Goal: Task Accomplishment & Management: Manage account settings

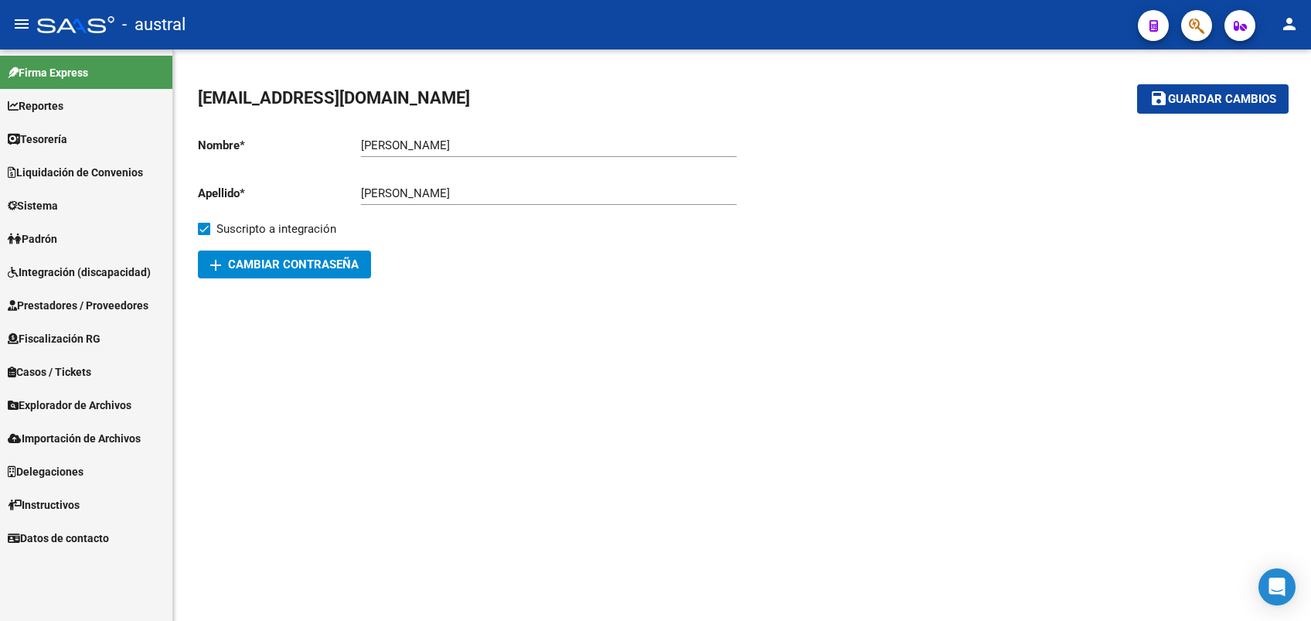
click at [54, 265] on span "Integración (discapacidad)" at bounding box center [79, 272] width 143 height 17
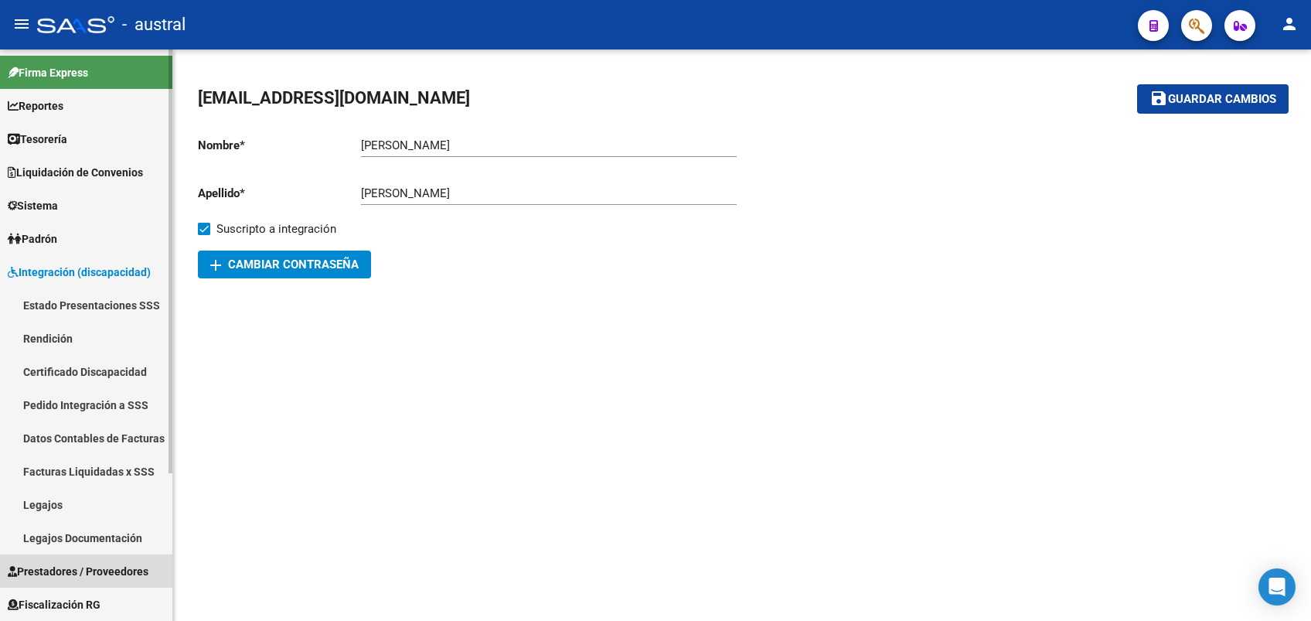
click at [84, 560] on link "Prestadores / Proveedores" at bounding box center [86, 570] width 172 height 33
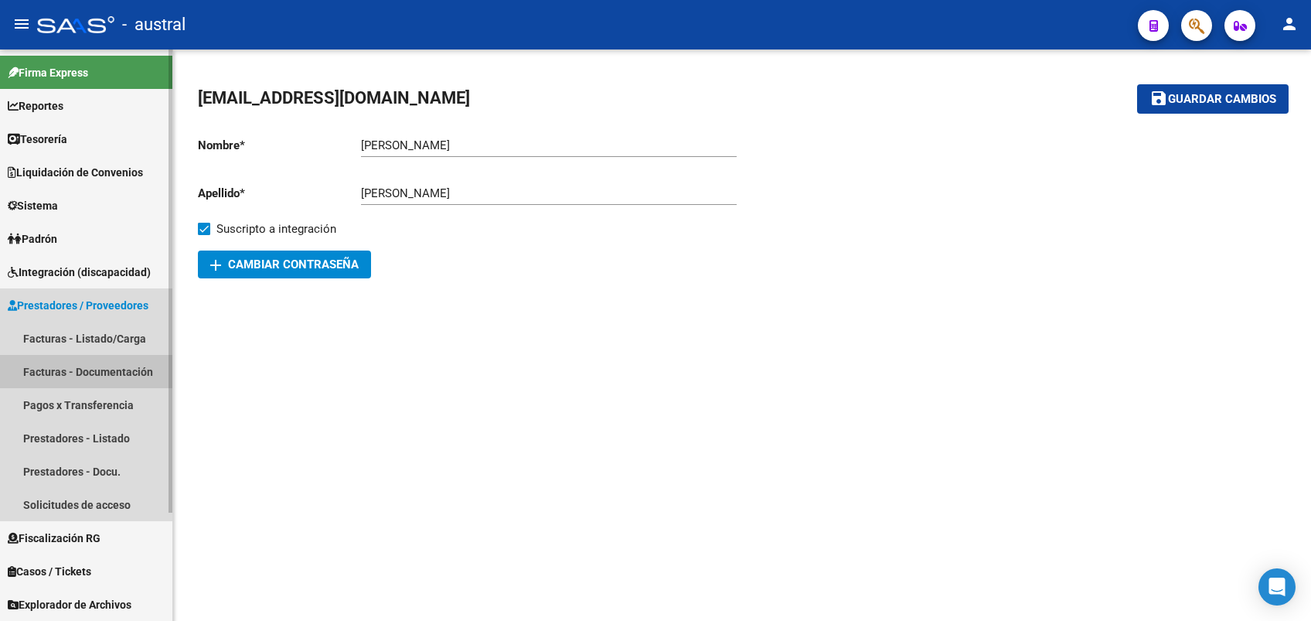
click at [100, 364] on link "Facturas - Documentación" at bounding box center [86, 371] width 172 height 33
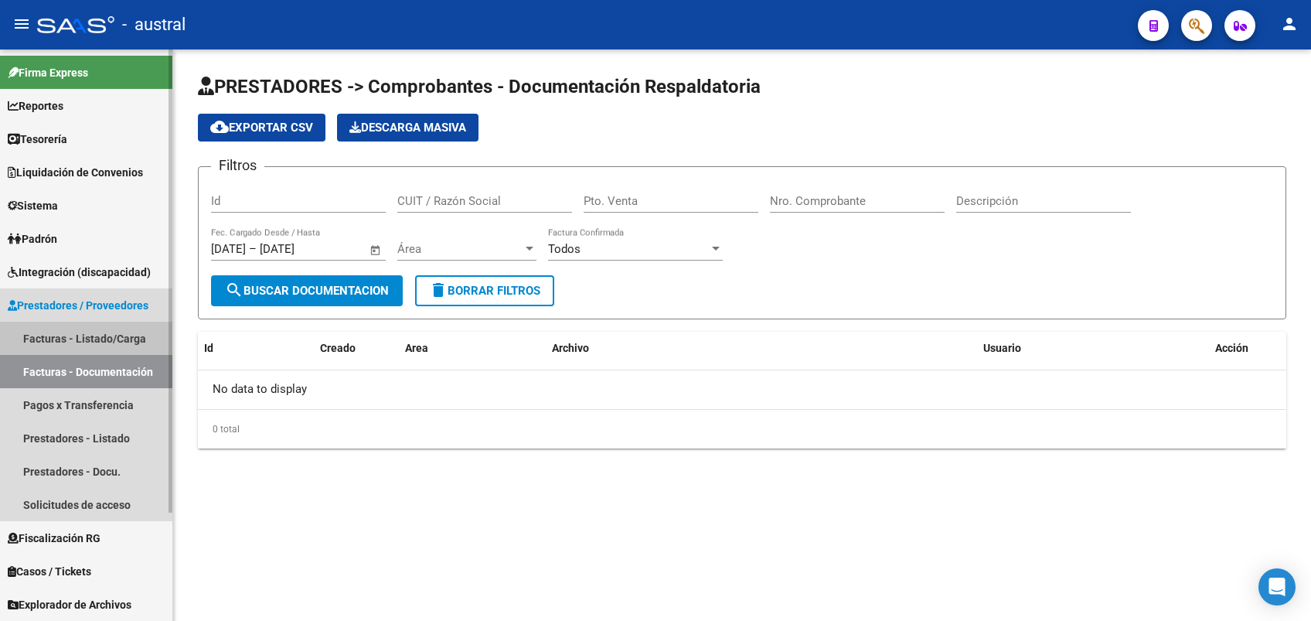
click at [93, 329] on link "Facturas - Listado/Carga" at bounding box center [86, 338] width 172 height 33
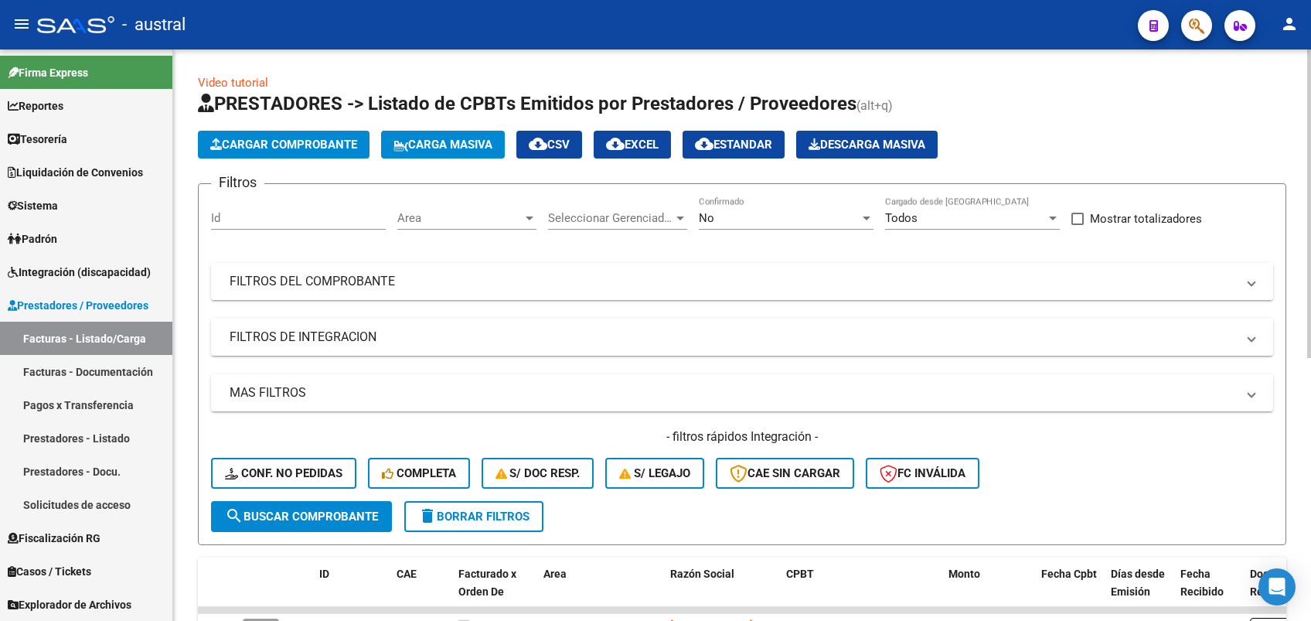
click at [387, 291] on mat-expansion-panel-header "FILTROS DEL COMPROBANTE" at bounding box center [742, 281] width 1062 height 37
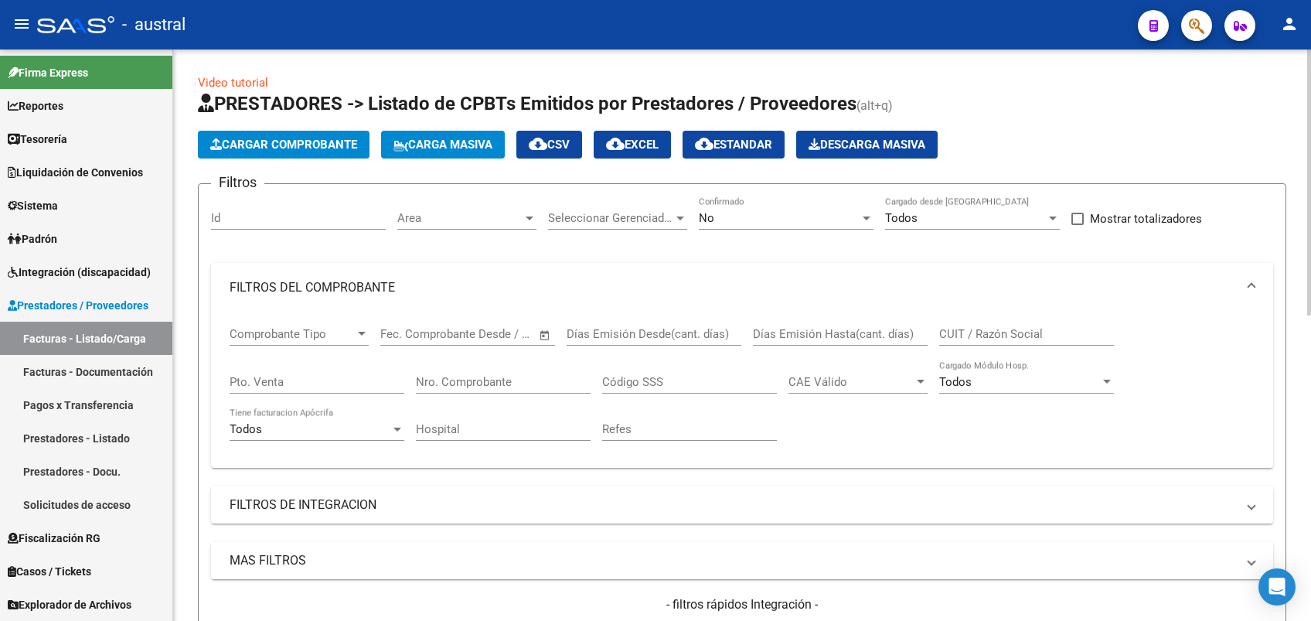
click at [1041, 339] on input "CUIT / Razón Social" at bounding box center [1026, 334] width 175 height 14
paste input "30572557509"
type input "30572557509"
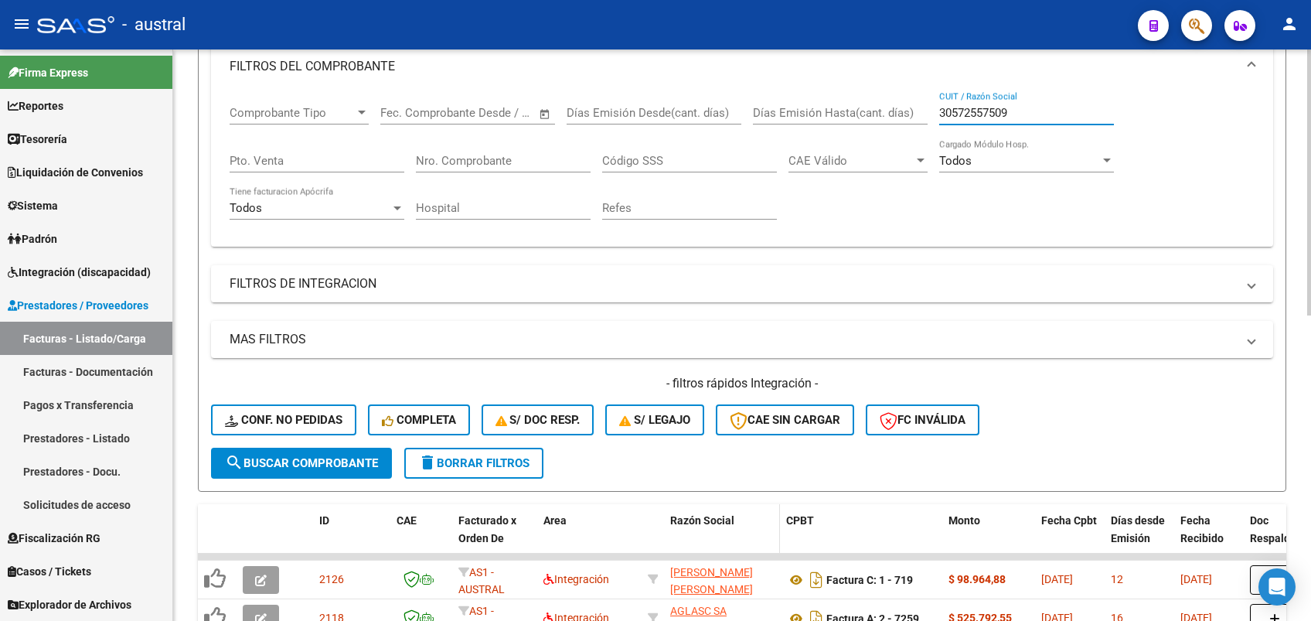
scroll to position [309, 0]
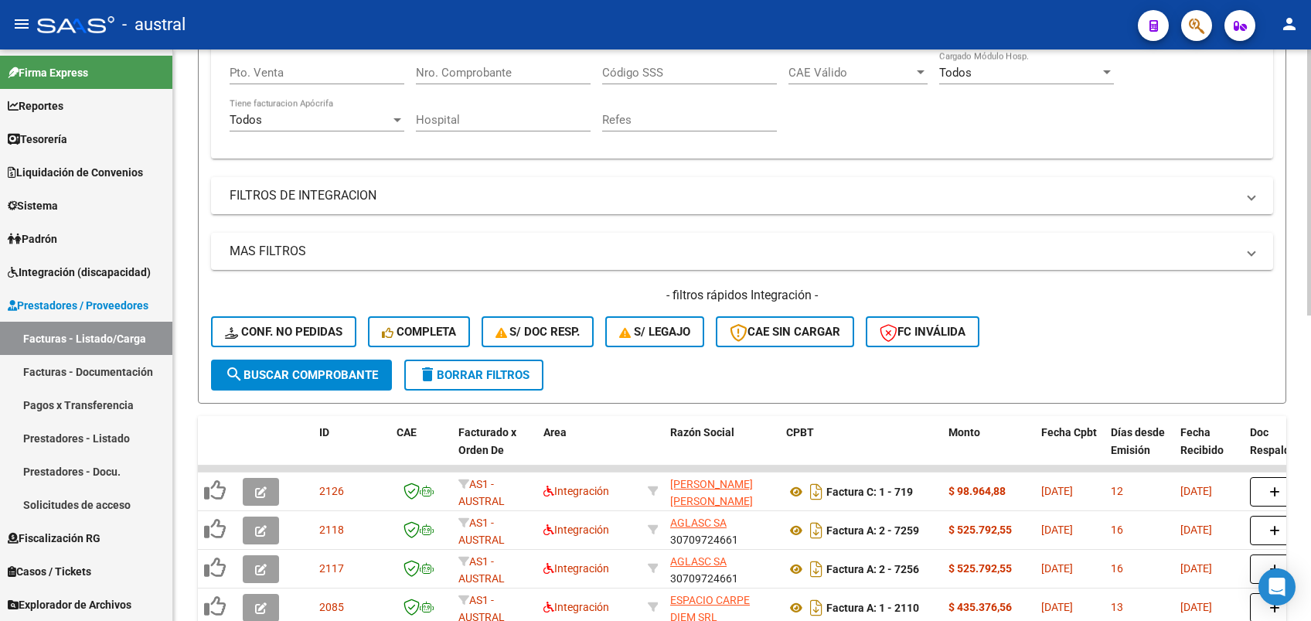
click at [336, 387] on button "search Buscar Comprobante" at bounding box center [301, 374] width 181 height 31
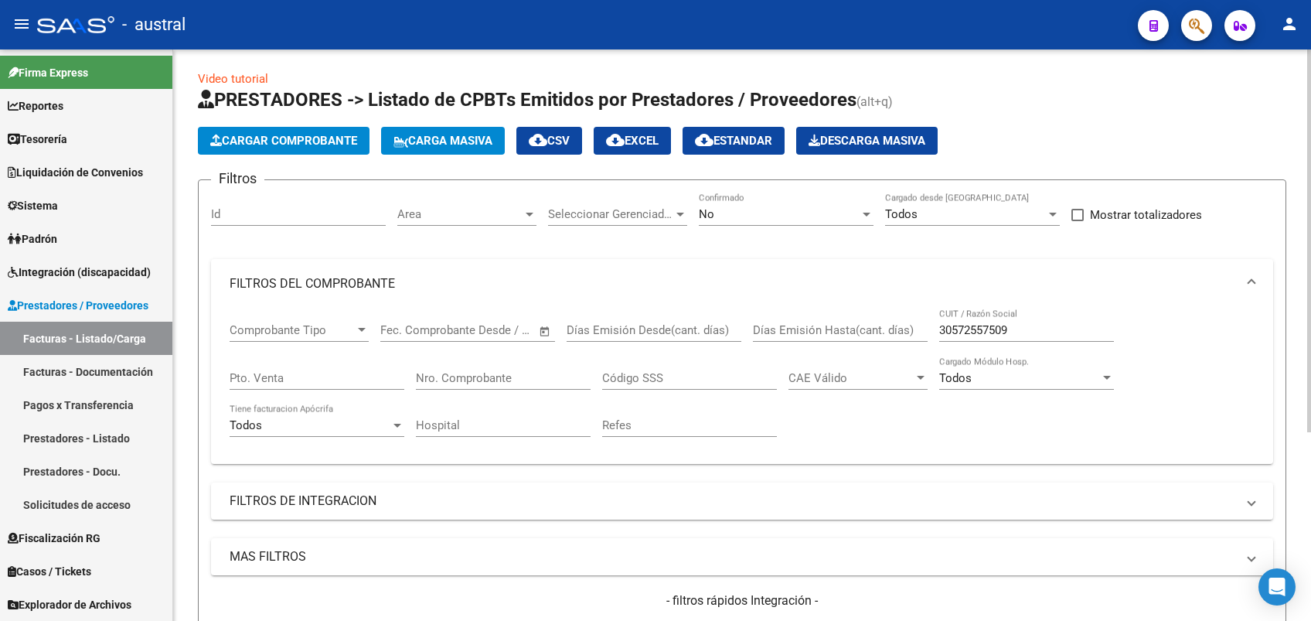
scroll to position [0, 0]
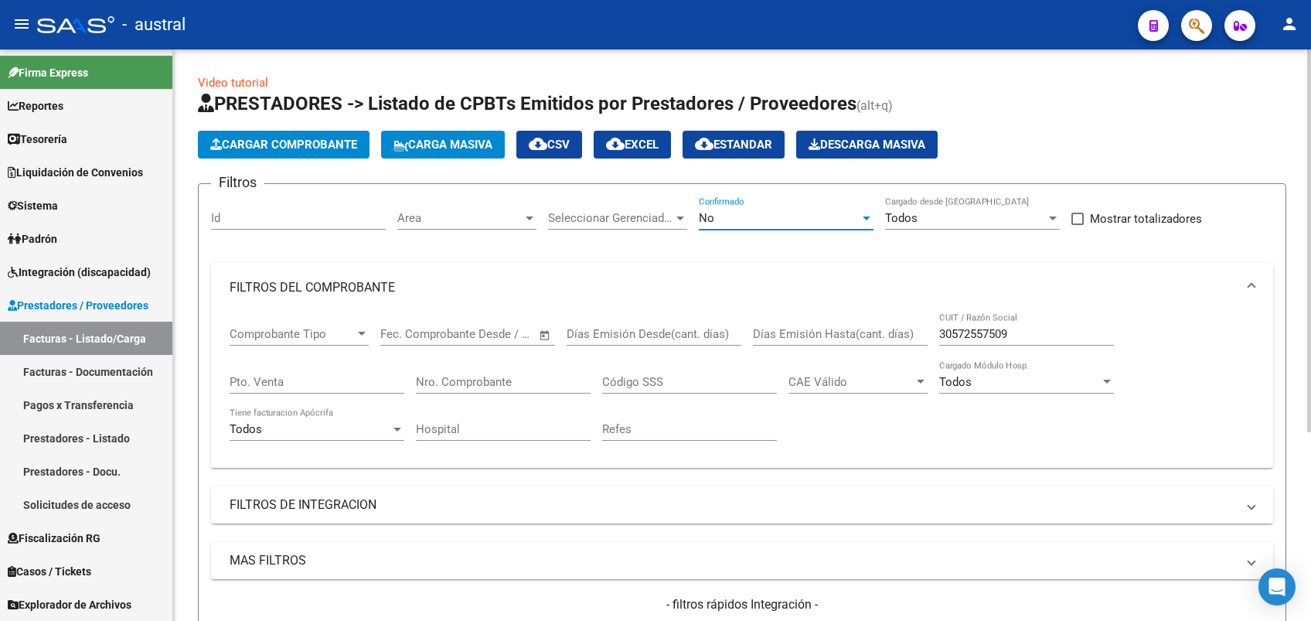
click at [736, 220] on div "No" at bounding box center [779, 218] width 161 height 14
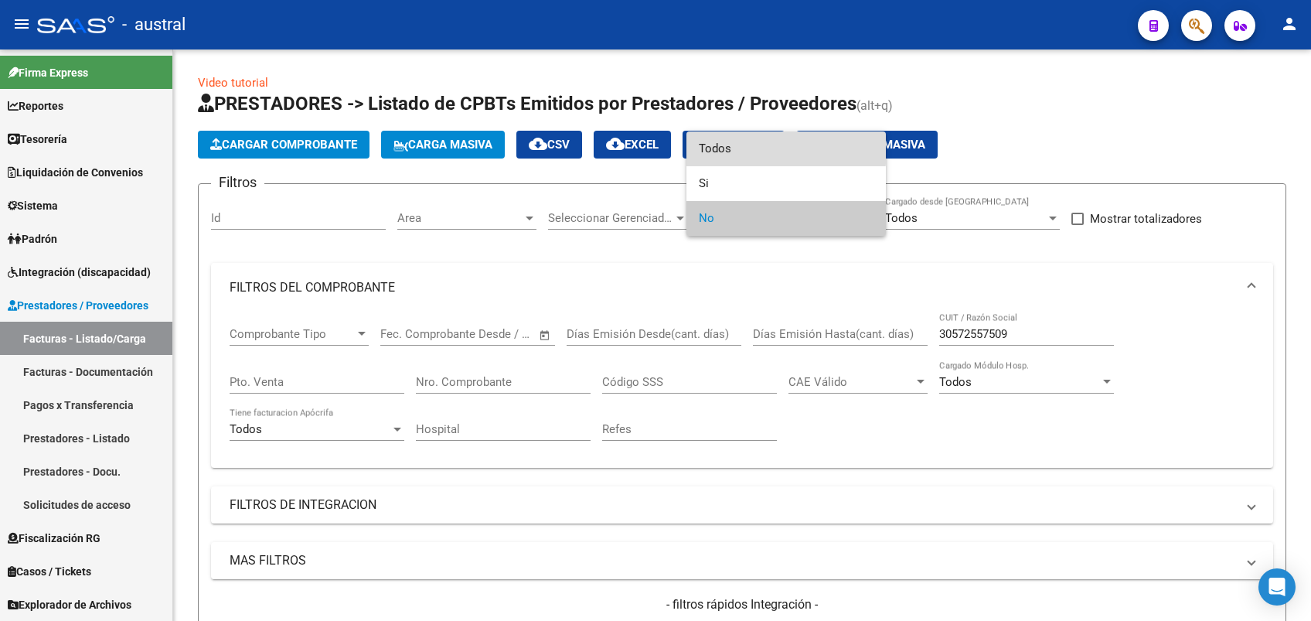
click at [751, 145] on span "Todos" at bounding box center [786, 148] width 175 height 35
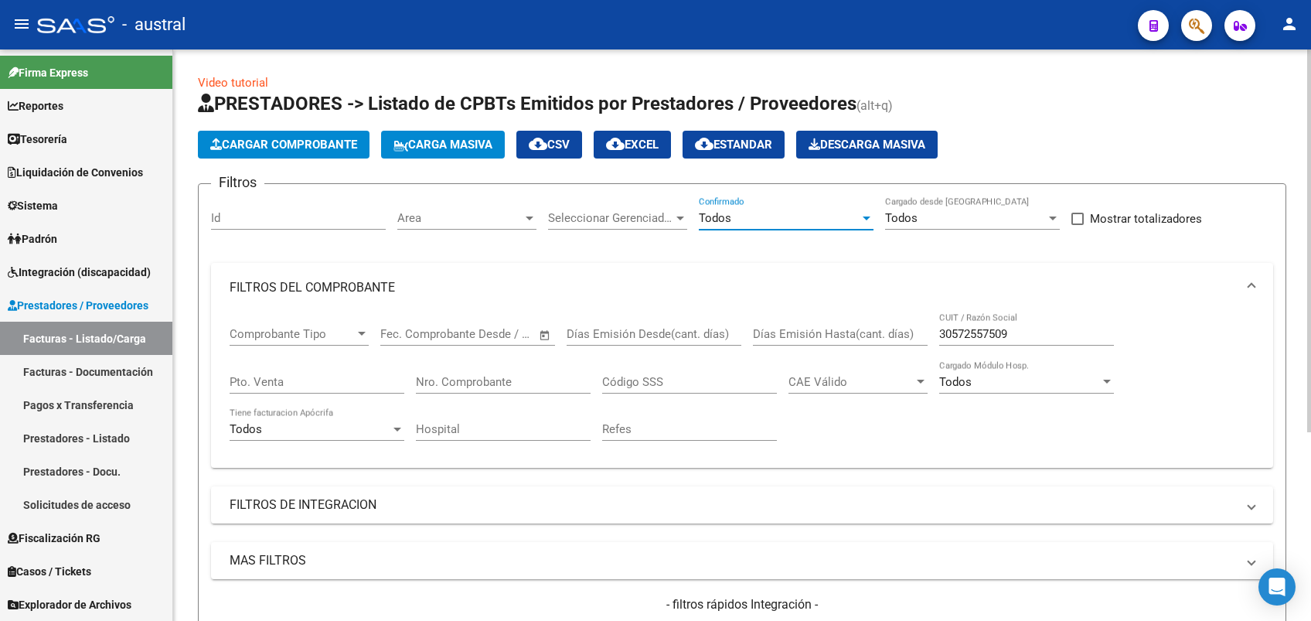
scroll to position [281, 0]
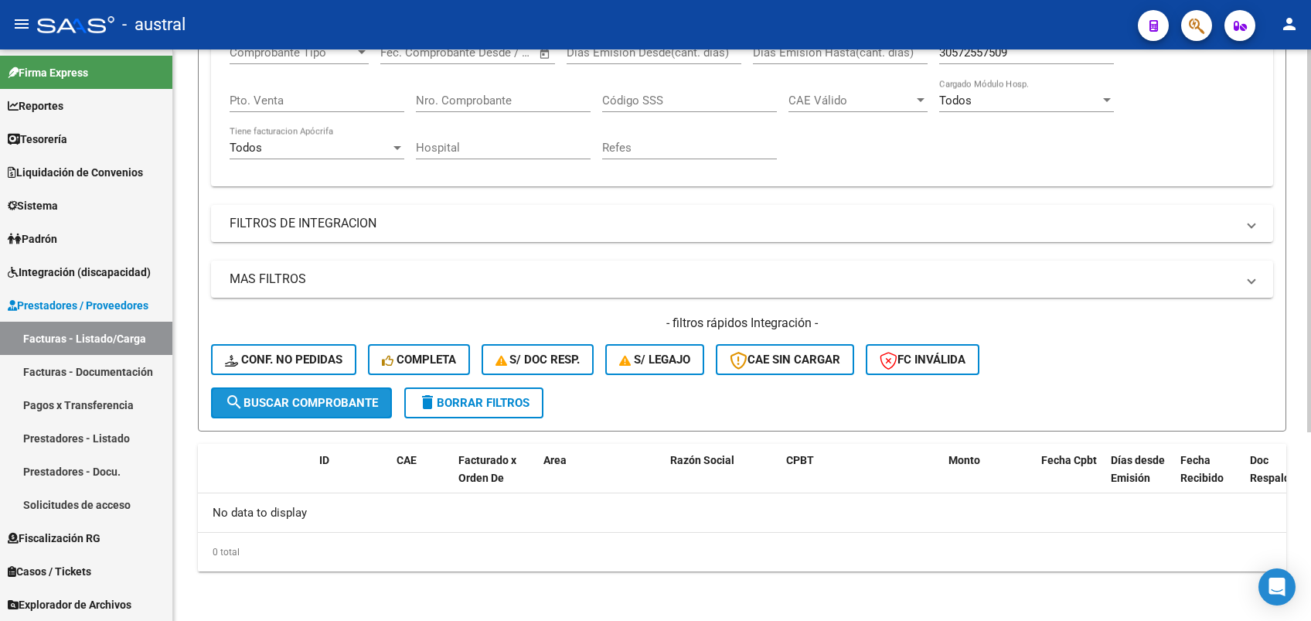
click at [370, 407] on span "search Buscar Comprobante" at bounding box center [301, 403] width 153 height 14
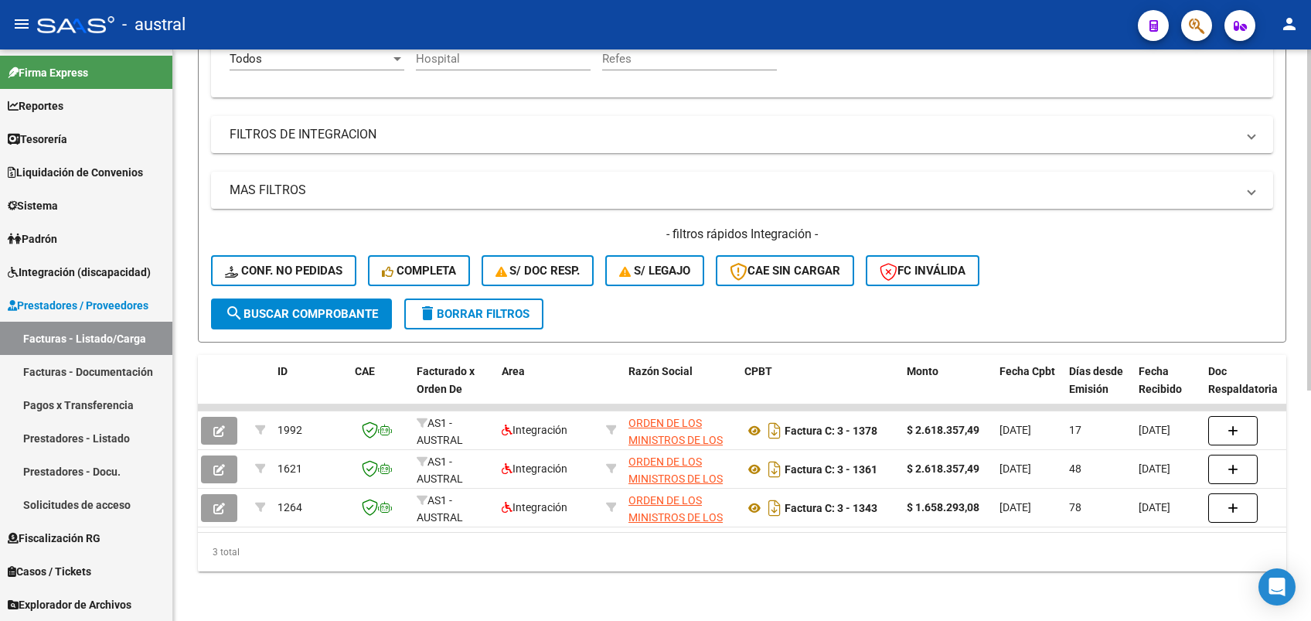
scroll to position [0, 0]
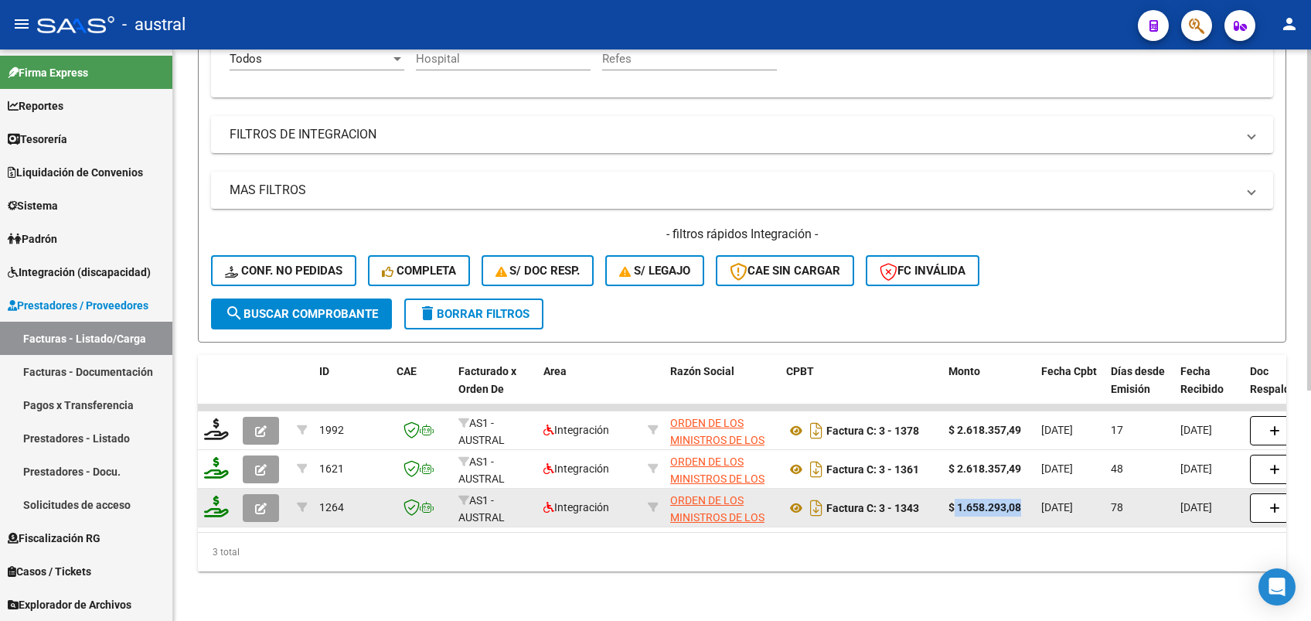
drag, startPoint x: 952, startPoint y: 499, endPoint x: 1020, endPoint y: 498, distance: 68.8
click at [1020, 499] on div "$ 1.658.293,08" at bounding box center [989, 508] width 80 height 18
click at [798, 499] on icon at bounding box center [796, 508] width 20 height 19
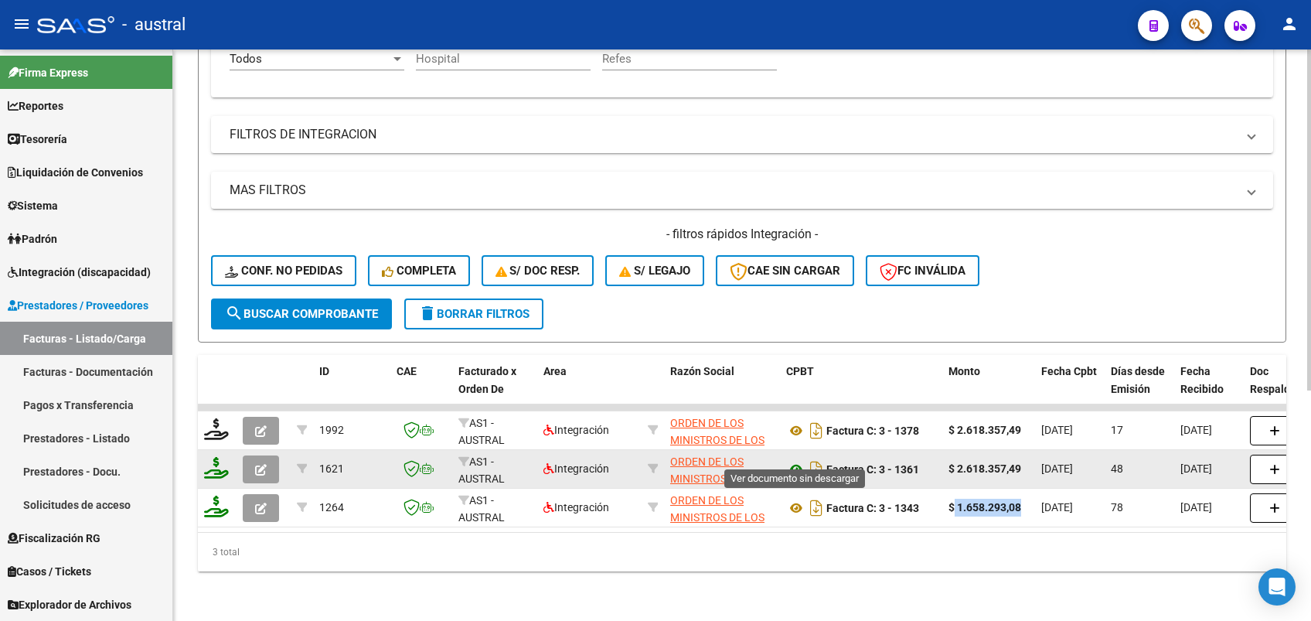
click at [796, 460] on icon at bounding box center [796, 469] width 20 height 19
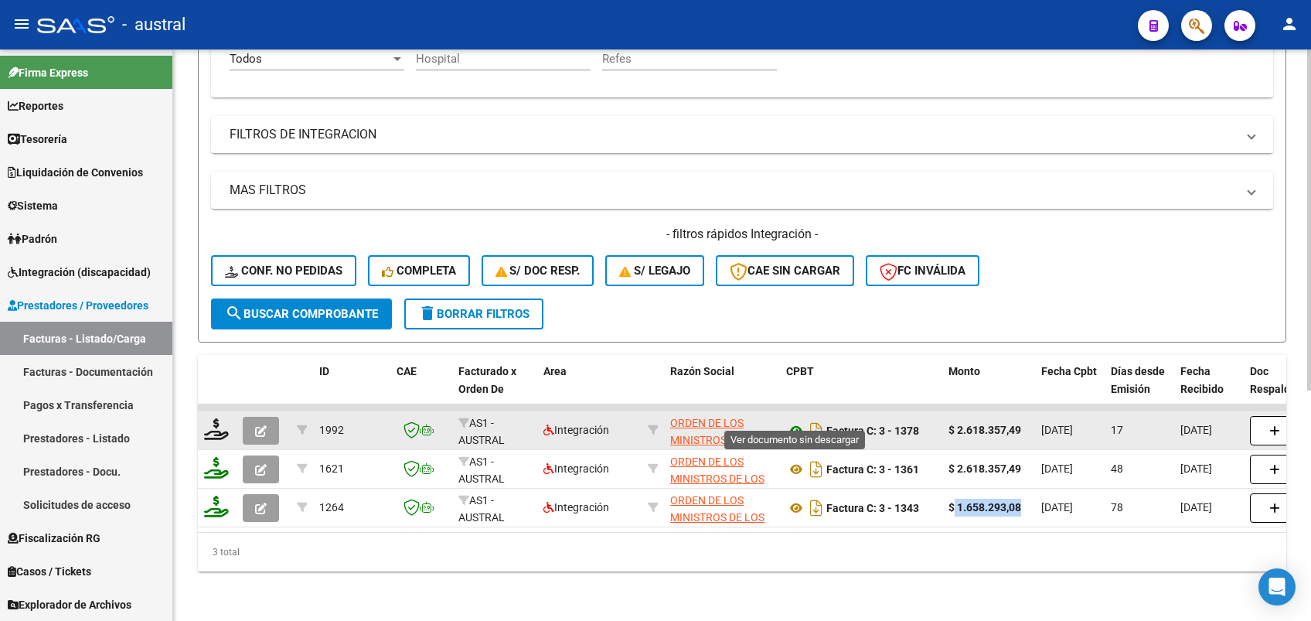
click at [787, 421] on icon at bounding box center [796, 430] width 20 height 19
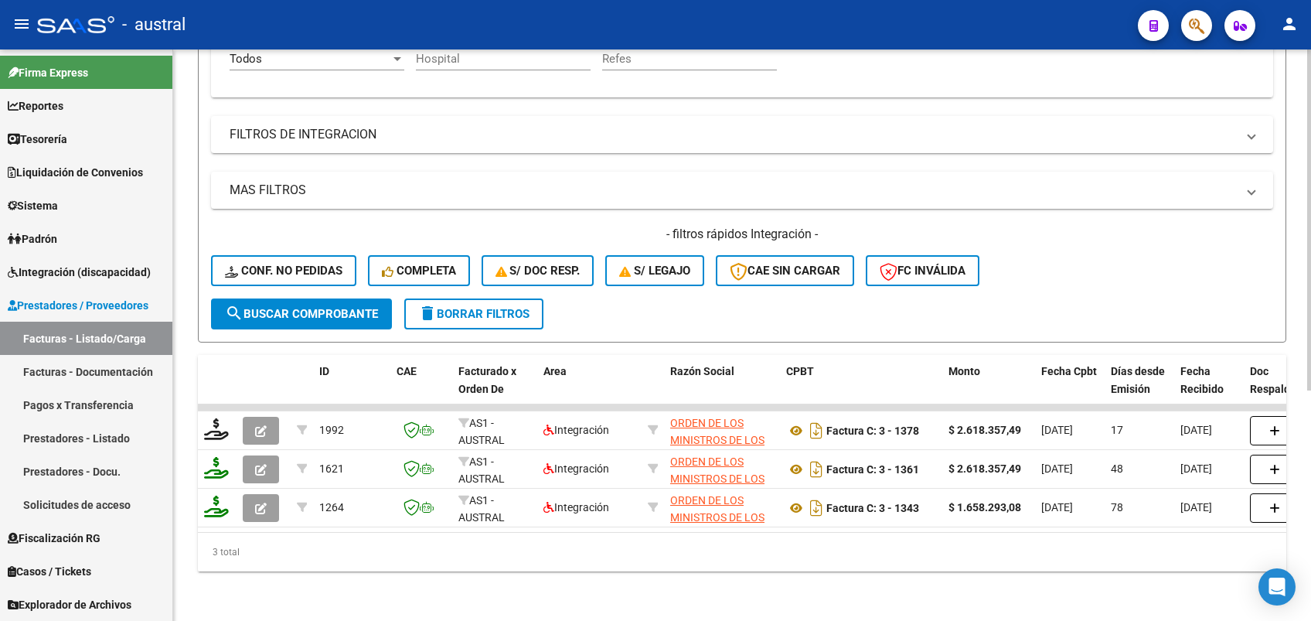
click at [775, 537] on div "3 total" at bounding box center [742, 552] width 1088 height 39
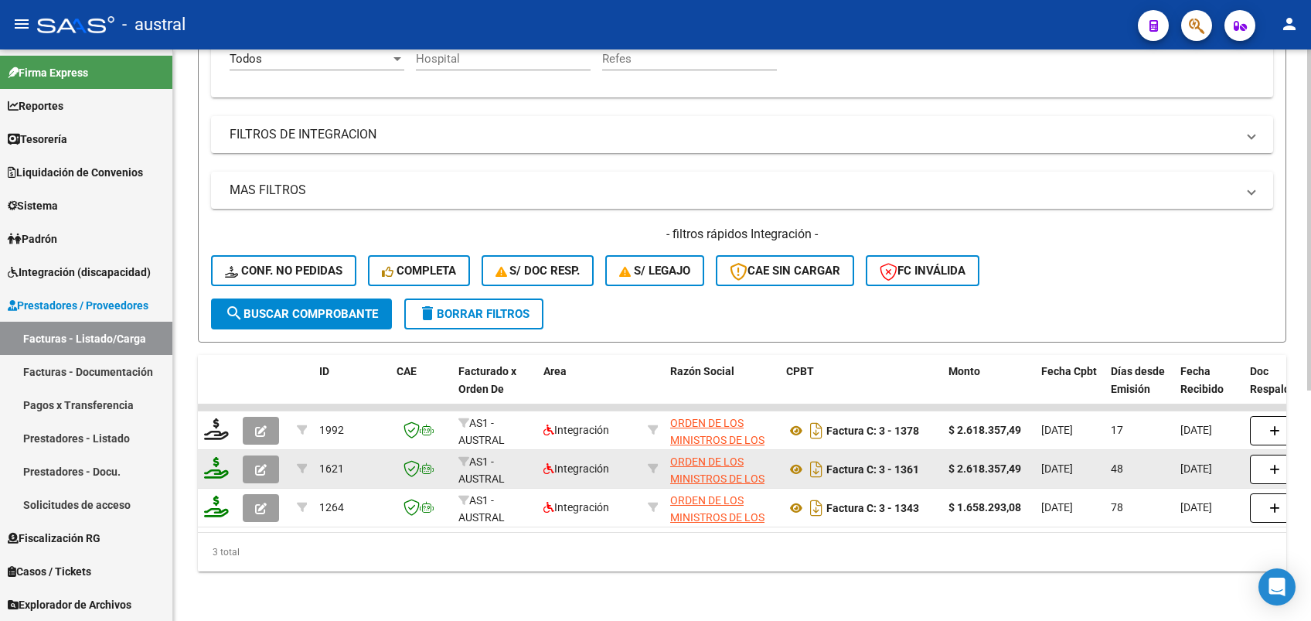
click at [257, 464] on icon "button" at bounding box center [261, 470] width 12 height 12
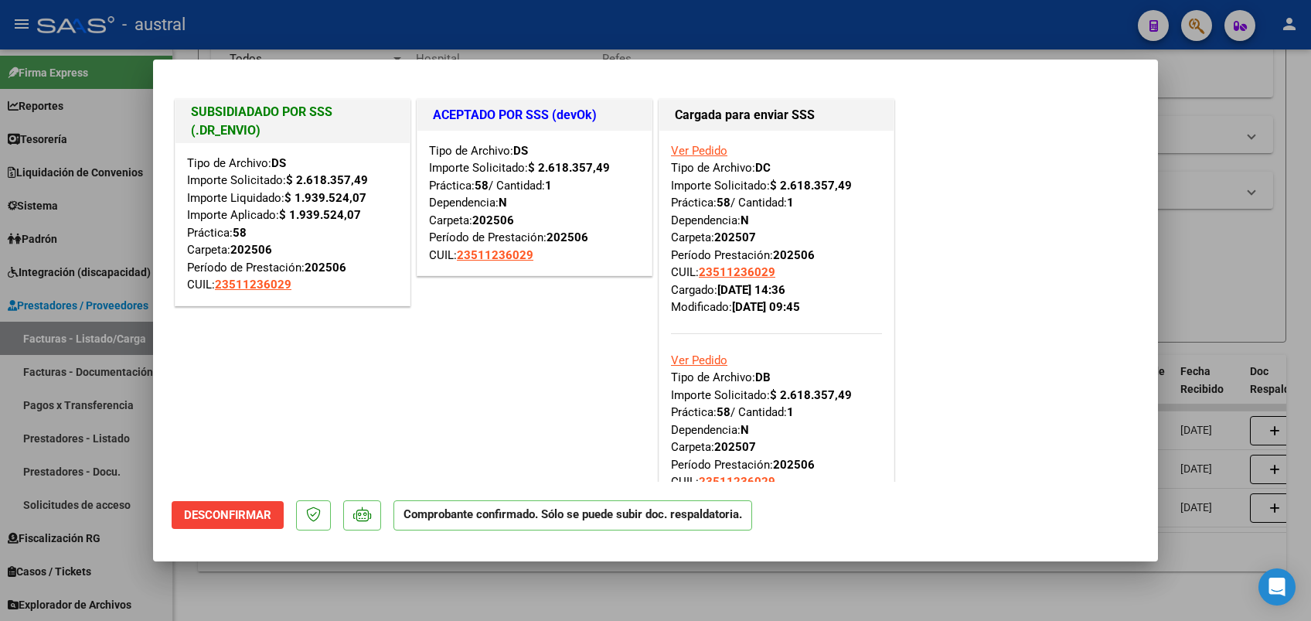
drag, startPoint x: 506, startPoint y: 155, endPoint x: 530, endPoint y: 155, distance: 24.0
click at [398, 155] on div "Tipo de Archivo: DS Importe Solicitado: $ 2.618.357,49 Práctica: 58 / Cantidad:…" at bounding box center [292, 224] width 211 height 139
drag, startPoint x: 530, startPoint y: 155, endPoint x: 542, endPoint y: 223, distance: 69.8
click at [398, 223] on div "Tipo de Archivo: DS Importe Solicitado: $ 2.618.357,49 Práctica: 58 / Cantidad:…" at bounding box center [292, 224] width 211 height 139
drag, startPoint x: 717, startPoint y: 167, endPoint x: 775, endPoint y: 166, distance: 58.0
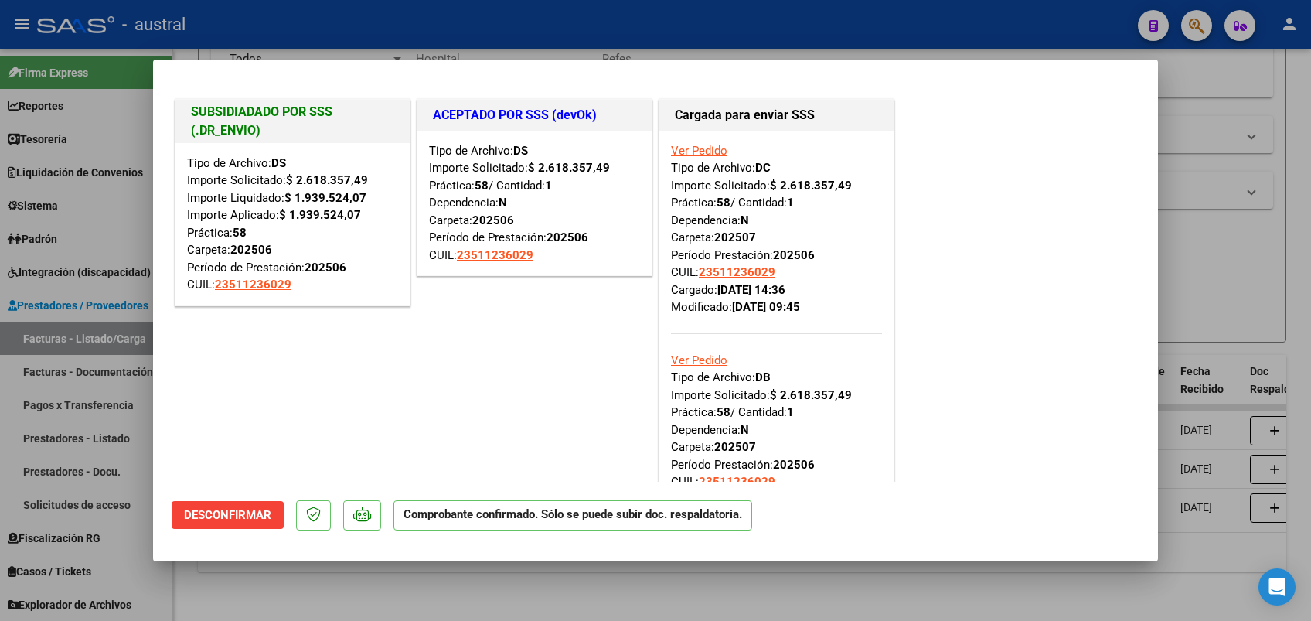
click at [775, 166] on div "Ver Pedido Tipo de Archivo: DC Importe Solicitado: $ 2.618.357,49 Práctica: 58 …" at bounding box center [776, 229] width 211 height 174
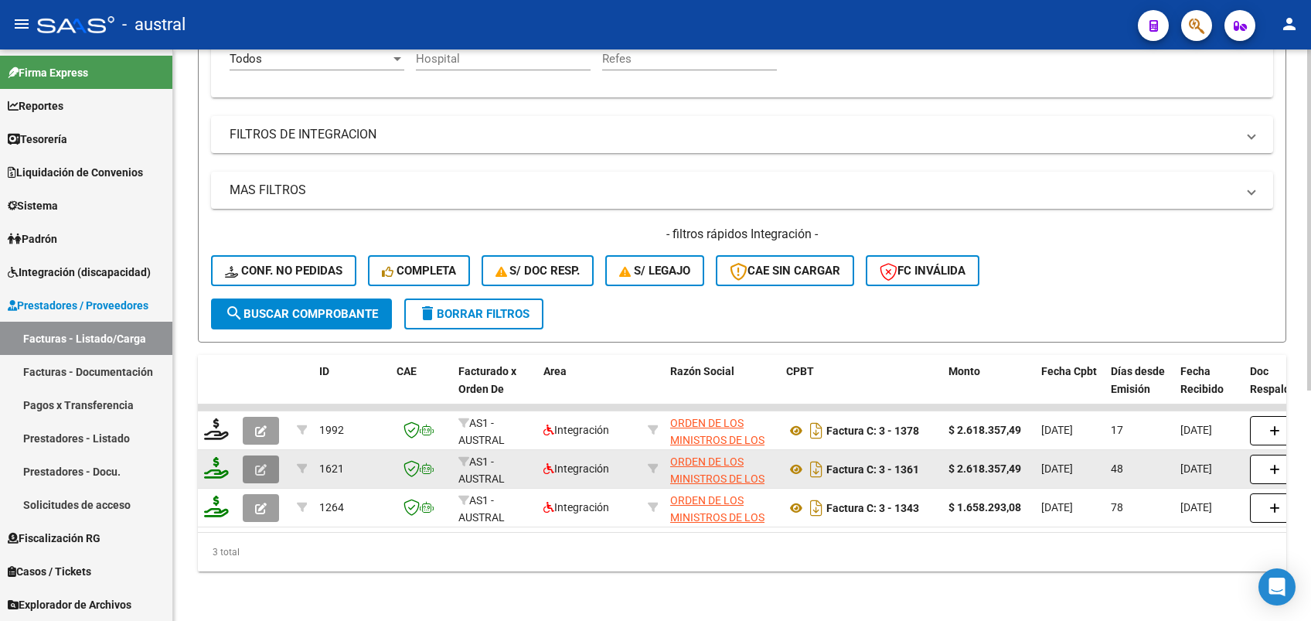
click at [255, 464] on icon "button" at bounding box center [261, 470] width 12 height 12
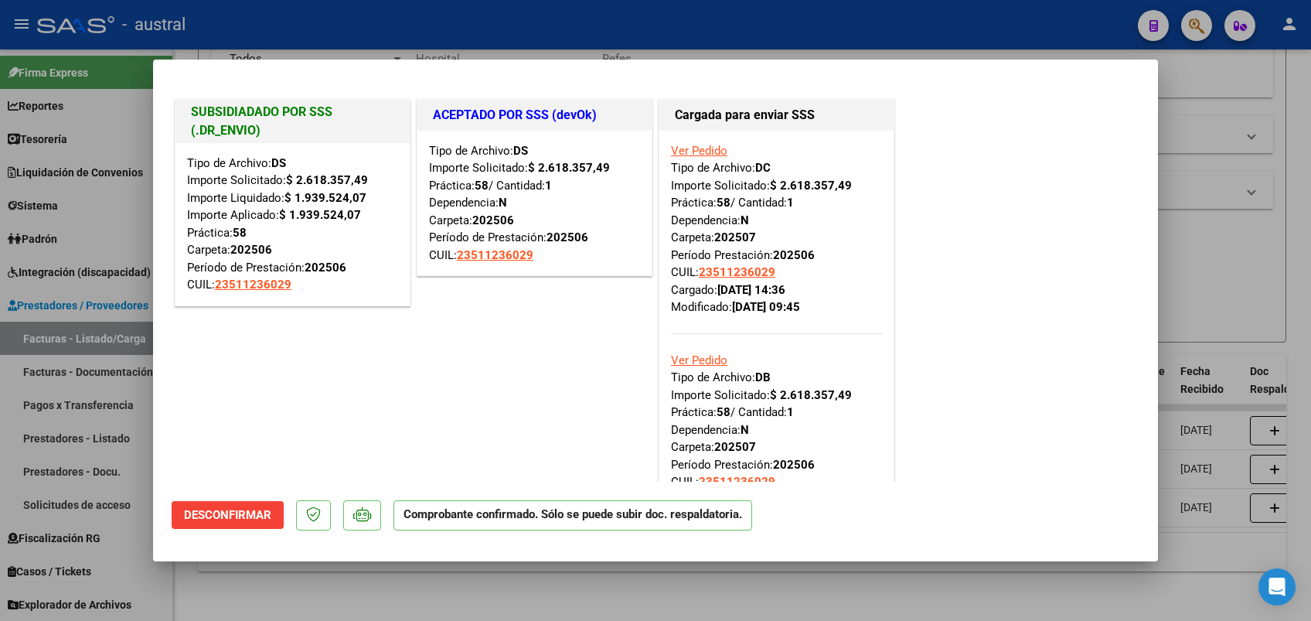
click at [805, 169] on div "Ver Pedido Tipo de Archivo: DC Importe Solicitado: $ 2.618.357,49 Práctica: 58 …" at bounding box center [776, 229] width 211 height 174
click at [257, 525] on button "Desconfirmar" at bounding box center [228, 515] width 112 height 28
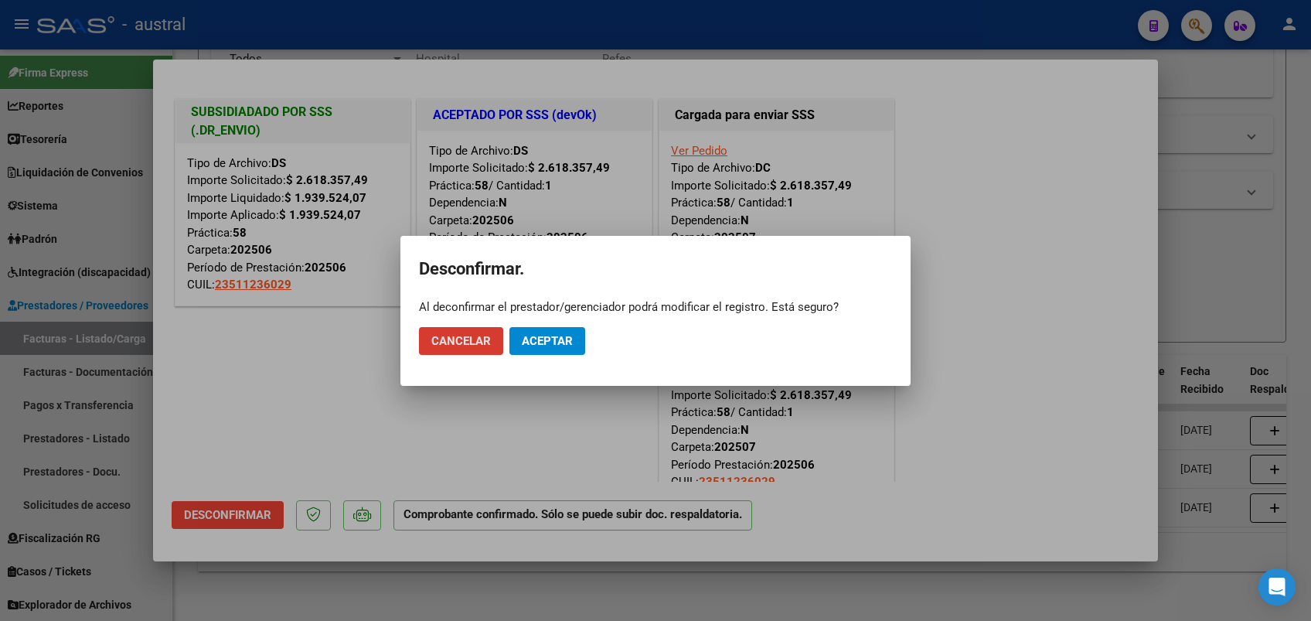
click at [458, 348] on button "Cancelar" at bounding box center [461, 341] width 84 height 28
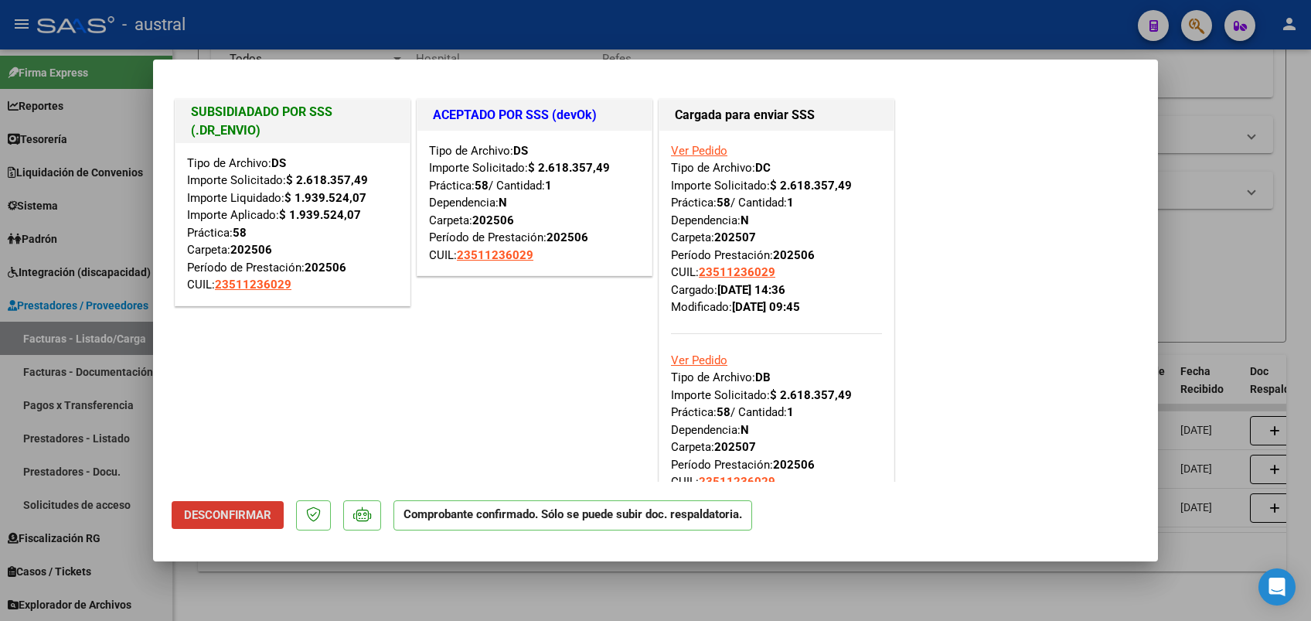
click at [257, 513] on span "Desconfirmar" at bounding box center [227, 515] width 87 height 14
type input "$ 0,00"
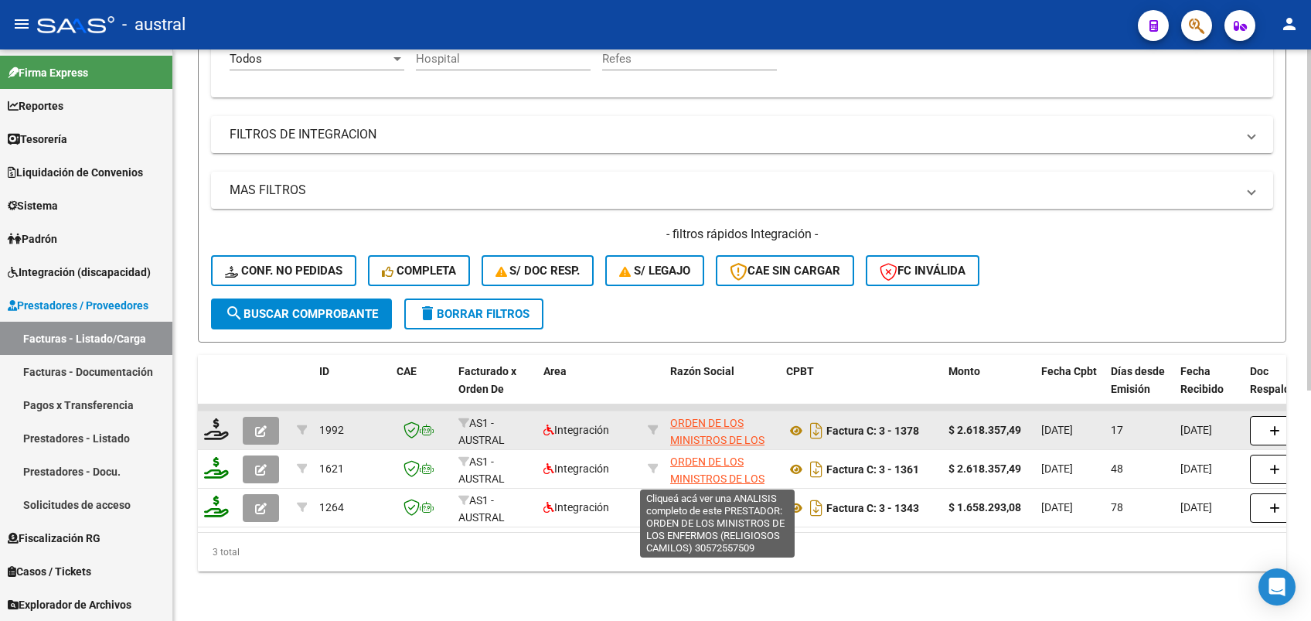
click at [701, 417] on span "ORDEN DE LOS MINISTROS DE LOS ENFERMOS (RELIGIOSOS CAMILOS)" at bounding box center [717, 458] width 94 height 83
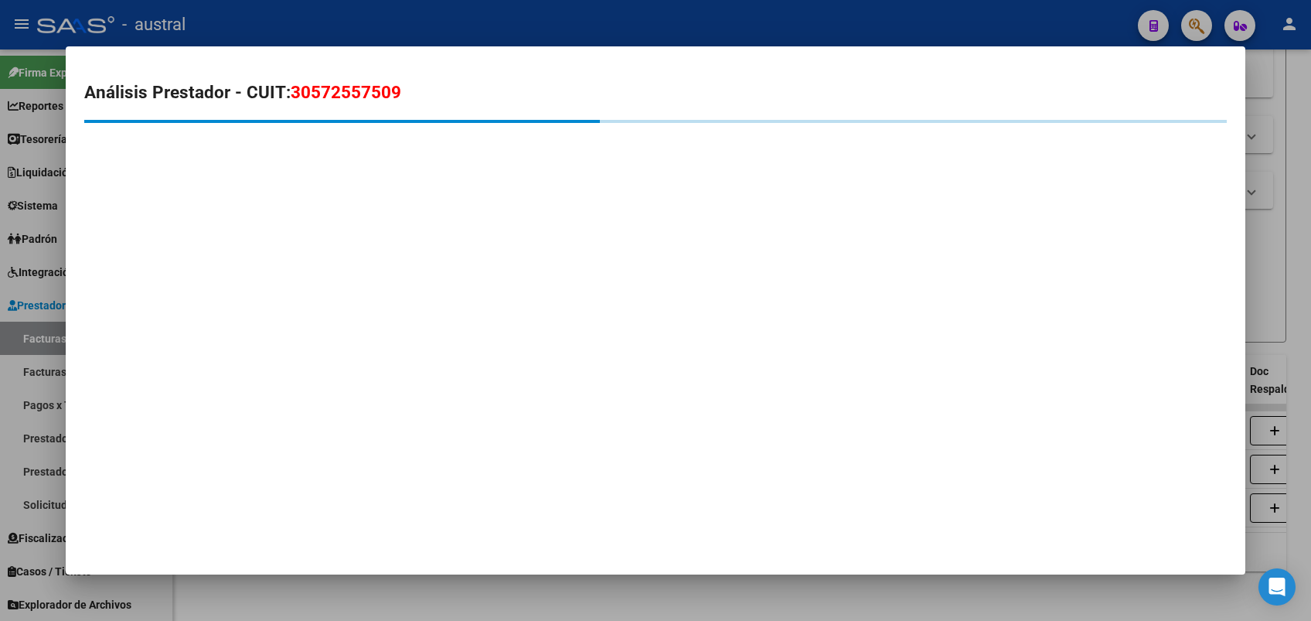
click at [362, 93] on span "30572557509" at bounding box center [346, 92] width 111 height 20
copy span "30572557509"
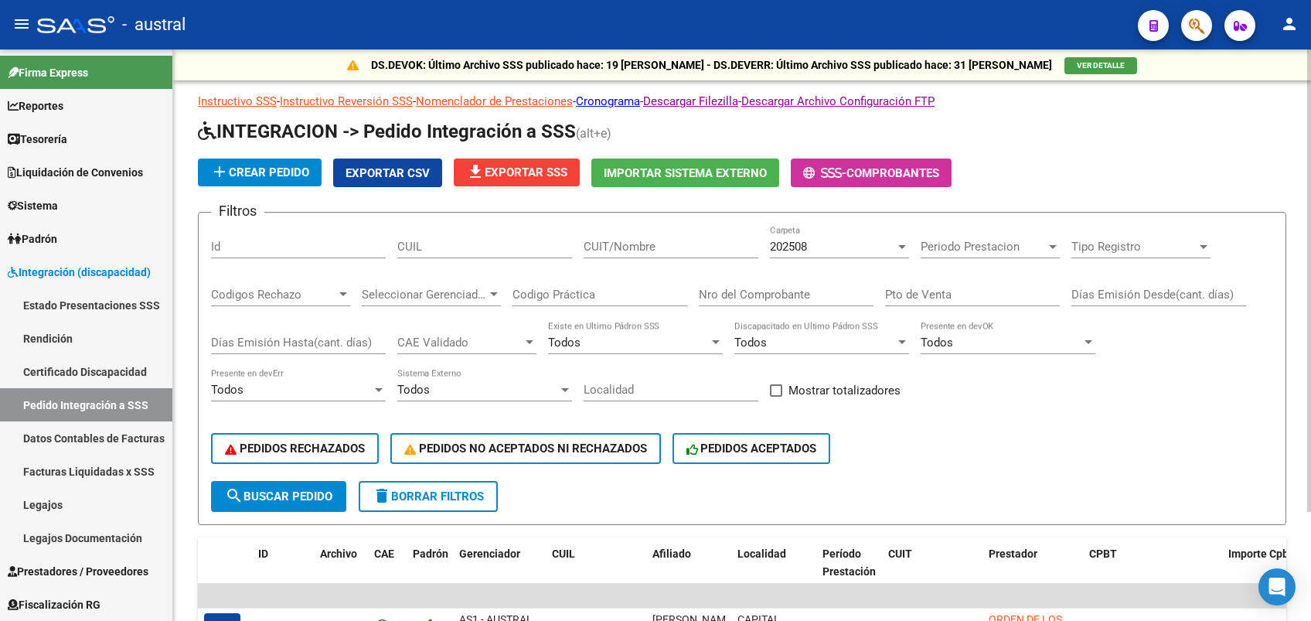
click at [642, 245] on input "CUIT/Nombre" at bounding box center [671, 247] width 175 height 14
click at [521, 246] on input "CUIL" at bounding box center [484, 247] width 175 height 14
drag, startPoint x: 660, startPoint y: 244, endPoint x: 669, endPoint y: 241, distance: 8.8
click at [660, 244] on input "CUIT/Nombre" at bounding box center [671, 247] width 175 height 14
paste input "30572557509"
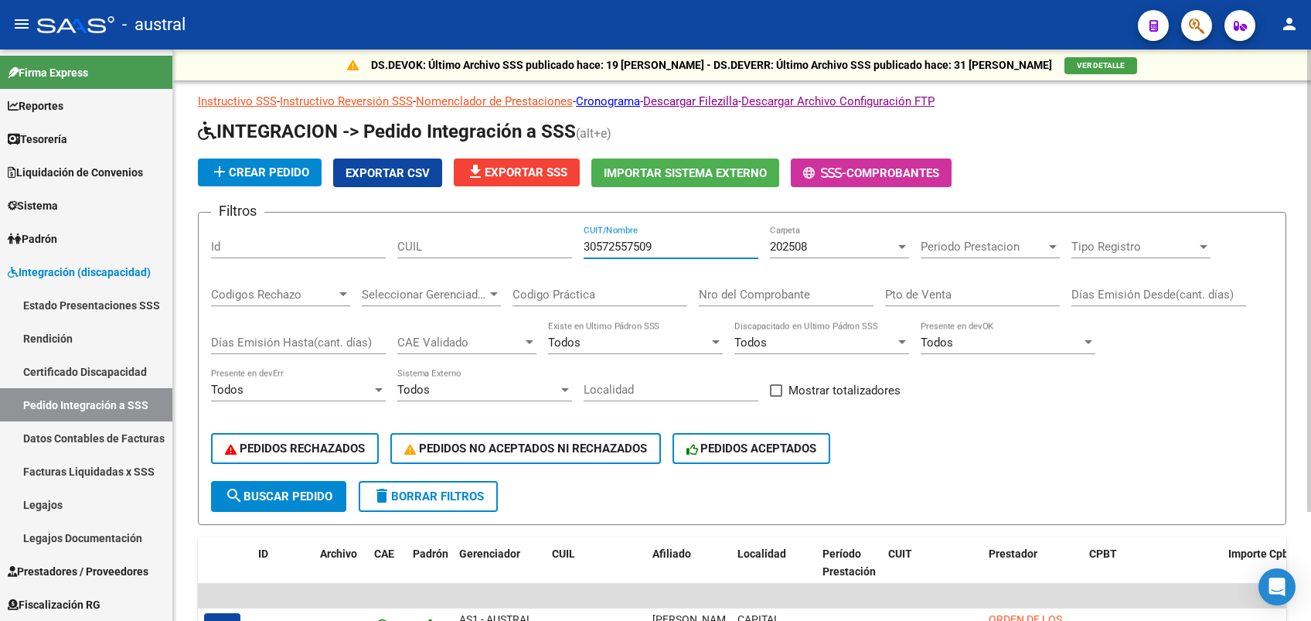
type input "30572557509"
click at [777, 244] on span "202508" at bounding box center [788, 247] width 37 height 14
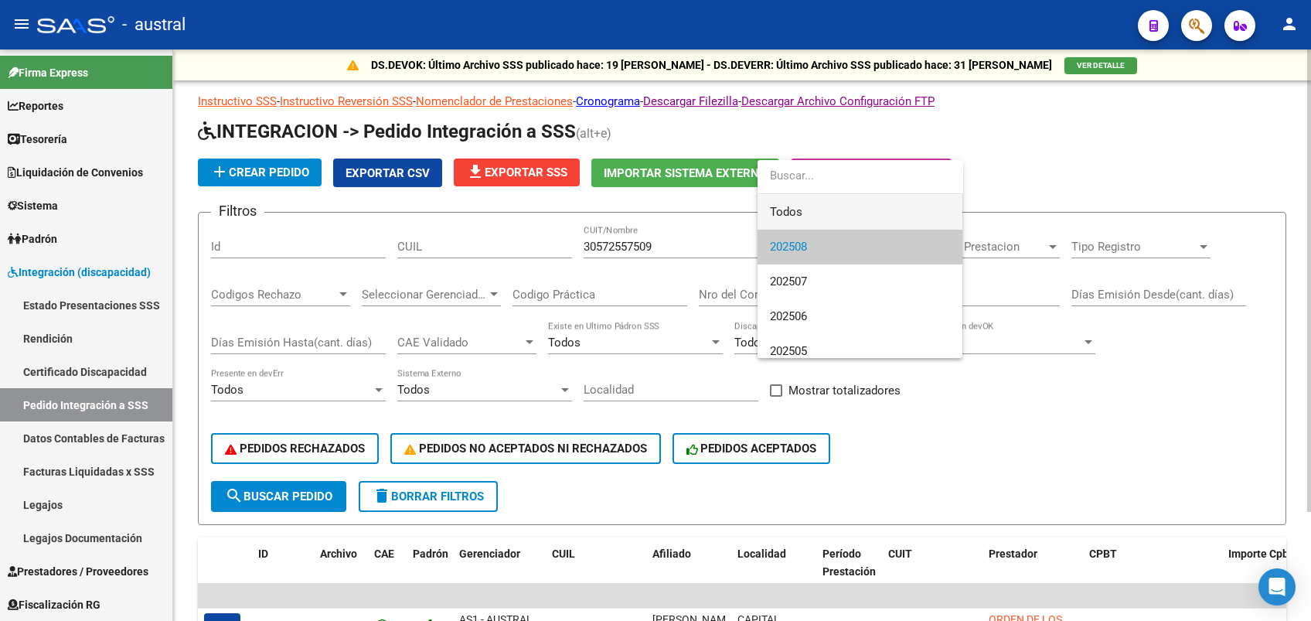
click at [800, 200] on span "Todos" at bounding box center [860, 212] width 180 height 35
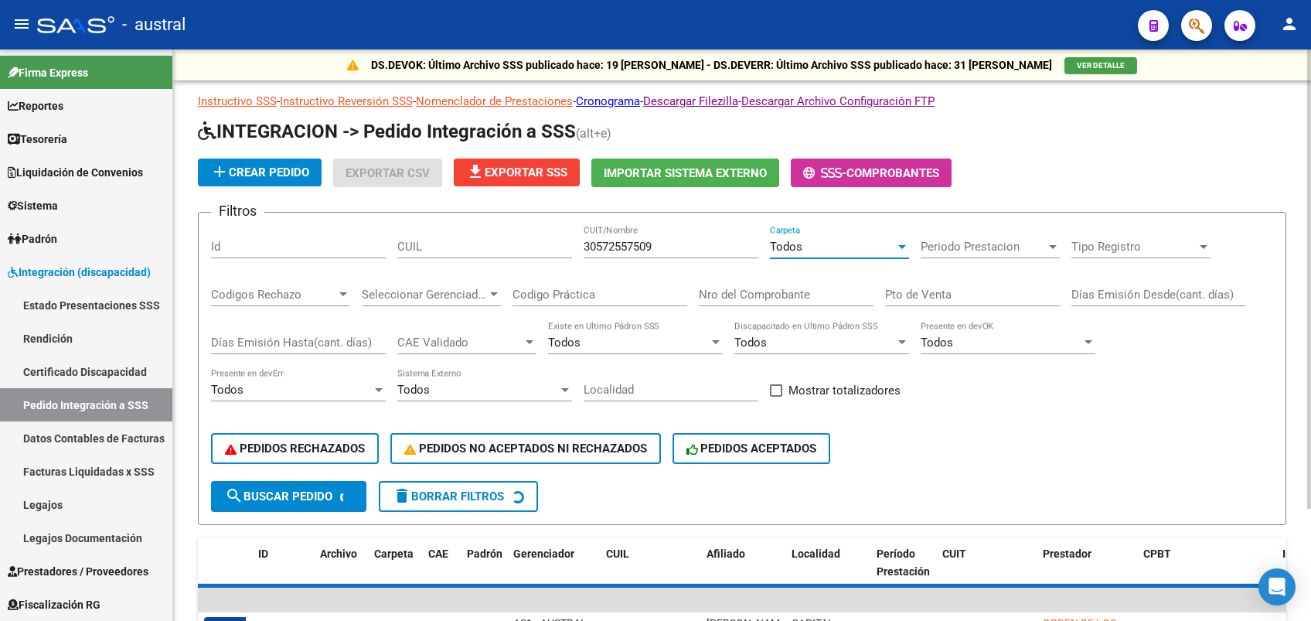
click at [339, 499] on button "search Buscar Pedido" at bounding box center [288, 496] width 155 height 31
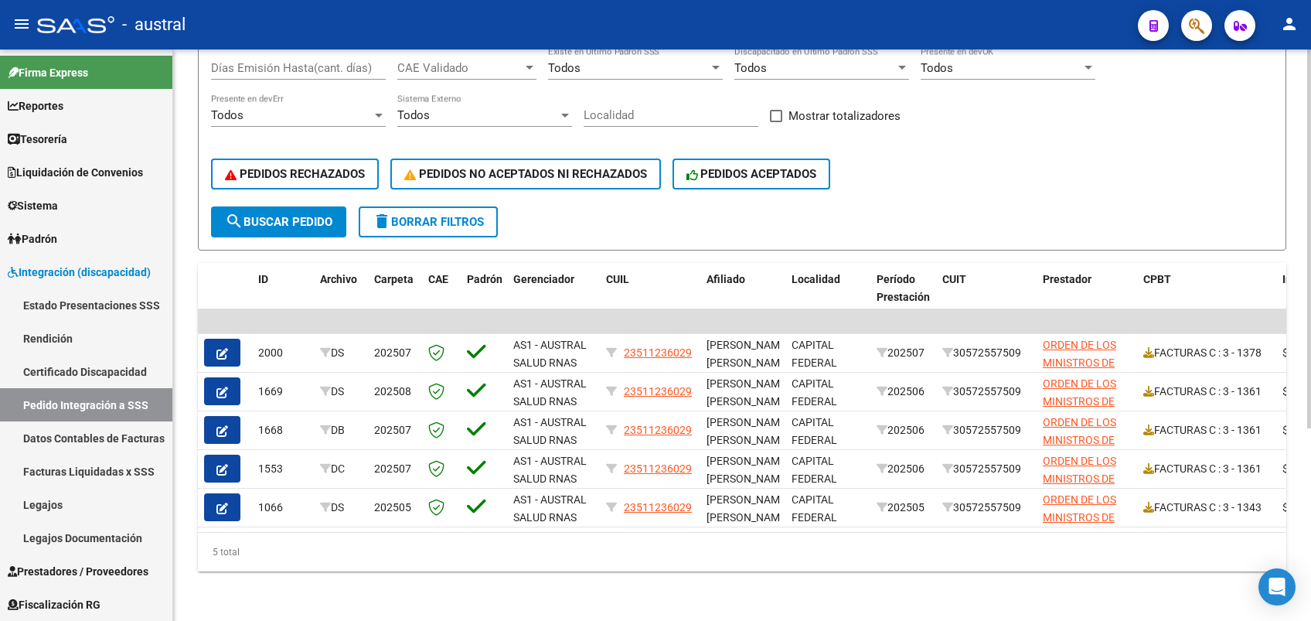
click at [1024, 141] on div "PEDIDOS RECHAZADOS PEDIDOS NO ACEPTADOS NI RECHAZADOS PEDIDOS ACEPTADOS" at bounding box center [742, 173] width 1062 height 65
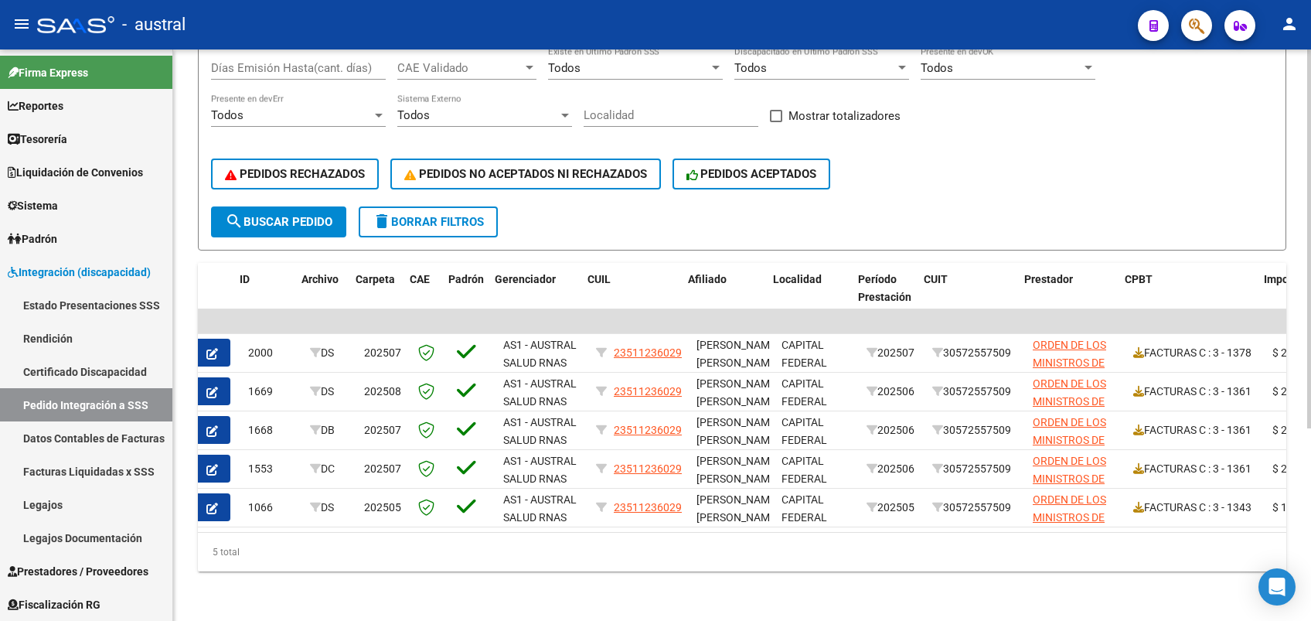
scroll to position [0, 19]
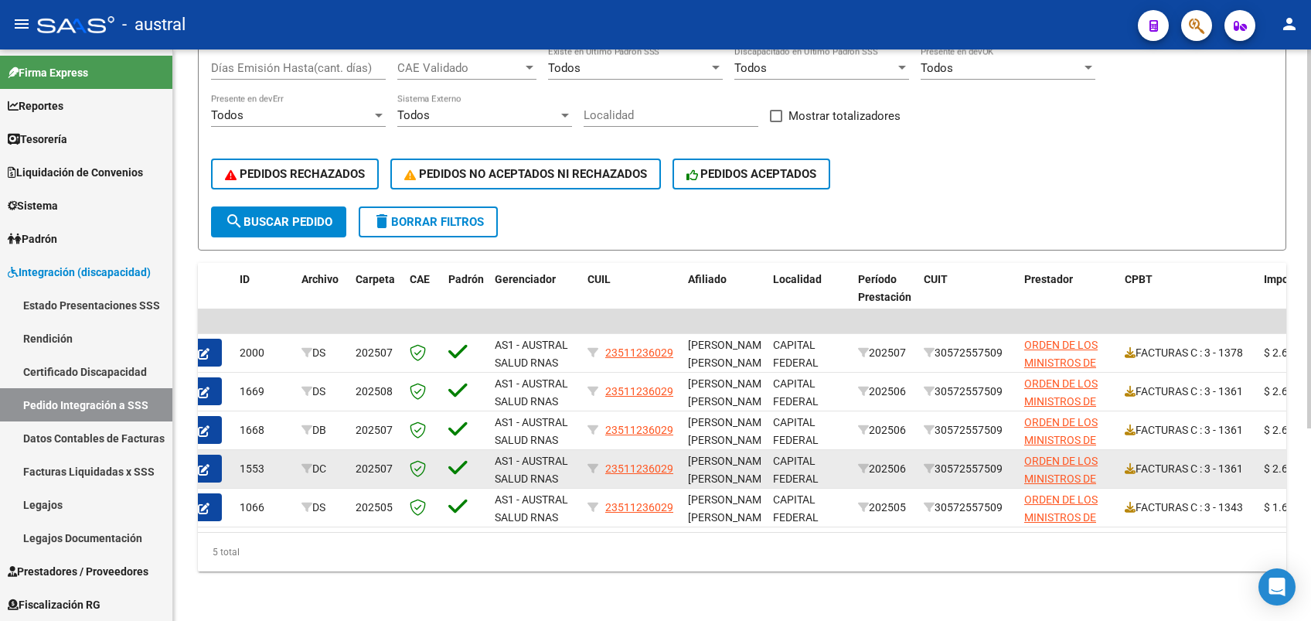
drag, startPoint x: 1249, startPoint y: 372, endPoint x: 1235, endPoint y: 451, distance: 81.0
click at [1235, 451] on datatable-scroller "| | 2000 DS 202507 AS1 - AUSTRAL SALUD RNAS 23511236029 [PERSON_NAME] [PERSON_N…" at bounding box center [723, 418] width 1088 height 218
drag, startPoint x: 1235, startPoint y: 451, endPoint x: 1245, endPoint y: 451, distance: 10.0
click at [1245, 460] on div "FACTURAS C : 3 - 1361" at bounding box center [1188, 469] width 127 height 18
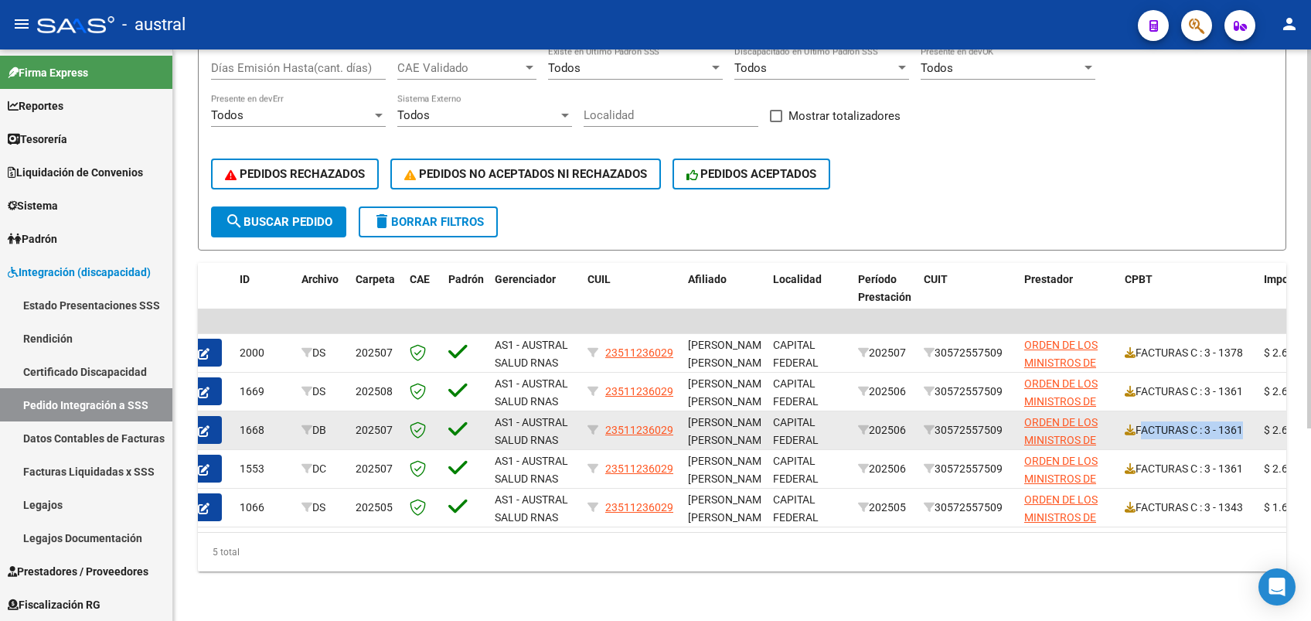
drag, startPoint x: 1243, startPoint y: 414, endPoint x: 1137, endPoint y: 415, distance: 105.9
click at [1137, 421] on div "FACTURAS C : 3 - 1361" at bounding box center [1188, 430] width 127 height 18
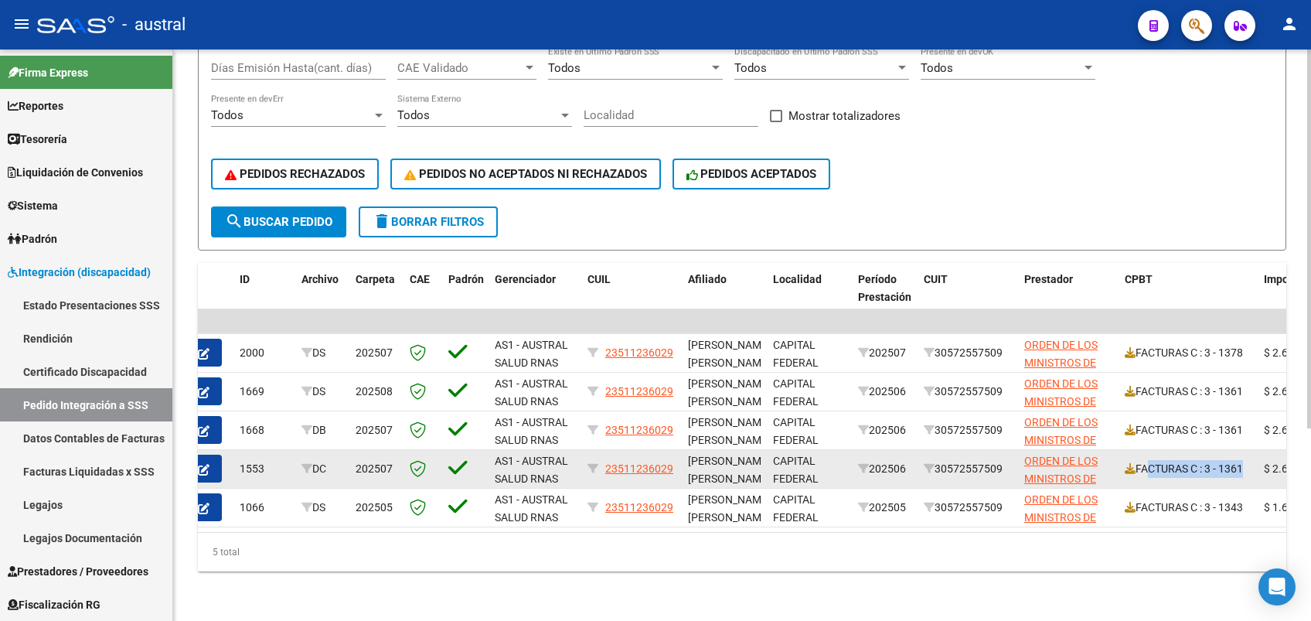
drag, startPoint x: 1137, startPoint y: 415, endPoint x: 1143, endPoint y: 448, distance: 33.1
click at [1143, 460] on div "FACTURAS C : 3 - 1361" at bounding box center [1188, 469] width 127 height 18
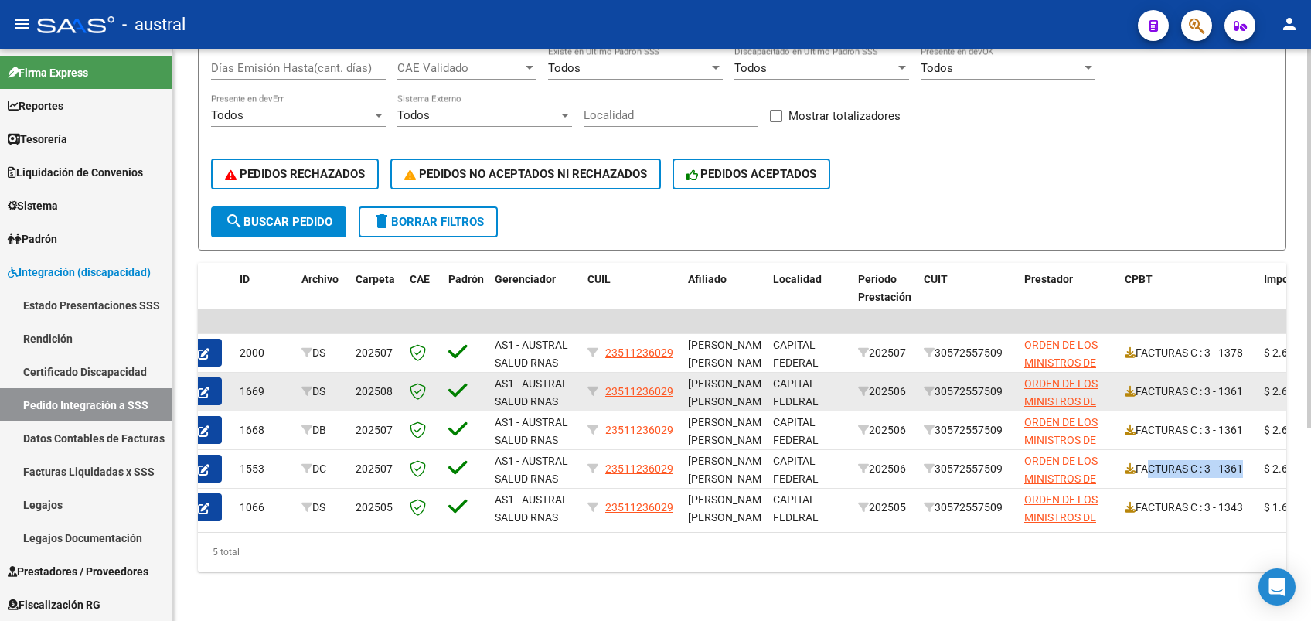
drag, startPoint x: 1143, startPoint y: 448, endPoint x: 1150, endPoint y: 373, distance: 74.5
click at [1150, 383] on div "FACTURAS C : 3 - 1361" at bounding box center [1188, 392] width 127 height 18
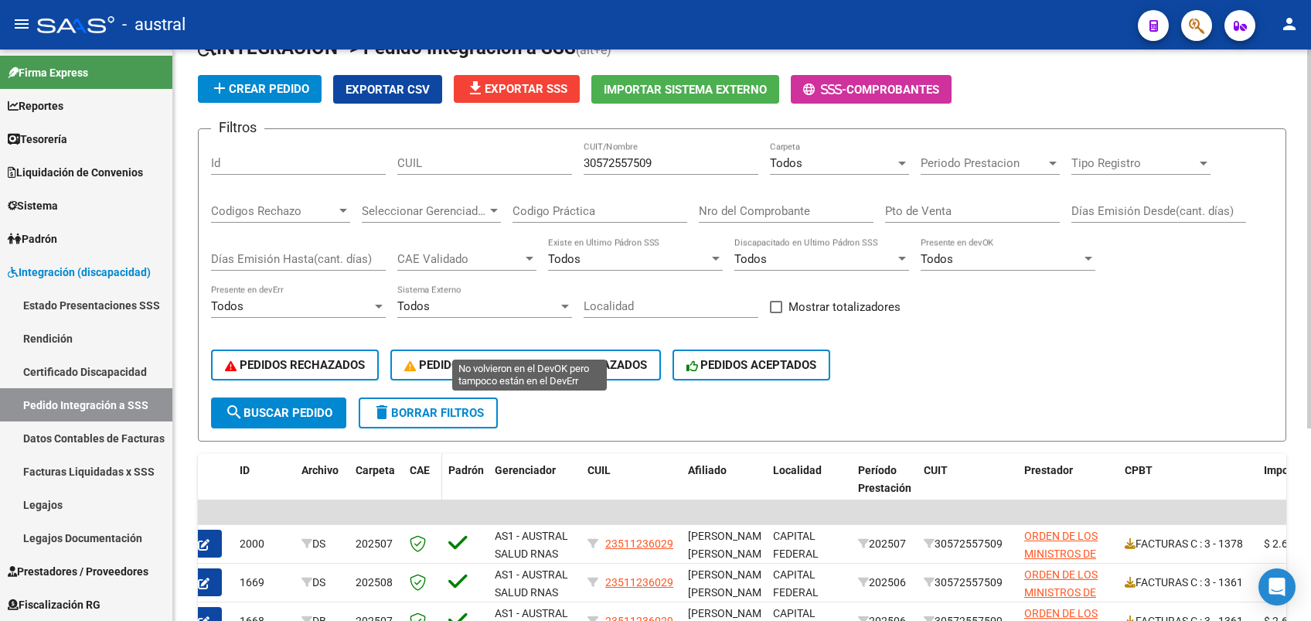
scroll to position [186, 0]
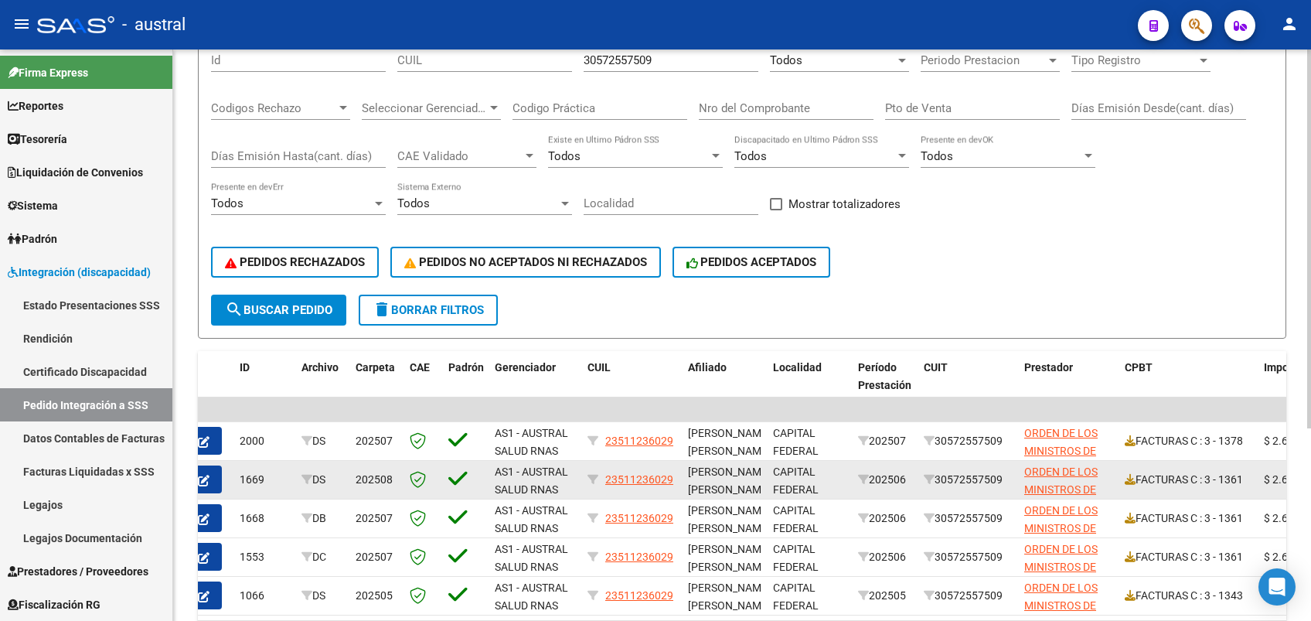
click at [206, 475] on icon "button" at bounding box center [204, 481] width 12 height 12
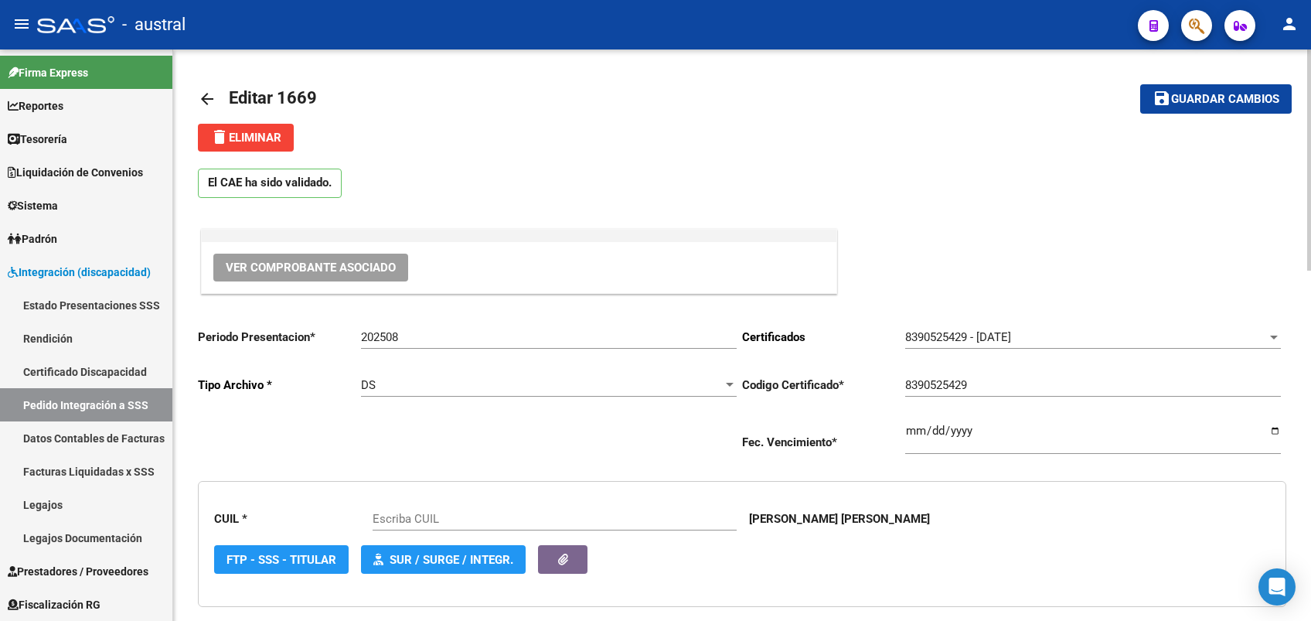
type input "23511236029"
click at [418, 340] on input "202508" at bounding box center [549, 337] width 376 height 14
click at [207, 97] on mat-icon "arrow_back" at bounding box center [207, 99] width 19 height 19
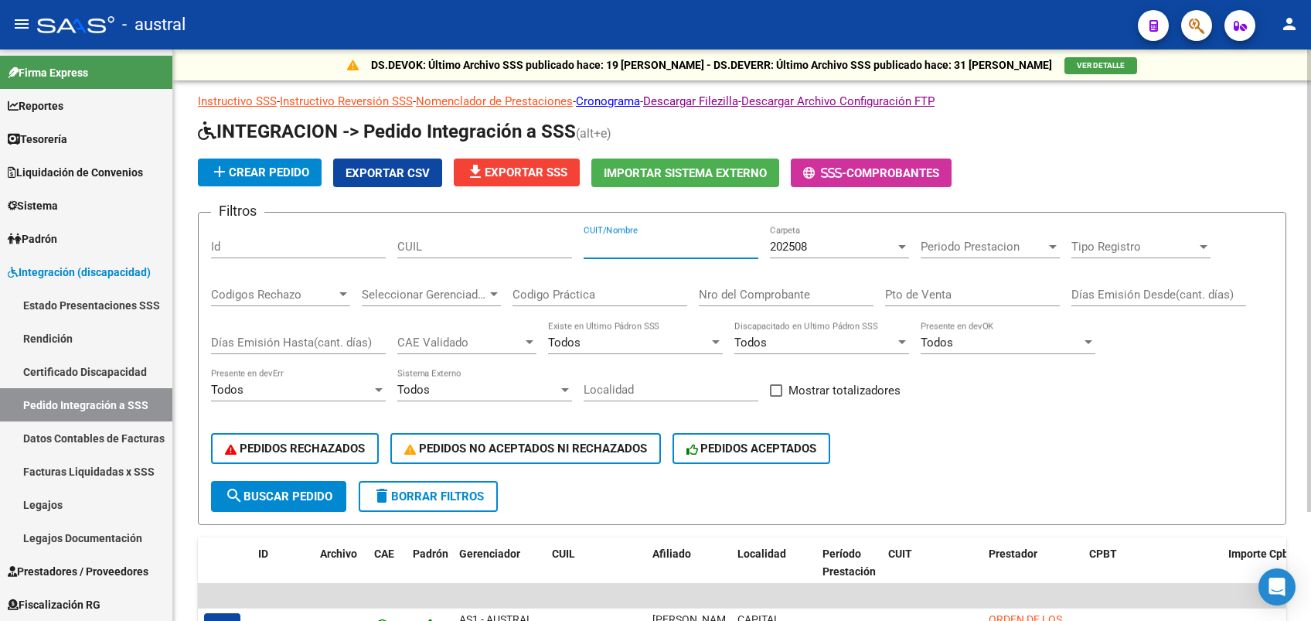
click at [626, 246] on input "CUIT/Nombre" at bounding box center [671, 247] width 175 height 14
paste input "30572557509"
type input "30572557509"
click at [795, 241] on span "202508" at bounding box center [788, 247] width 37 height 14
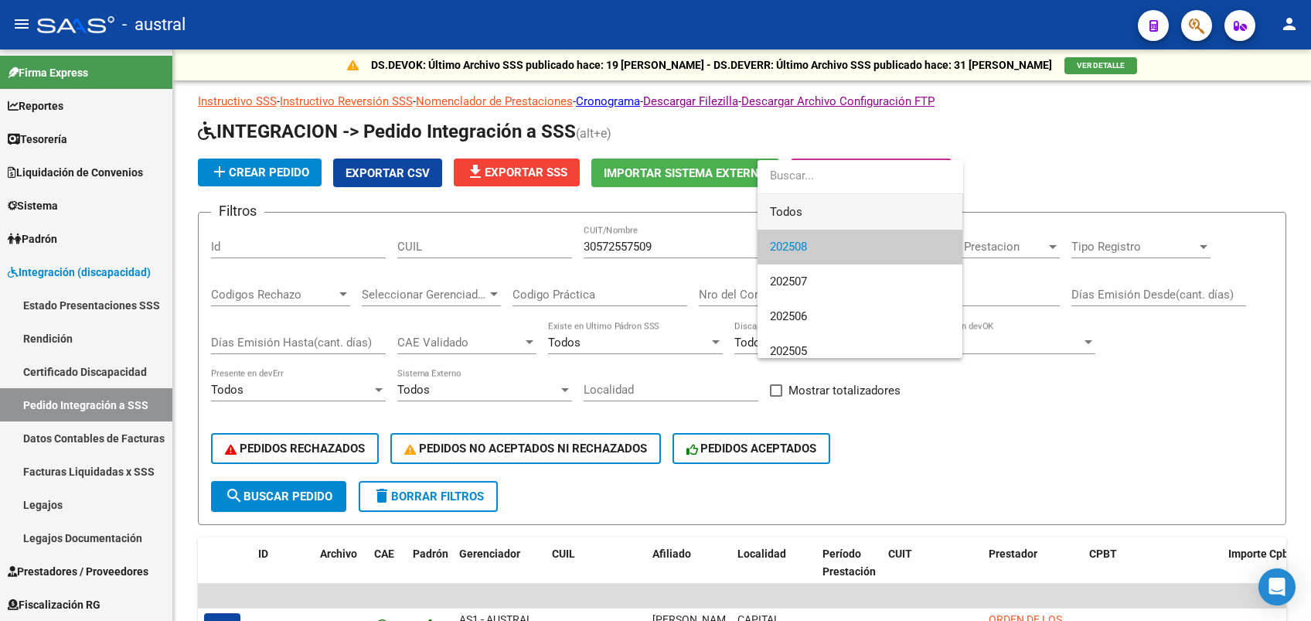
click at [823, 203] on span "Todos" at bounding box center [860, 212] width 180 height 35
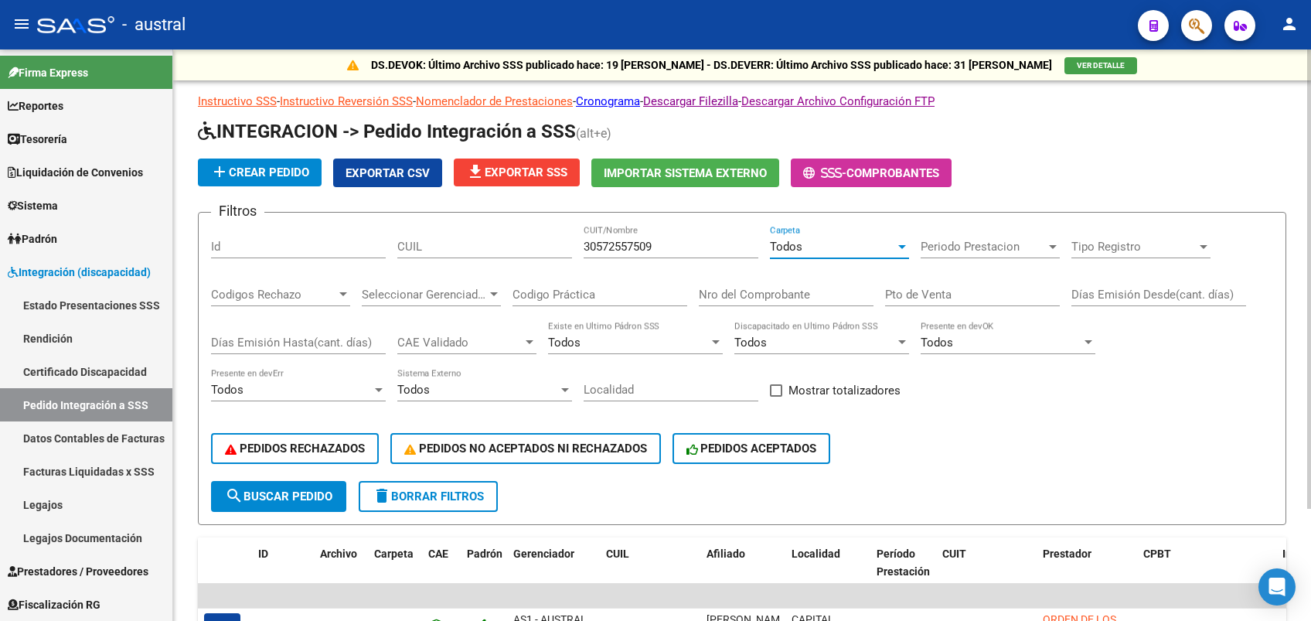
click at [313, 499] on span "search Buscar Pedido" at bounding box center [278, 496] width 107 height 14
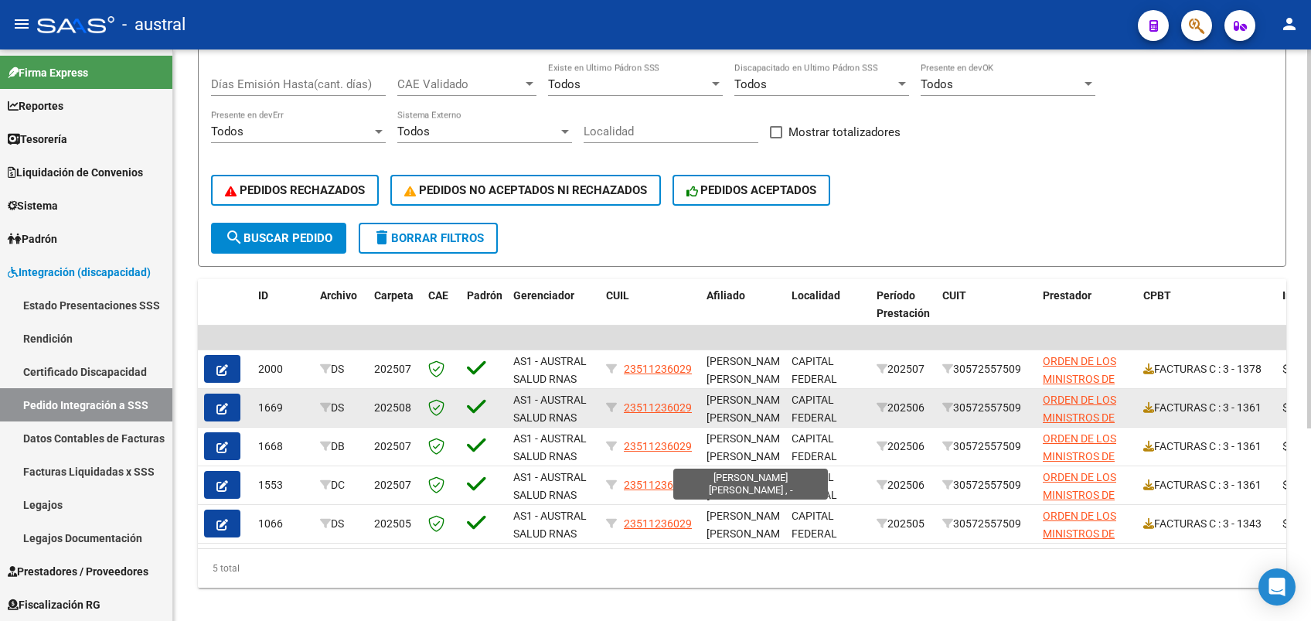
scroll to position [290, 0]
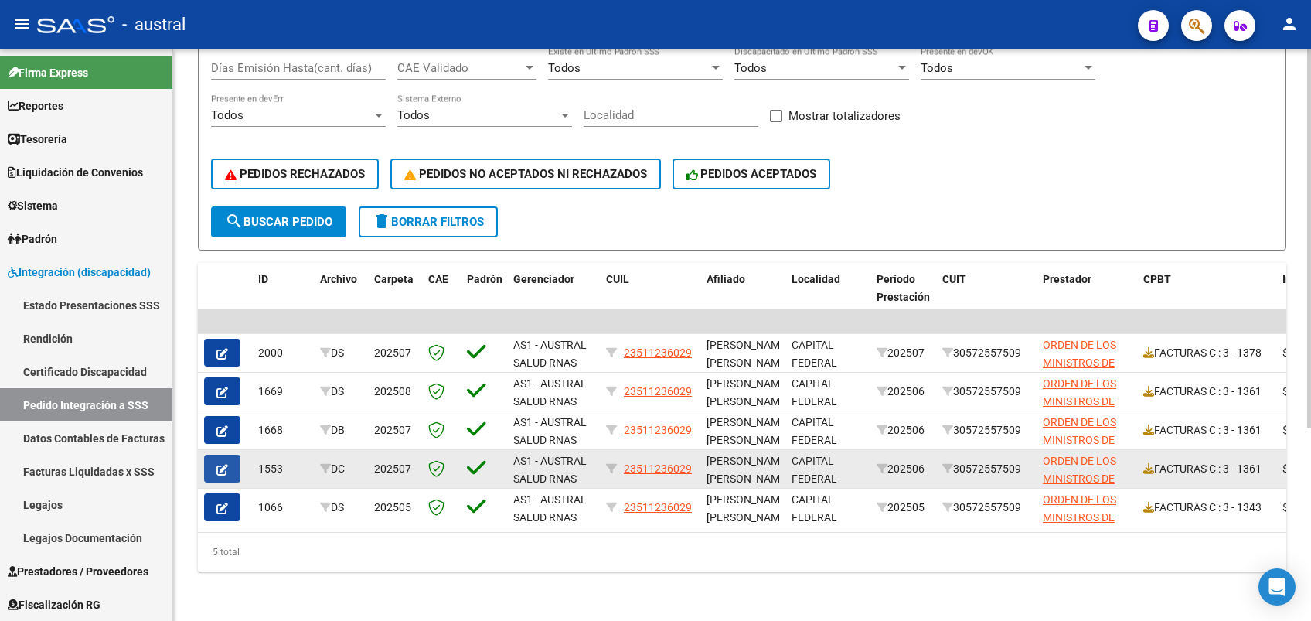
click at [237, 455] on button "button" at bounding box center [222, 469] width 36 height 28
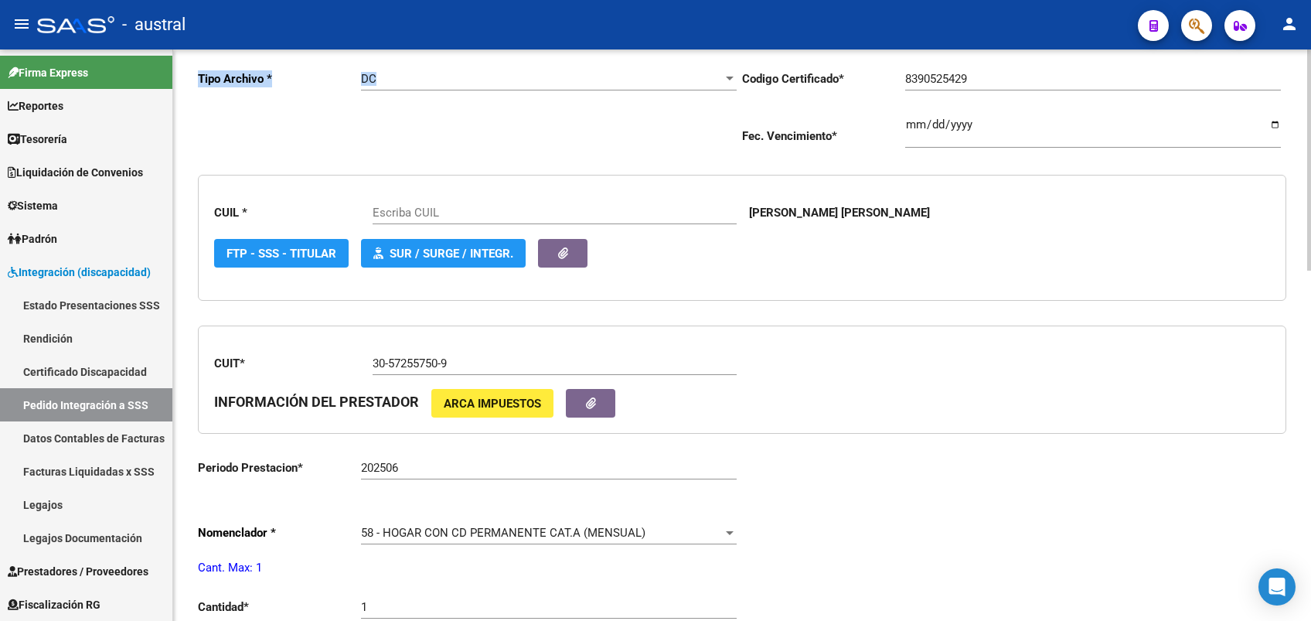
scroll to position [309, 0]
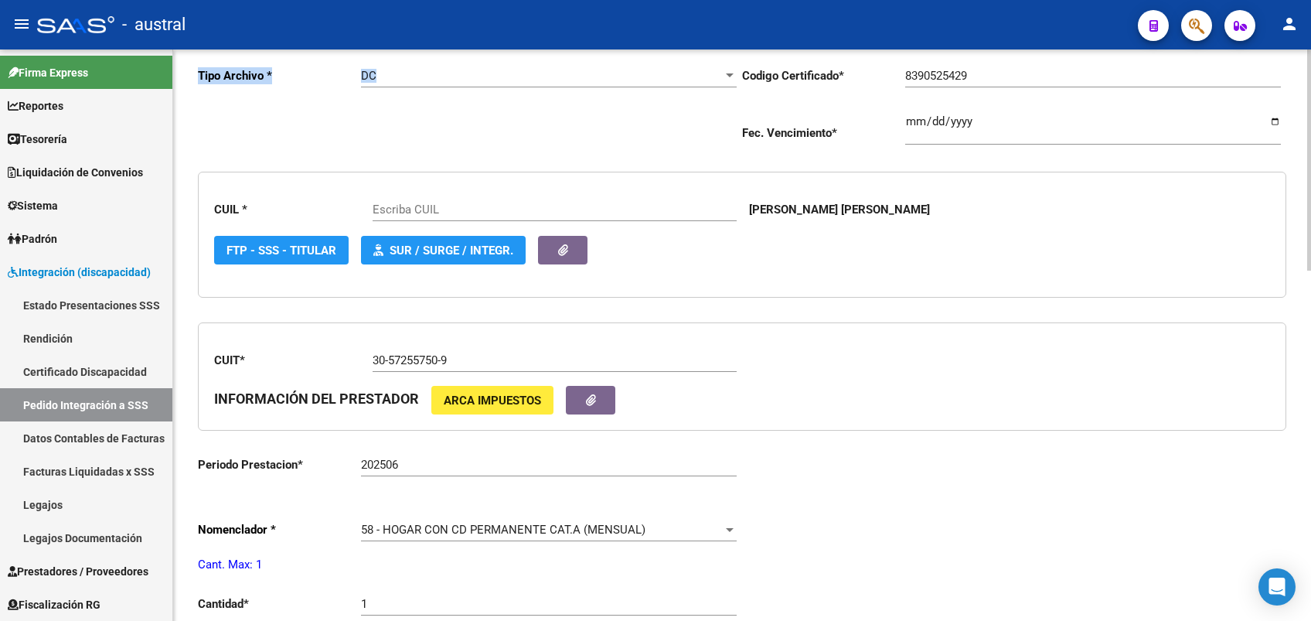
type input "23511236029"
click at [559, 137] on div "Periodo Presentacion * 202507 Ingresar el Periodo Tipo Archivo * DC Seleccionar…" at bounding box center [470, 82] width 544 height 153
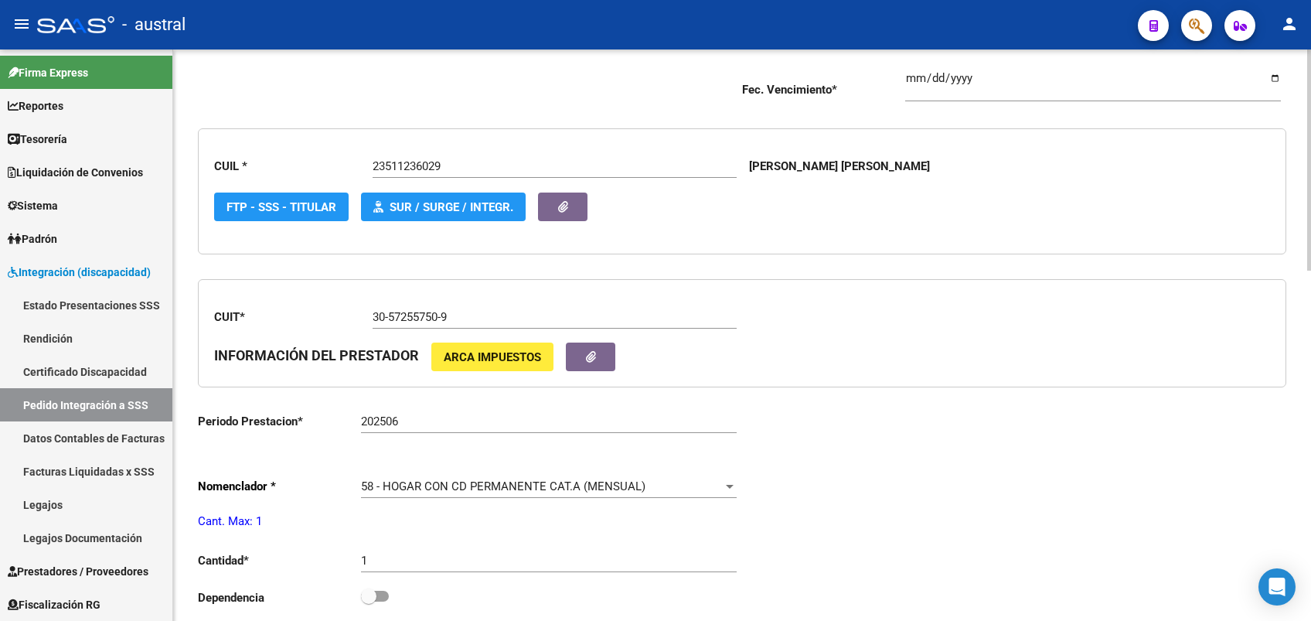
scroll to position [412, 0]
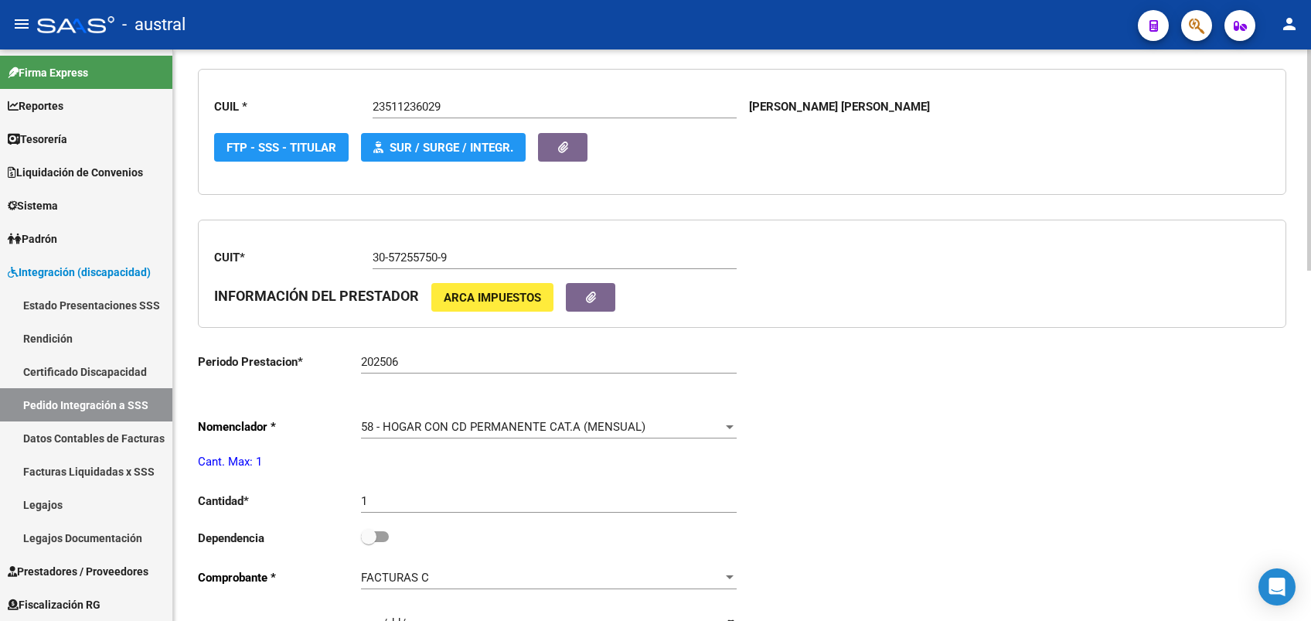
click at [382, 538] on span at bounding box center [375, 536] width 28 height 11
click at [369, 542] on input "checkbox" at bounding box center [368, 542] width 1 height 1
checkbox input "true"
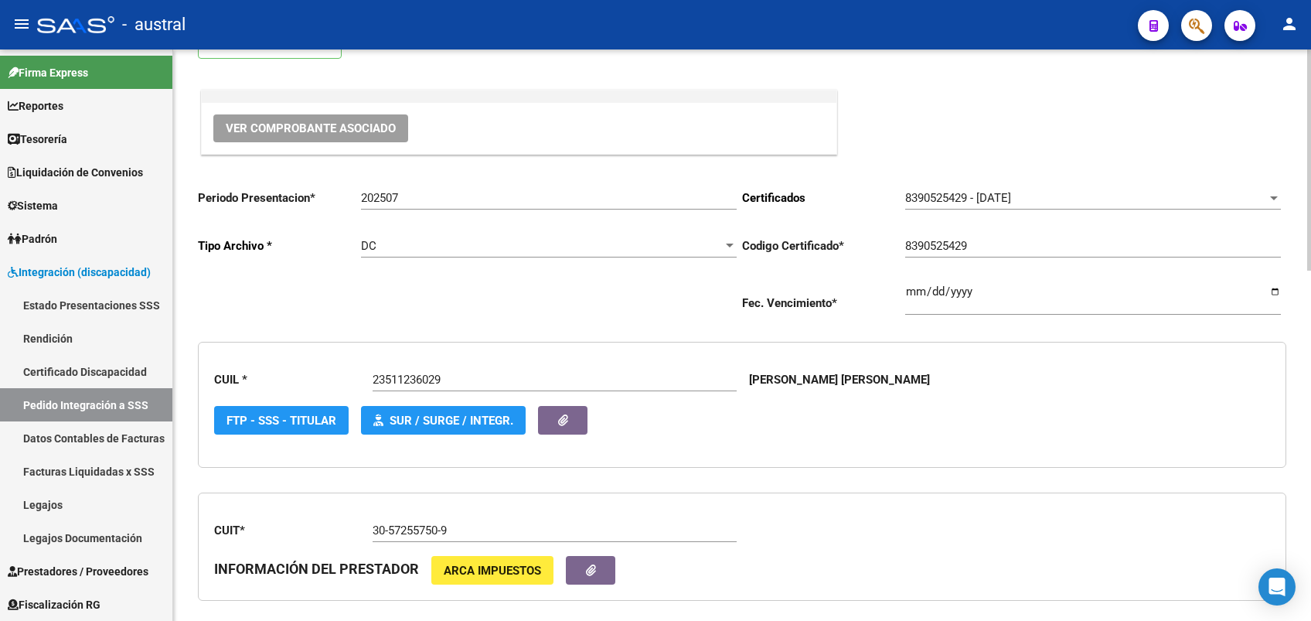
scroll to position [0, 0]
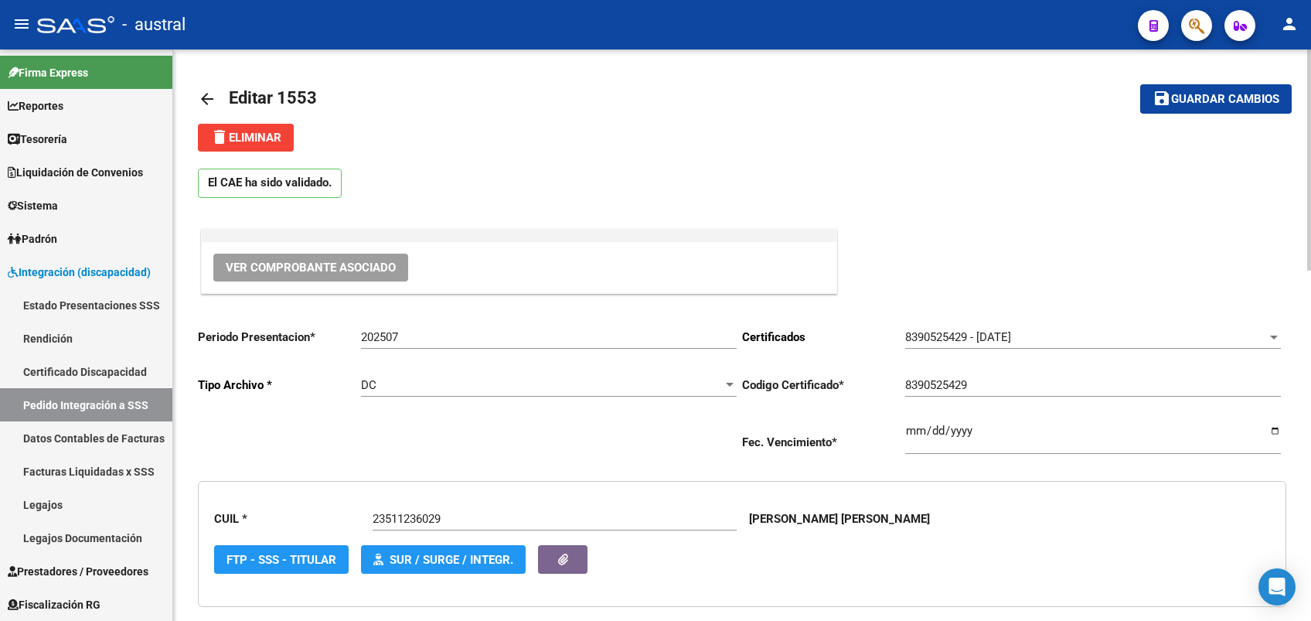
click at [1176, 105] on span "Guardar cambios" at bounding box center [1225, 100] width 108 height 14
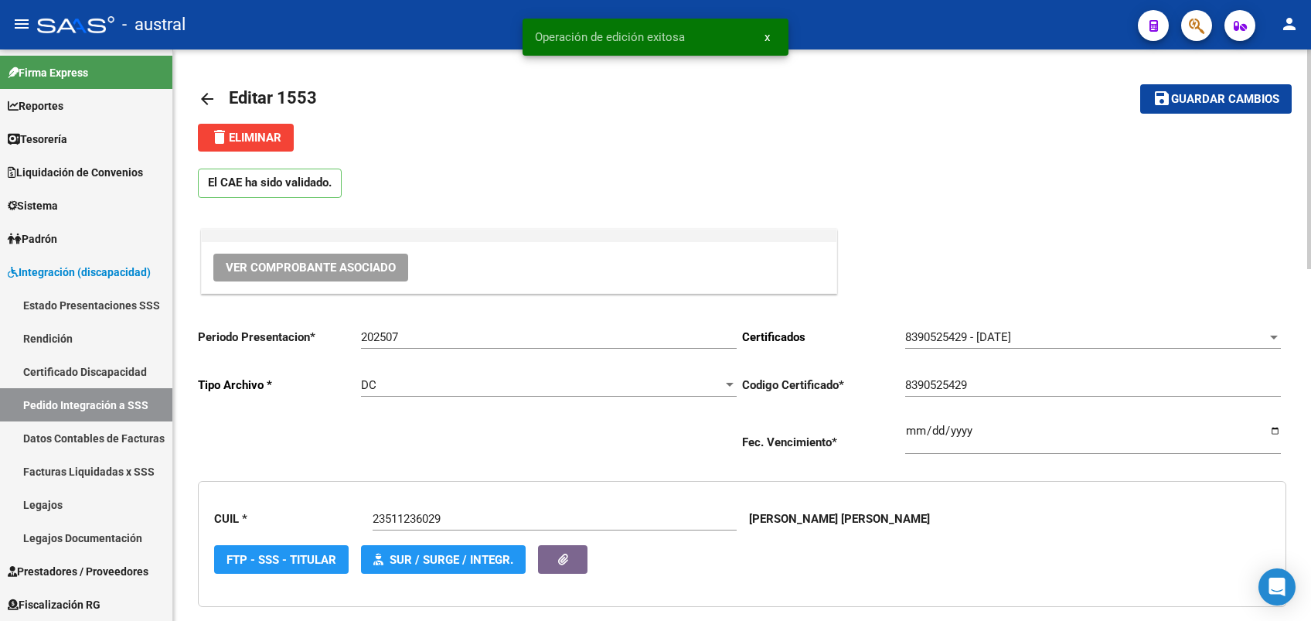
click at [216, 93] on link "arrow_back" at bounding box center [213, 98] width 31 height 36
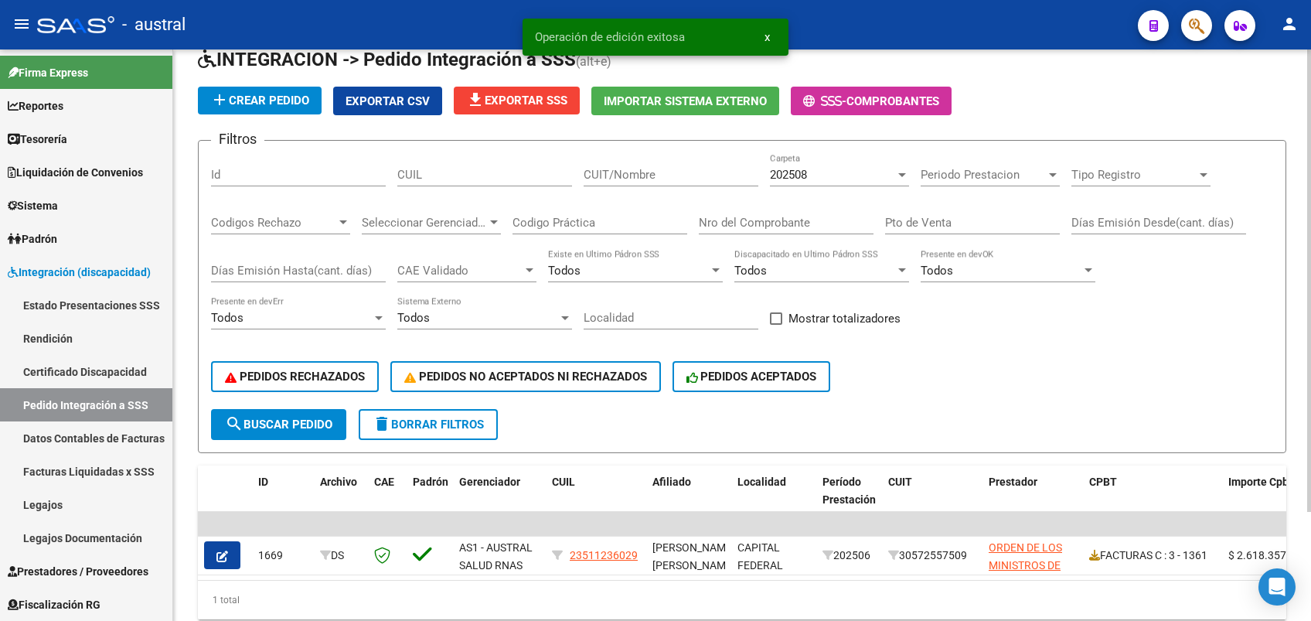
scroll to position [135, 0]
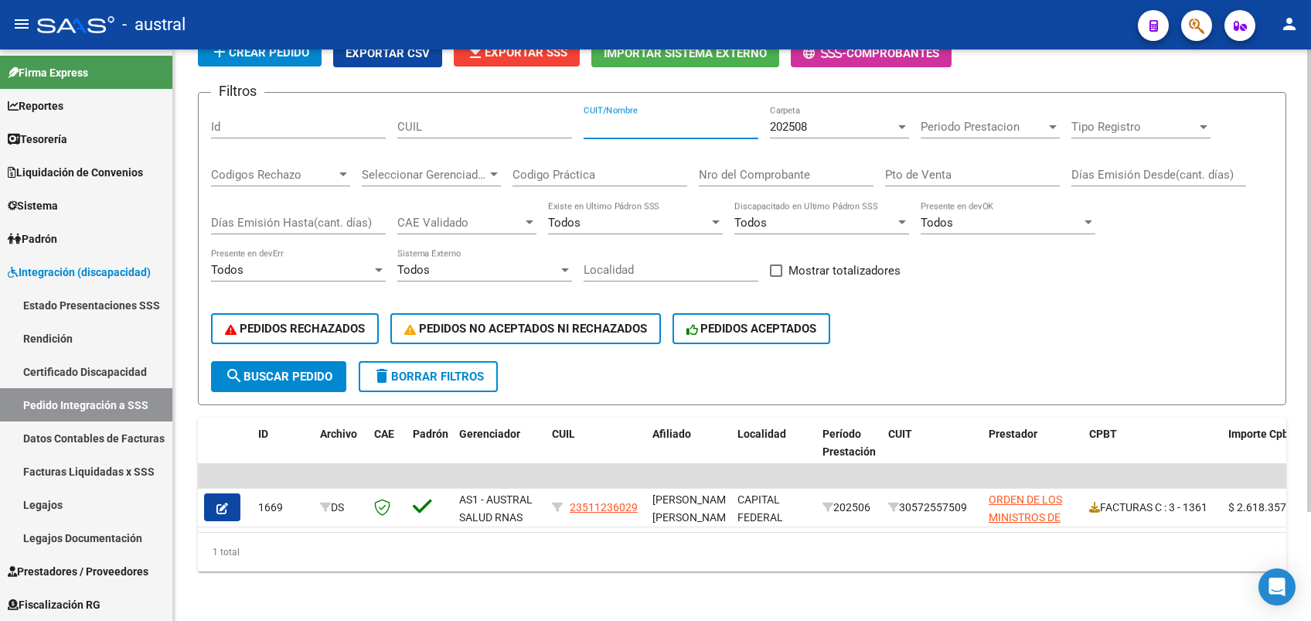
click at [638, 120] on input "CUIT/Nombre" at bounding box center [671, 127] width 175 height 14
paste input "30572557509"
type input "30572557509"
click at [836, 120] on div "202508" at bounding box center [832, 127] width 125 height 14
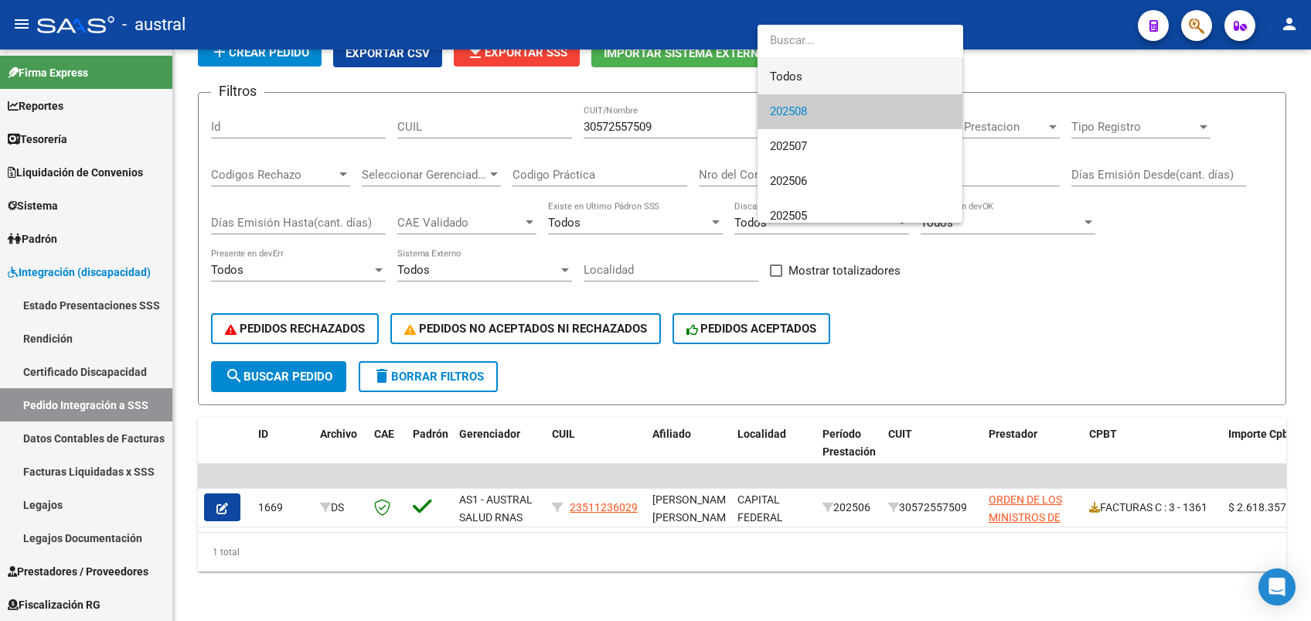
click at [823, 66] on span "Todos" at bounding box center [860, 77] width 180 height 35
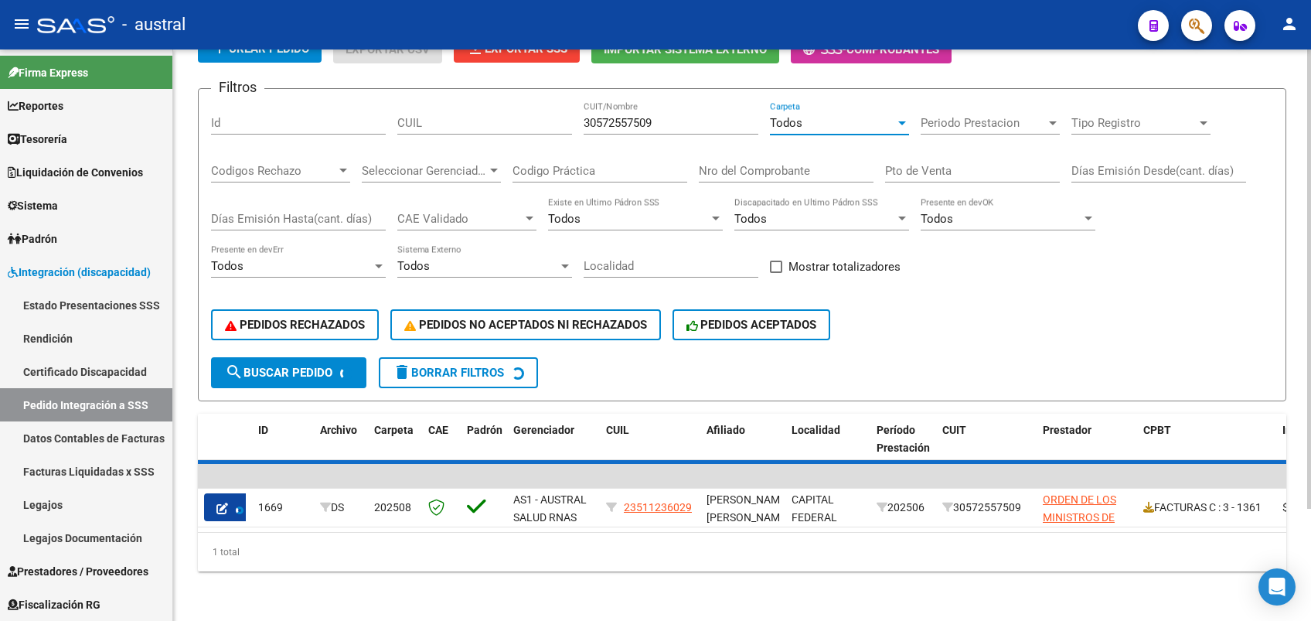
click at [315, 357] on button "search Buscar Pedido" at bounding box center [288, 372] width 155 height 31
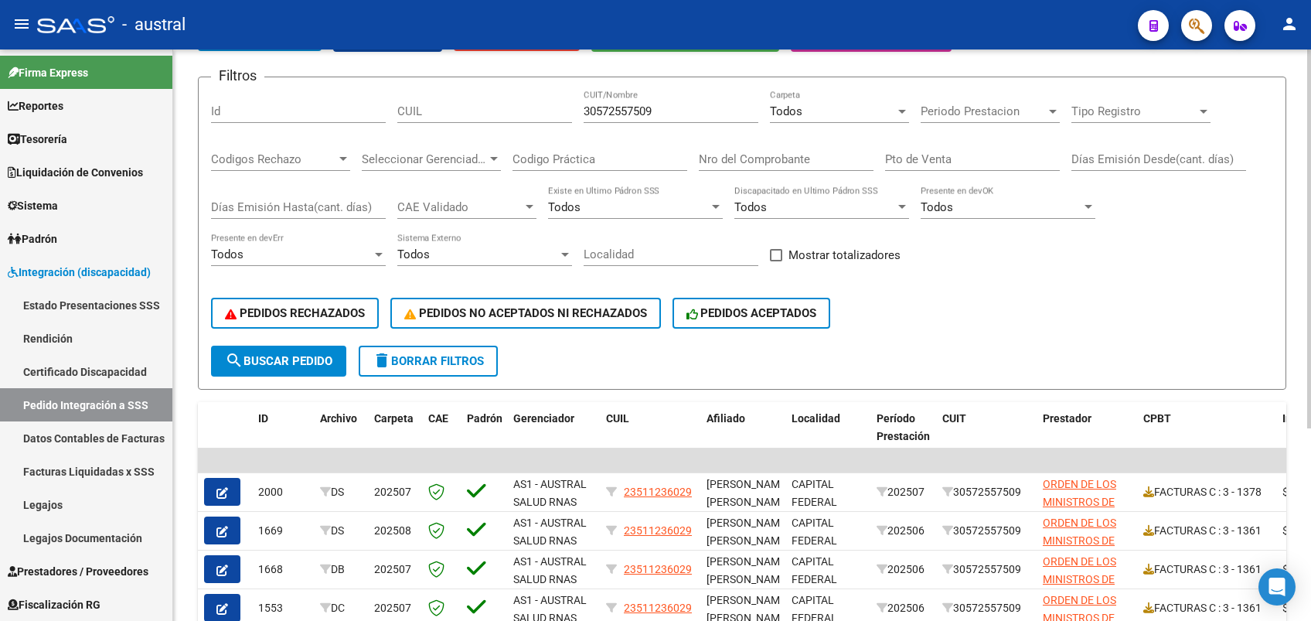
click at [318, 362] on span "search Buscar Pedido" at bounding box center [278, 361] width 107 height 14
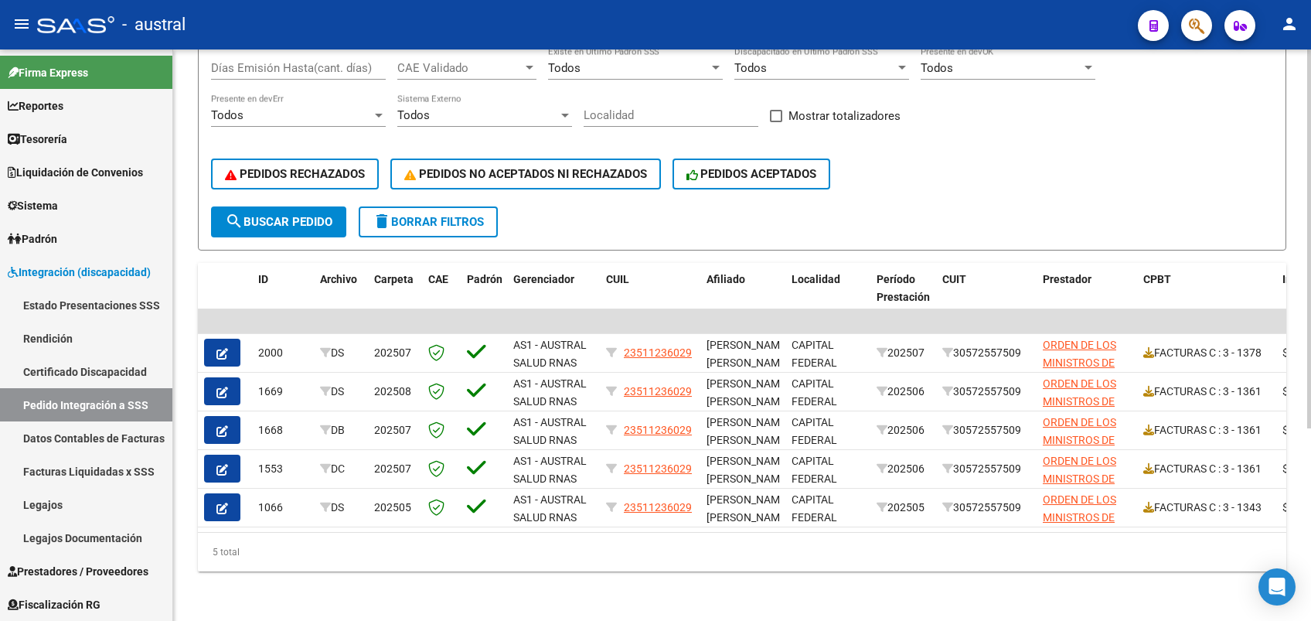
scroll to position [290, 0]
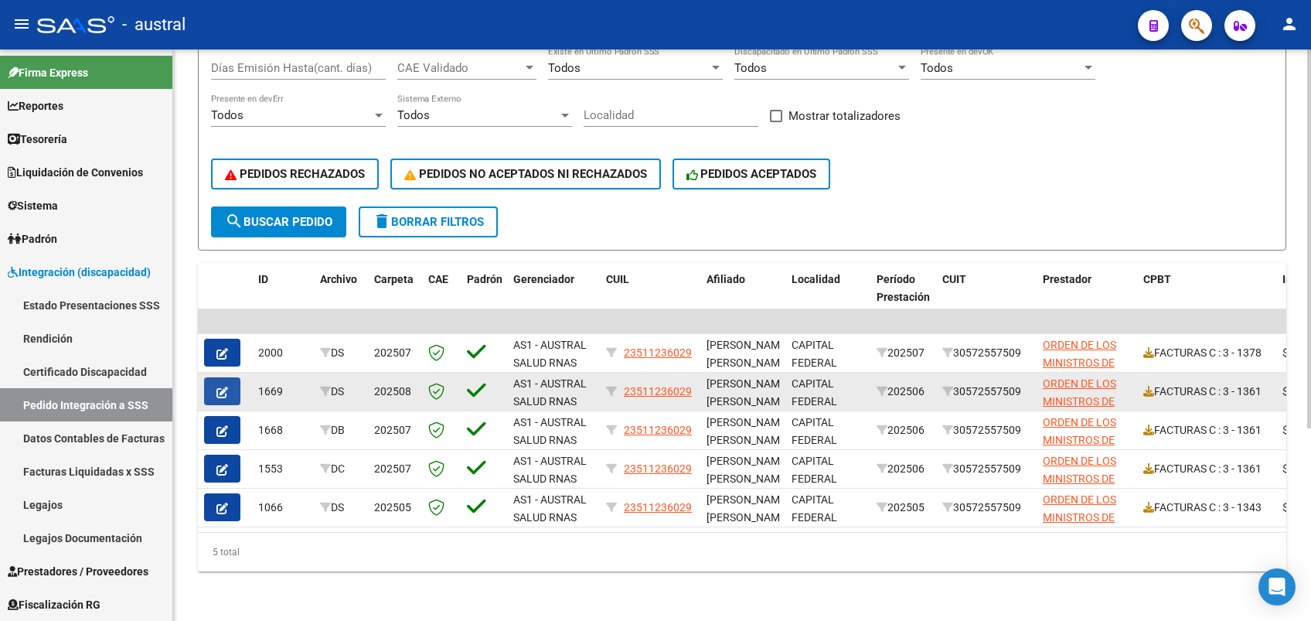
click at [230, 377] on button "button" at bounding box center [222, 391] width 36 height 28
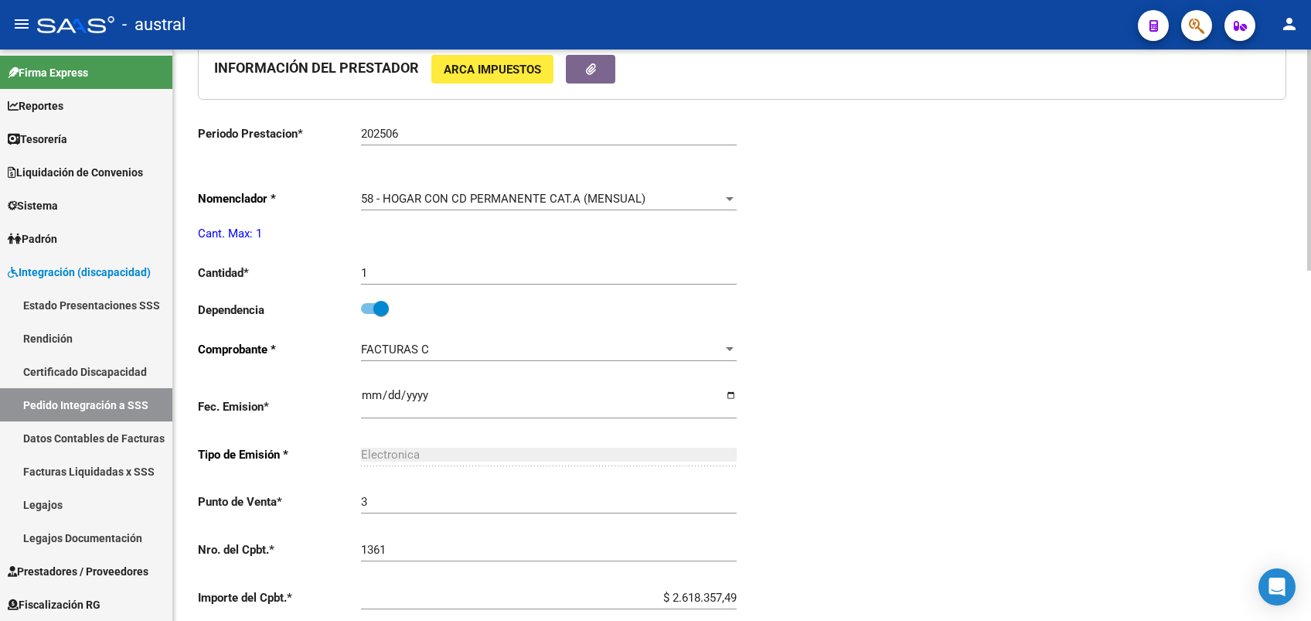
scroll to position [907, 0]
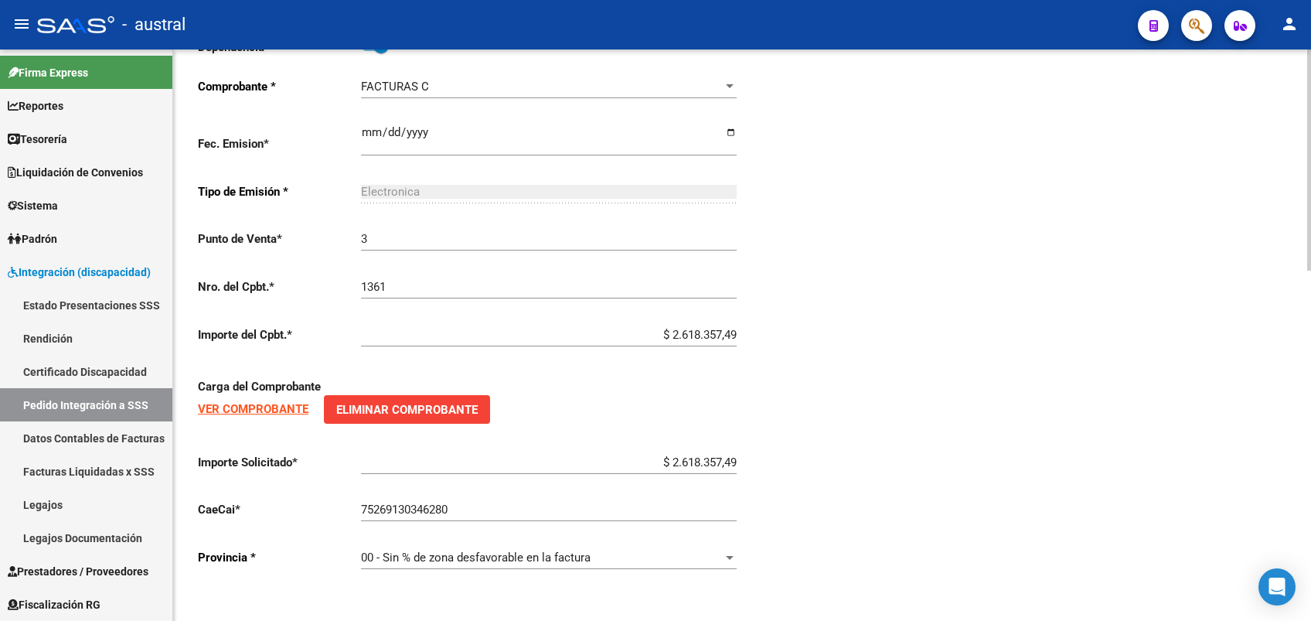
type input "23511236029"
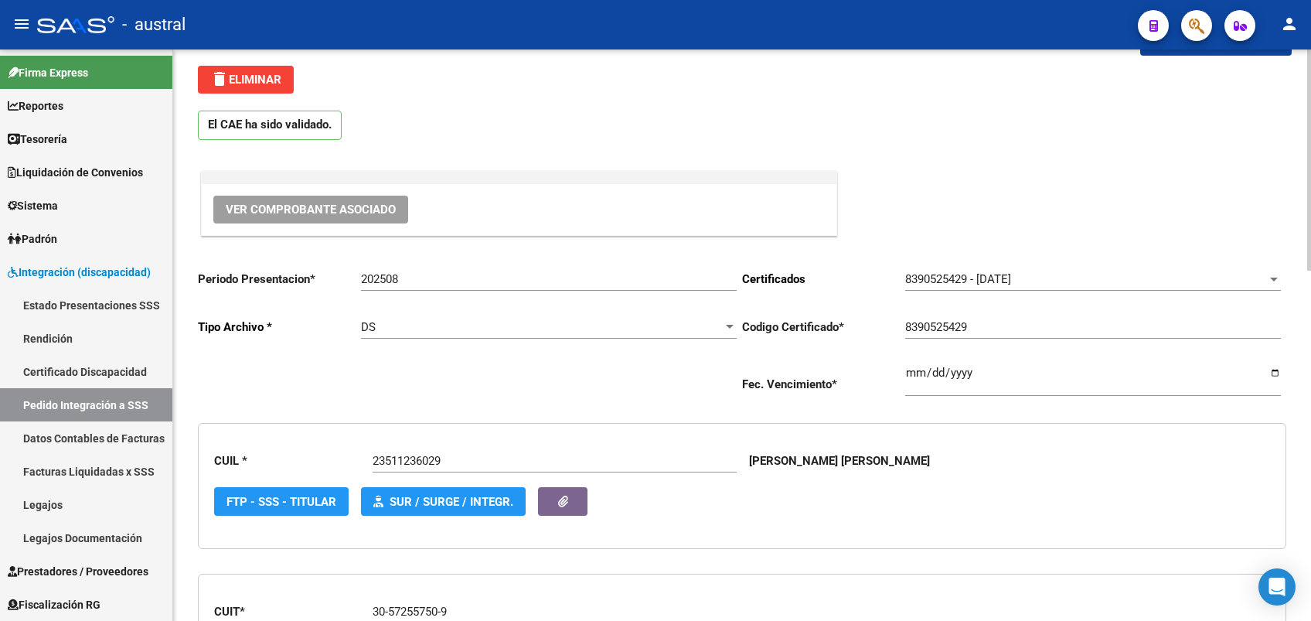
scroll to position [0, 0]
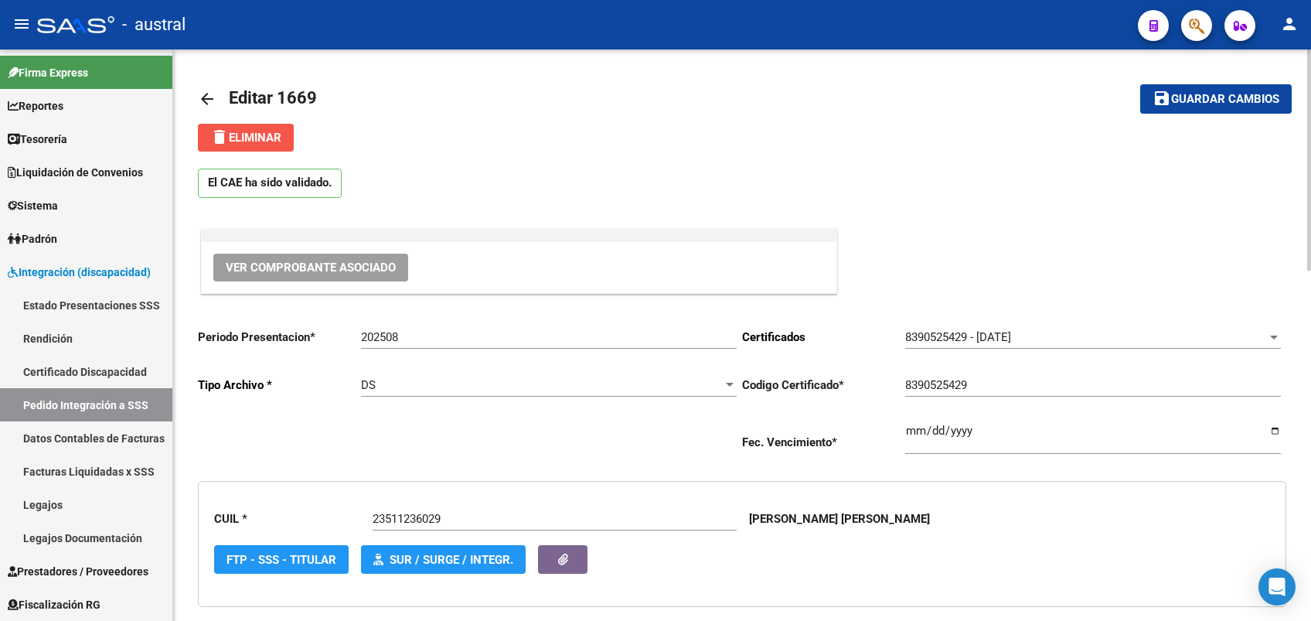
click at [284, 135] on button "delete Eliminar" at bounding box center [246, 138] width 96 height 28
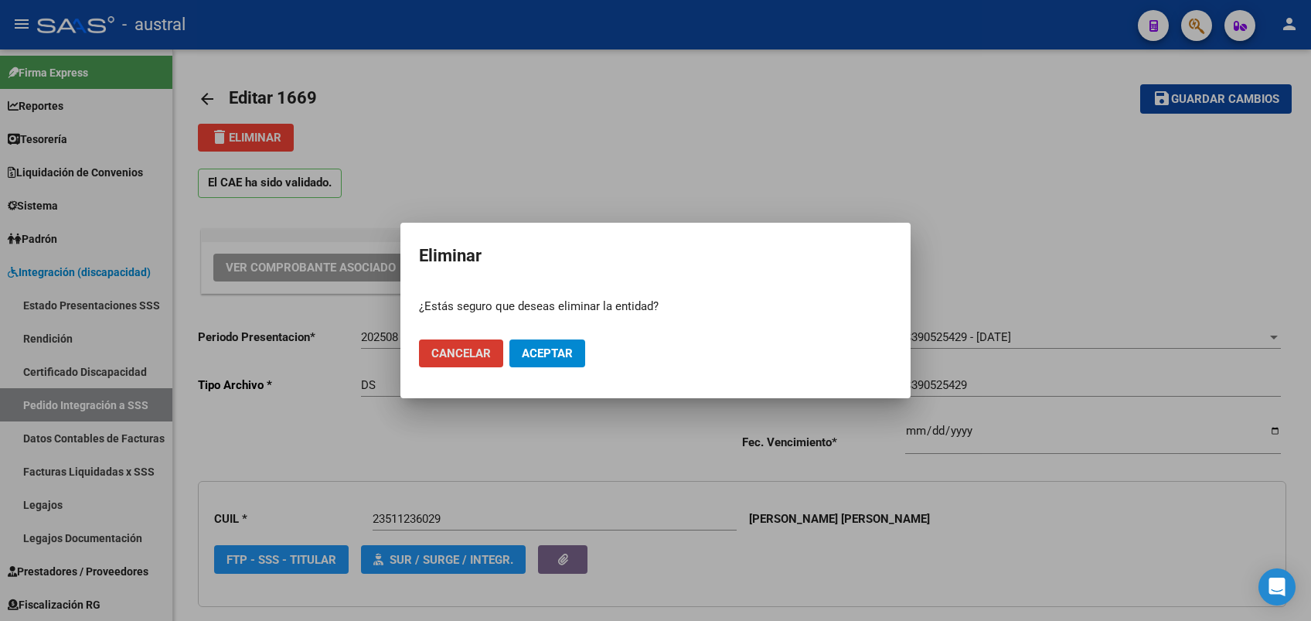
click at [564, 358] on span "Aceptar" at bounding box center [547, 353] width 51 height 14
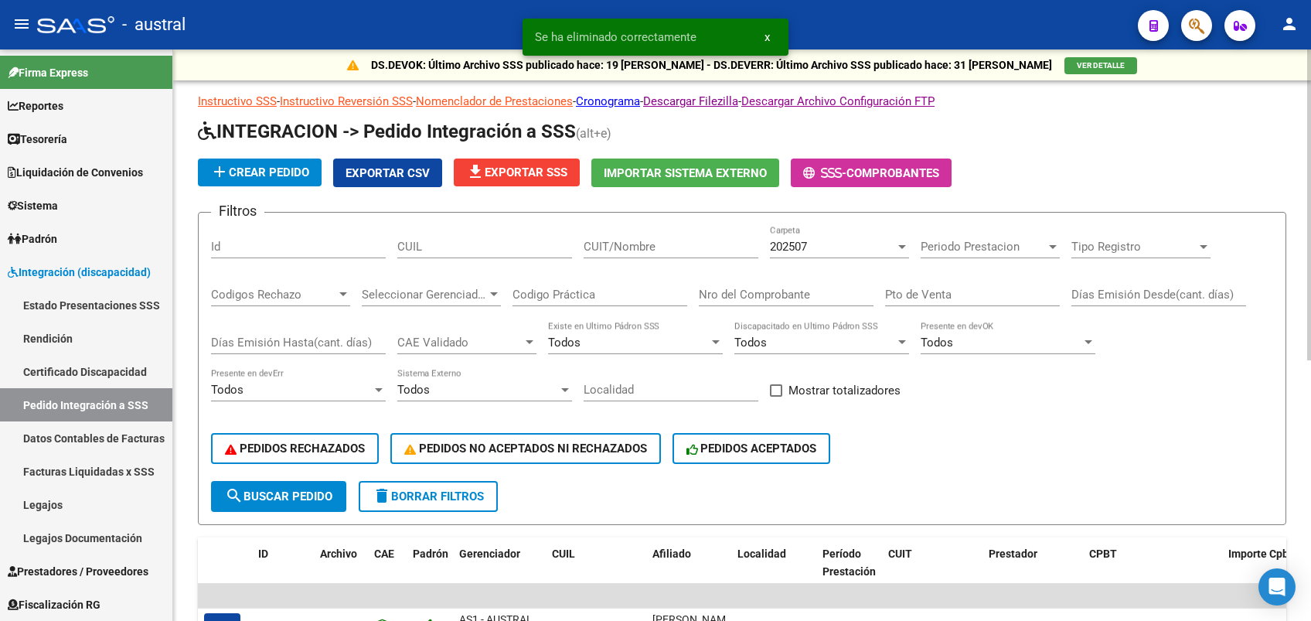
click at [656, 240] on input "CUIT/Nombre" at bounding box center [671, 247] width 175 height 14
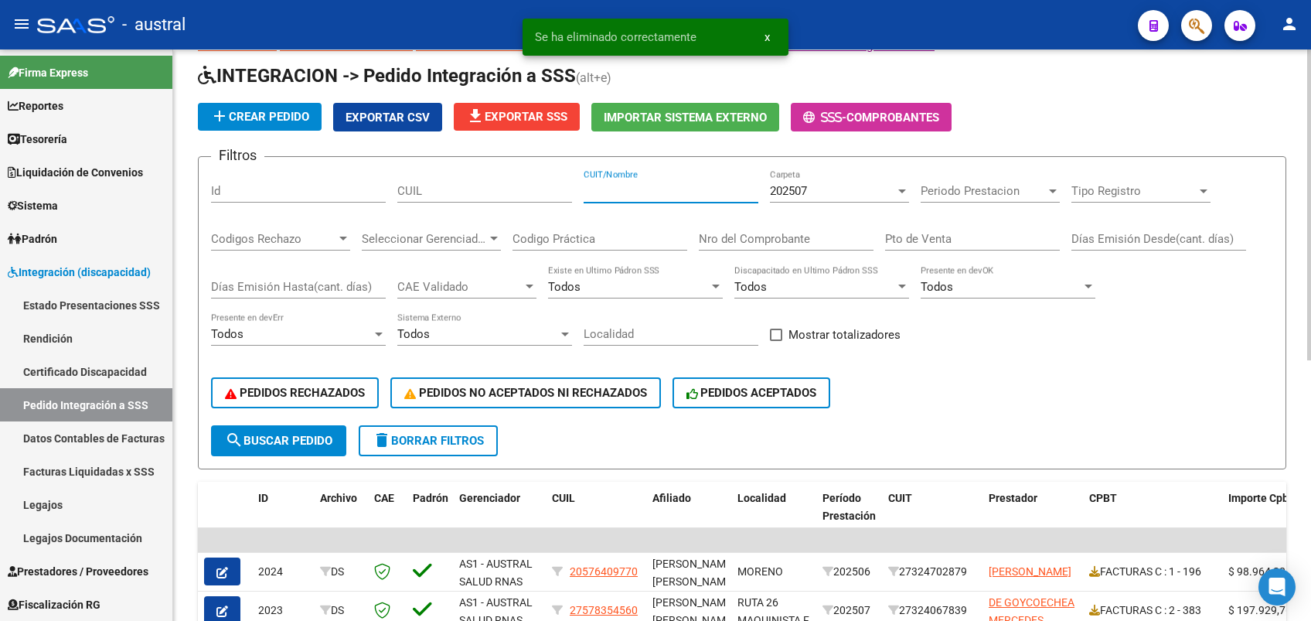
paste input "30572557509"
type input "30572557509"
click at [817, 191] on div "202507" at bounding box center [832, 191] width 125 height 14
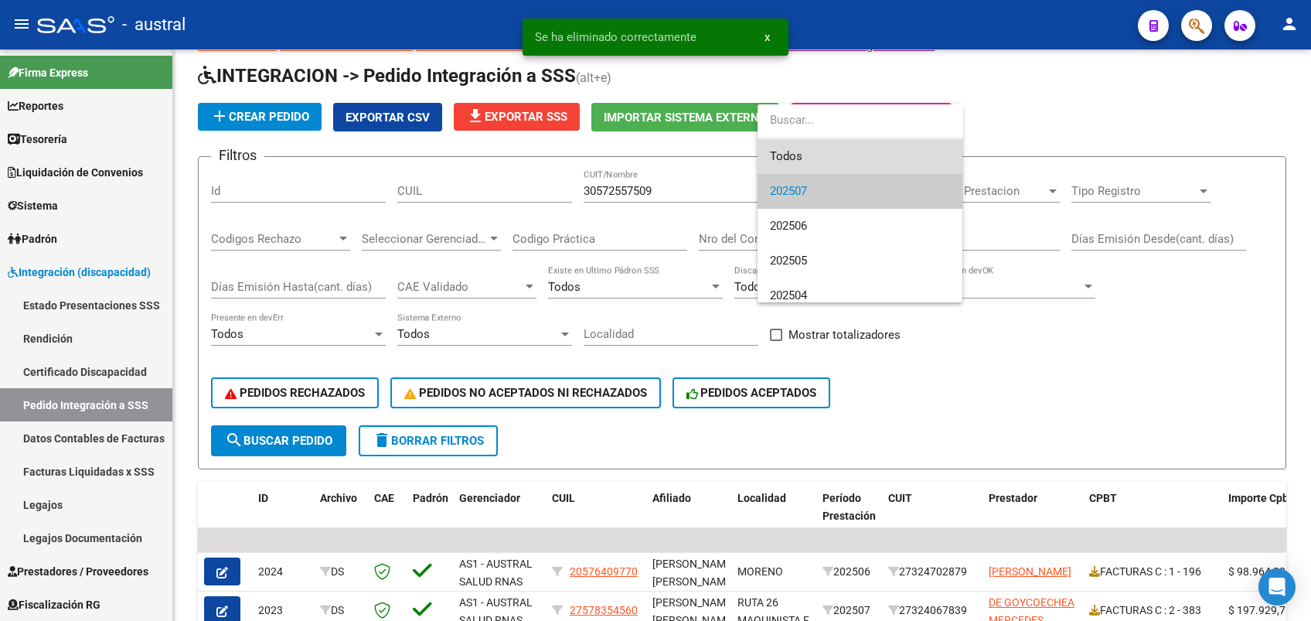
click at [809, 153] on span "Todos" at bounding box center [860, 156] width 180 height 35
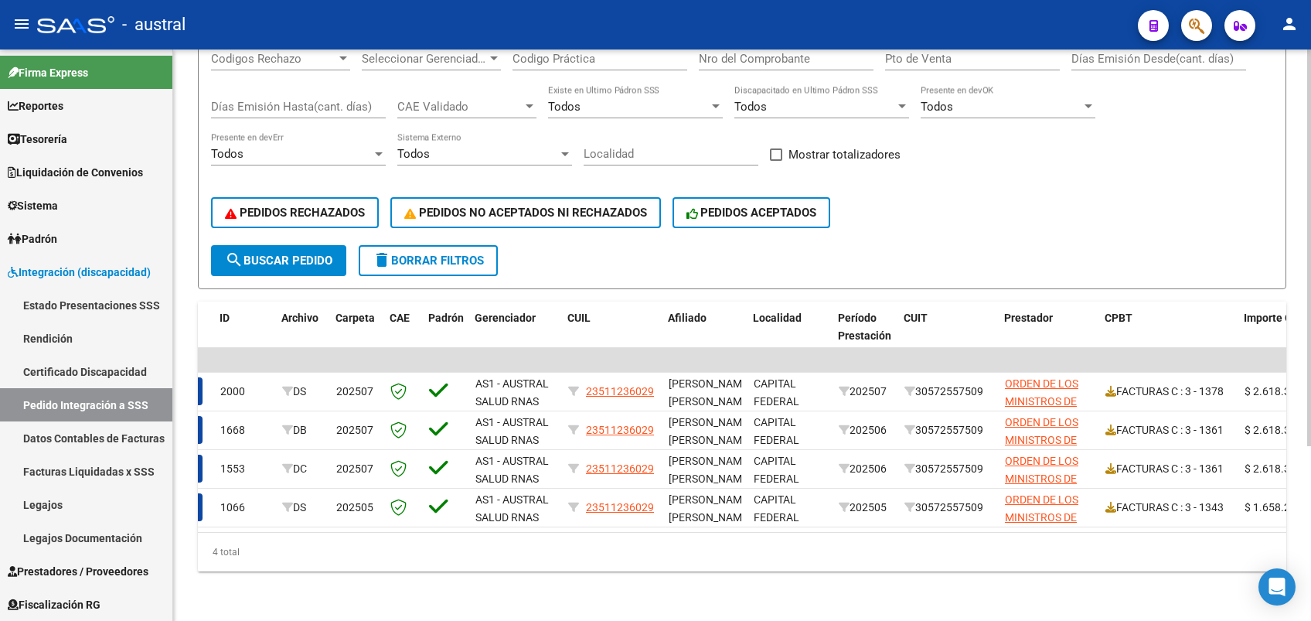
scroll to position [0, 33]
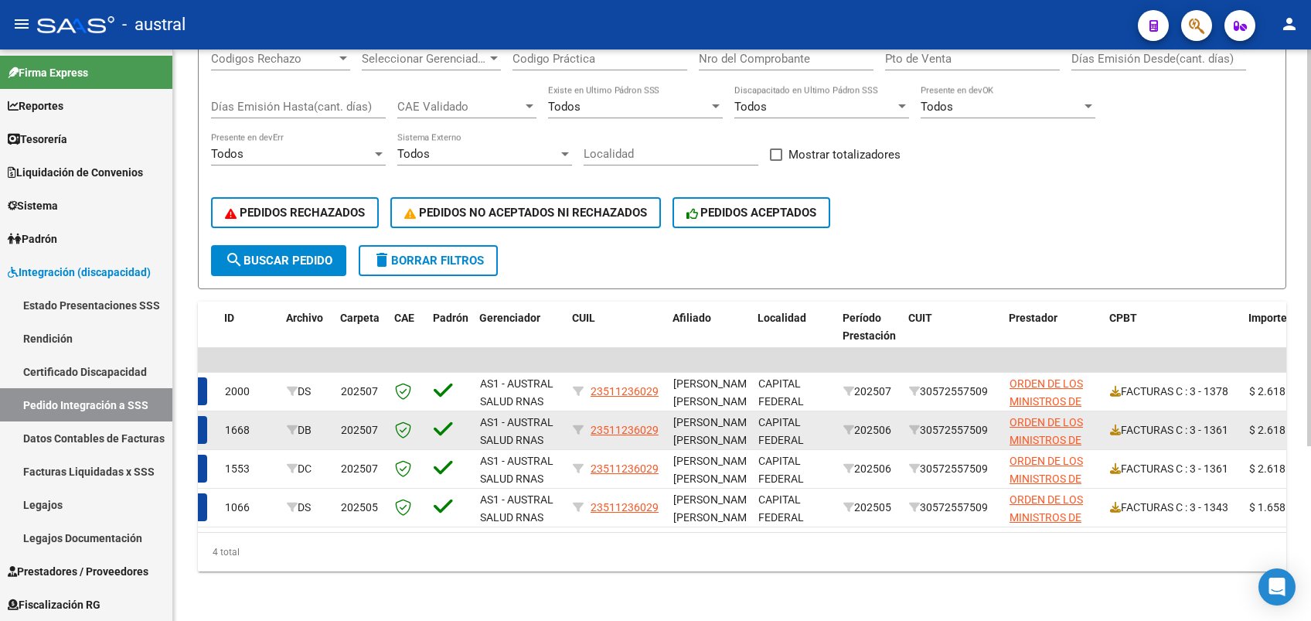
drag, startPoint x: 377, startPoint y: 451, endPoint x: 356, endPoint y: 414, distance: 43.0
click at [356, 414] on datatable-scroller "| | 2000 DS 202507 AS1 - AUSTRAL SALUD RNAS 23511236029 [PERSON_NAME] [PERSON_N…" at bounding box center [709, 437] width 1088 height 179
click at [356, 424] on span "202507" at bounding box center [359, 430] width 37 height 12
drag, startPoint x: 356, startPoint y: 414, endPoint x: 362, endPoint y: 421, distance: 8.7
click at [359, 421] on div "202507" at bounding box center [362, 430] width 42 height 18
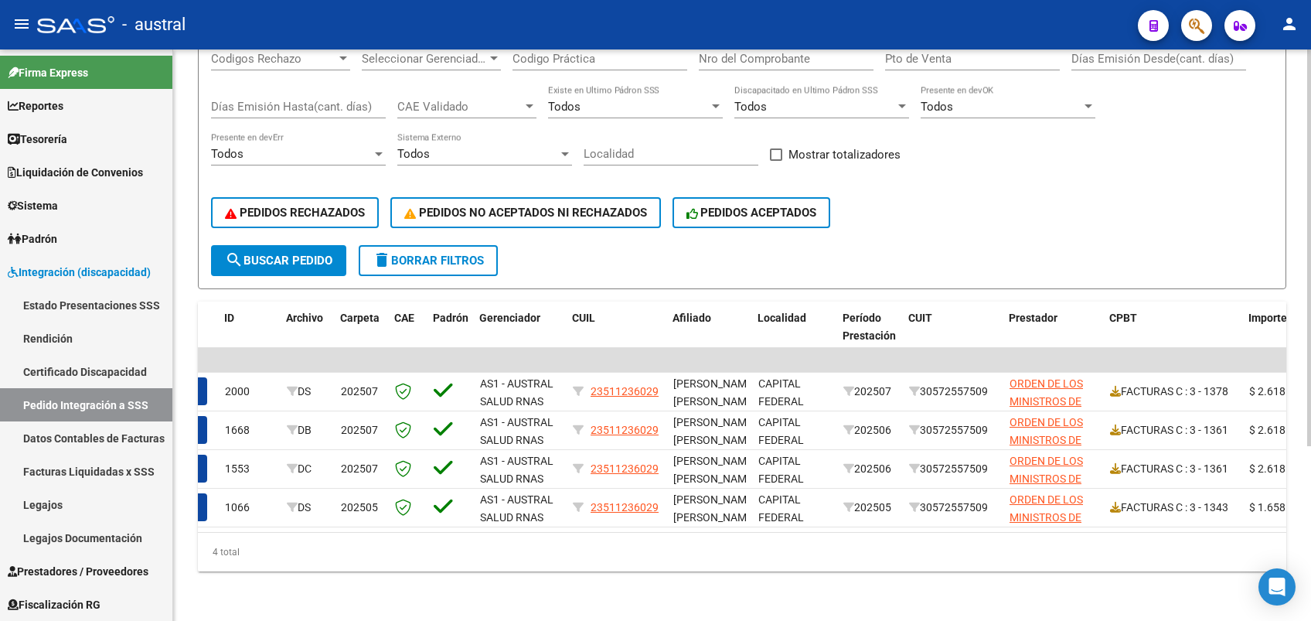
scroll to position [0, 0]
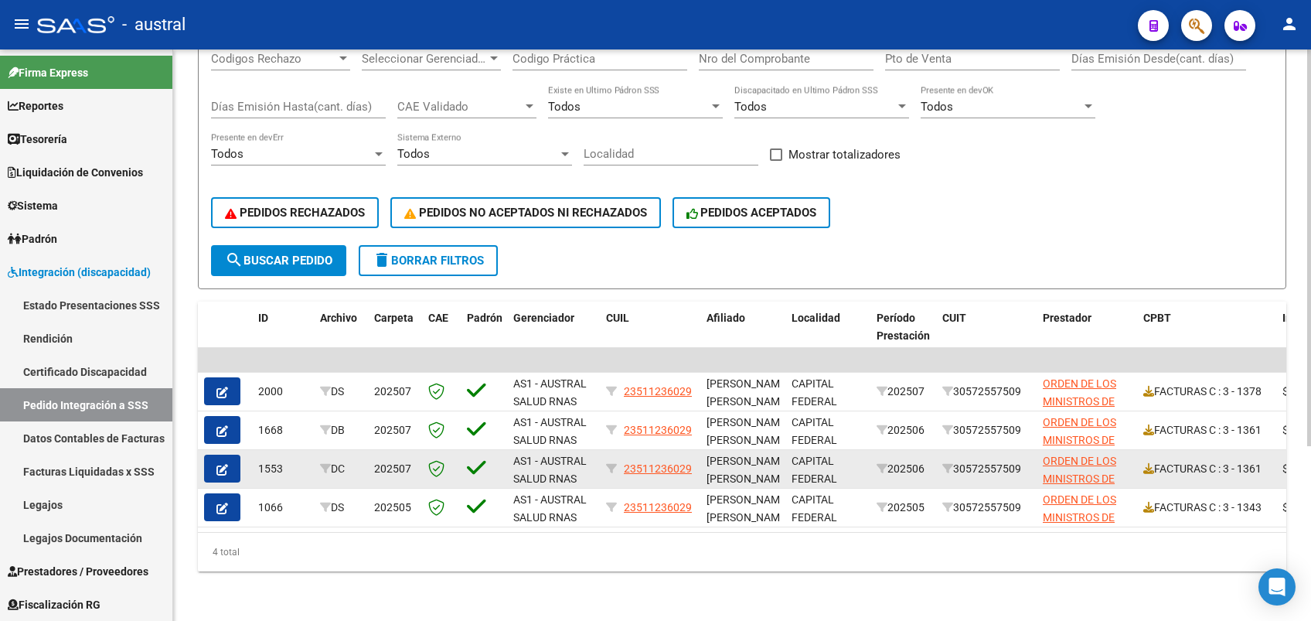
click at [394, 462] on span "202507" at bounding box center [392, 468] width 37 height 12
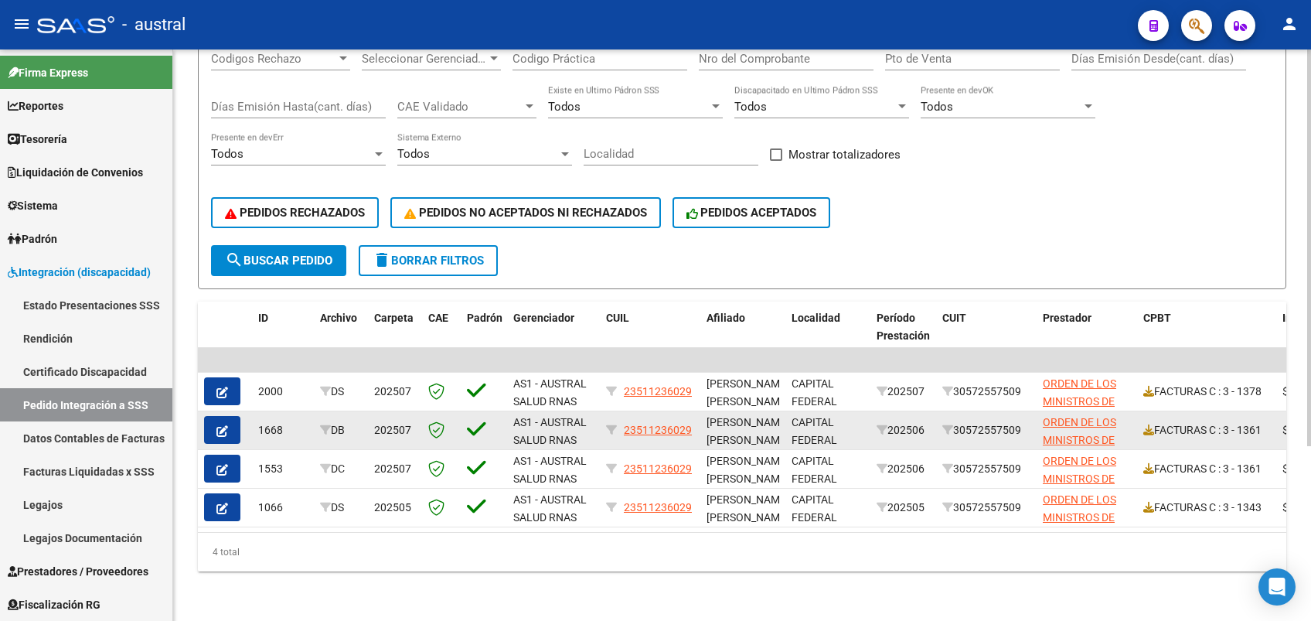
click at [405, 424] on span "202507" at bounding box center [392, 430] width 37 height 12
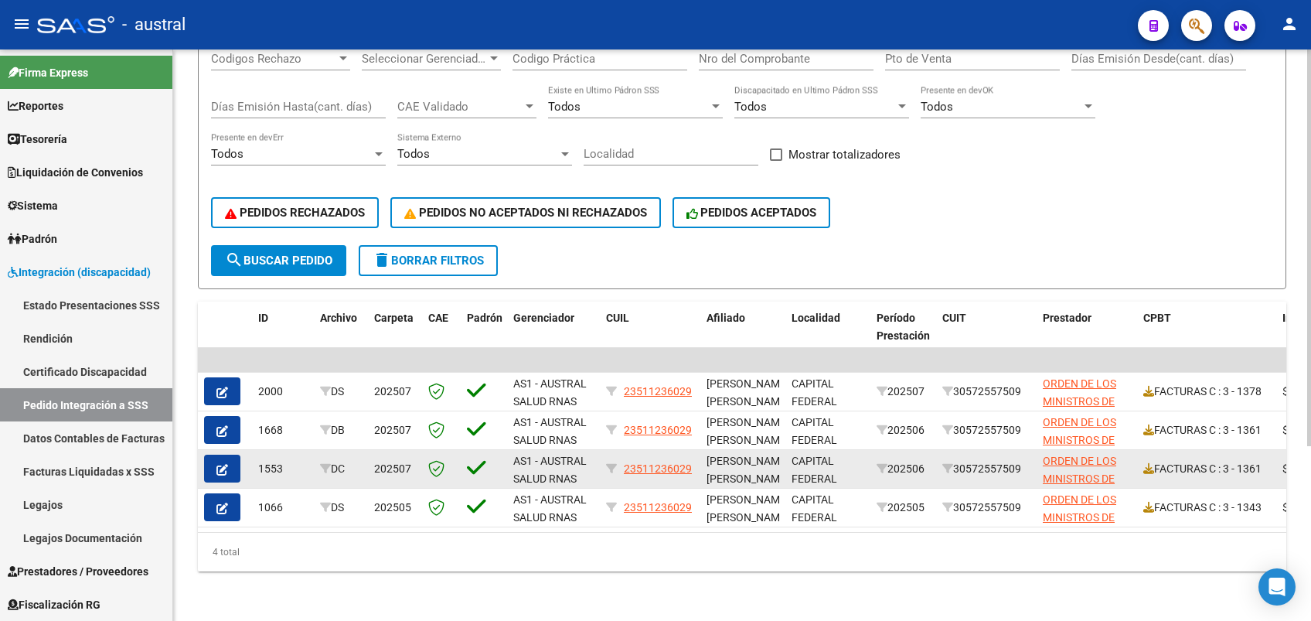
click at [403, 462] on span "202507" at bounding box center [392, 468] width 37 height 12
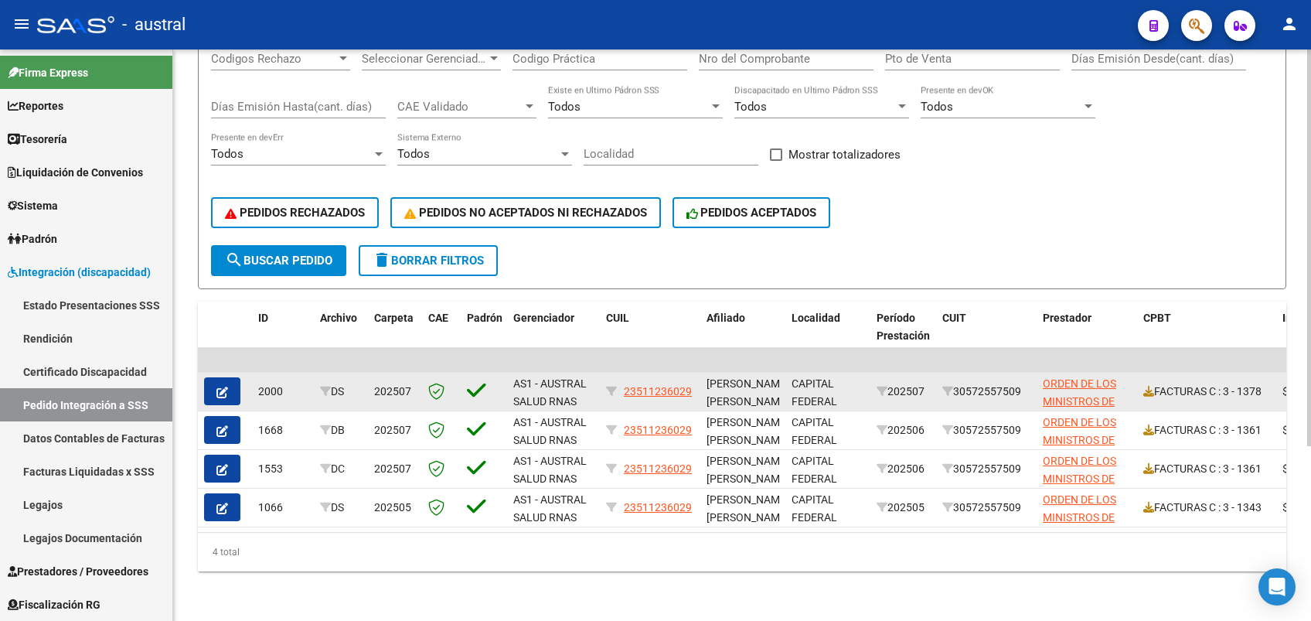
drag, startPoint x: 371, startPoint y: 369, endPoint x: 408, endPoint y: 375, distance: 37.6
click at [408, 375] on datatable-body-cell "202507" at bounding box center [395, 392] width 54 height 38
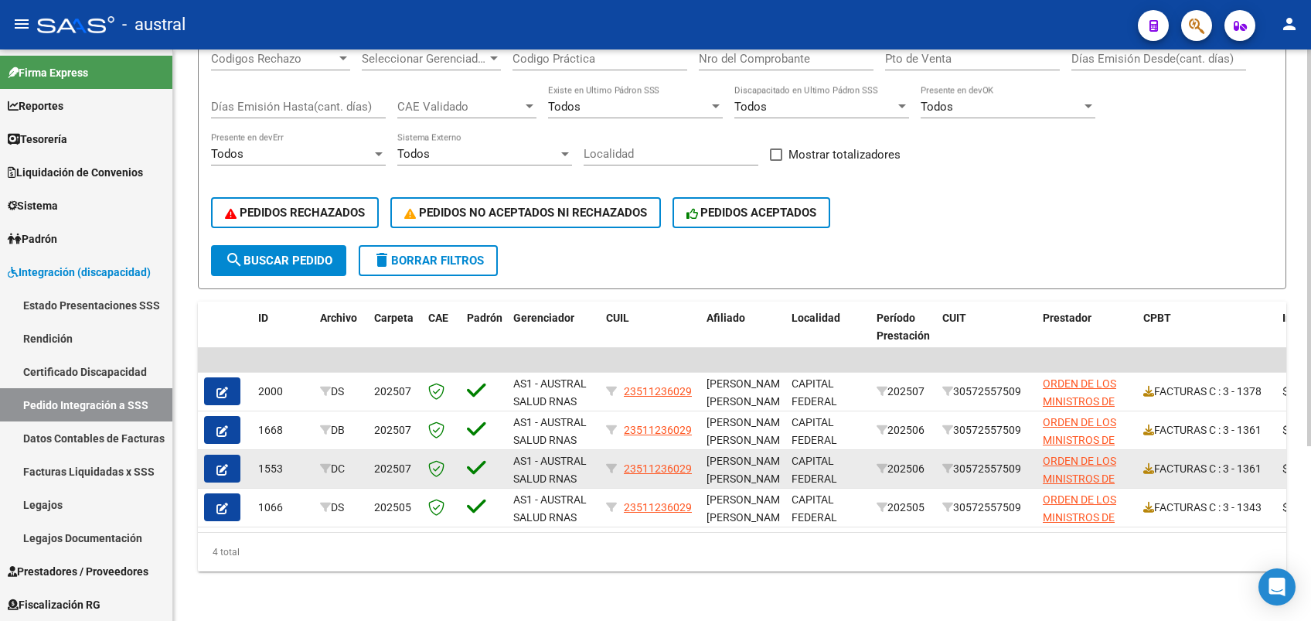
drag, startPoint x: 408, startPoint y: 375, endPoint x: 393, endPoint y: 450, distance: 76.6
click at [393, 462] on span "202507" at bounding box center [392, 468] width 37 height 12
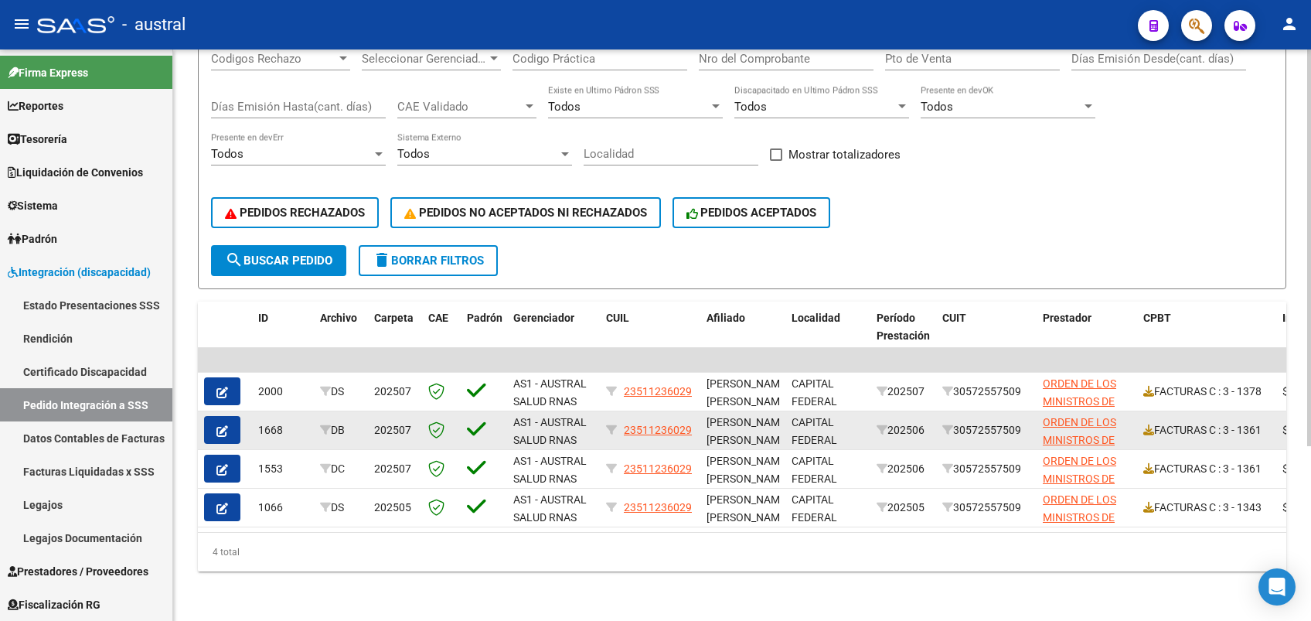
click at [397, 424] on span "202507" at bounding box center [392, 430] width 37 height 12
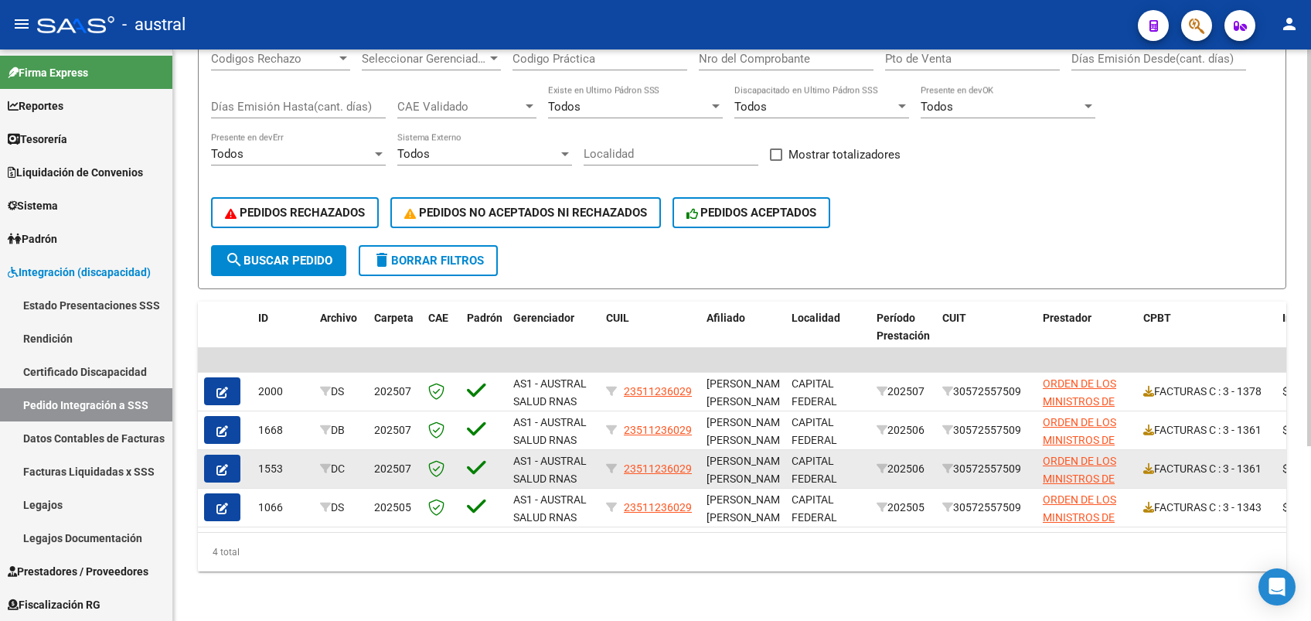
drag, startPoint x: 888, startPoint y: 412, endPoint x: 910, endPoint y: 453, distance: 46.3
click at [910, 453] on datatable-scroller "| | 2000 DS 202507 AS1 - AUSTRAL SALUD RNAS 23511236029 [PERSON_NAME] [PERSON_N…" at bounding box center [742, 437] width 1088 height 179
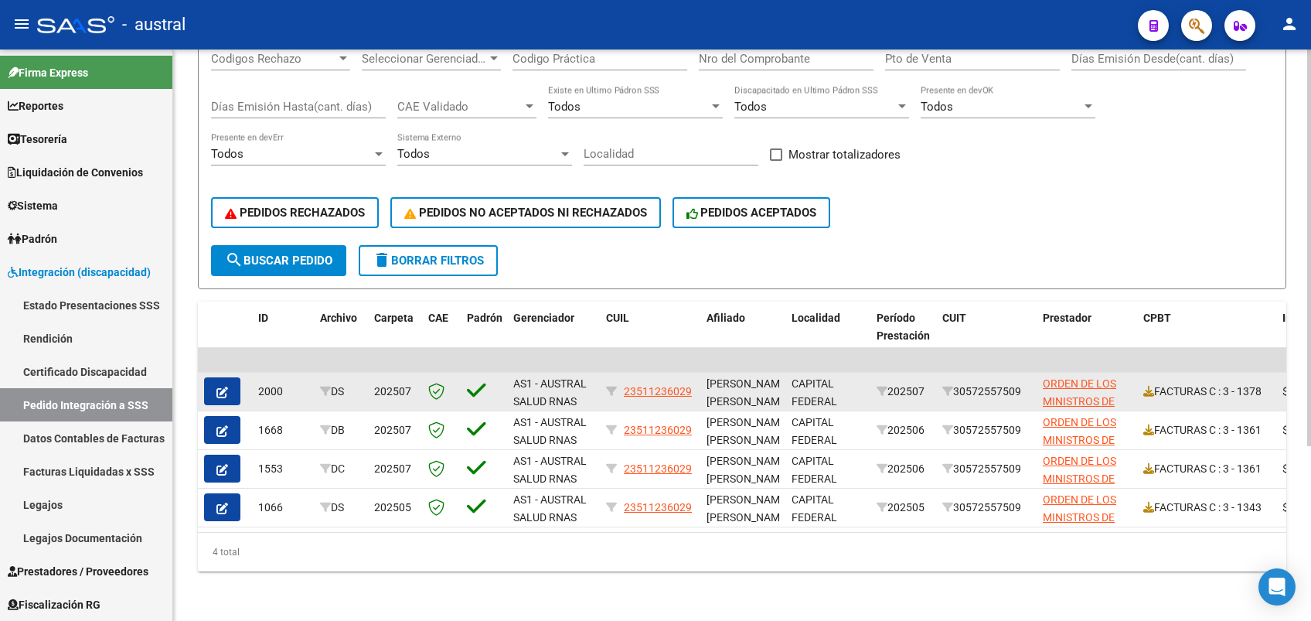
click at [395, 385] on span "202507" at bounding box center [392, 391] width 37 height 12
click at [218, 387] on icon "button" at bounding box center [222, 393] width 12 height 12
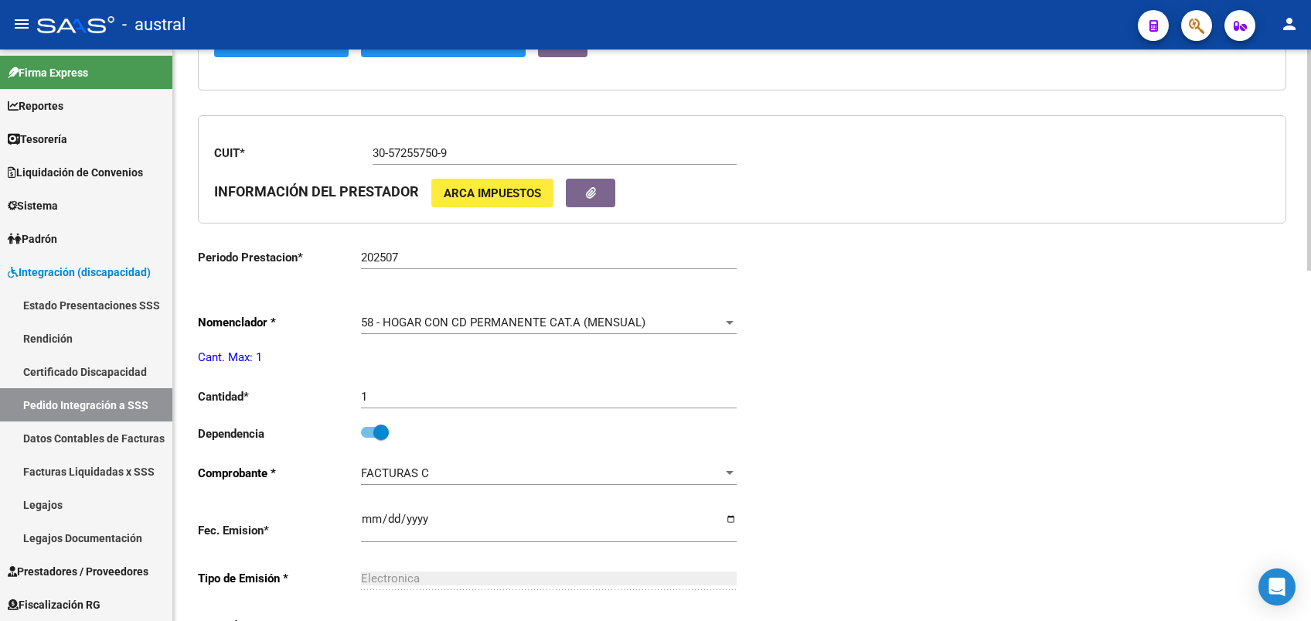
type input "23511236029"
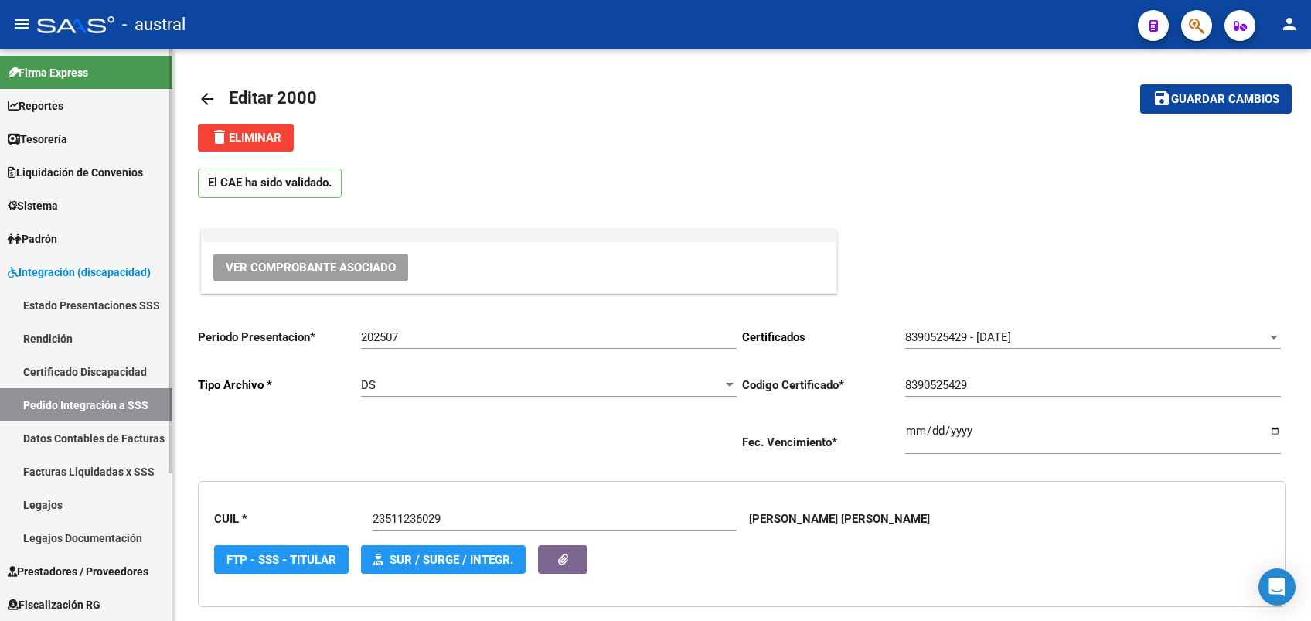
click at [121, 398] on link "Pedido Integración a SSS" at bounding box center [86, 404] width 172 height 33
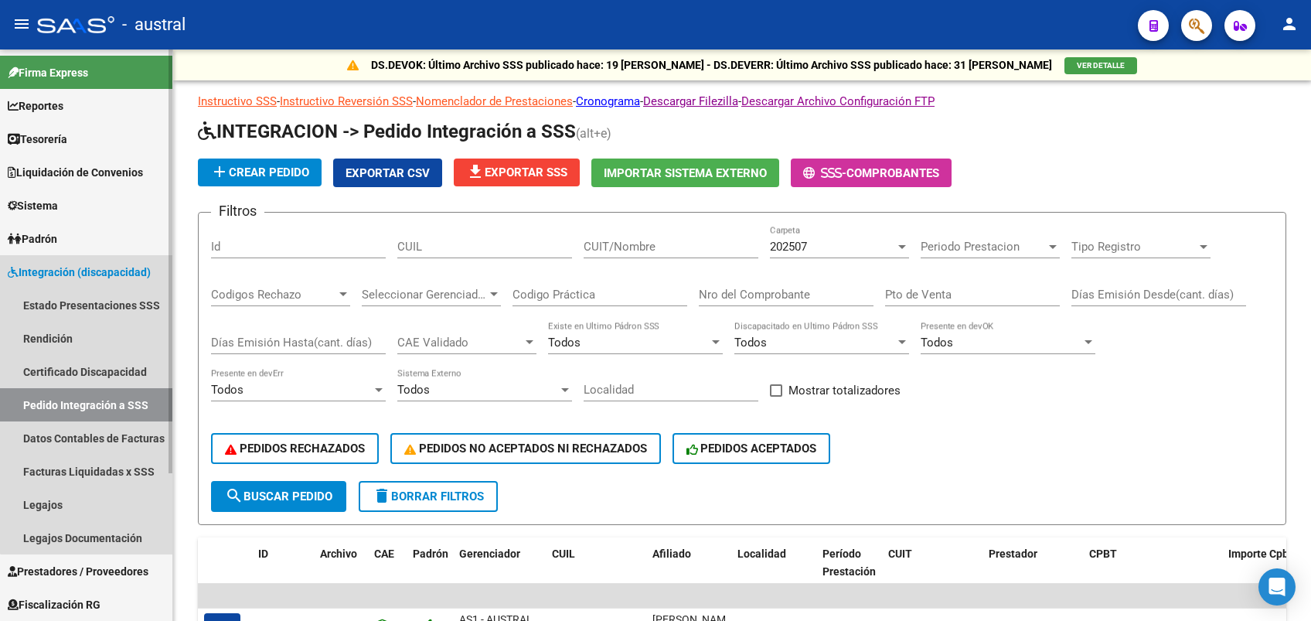
click at [121, 399] on link "Pedido Integración a SSS" at bounding box center [86, 404] width 172 height 33
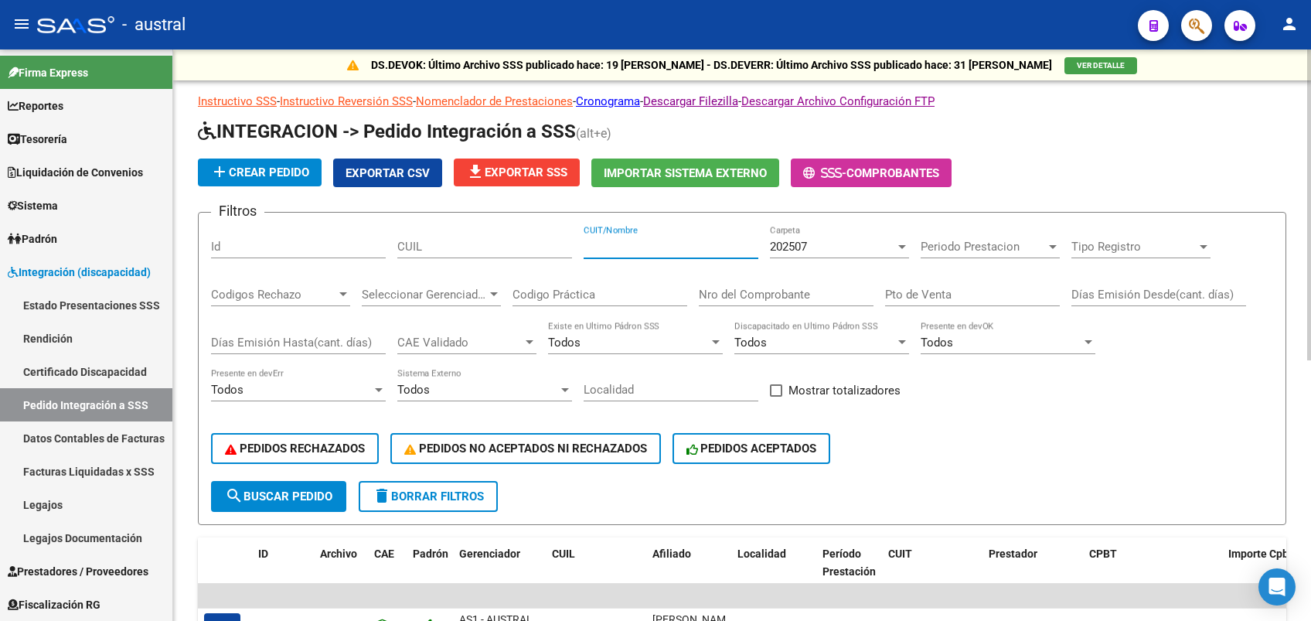
click at [650, 248] on input "CUIT/Nombre" at bounding box center [671, 247] width 175 height 14
paste input "20258268149"
type input "20258268149"
click at [789, 249] on span "202507" at bounding box center [788, 247] width 37 height 14
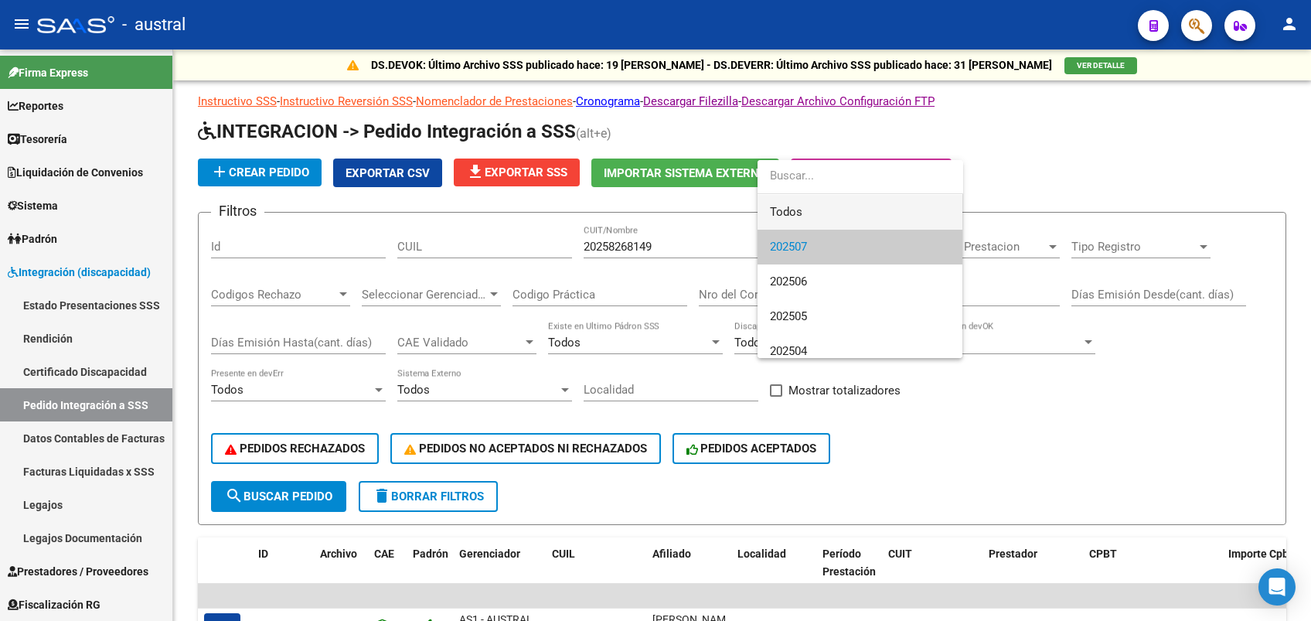
click at [809, 210] on span "Todos" at bounding box center [860, 212] width 180 height 35
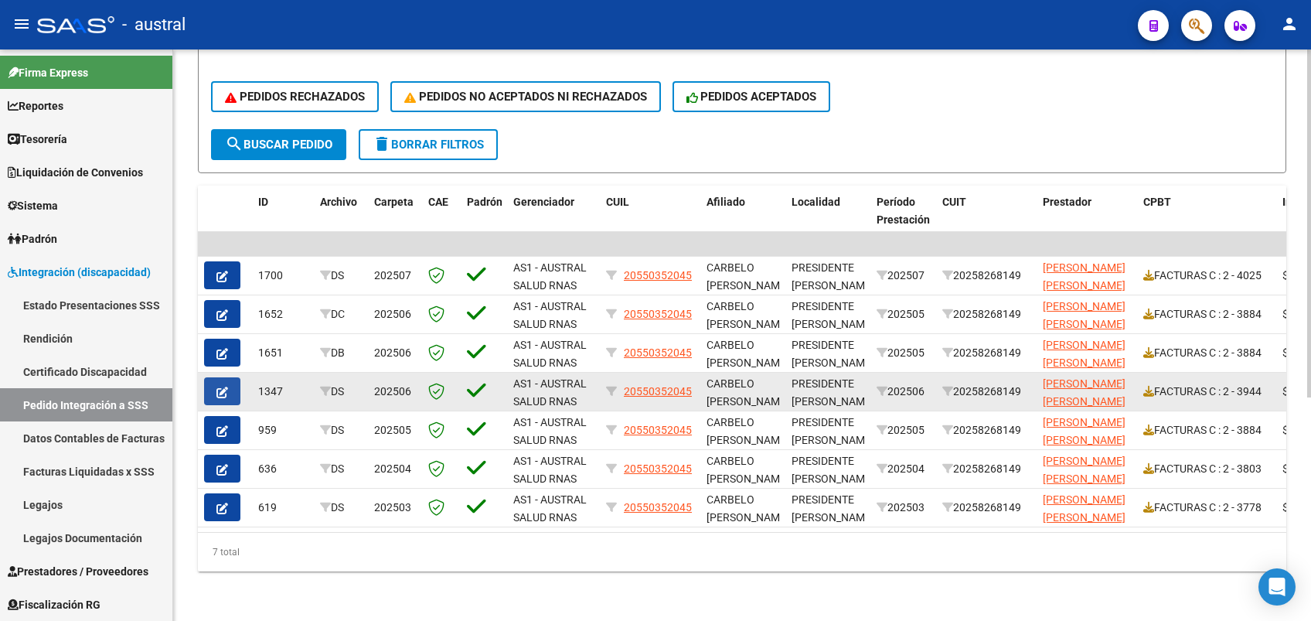
click at [222, 383] on button "button" at bounding box center [222, 391] width 36 height 28
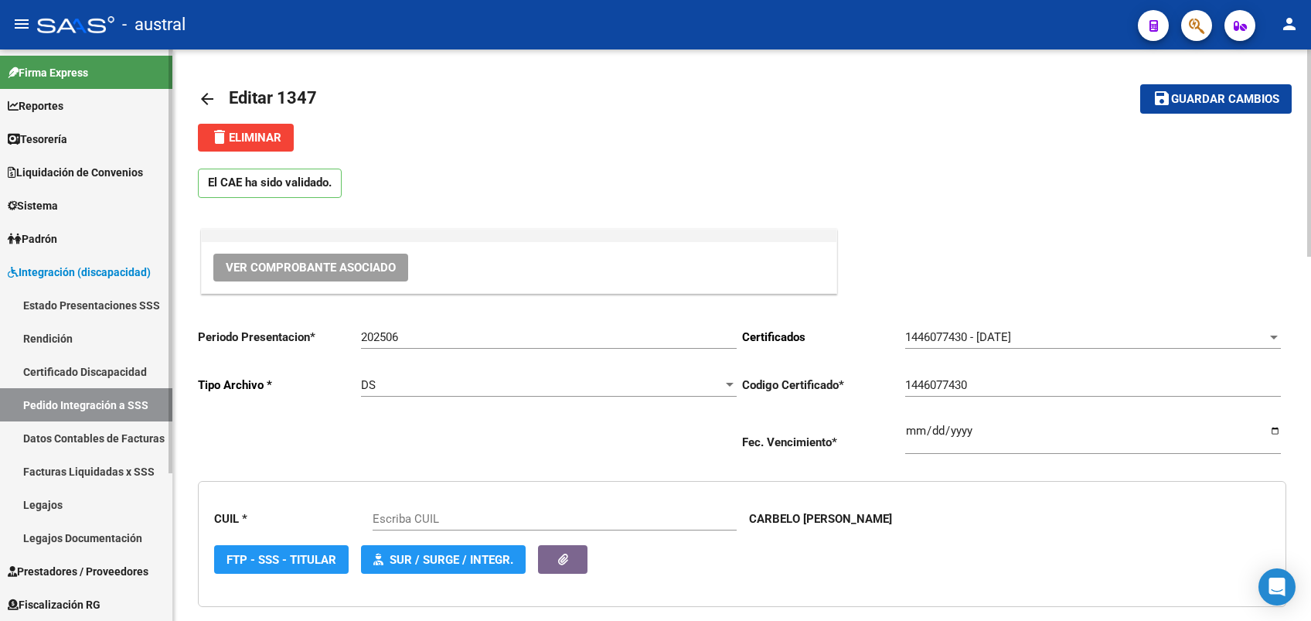
type input "20550352045"
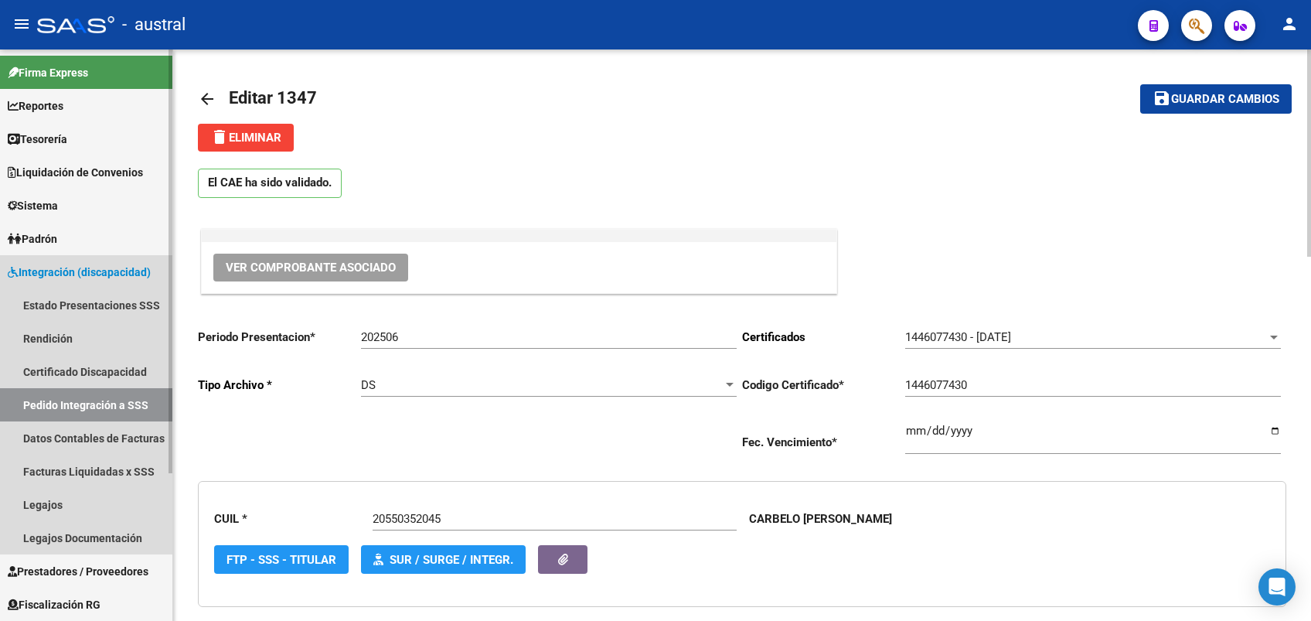
click at [142, 402] on link "Pedido Integración a SSS" at bounding box center [86, 404] width 172 height 33
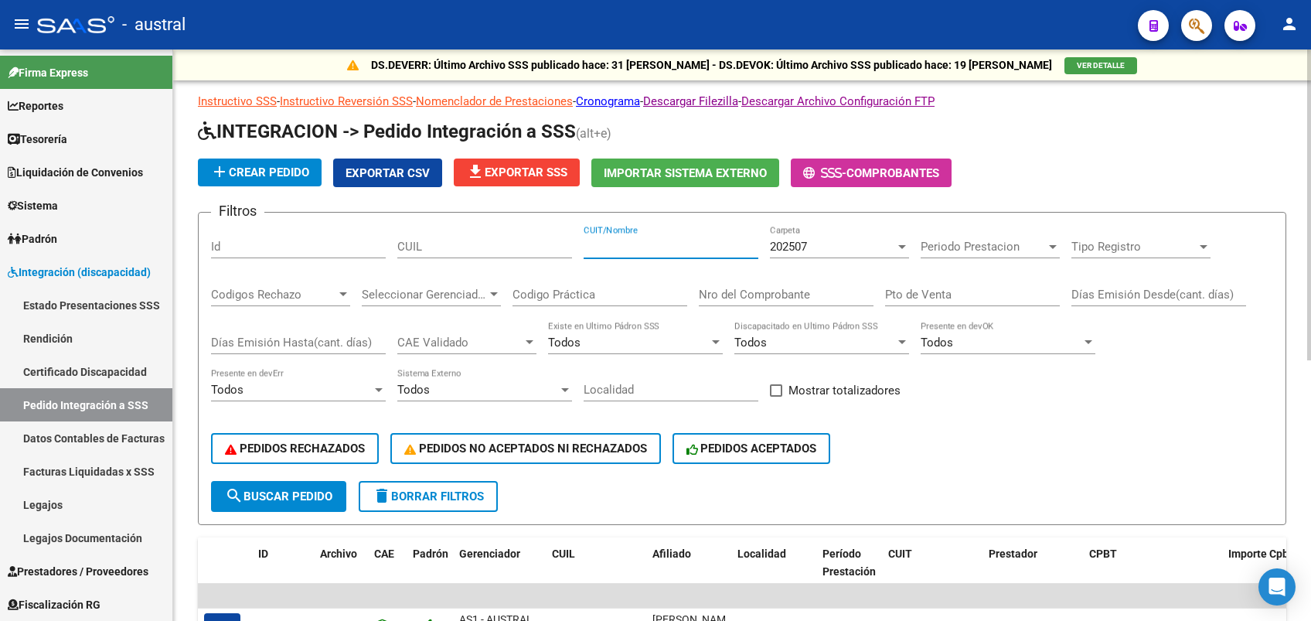
click at [662, 247] on input "CUIT/Nombre" at bounding box center [671, 247] width 175 height 14
click at [620, 260] on div "CUIT/Nombre" at bounding box center [671, 249] width 175 height 48
click at [622, 251] on input "CUIT/Nombre" at bounding box center [671, 247] width 175 height 14
paste input "20258268149"
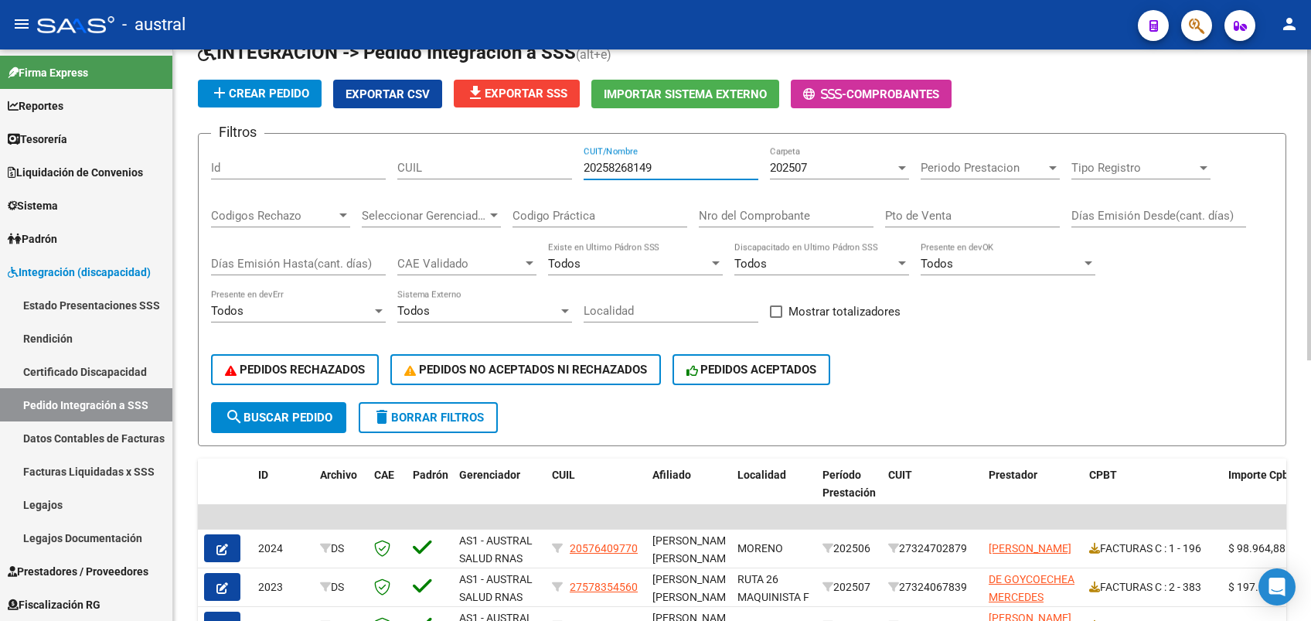
scroll to position [103, 0]
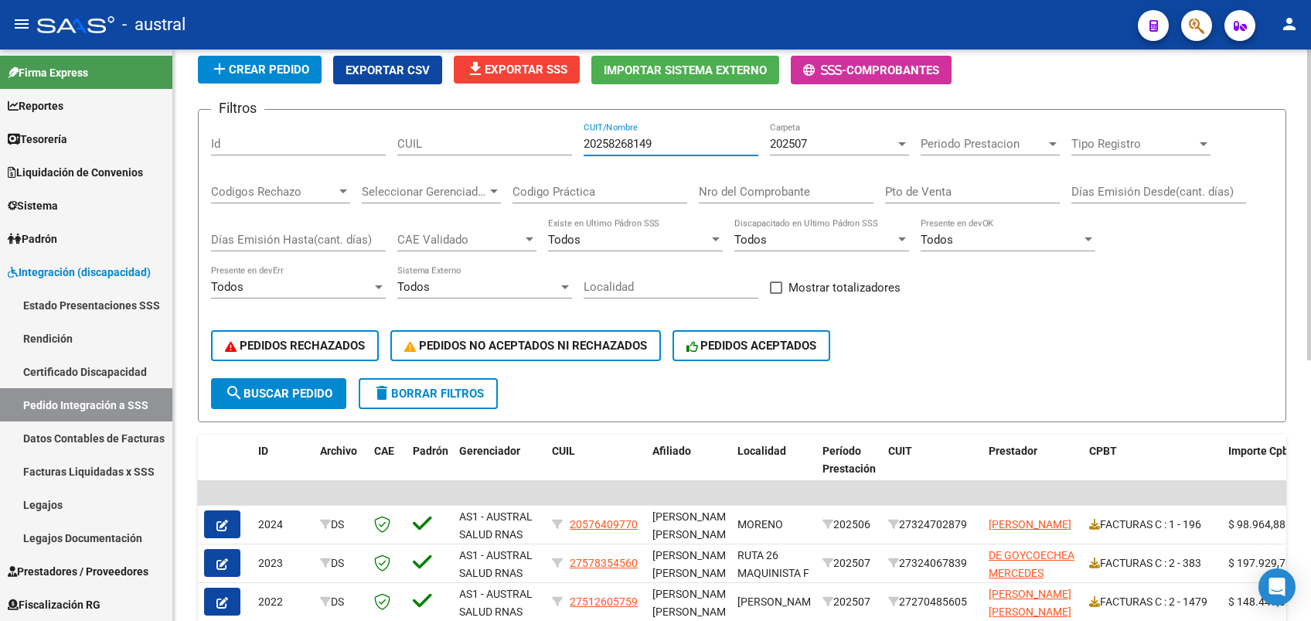
type input "20258268149"
click at [480, 389] on span "delete Borrar Filtros" at bounding box center [428, 394] width 111 height 14
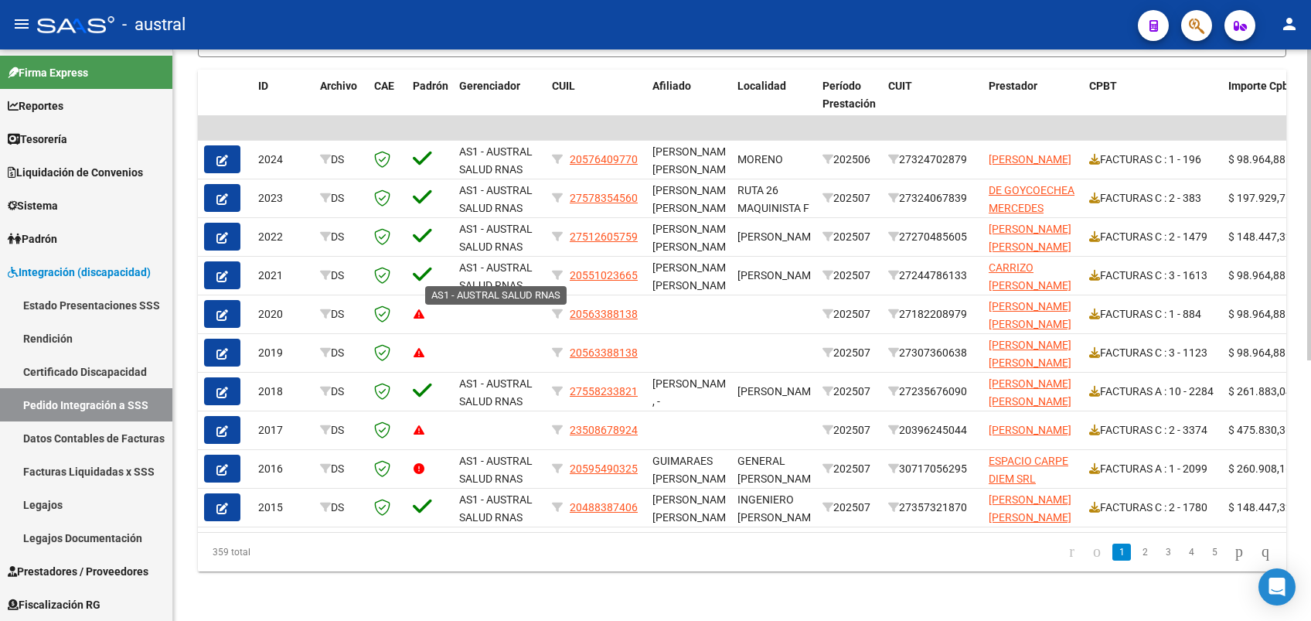
scroll to position [0, 0]
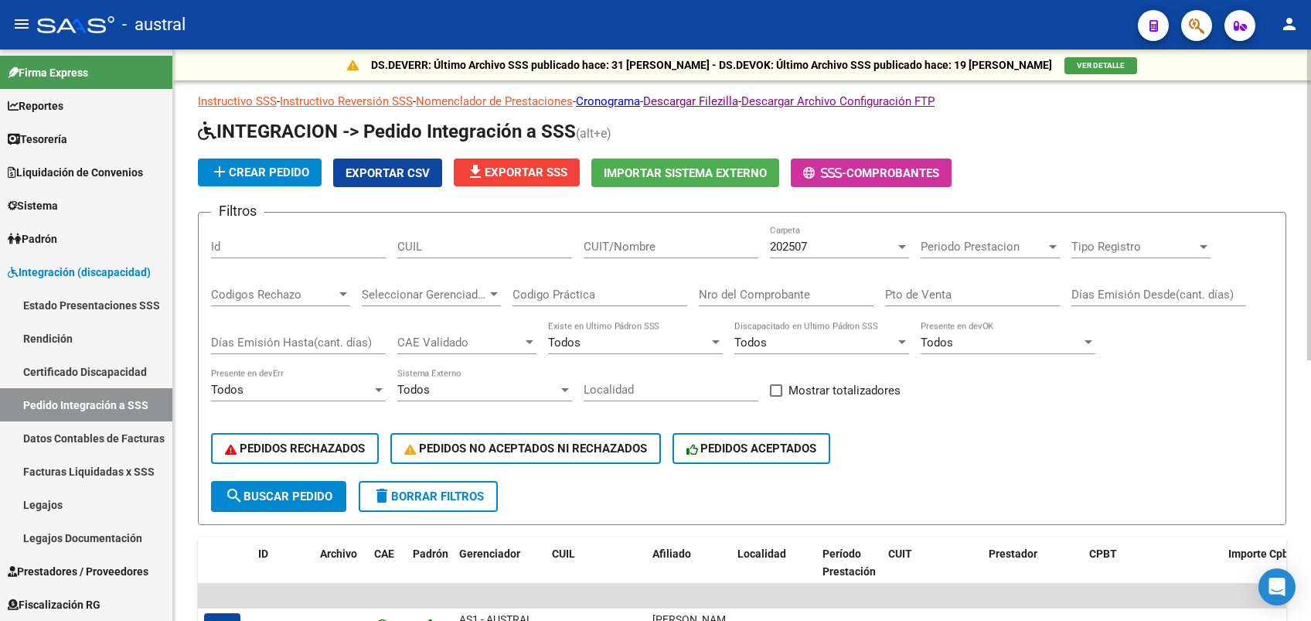
click at [458, 499] on span "delete Borrar Filtros" at bounding box center [428, 496] width 111 height 14
click at [639, 246] on input "CUIT/Nombre" at bounding box center [671, 247] width 175 height 14
paste input "30714969184"
type input "30714969184"
click at [299, 501] on span "search Buscar Pedido" at bounding box center [278, 496] width 107 height 14
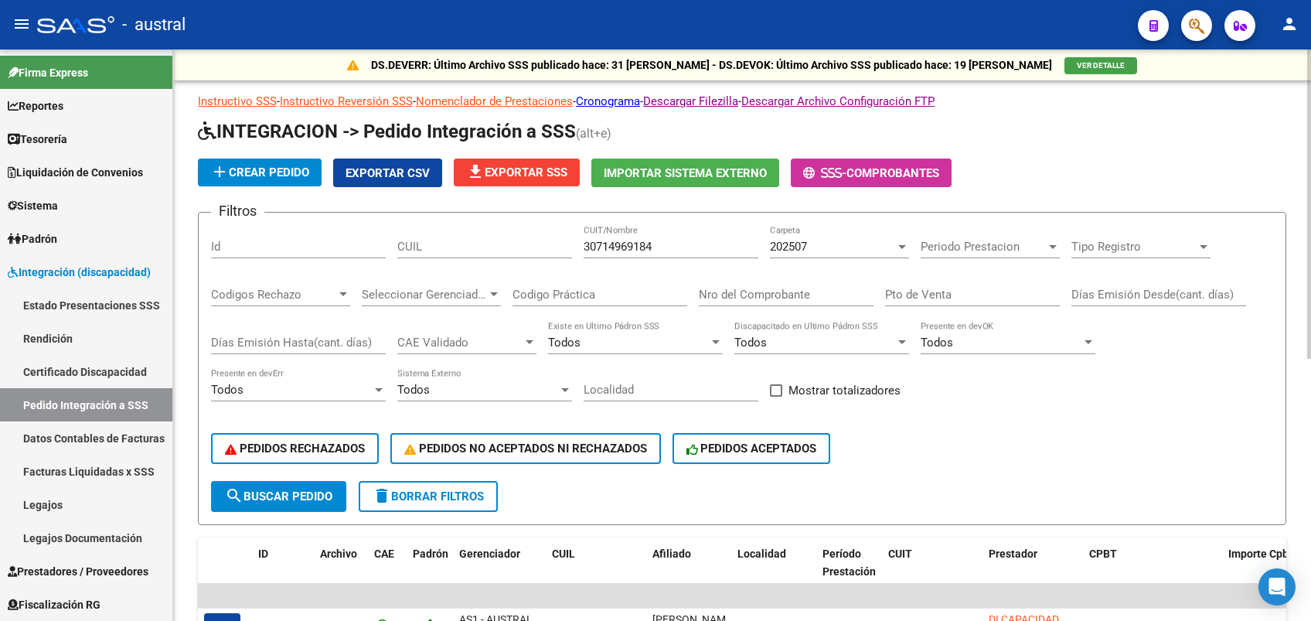
click at [748, 302] on div "Nro del Comprobante" at bounding box center [786, 289] width 175 height 33
click at [757, 292] on input "Nro del Comprobante" at bounding box center [786, 295] width 175 height 14
click at [277, 502] on span "search Buscar Pedido" at bounding box center [278, 496] width 107 height 14
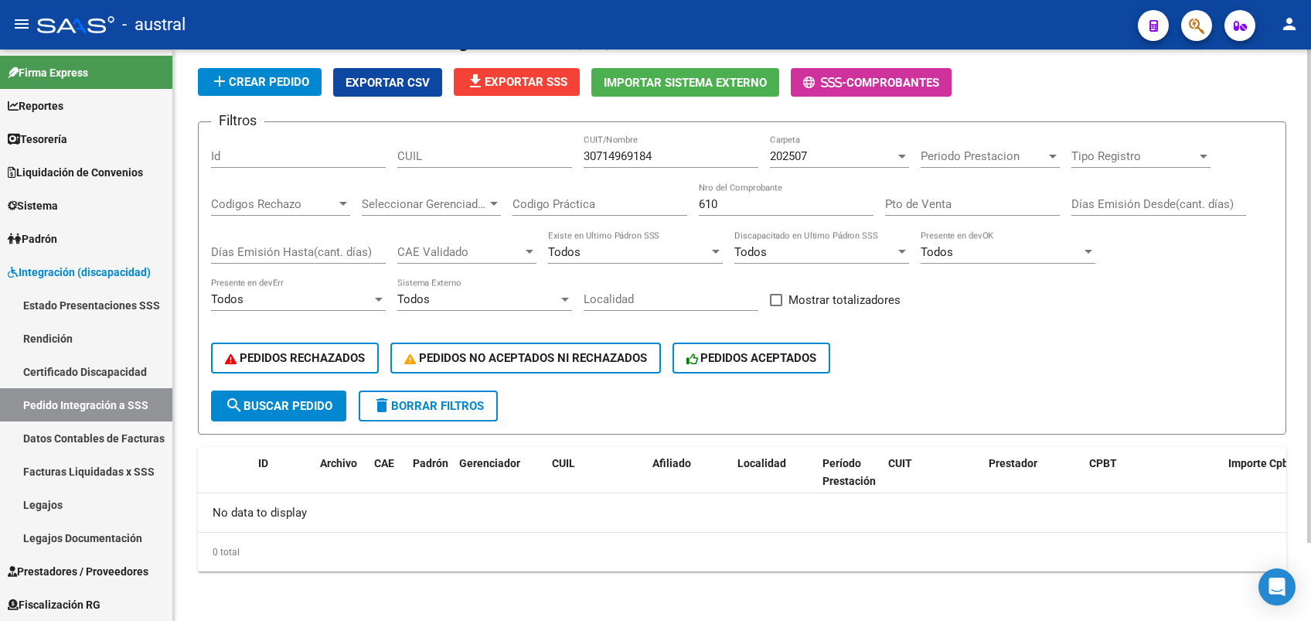
scroll to position [90, 0]
drag, startPoint x: 763, startPoint y: 205, endPoint x: 664, endPoint y: 212, distance: 99.2
click at [664, 212] on div "Filtros Id CUIL 30714969184 CUIT/Nombre 202507 Carpeta Periodo Prestacion Perio…" at bounding box center [742, 263] width 1062 height 256
type input "367"
click at [231, 396] on mat-icon "search" at bounding box center [234, 405] width 19 height 19
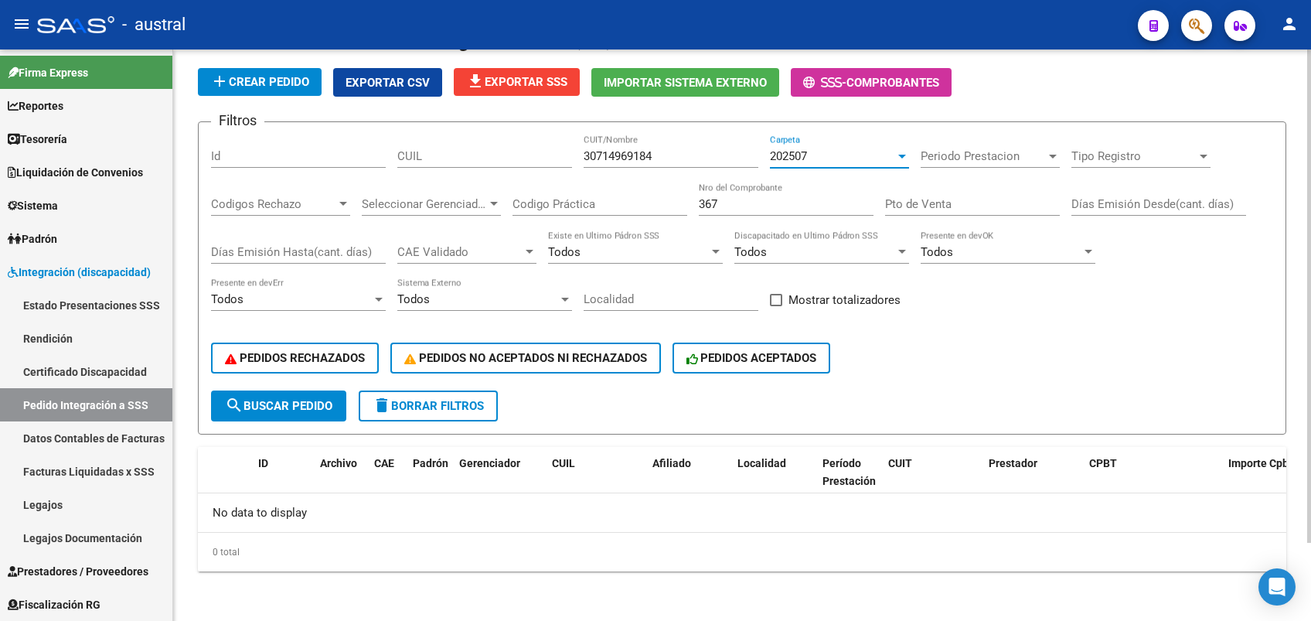
click at [795, 152] on span "202507" at bounding box center [788, 156] width 37 height 14
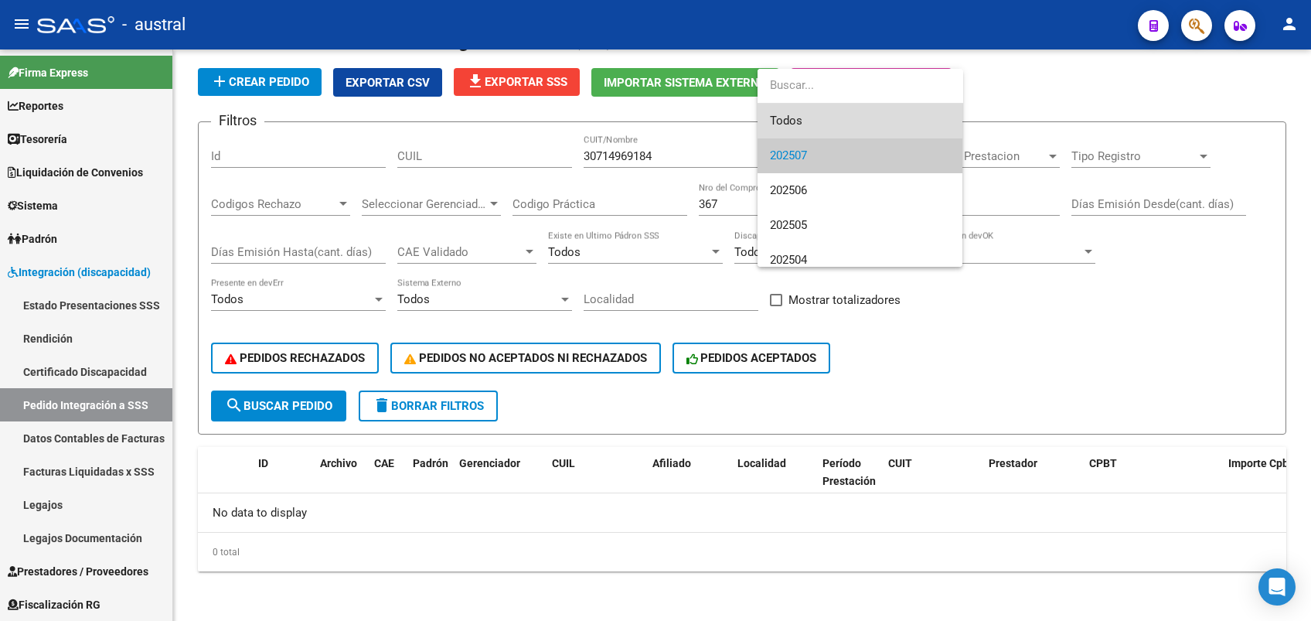
click at [818, 108] on span "Todos" at bounding box center [860, 121] width 180 height 35
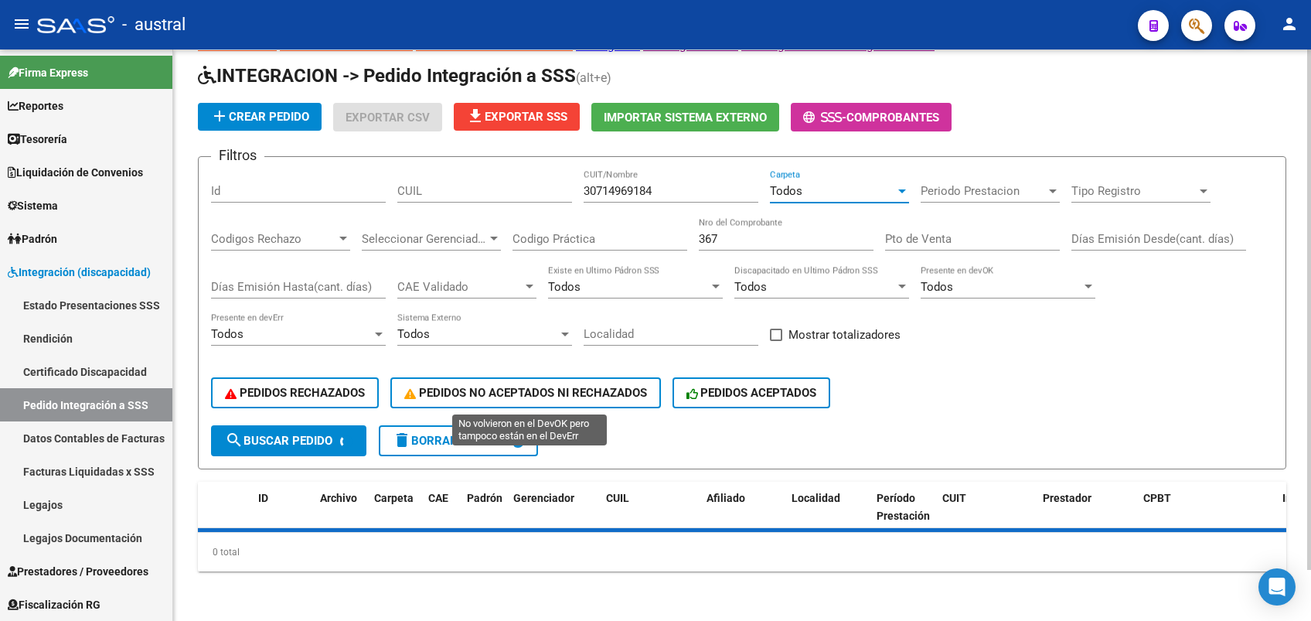
click at [295, 444] on div "Instructivo SSS - Instructivo Reversión SSS - Nomenclador de Prestaciones - Cro…" at bounding box center [742, 304] width 1088 height 534
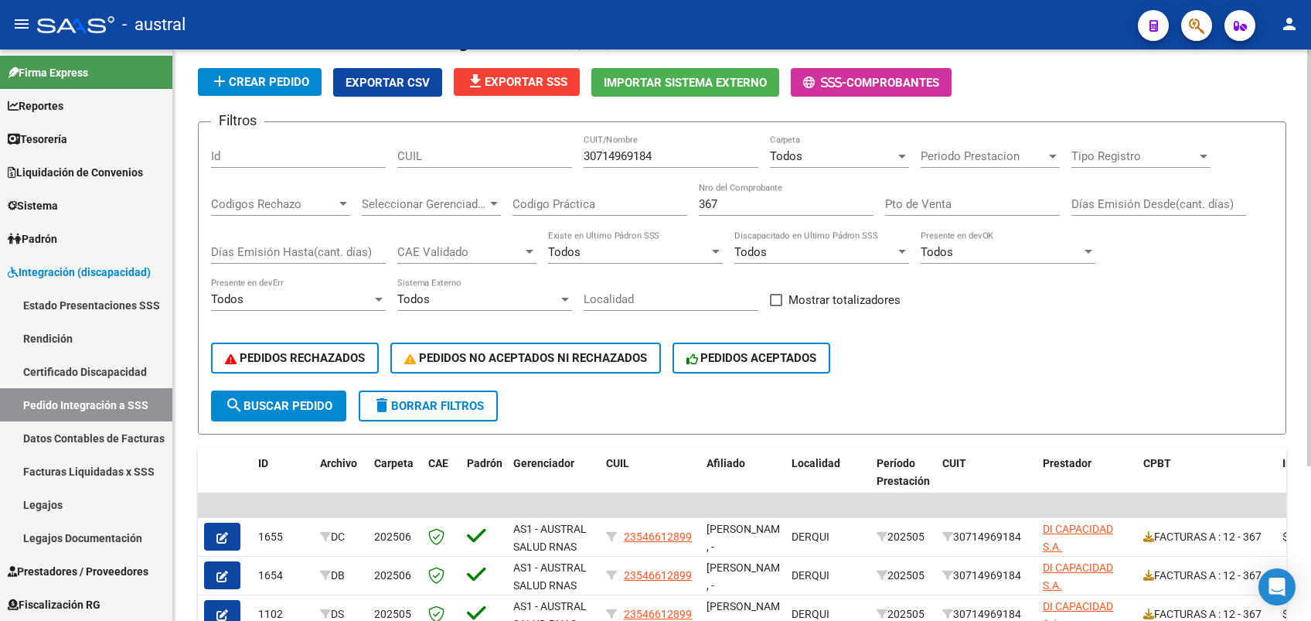
click at [295, 418] on button "search Buscar Pedido" at bounding box center [278, 405] width 135 height 31
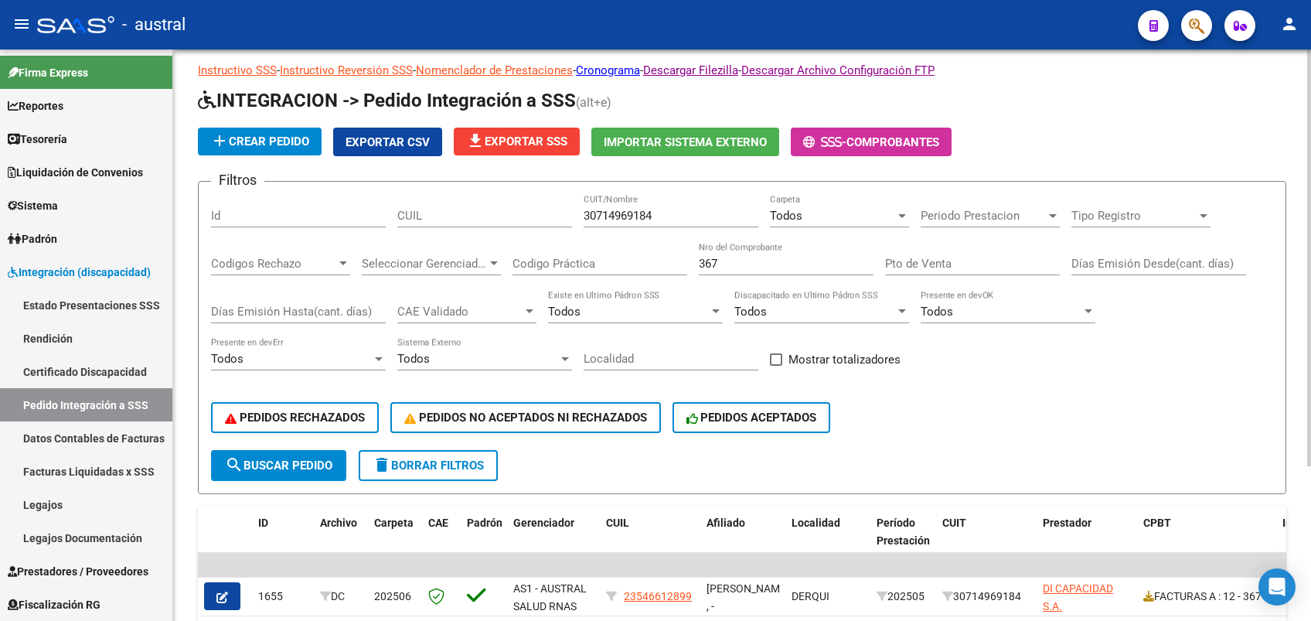
scroll to position [6, 0]
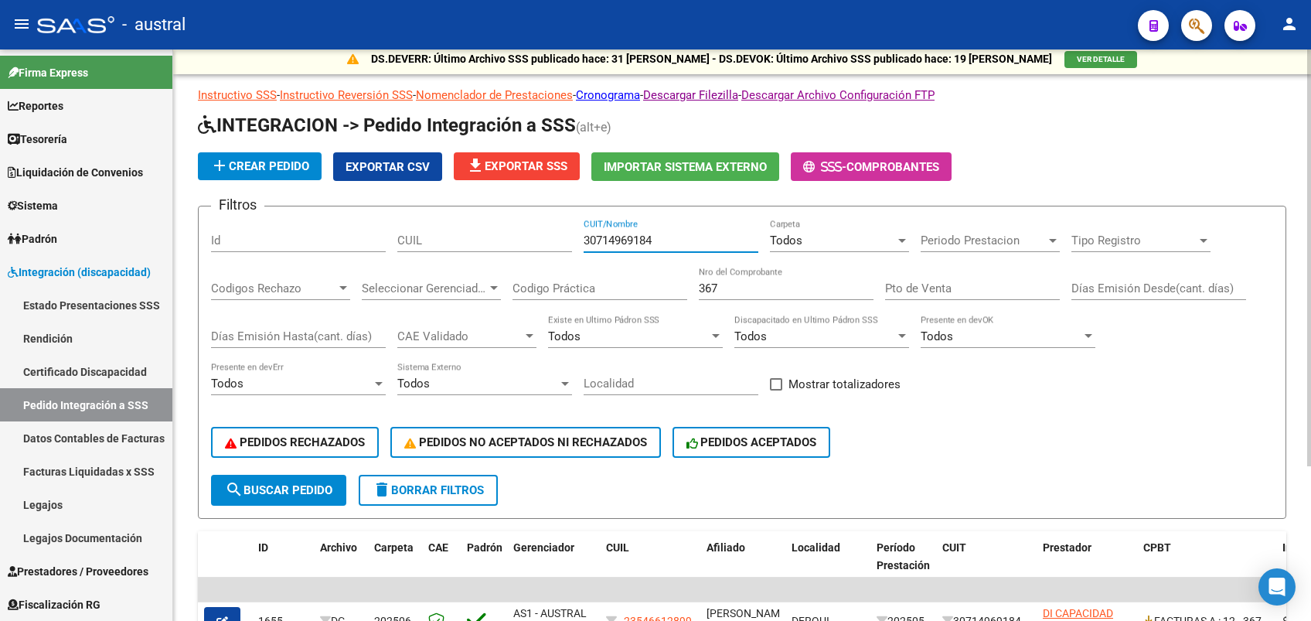
drag, startPoint x: 673, startPoint y: 241, endPoint x: 462, endPoint y: 256, distance: 210.8
click at [462, 256] on div "Filtros Id CUIL 30714969184 CUIT/Nombre Todos Carpeta Periodo Prestacion Period…" at bounding box center [742, 347] width 1062 height 256
click at [470, 243] on input "CUIL" at bounding box center [484, 240] width 175 height 14
paste input "30714969184"
drag, startPoint x: 462, startPoint y: 235, endPoint x: 387, endPoint y: 245, distance: 75.7
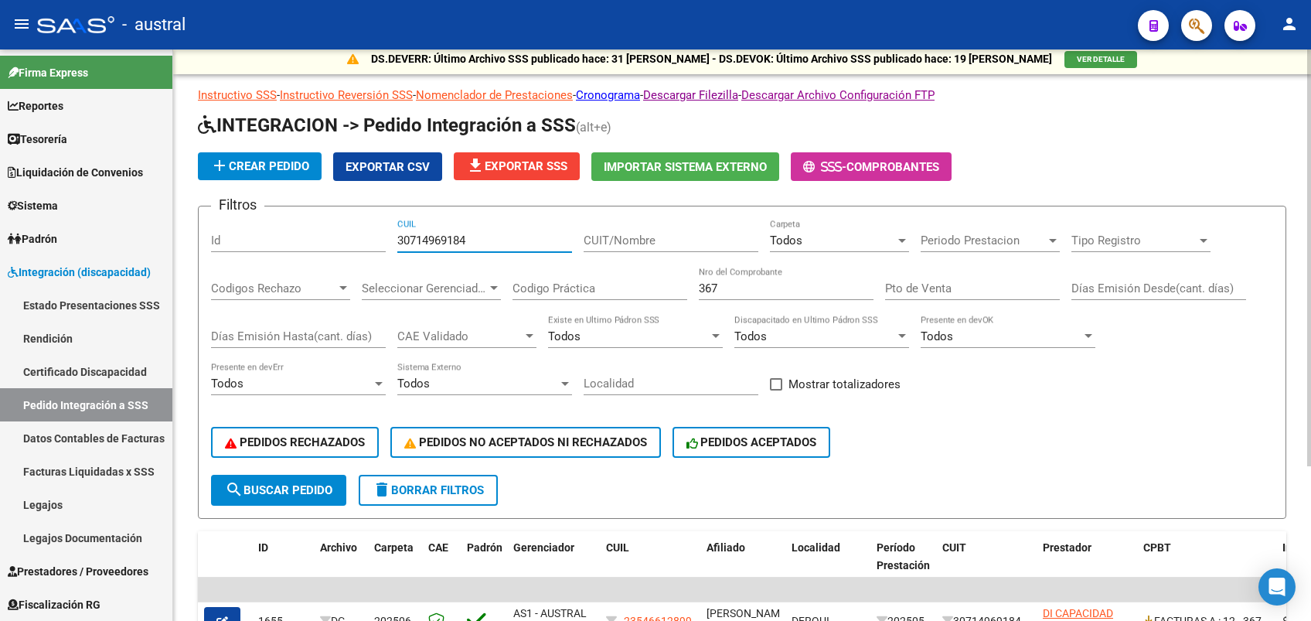
click at [387, 245] on div "Filtros Id 30714969184 CUIL CUIT/Nombre Todos Carpeta Periodo Prestacion Period…" at bounding box center [742, 347] width 1062 height 256
type input "4"
type input "V"
paste input "30714969184"
type input "30714969184"
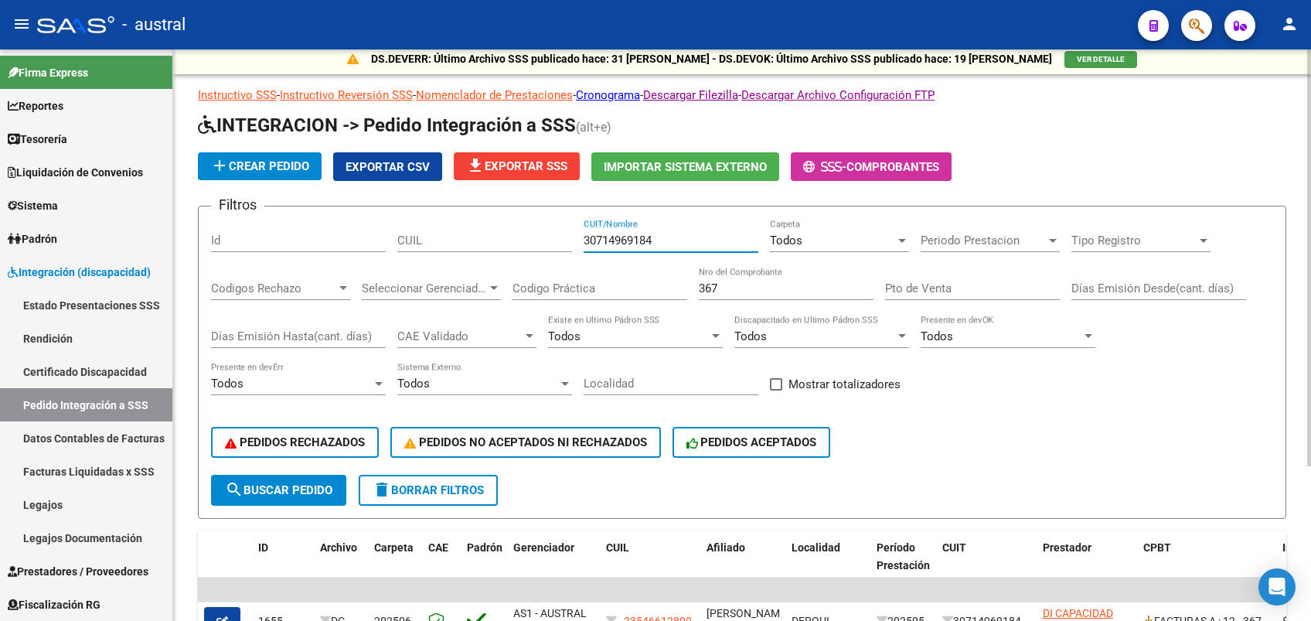
click at [792, 235] on span "Todos" at bounding box center [786, 240] width 32 height 14
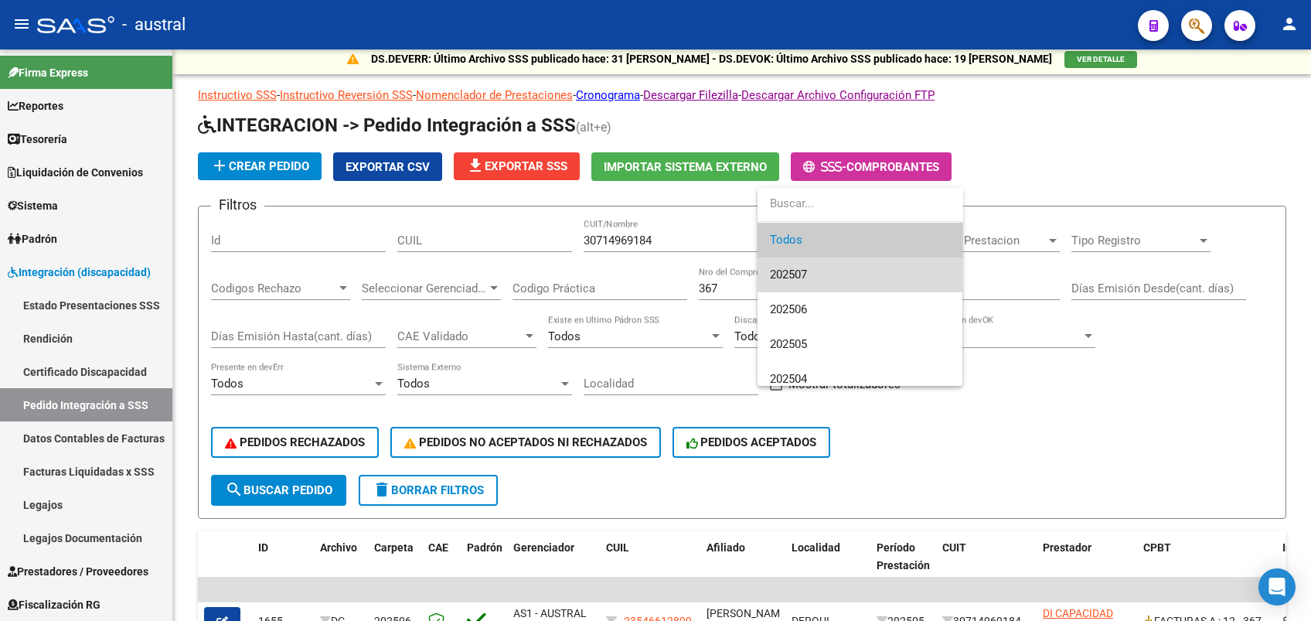
click at [825, 274] on span "202507" at bounding box center [860, 274] width 180 height 35
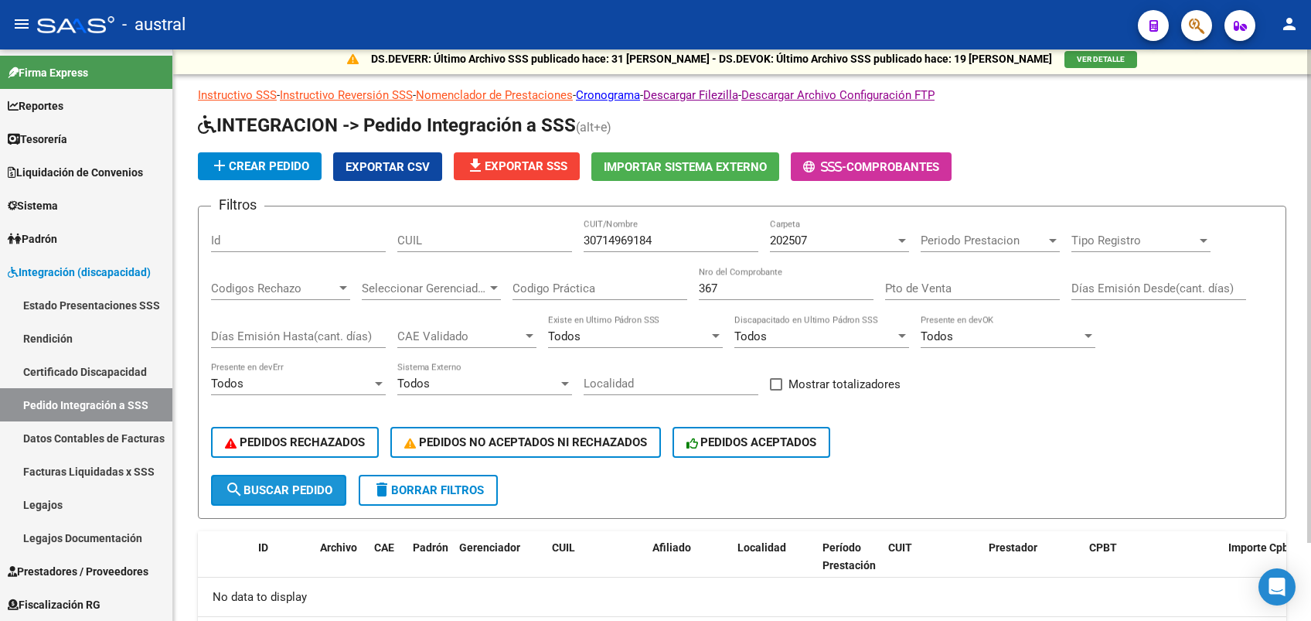
click at [308, 499] on button "search Buscar Pedido" at bounding box center [278, 490] width 135 height 31
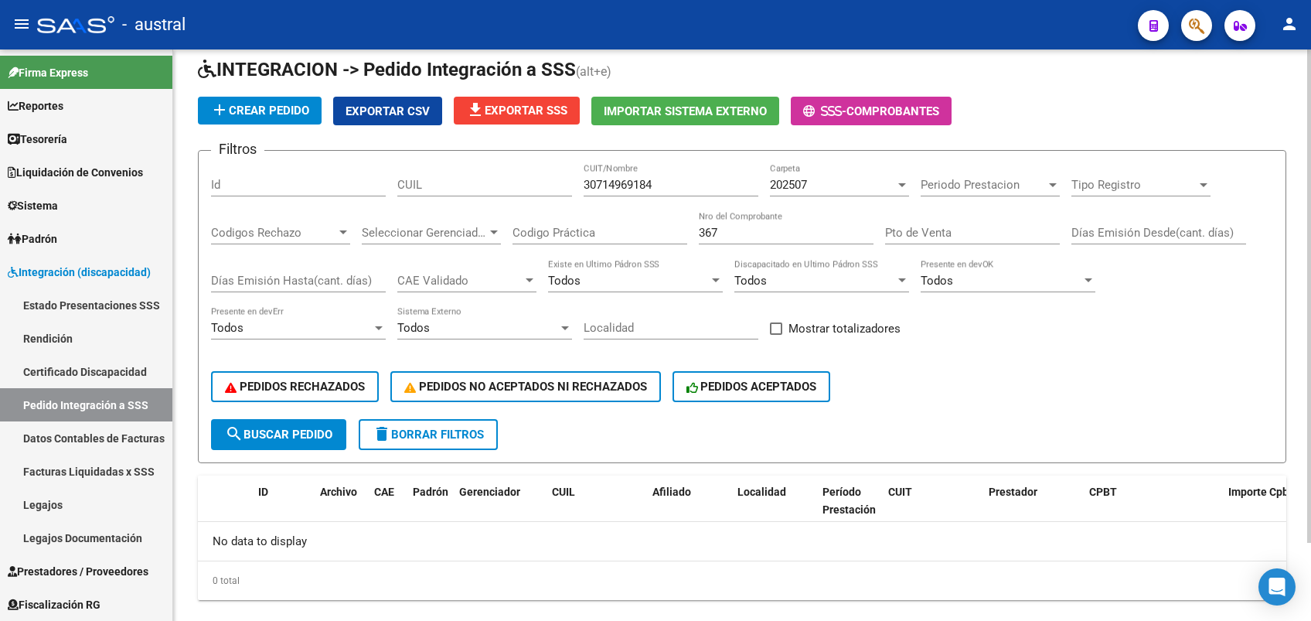
scroll to position [90, 0]
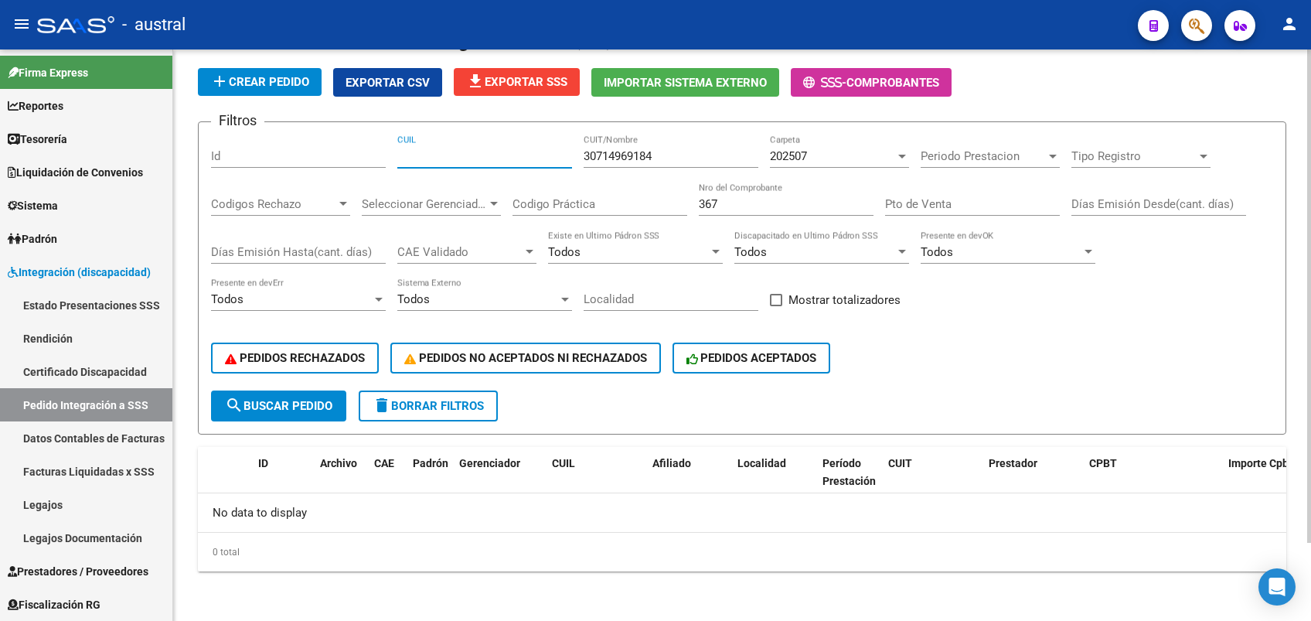
click at [430, 155] on input "CUIL" at bounding box center [484, 156] width 175 height 14
paste input "30714969184"
type input "30714969184"
drag, startPoint x: 674, startPoint y: 147, endPoint x: 532, endPoint y: 161, distance: 142.9
click at [532, 161] on div "Filtros Id 30714969184 CUIL 30714969184 CUIT/Nombre 202507 Carpeta Periodo Pres…" at bounding box center [742, 263] width 1062 height 256
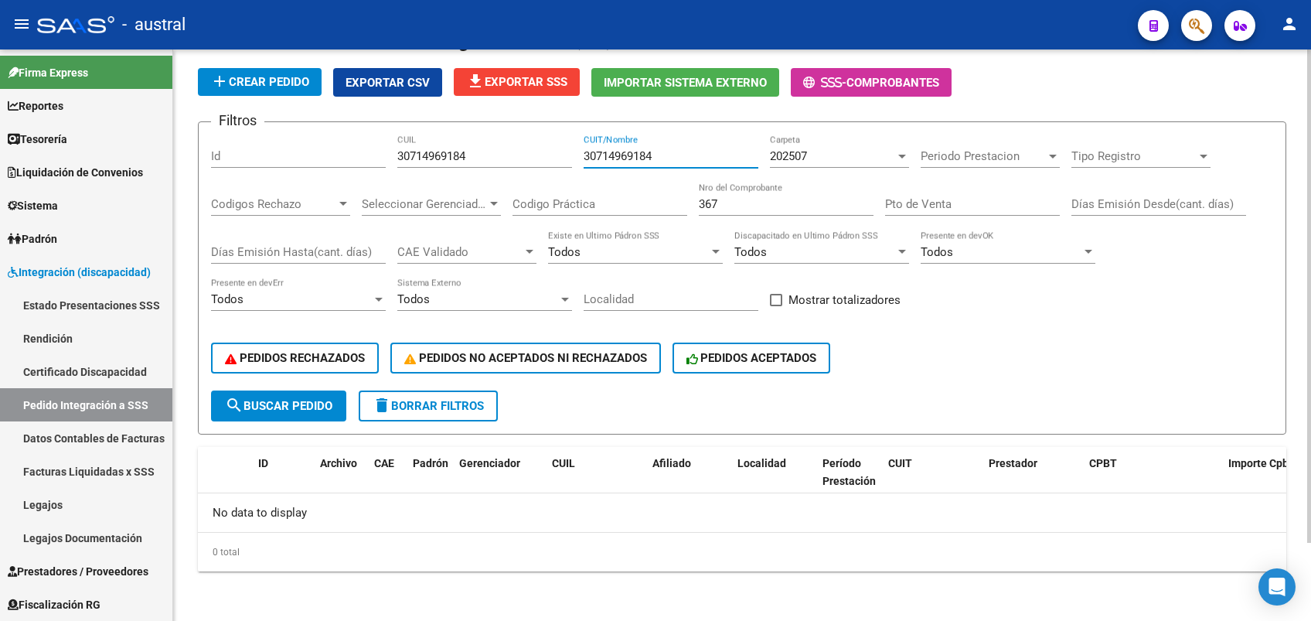
drag, startPoint x: 674, startPoint y: 151, endPoint x: 557, endPoint y: 158, distance: 117.8
click at [557, 158] on div "Filtros Id 30714969184 CUIL 30714969184 CUIT/Nombre 202507 Carpeta Periodo Pres…" at bounding box center [742, 263] width 1062 height 256
click at [314, 410] on span "search Buscar Pedido" at bounding box center [278, 406] width 107 height 14
click at [414, 397] on button "delete Borrar Filtros" at bounding box center [428, 405] width 139 height 31
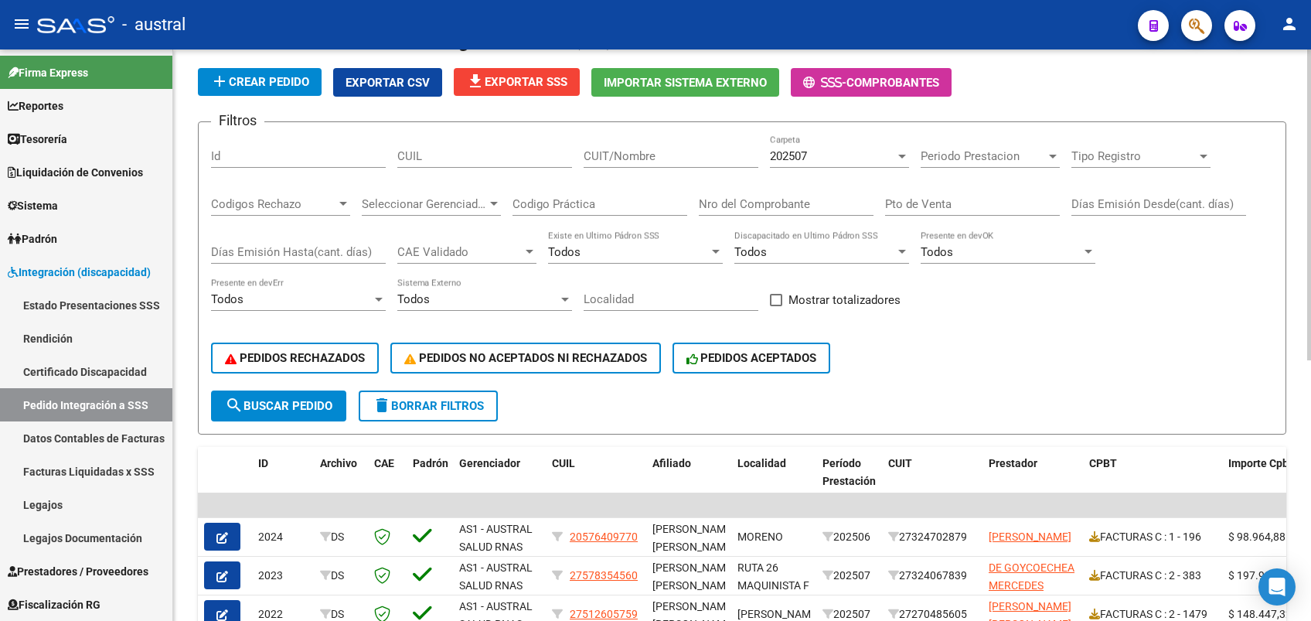
click at [646, 160] on input "CUIT/Nombre" at bounding box center [671, 156] width 175 height 14
paste input "30714969184"
type input "30714969184"
click at [301, 407] on span "search Buscar Pedido" at bounding box center [278, 406] width 107 height 14
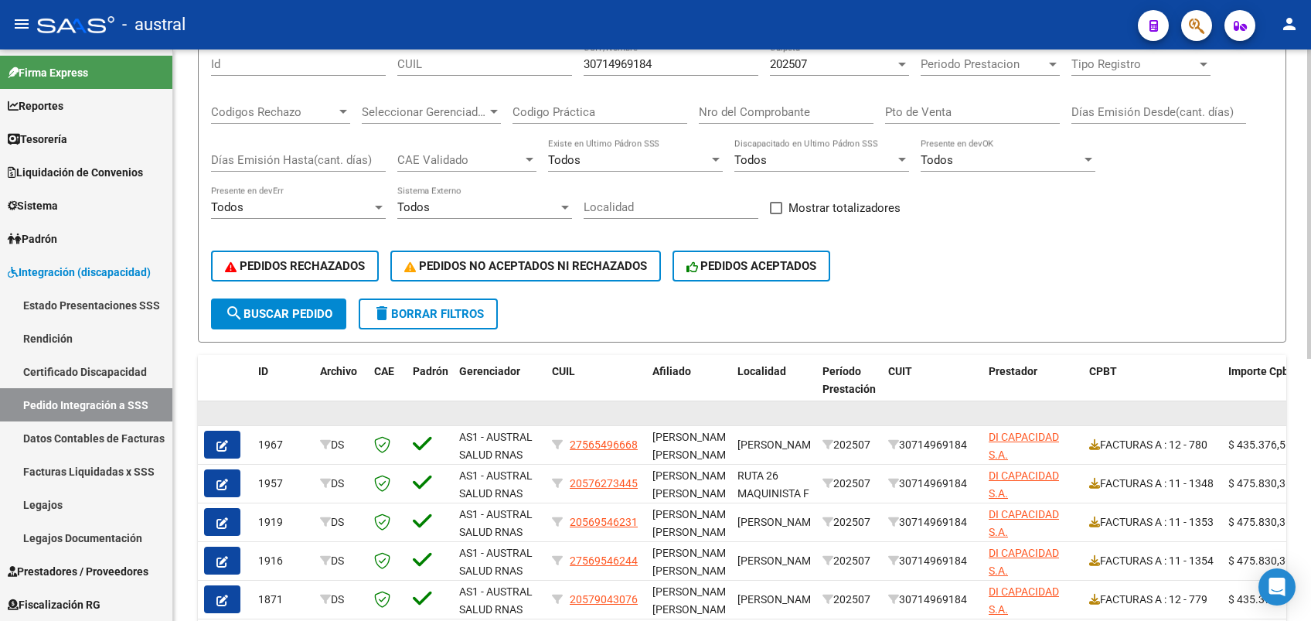
scroll to position [0, 0]
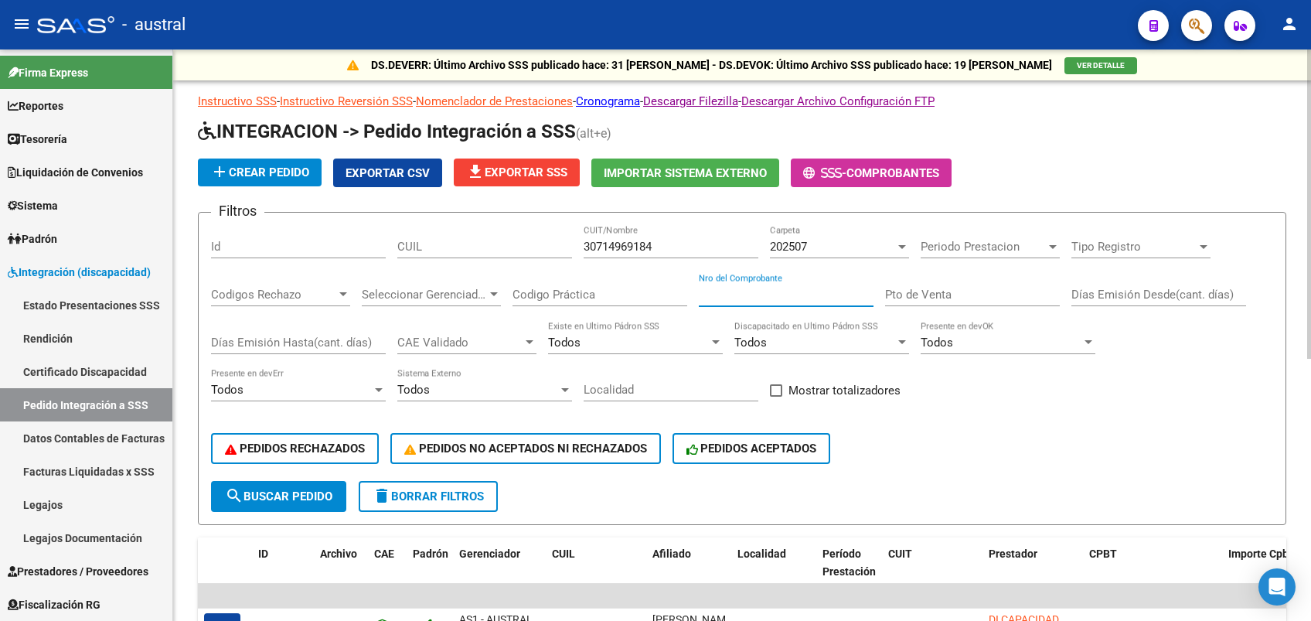
click at [839, 293] on input "Nro del Comprobante" at bounding box center [786, 295] width 175 height 14
type input "367"
click at [841, 109] on div "DS.DEVERR: Último Archivo SSS publicado hace: 31 [PERSON_NAME] - DS.DEVOK: Últi…" at bounding box center [742, 568] width 1138 height 1039
click at [800, 247] on span "202507" at bounding box center [788, 247] width 37 height 14
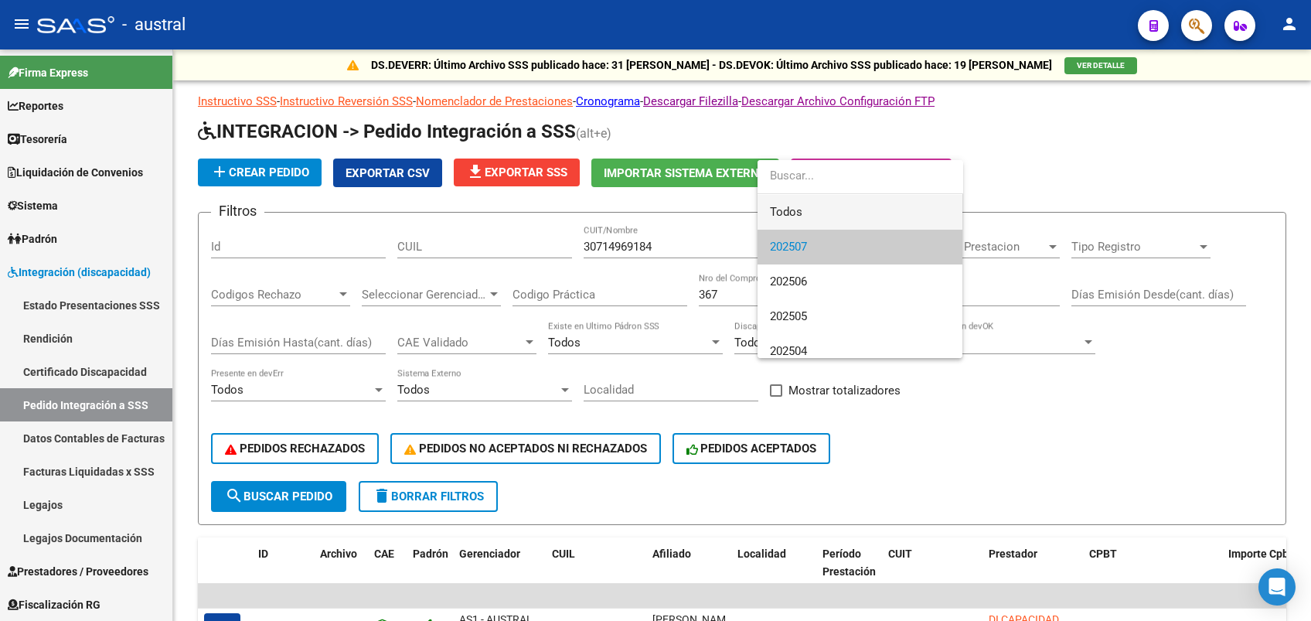
click at [814, 203] on span "Todos" at bounding box center [860, 212] width 180 height 35
click at [304, 516] on form "Filtros Id CUIL 30714969184 CUIT/Nombre 202507 Carpeta Periodo Prestacion Perio…" at bounding box center [742, 368] width 1088 height 313
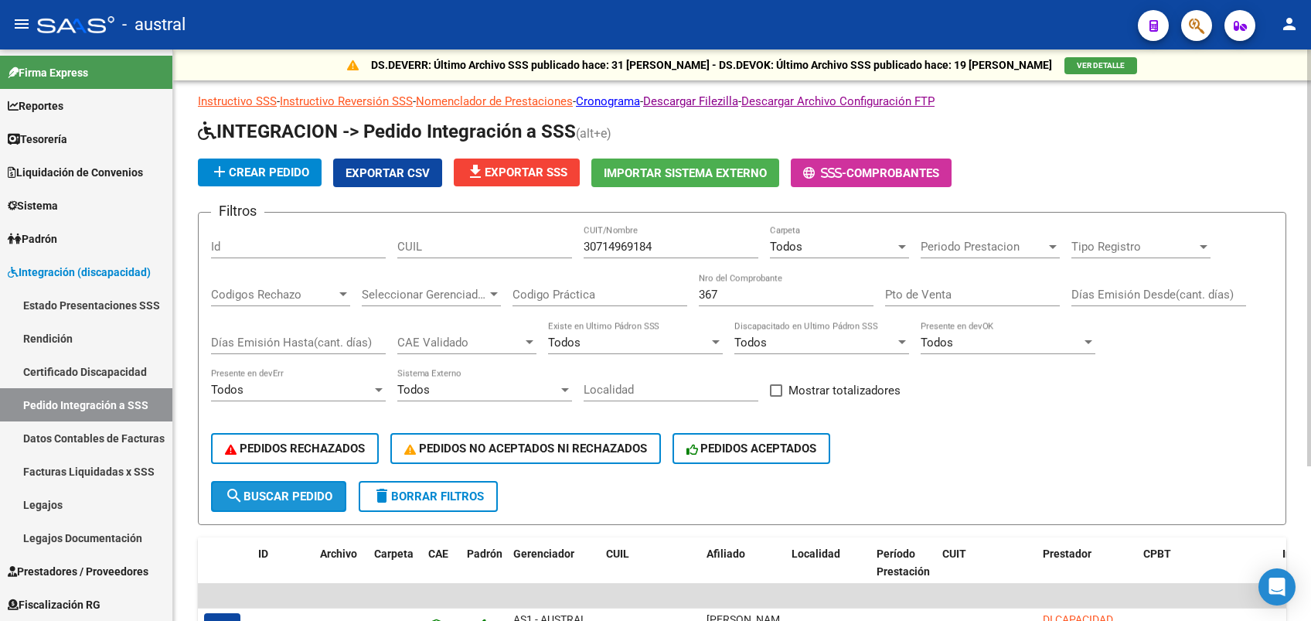
click at [319, 486] on button "search Buscar Pedido" at bounding box center [278, 496] width 135 height 31
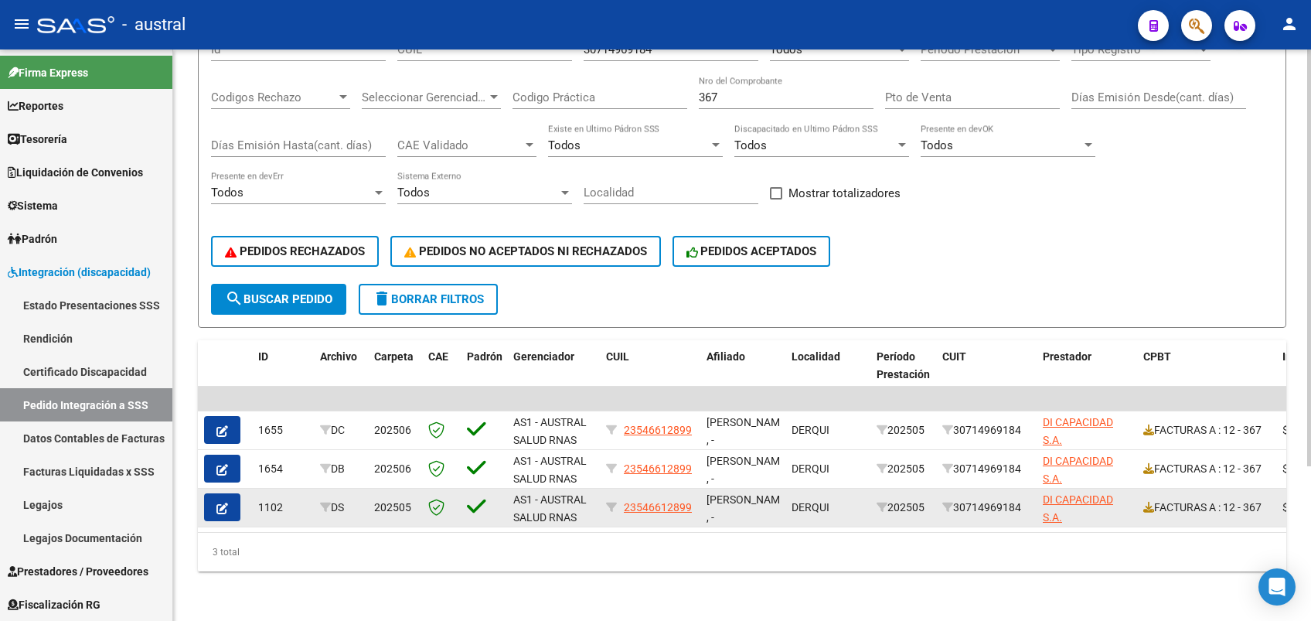
click at [217, 502] on icon "button" at bounding box center [222, 508] width 12 height 12
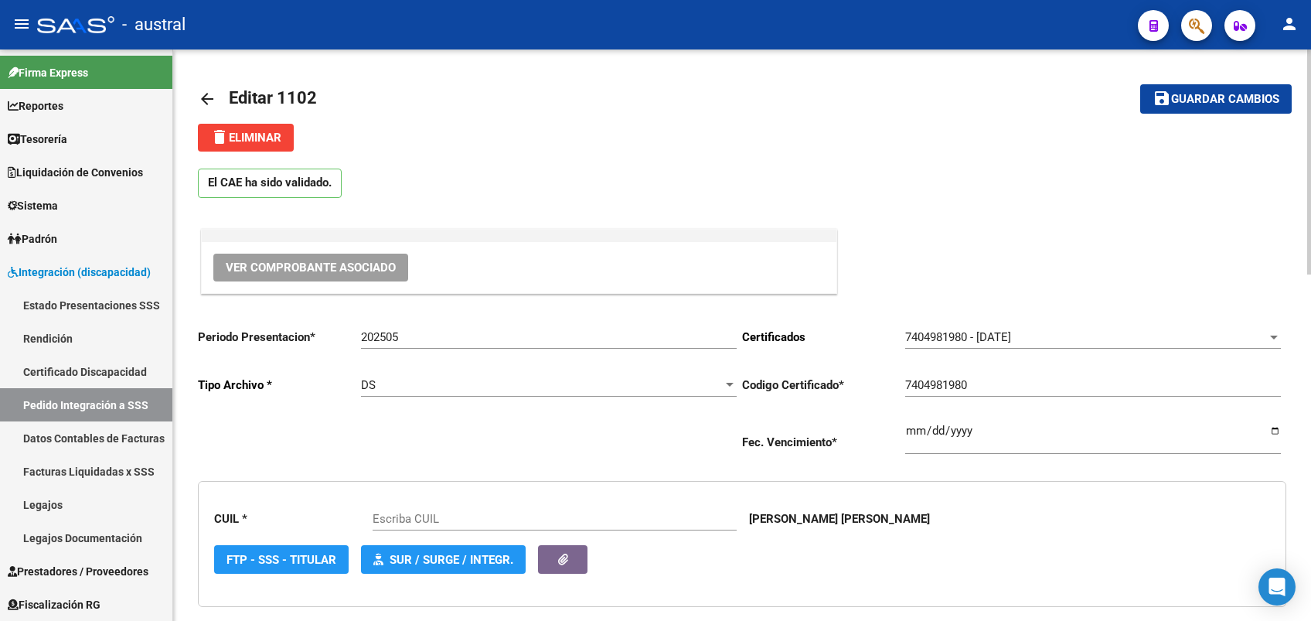
click at [414, 339] on input "202505" at bounding box center [549, 337] width 376 height 14
type input "23546612899"
type input "202507"
click at [1194, 105] on span "Guardar cambios" at bounding box center [1225, 100] width 108 height 14
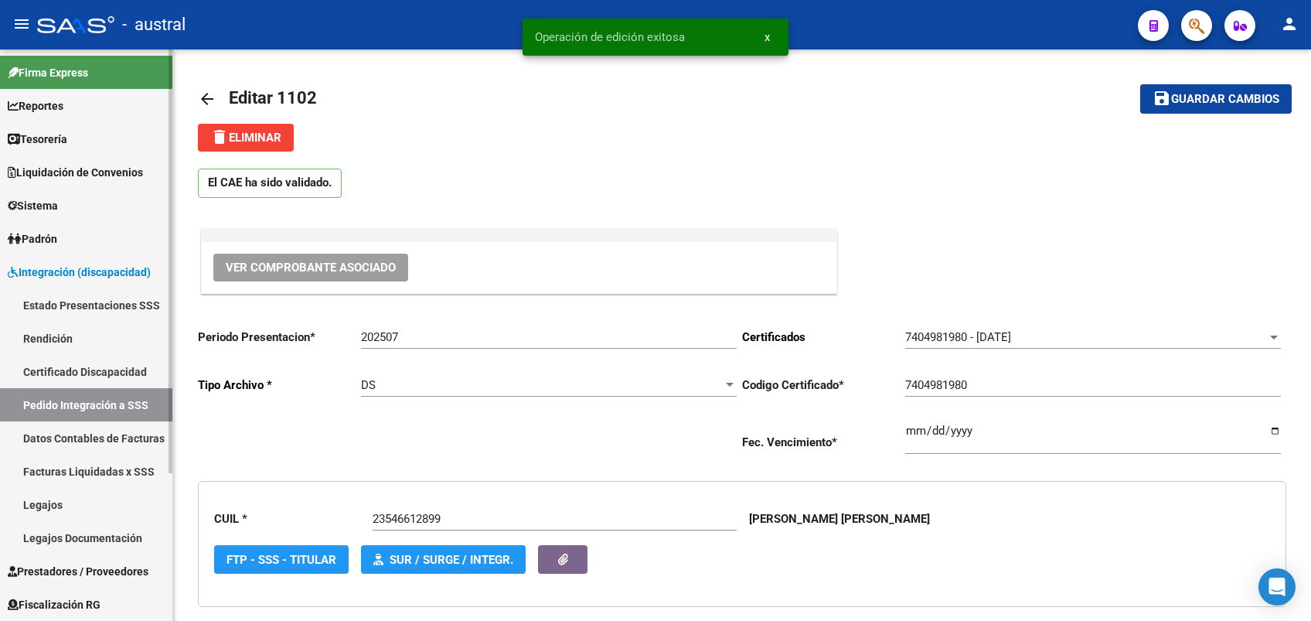
click at [122, 405] on link "Pedido Integración a SSS" at bounding box center [86, 404] width 172 height 33
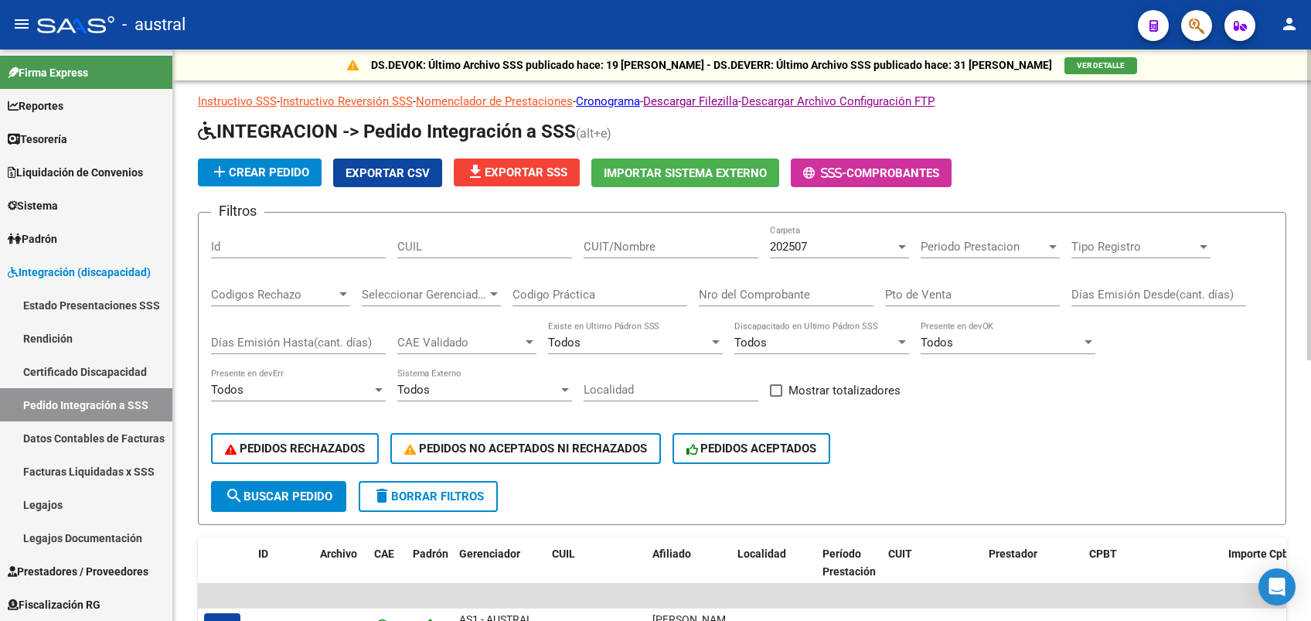
click at [812, 298] on input "Nro del Comprobante" at bounding box center [786, 295] width 175 height 14
type input "367"
type input "30714969184"
click at [302, 498] on span "search Buscar Pedido" at bounding box center [278, 496] width 107 height 14
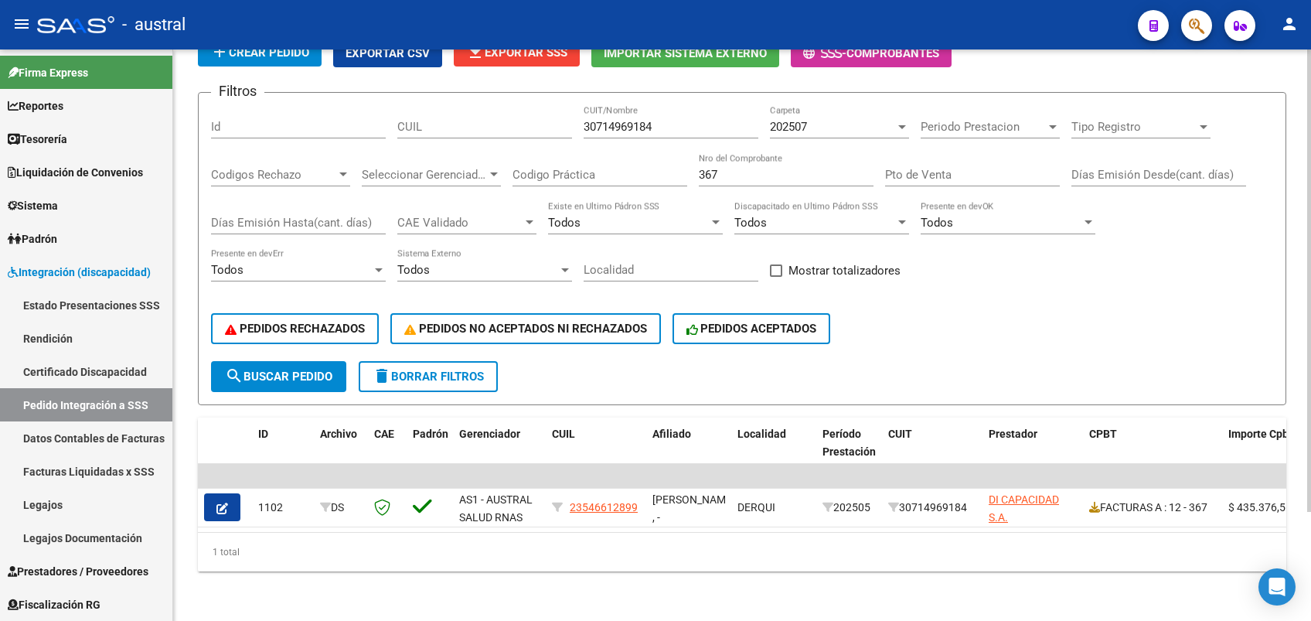
click at [446, 370] on span "delete Borrar Filtros" at bounding box center [428, 377] width 111 height 14
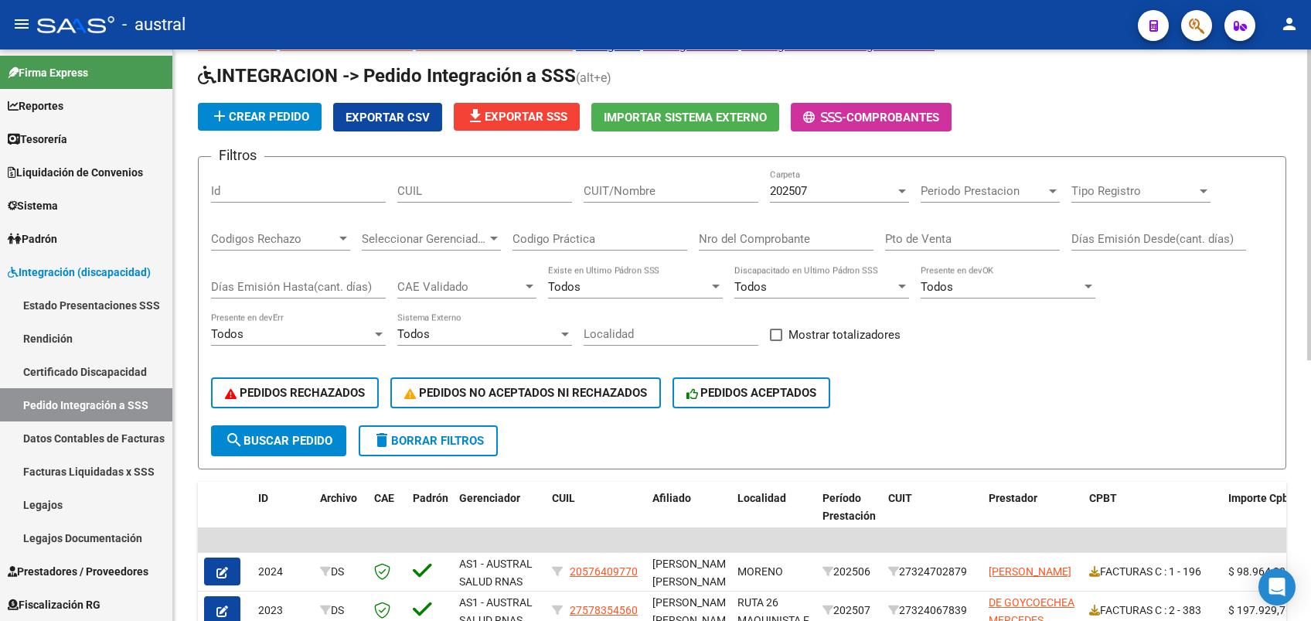
scroll to position [32, 0]
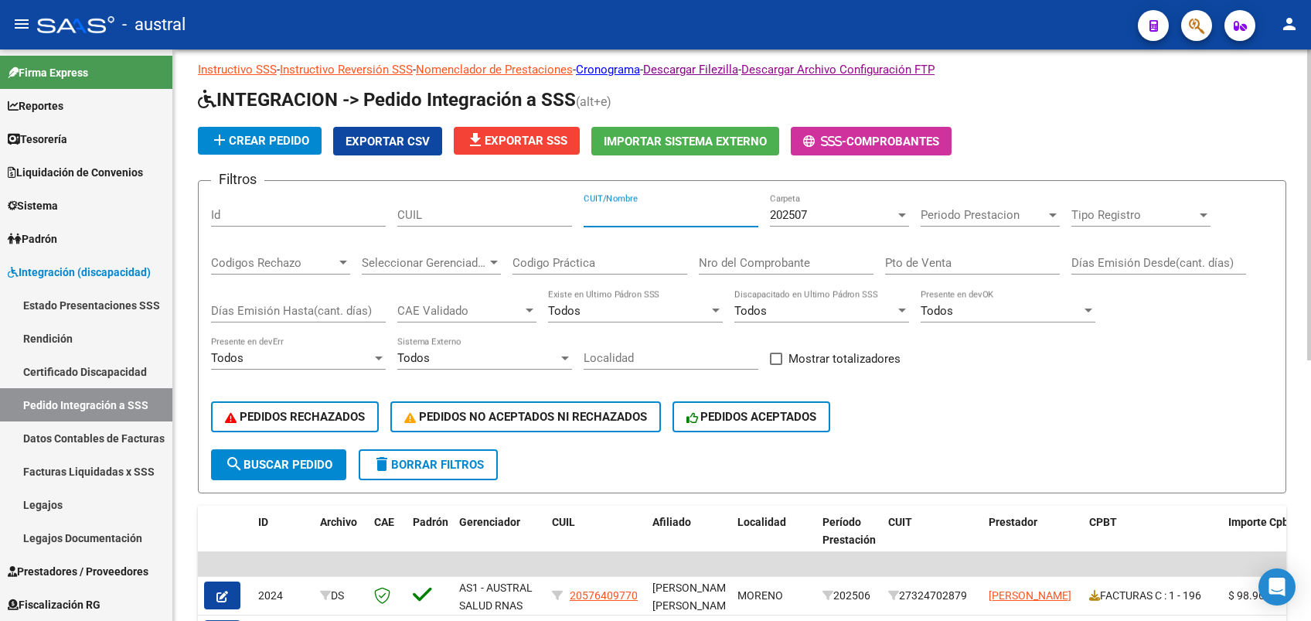
click at [600, 216] on input "CUIT/Nombre" at bounding box center [671, 215] width 175 height 14
paste input "30714969184"
type input "30714969184"
click at [808, 266] on input "Nro del Comprobante" at bounding box center [786, 263] width 175 height 14
type input "367"
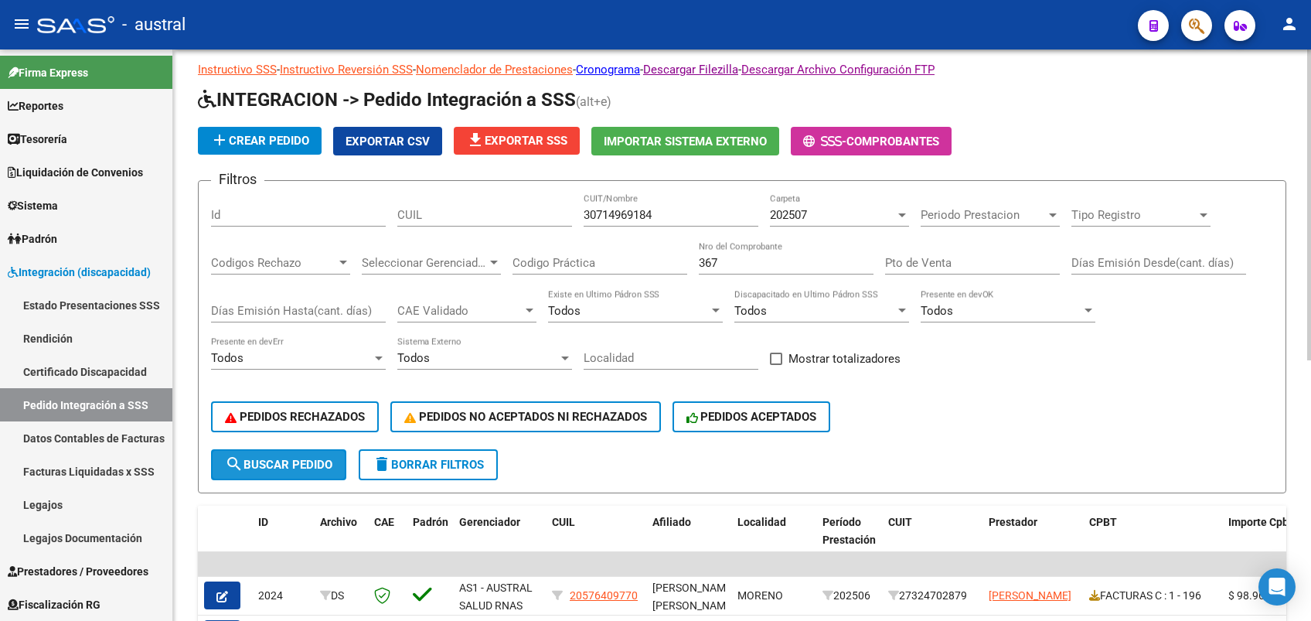
click at [302, 456] on button "search Buscar Pedido" at bounding box center [278, 464] width 135 height 31
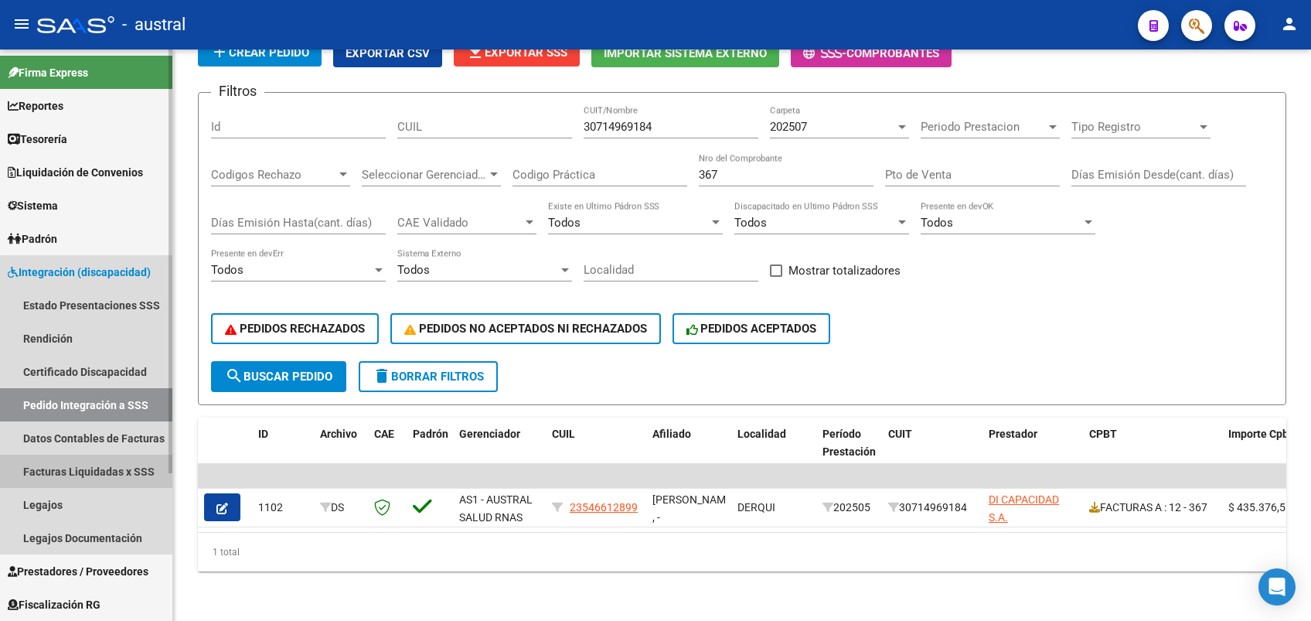
click at [112, 465] on link "Facturas Liquidadas x SSS" at bounding box center [86, 471] width 172 height 33
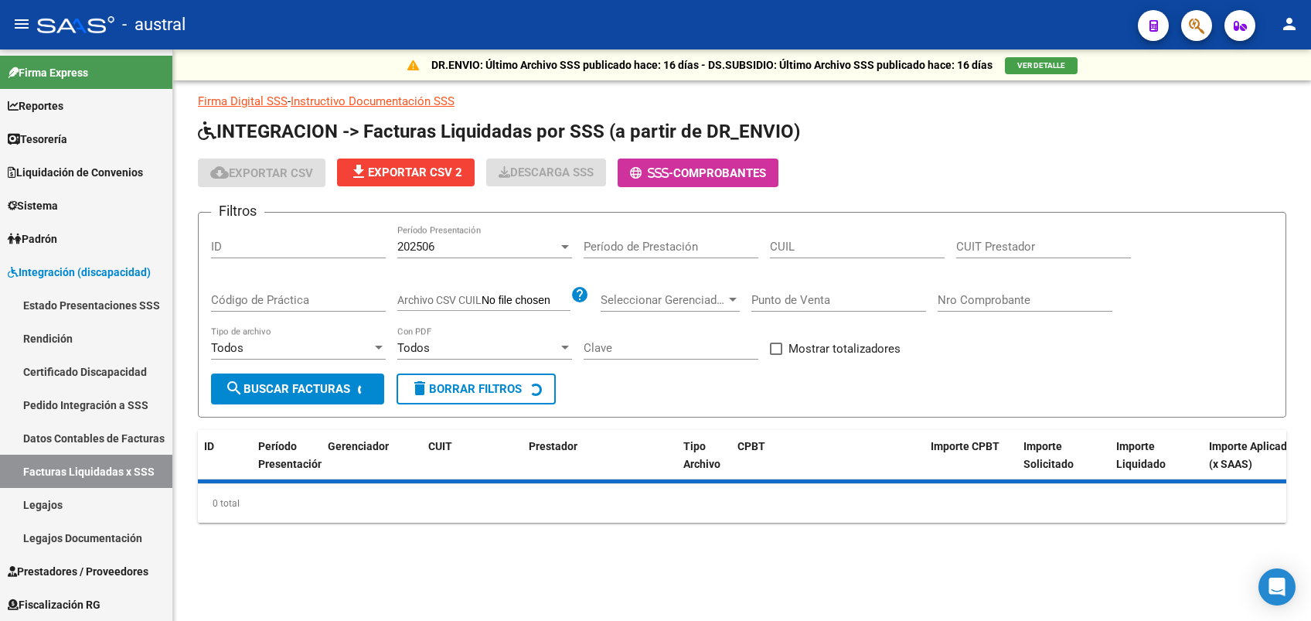
click at [467, 235] on div "202506 Período Presentación" at bounding box center [484, 241] width 175 height 33
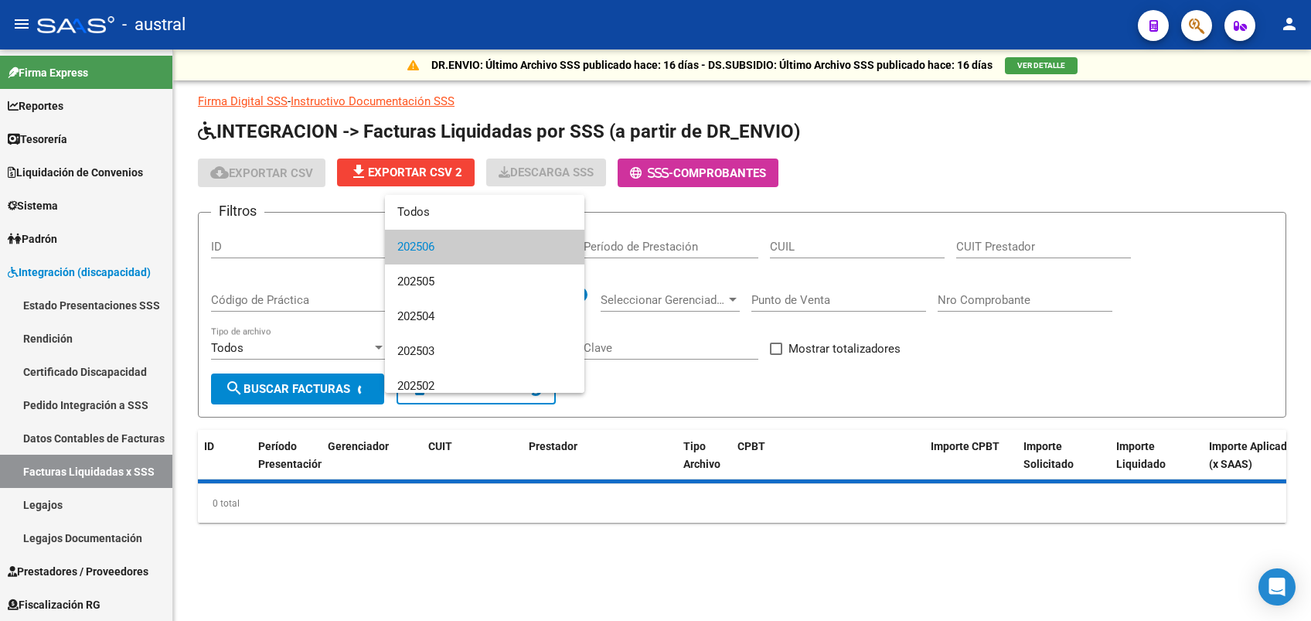
click at [464, 238] on span "202506" at bounding box center [484, 247] width 175 height 35
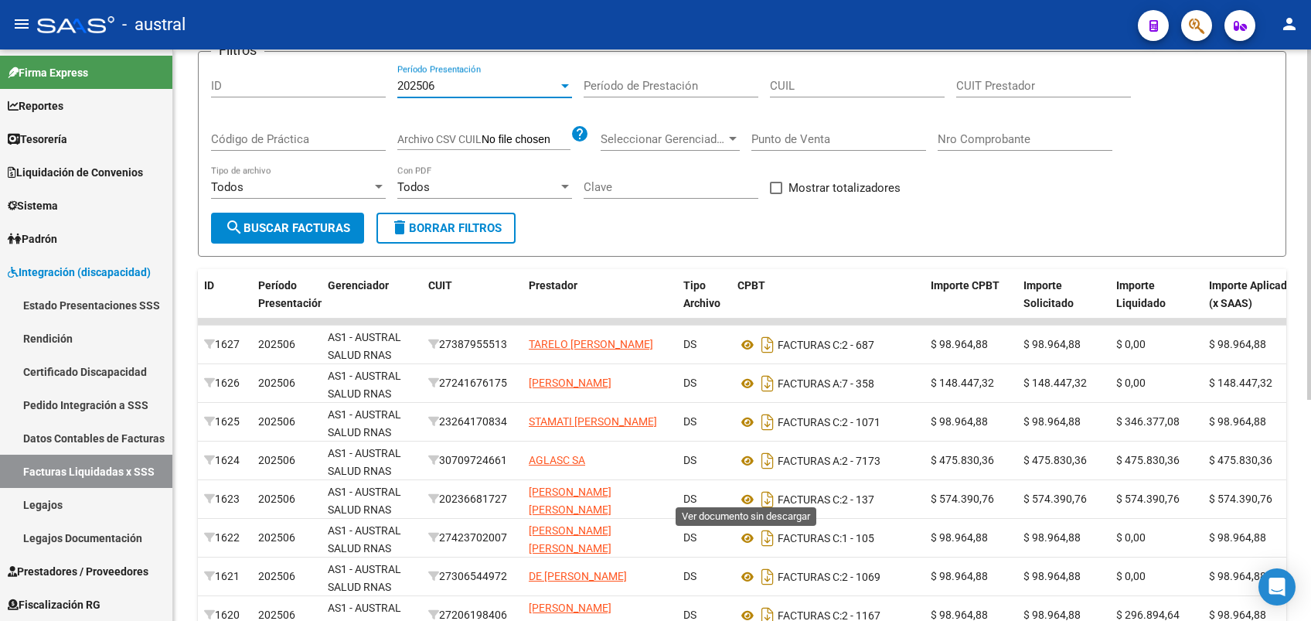
scroll to position [52, 0]
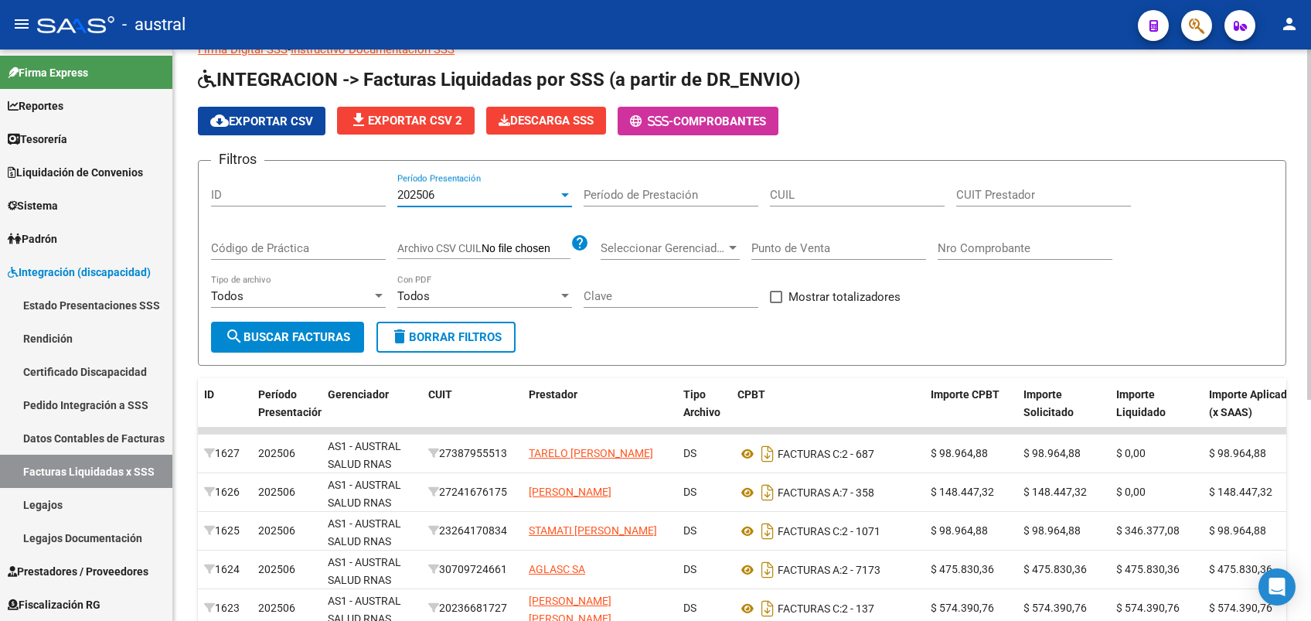
click at [476, 197] on div "202506" at bounding box center [477, 195] width 161 height 14
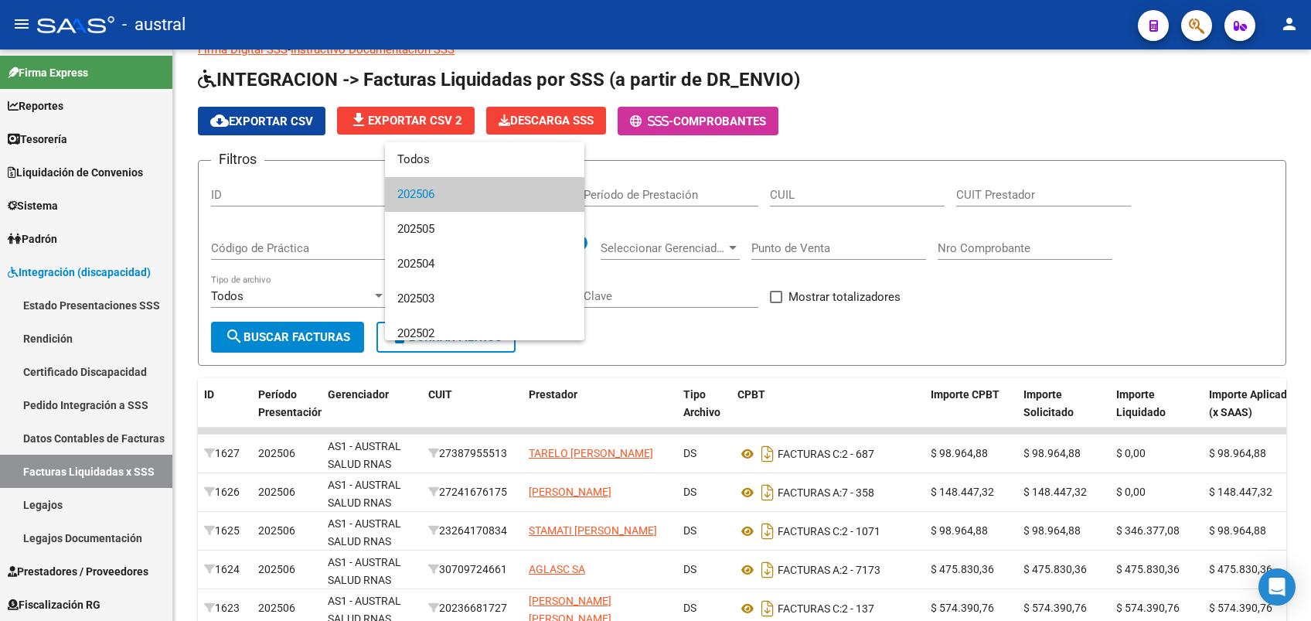
click at [105, 469] on div at bounding box center [655, 310] width 1311 height 621
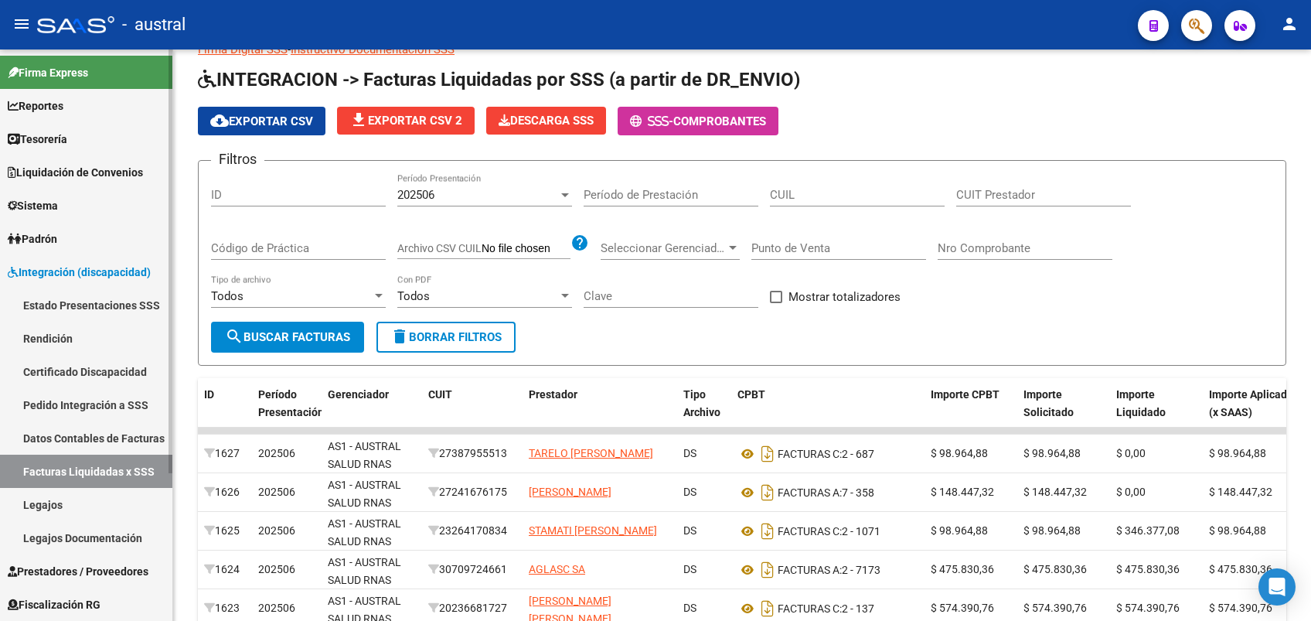
click at [81, 371] on link "Certificado Discapacidad" at bounding box center [86, 371] width 172 height 33
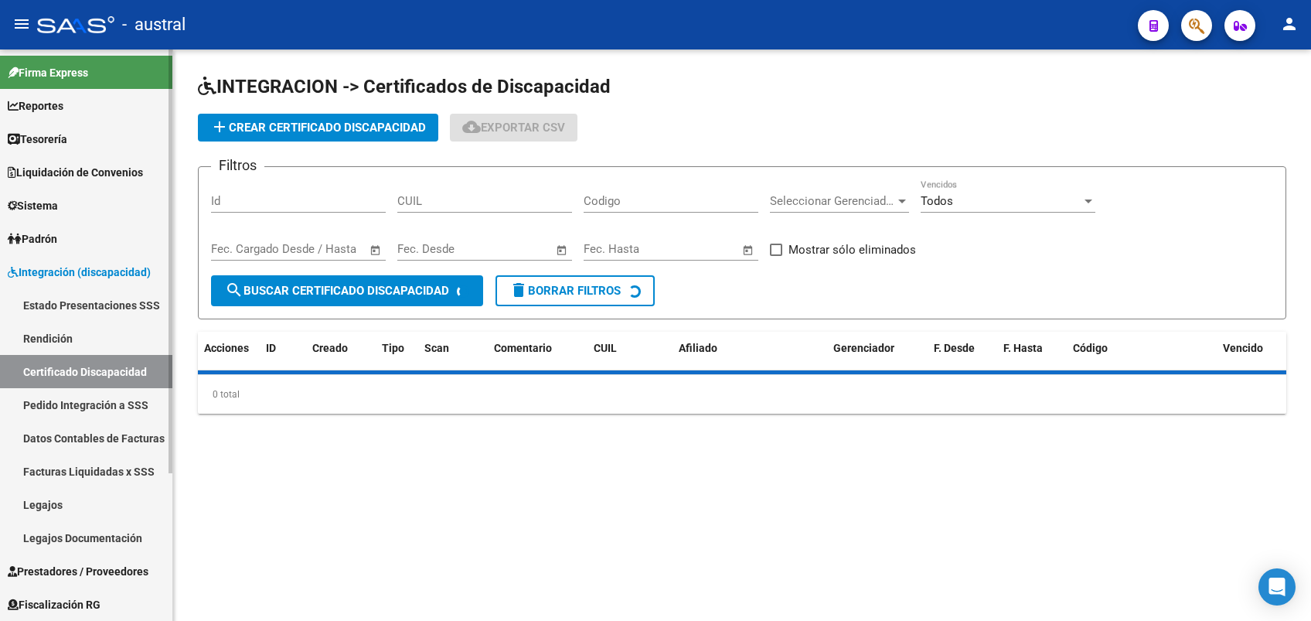
click at [83, 405] on link "Pedido Integración a SSS" at bounding box center [86, 404] width 172 height 33
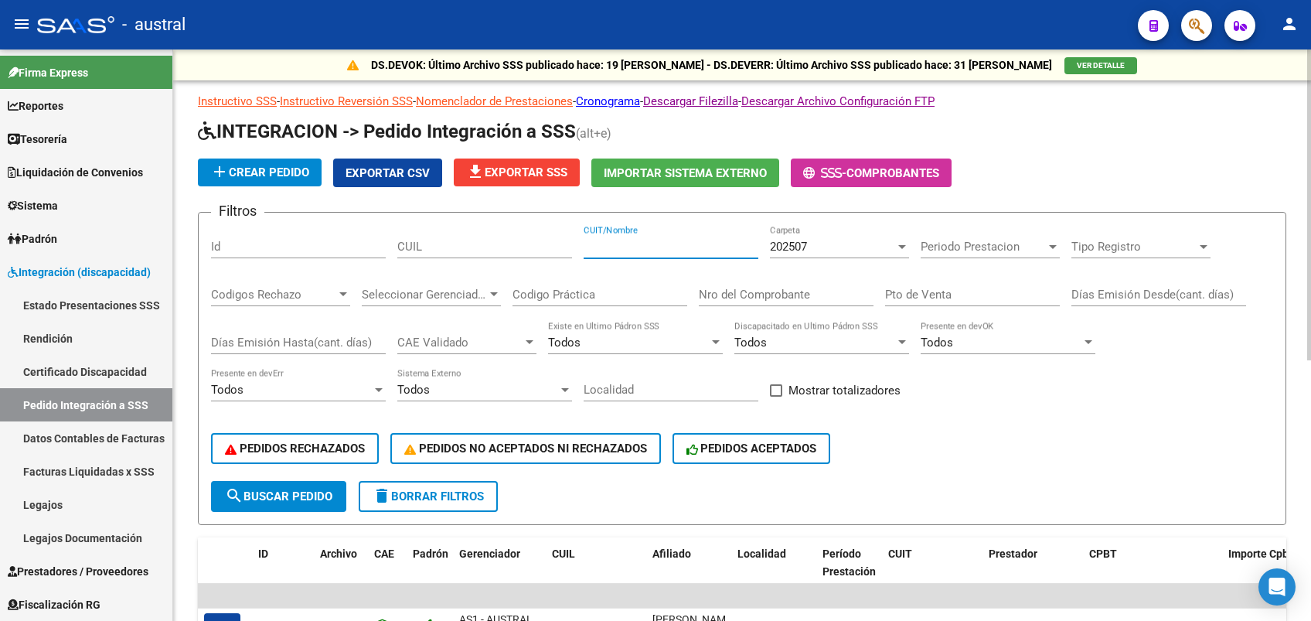
click at [618, 241] on input "CUIT/Nombre" at bounding box center [671, 247] width 175 height 14
paste input "30714969184"
type input "30714969184"
click at [801, 291] on input "Nro del Comprobante" at bounding box center [786, 295] width 175 height 14
type input "367"
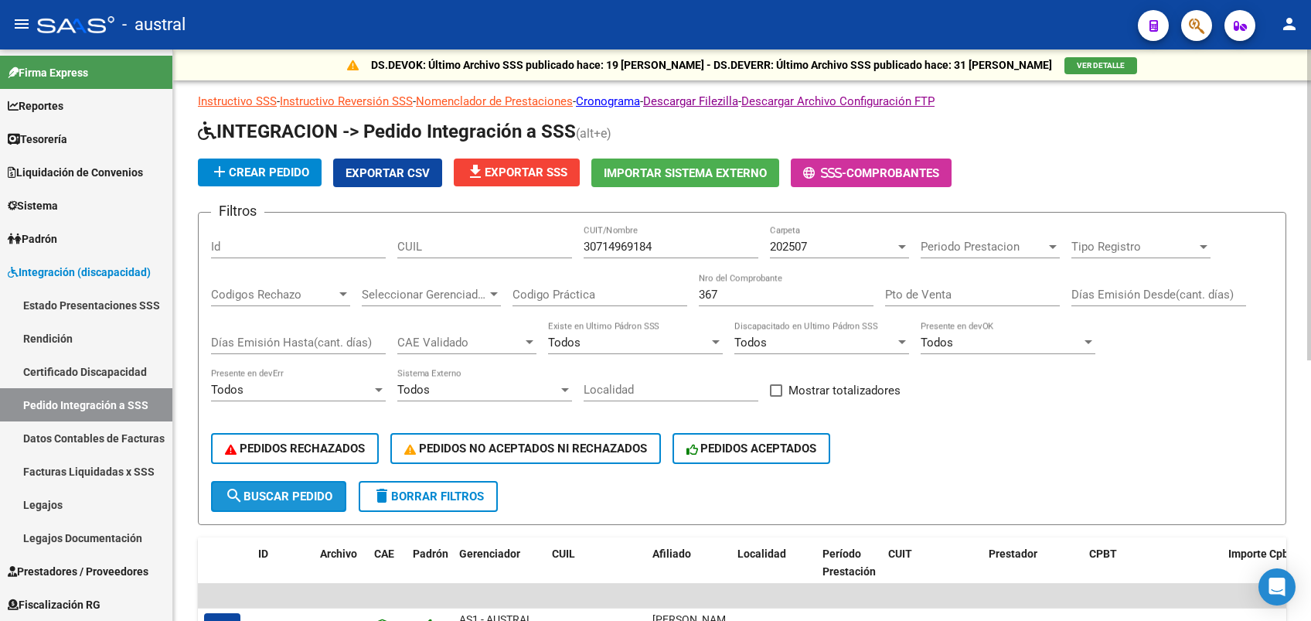
click at [296, 501] on span "search Buscar Pedido" at bounding box center [278, 496] width 107 height 14
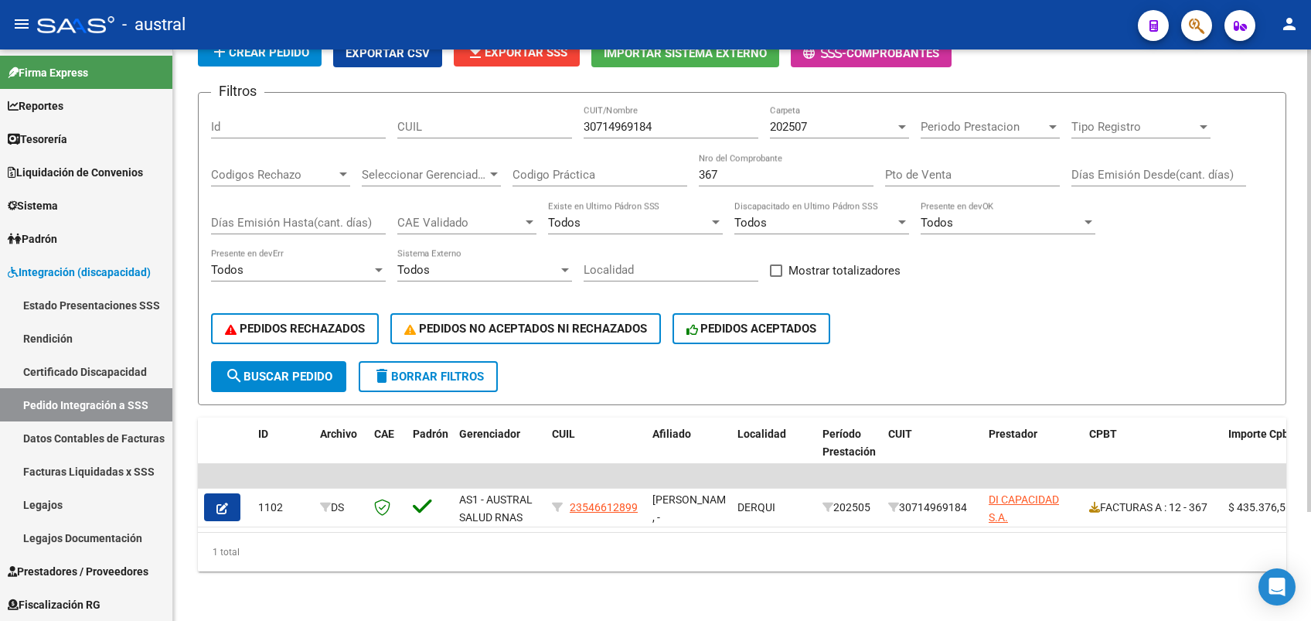
scroll to position [135, 0]
click at [117, 564] on span "Prestadores / Proveedores" at bounding box center [78, 571] width 141 height 17
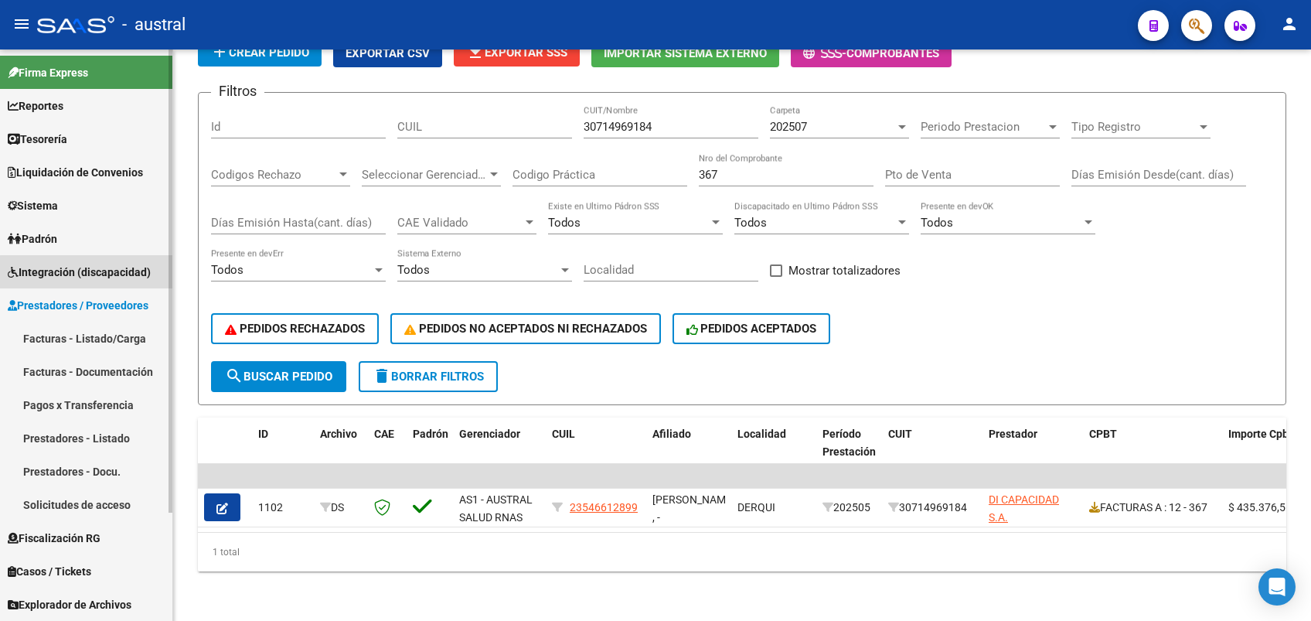
click at [87, 278] on span "Integración (discapacidad)" at bounding box center [79, 272] width 143 height 17
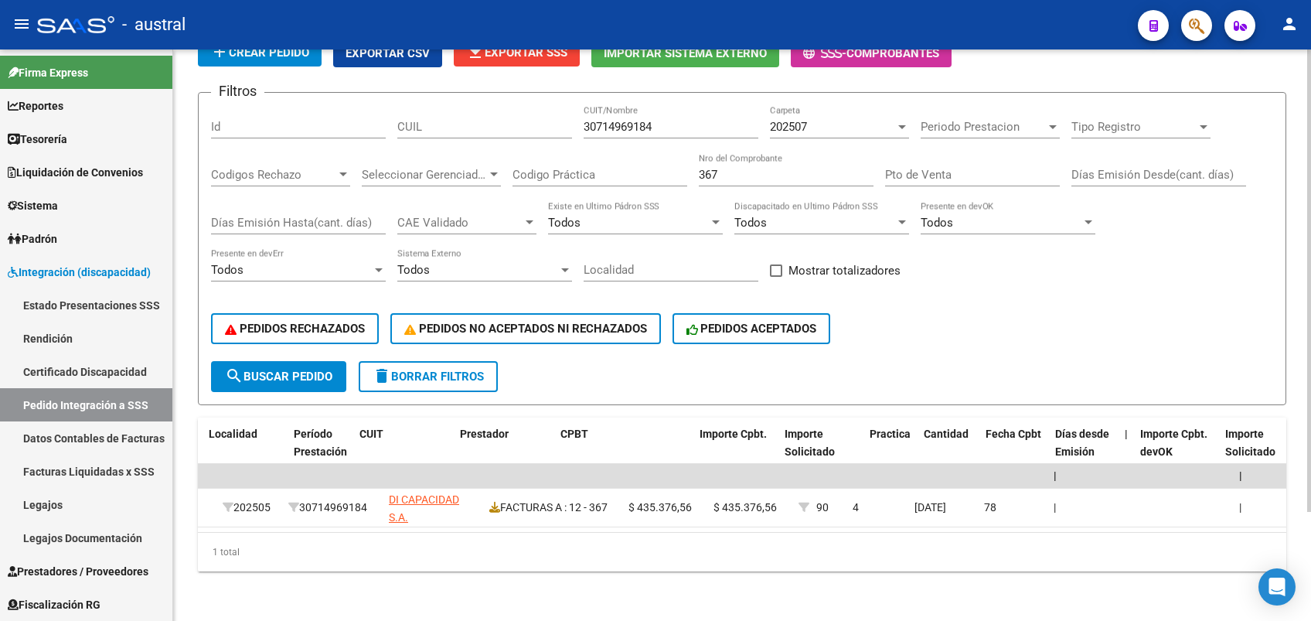
scroll to position [0, 0]
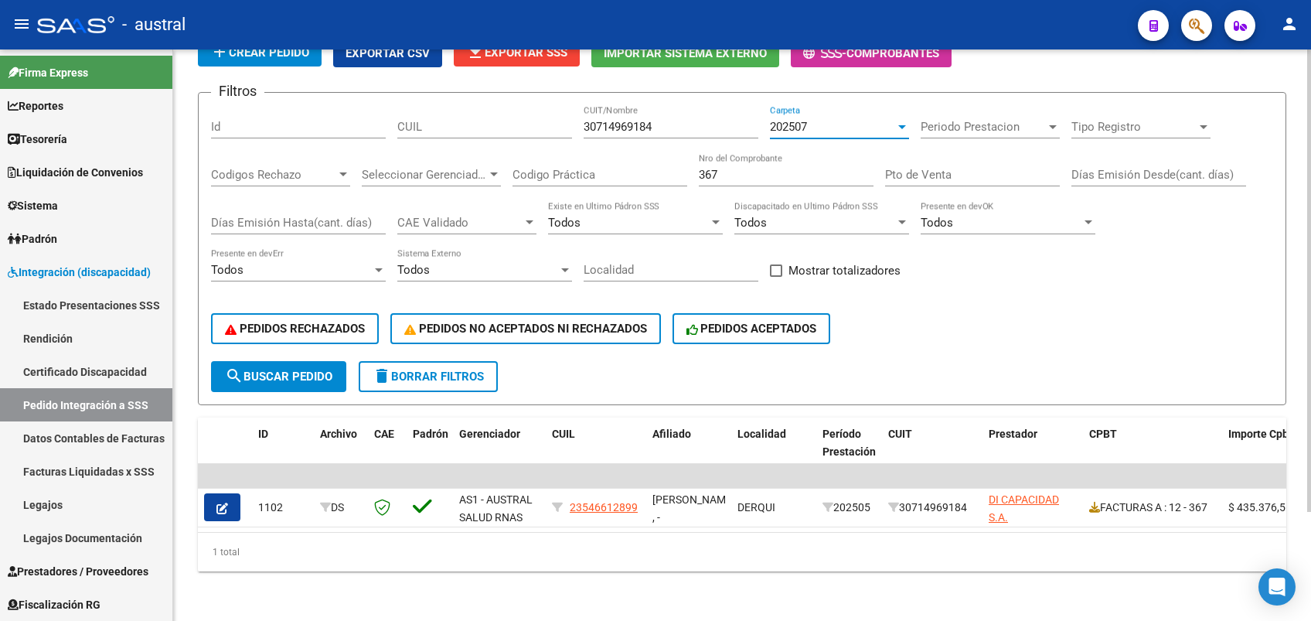
click at [821, 120] on div "202507" at bounding box center [832, 127] width 125 height 14
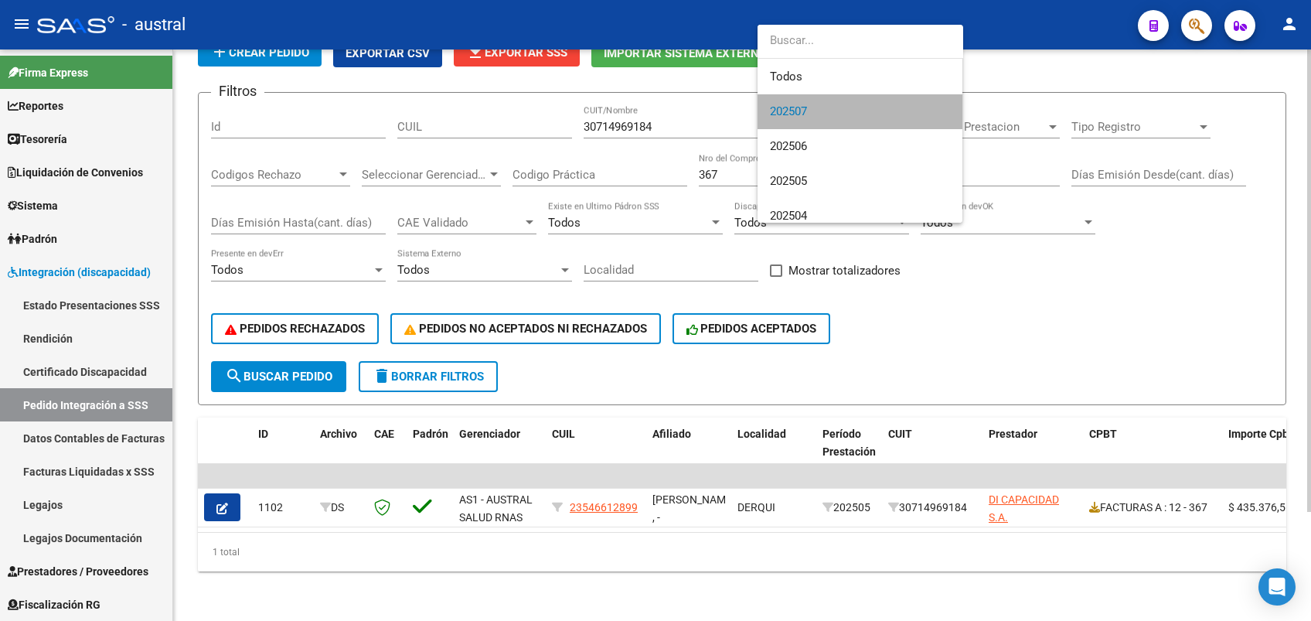
click at [821, 114] on span "202507" at bounding box center [860, 111] width 180 height 35
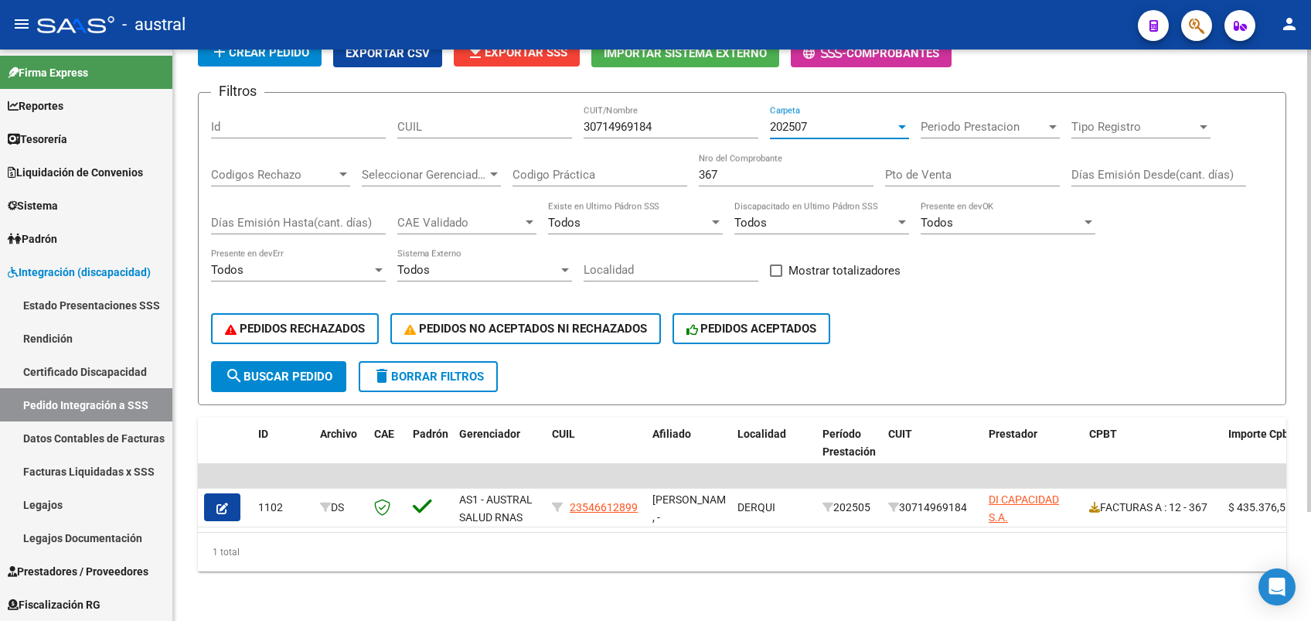
click at [821, 120] on div "202507" at bounding box center [832, 127] width 125 height 14
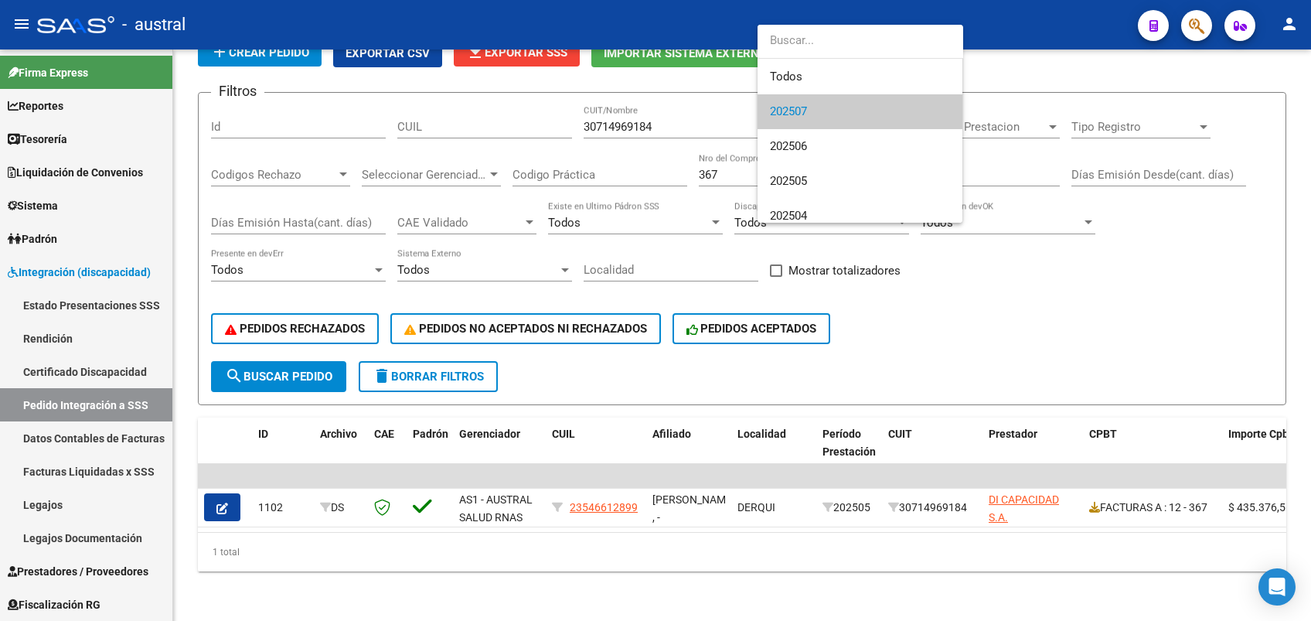
click at [848, 121] on span "202507" at bounding box center [860, 111] width 180 height 35
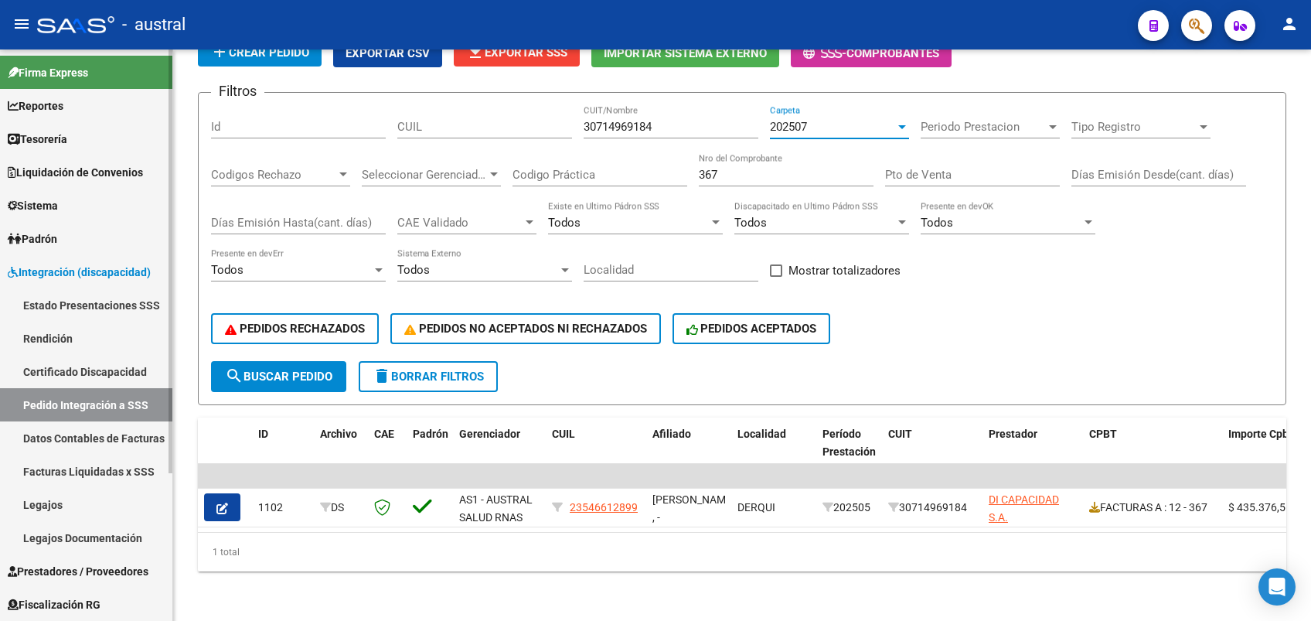
click at [116, 473] on link "Facturas Liquidadas x SSS" at bounding box center [86, 471] width 172 height 33
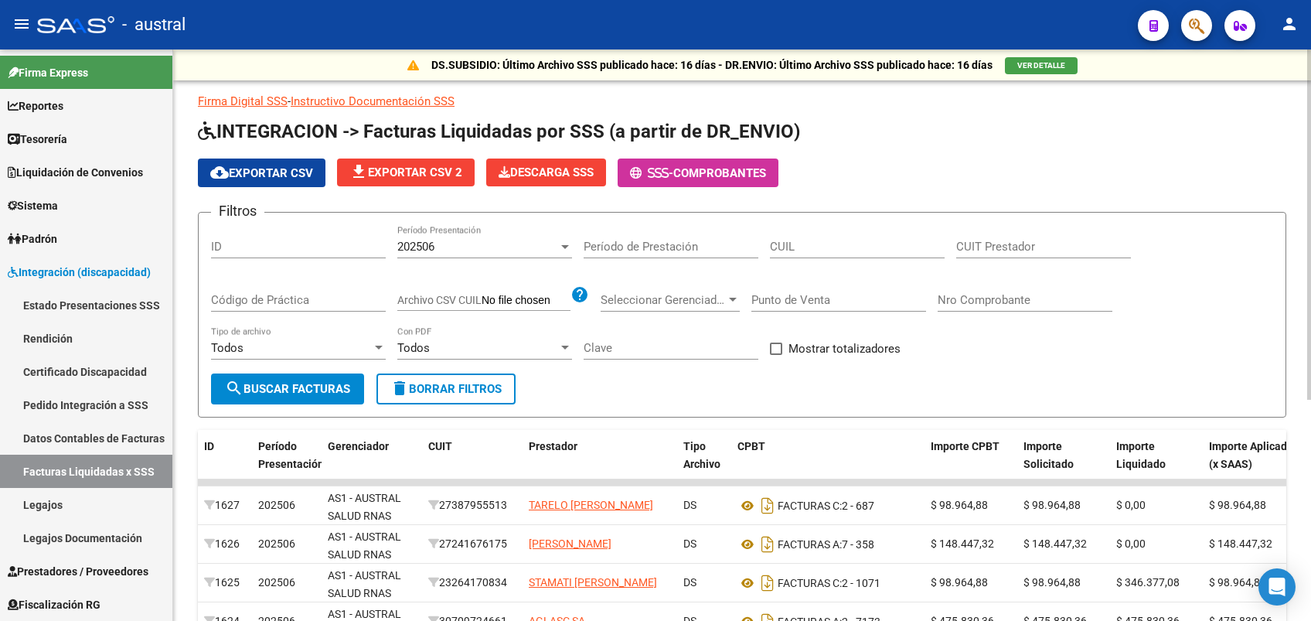
click at [451, 237] on div "202506 Período Presentación" at bounding box center [484, 241] width 175 height 33
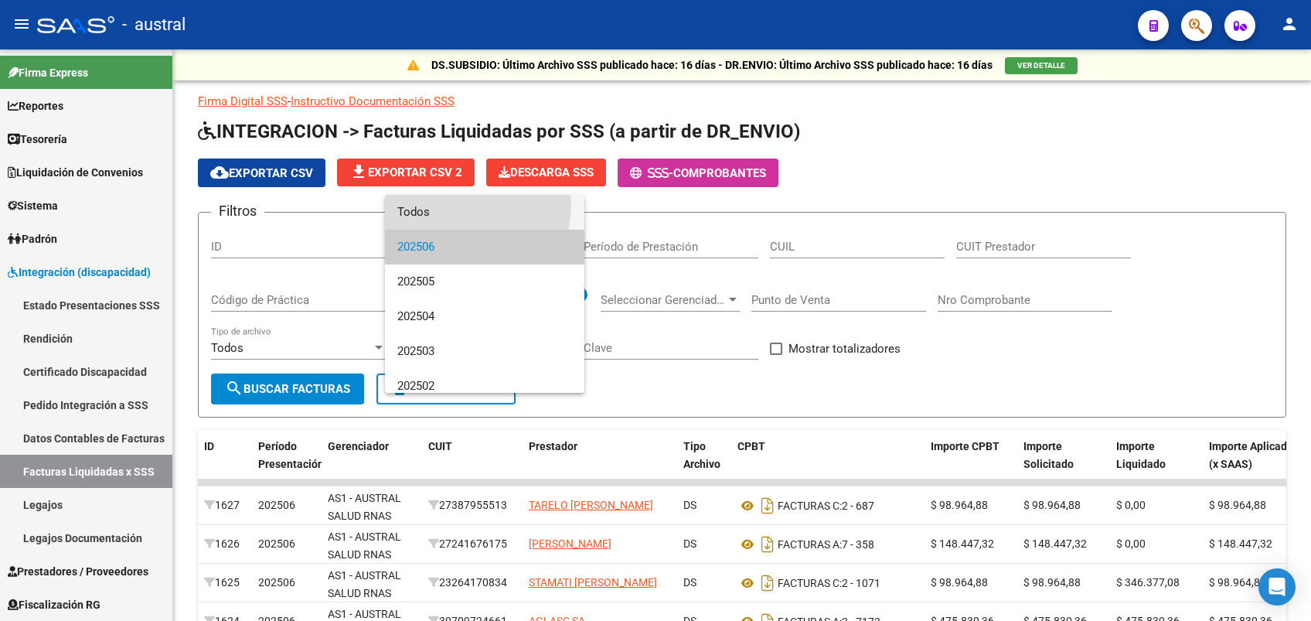
click at [446, 204] on span "Todos" at bounding box center [484, 212] width 175 height 35
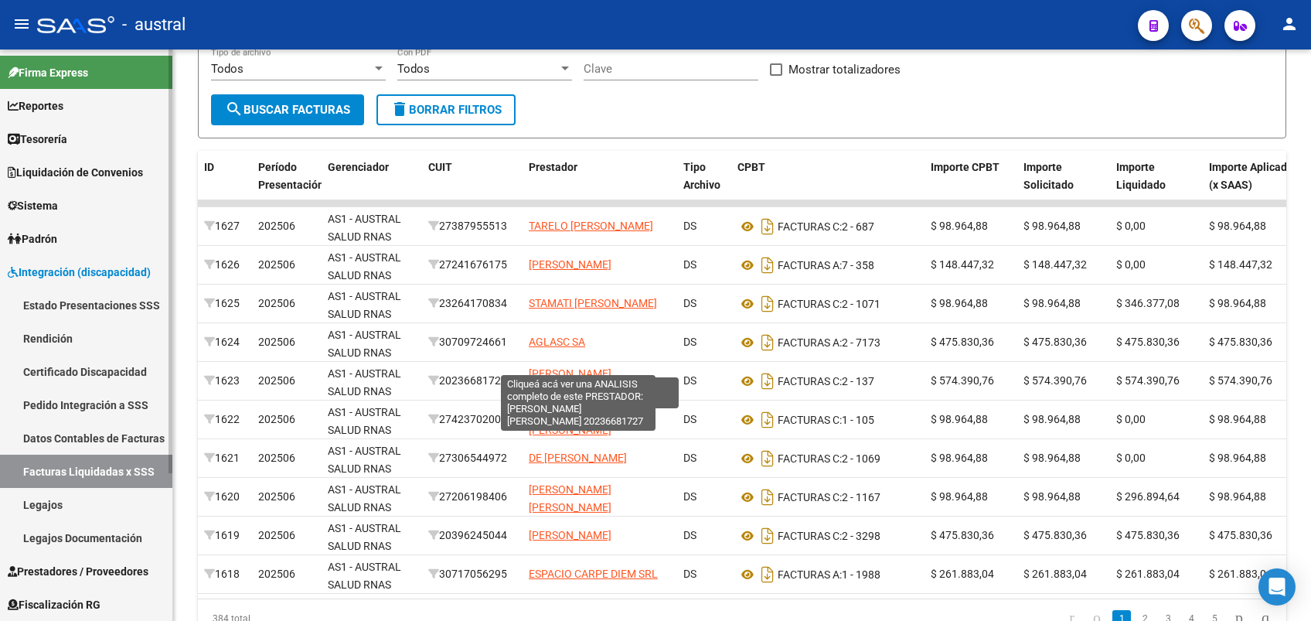
scroll to position [309, 0]
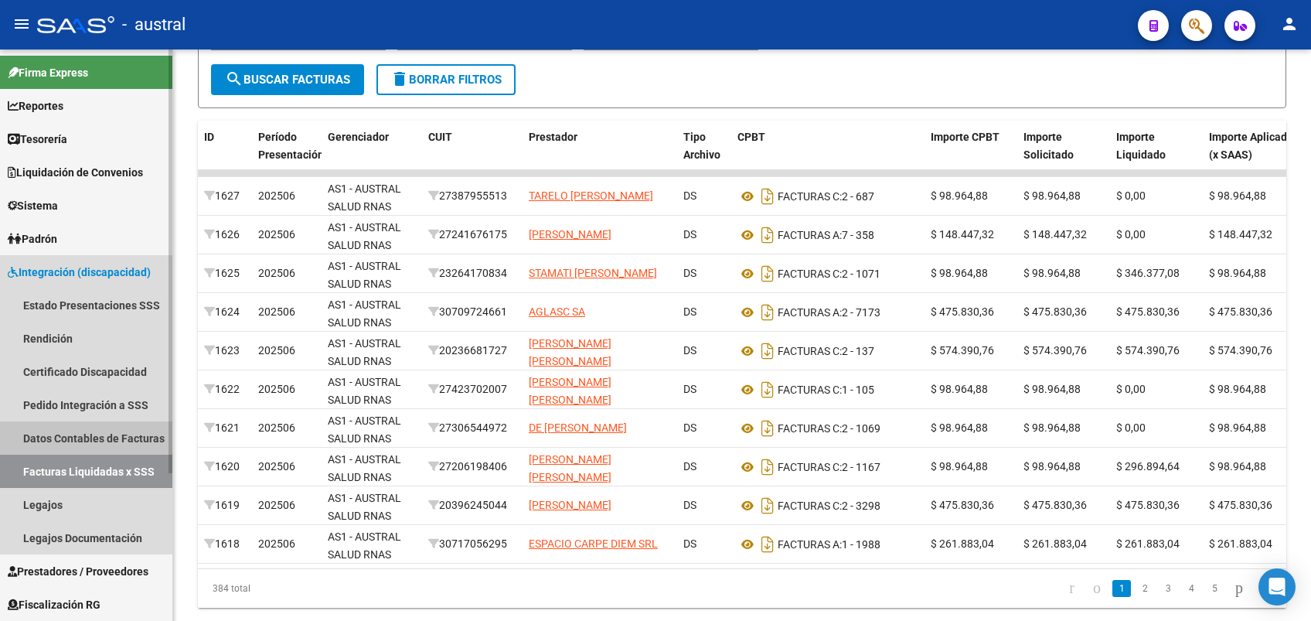
click at [56, 428] on link "Datos Contables de Facturas" at bounding box center [86, 437] width 172 height 33
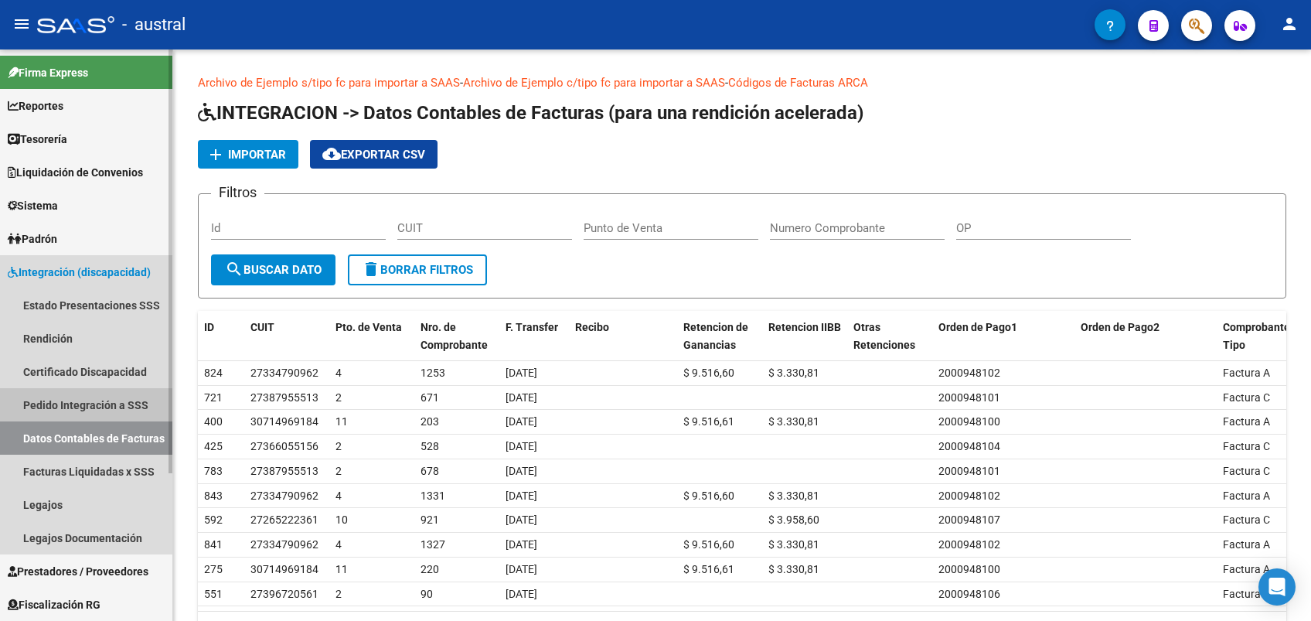
click at [109, 396] on link "Pedido Integración a SSS" at bounding box center [86, 404] width 172 height 33
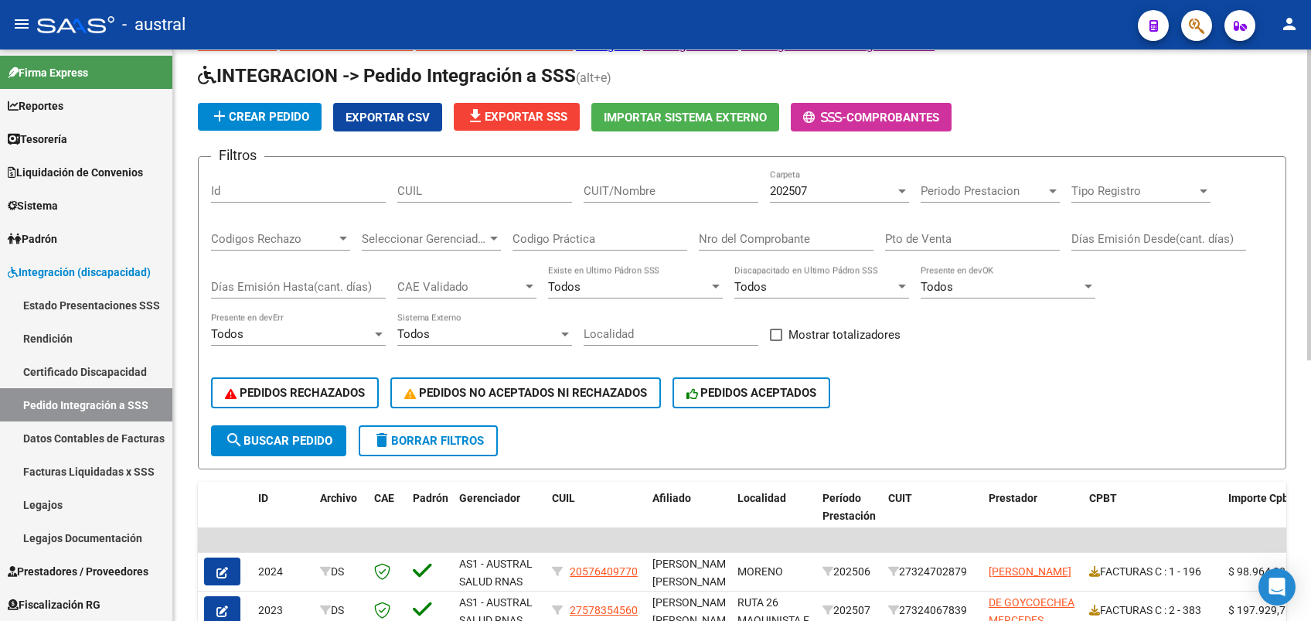
scroll to position [56, 0]
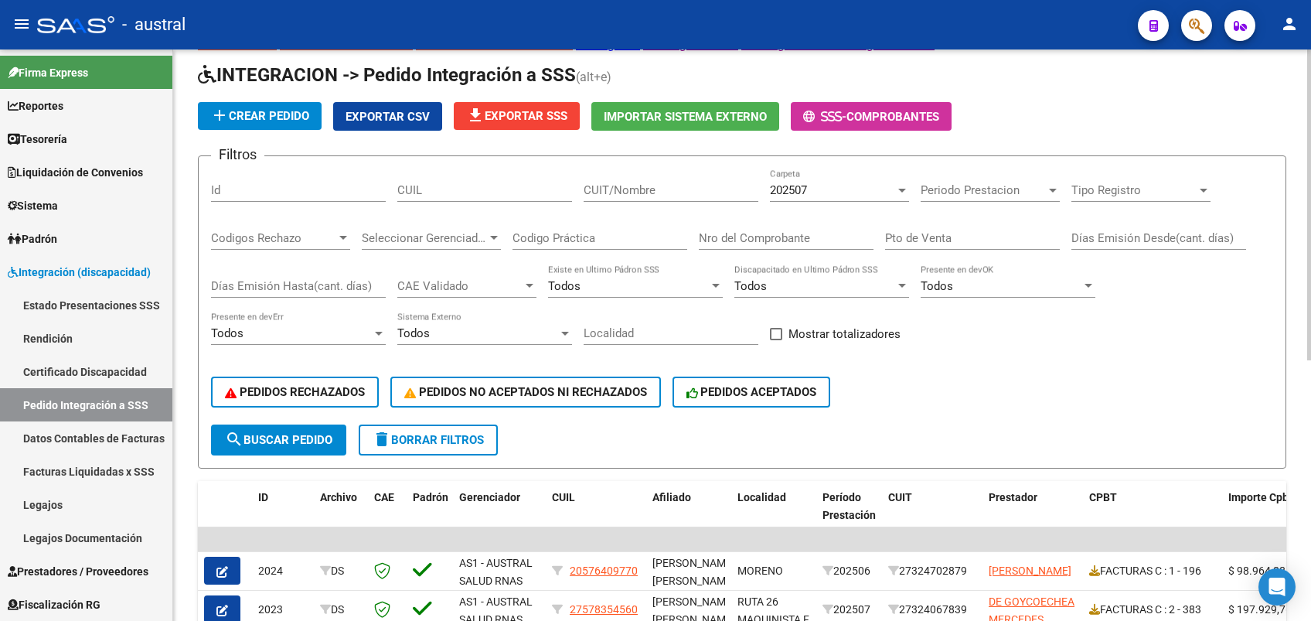
click at [480, 445] on span "delete Borrar Filtros" at bounding box center [428, 440] width 111 height 14
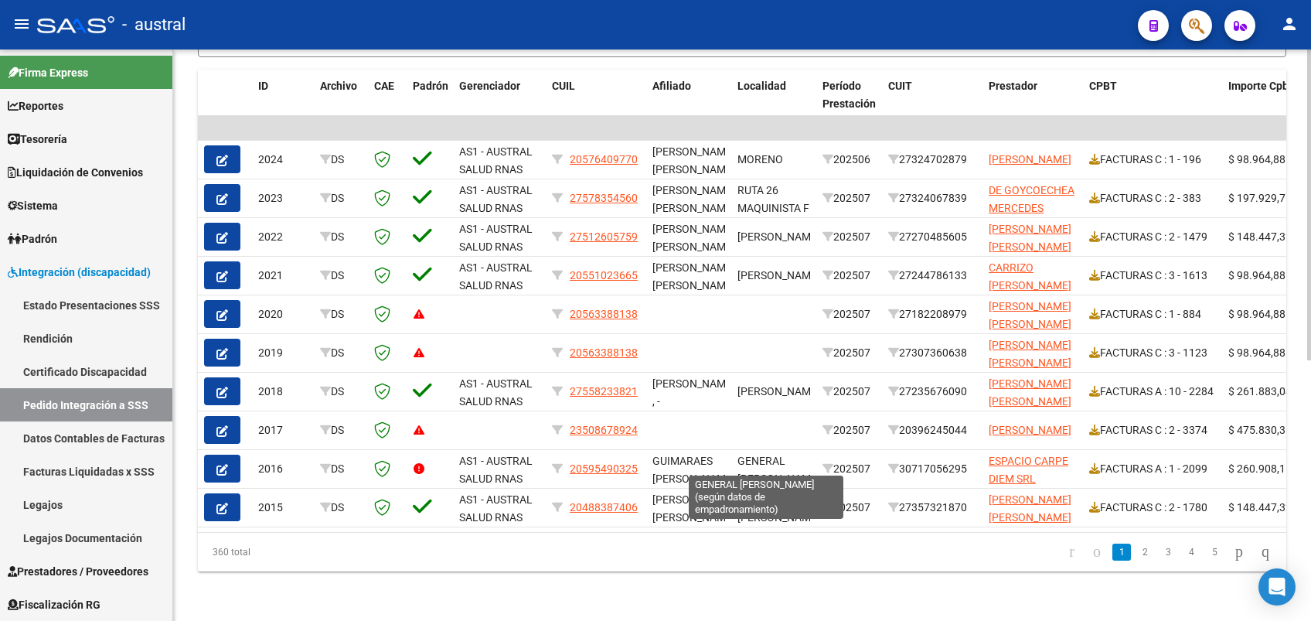
scroll to position [67, 0]
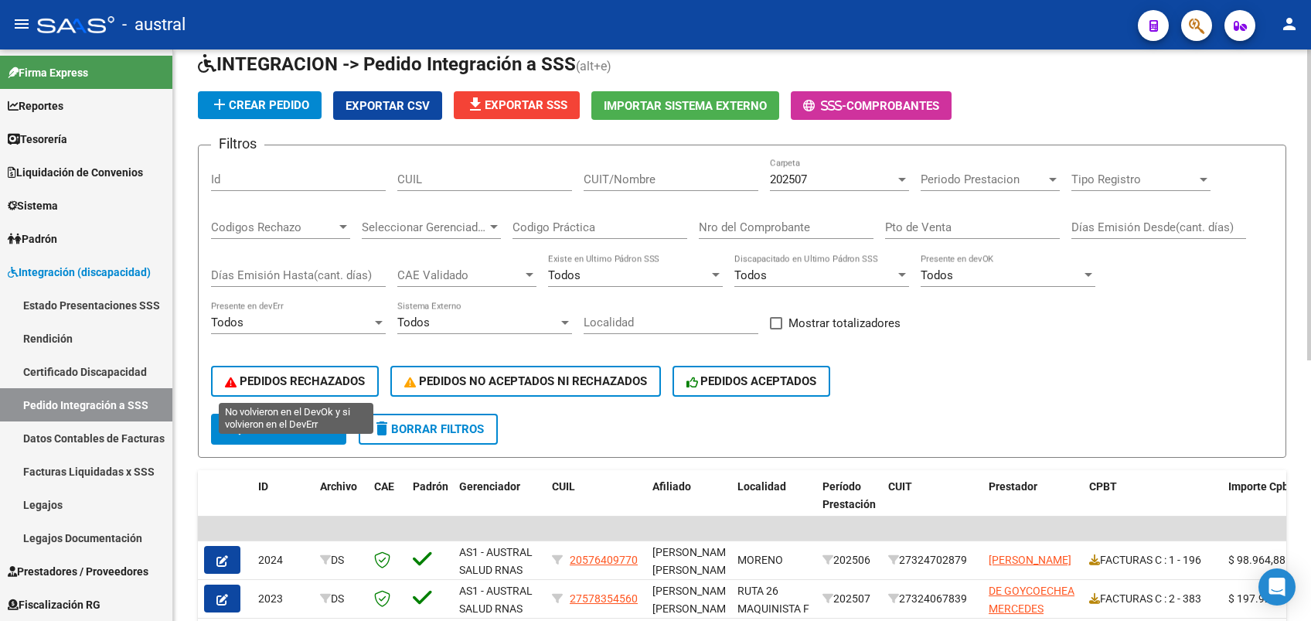
click at [303, 387] on span "PEDIDOS RECHAZADOS" at bounding box center [295, 381] width 140 height 14
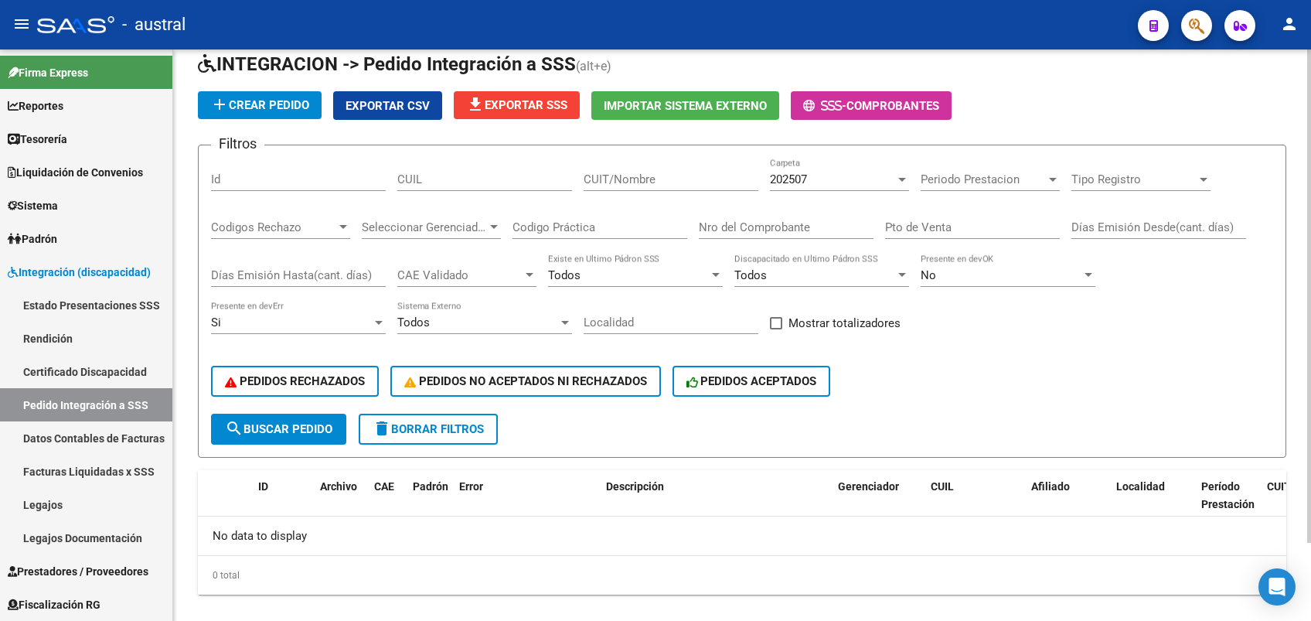
scroll to position [90, 0]
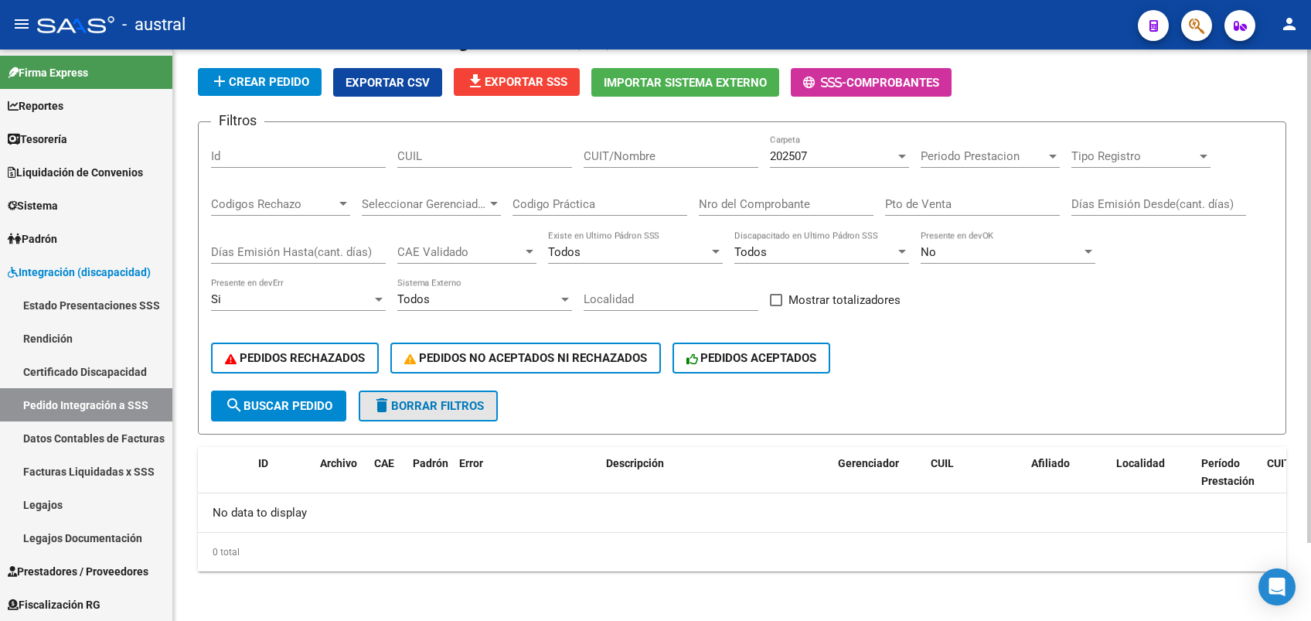
click at [458, 408] on span "delete Borrar Filtros" at bounding box center [428, 406] width 111 height 14
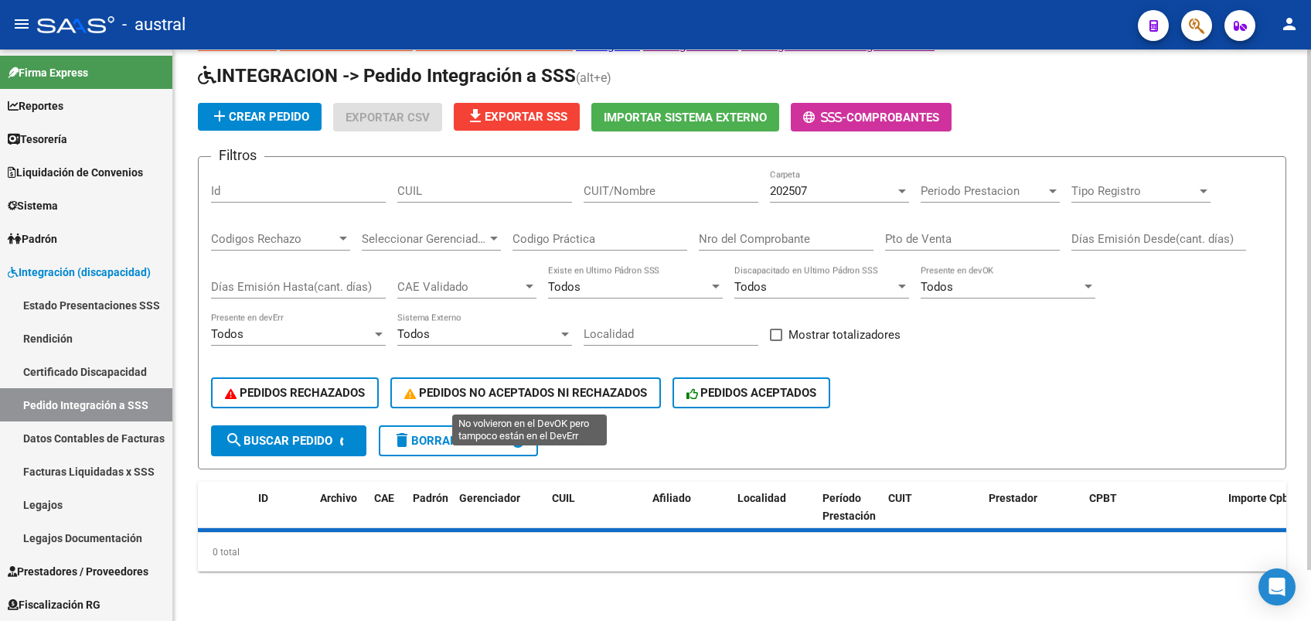
scroll to position [56, 0]
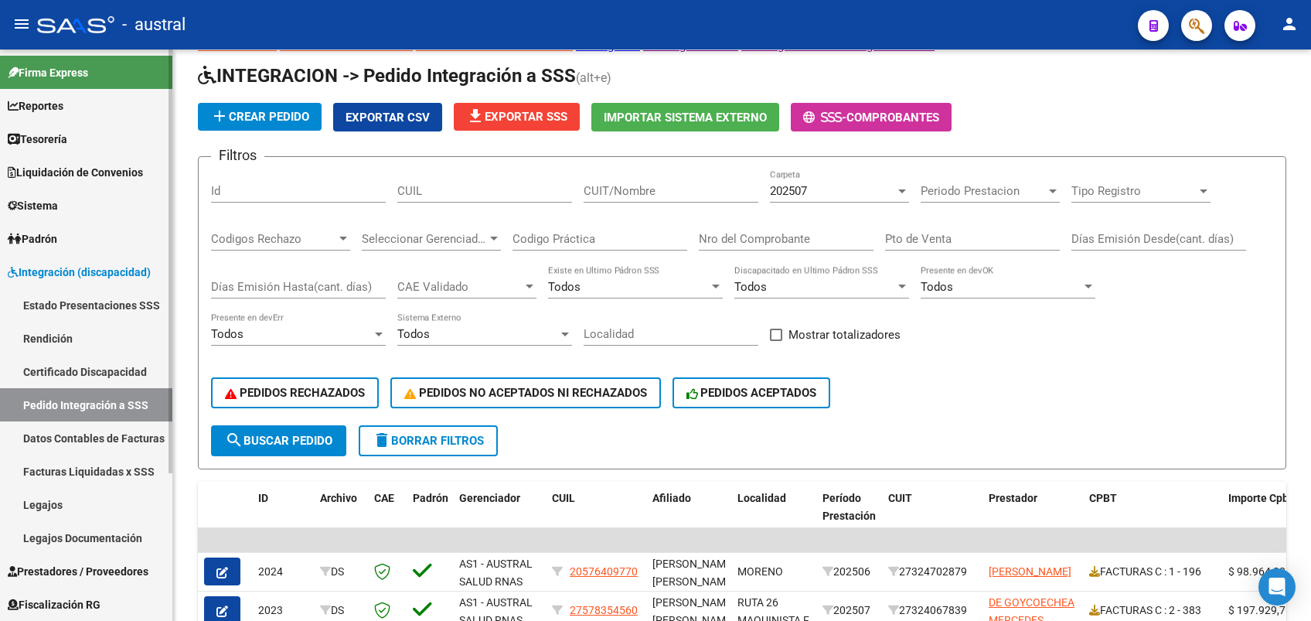
drag, startPoint x: 80, startPoint y: 376, endPoint x: 68, endPoint y: 352, distance: 27.7
click at [80, 376] on link "Certificado Discapacidad" at bounding box center [86, 371] width 172 height 33
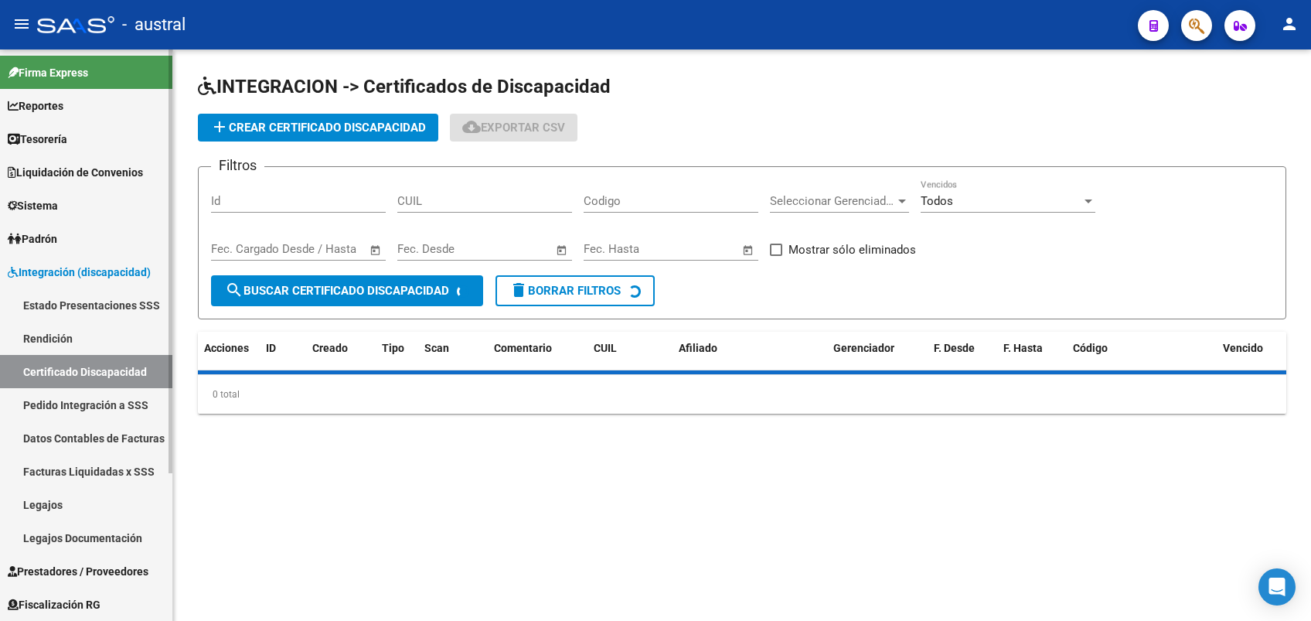
click at [100, 308] on link "Estado Presentaciones SSS" at bounding box center [86, 304] width 172 height 33
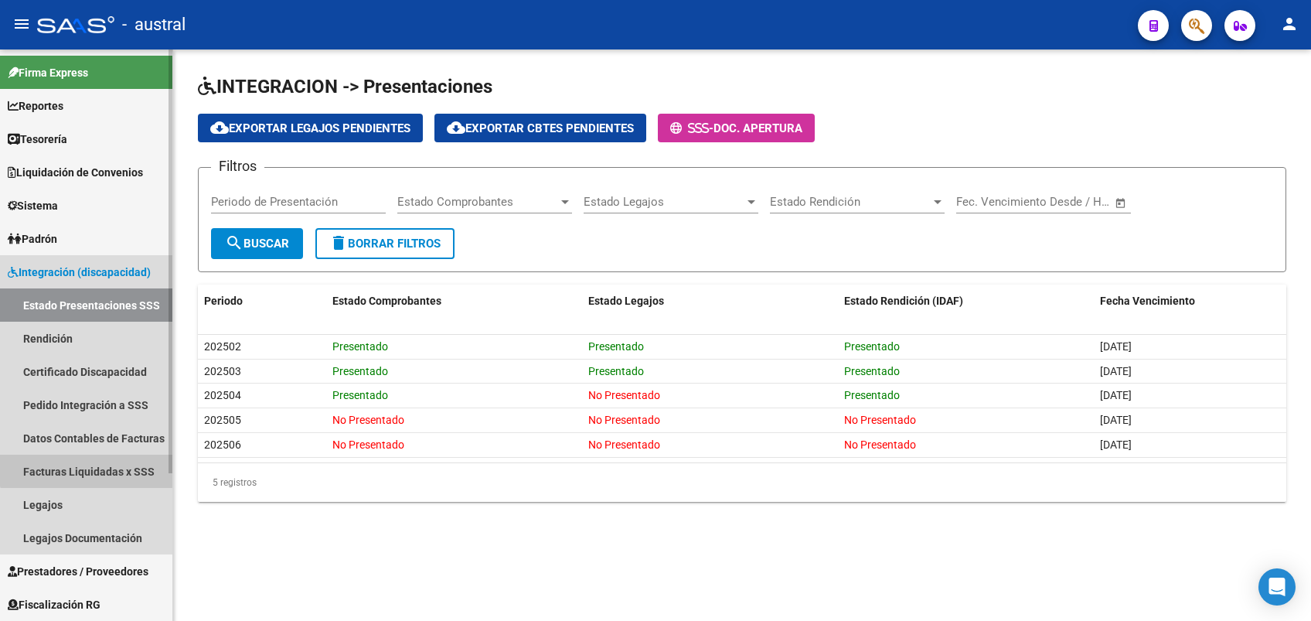
click at [93, 462] on link "Facturas Liquidadas x SSS" at bounding box center [86, 471] width 172 height 33
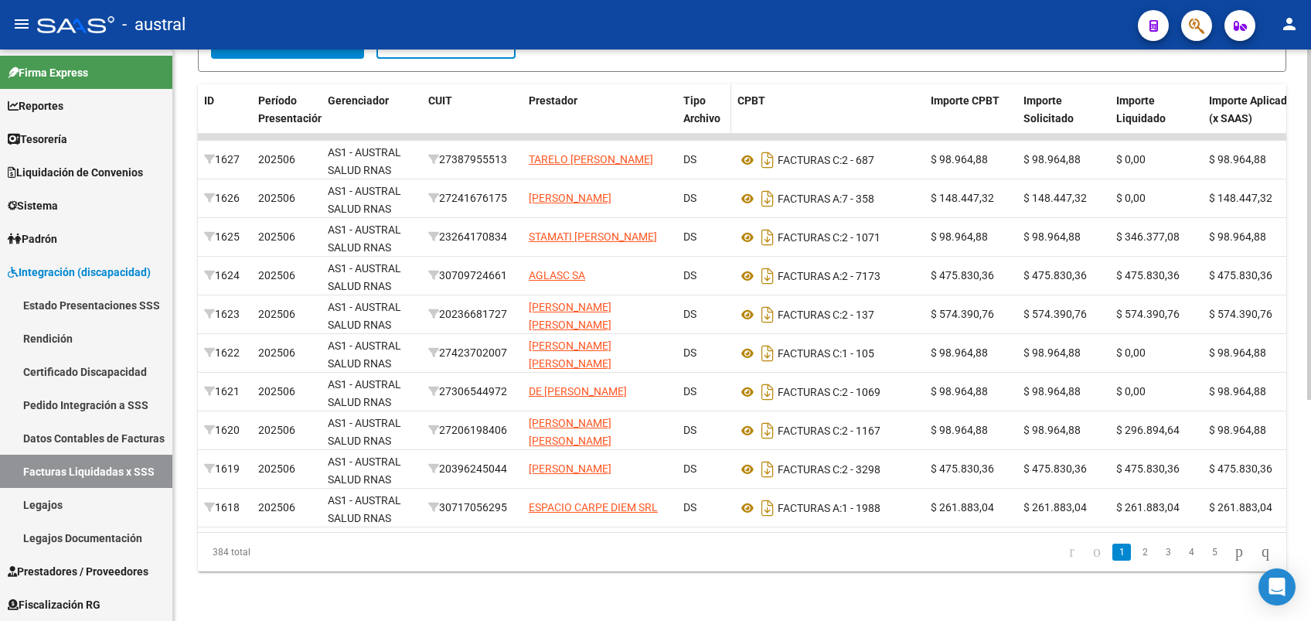
scroll to position [361, 0]
click at [121, 406] on link "Pedido Integración a SSS" at bounding box center [86, 404] width 172 height 33
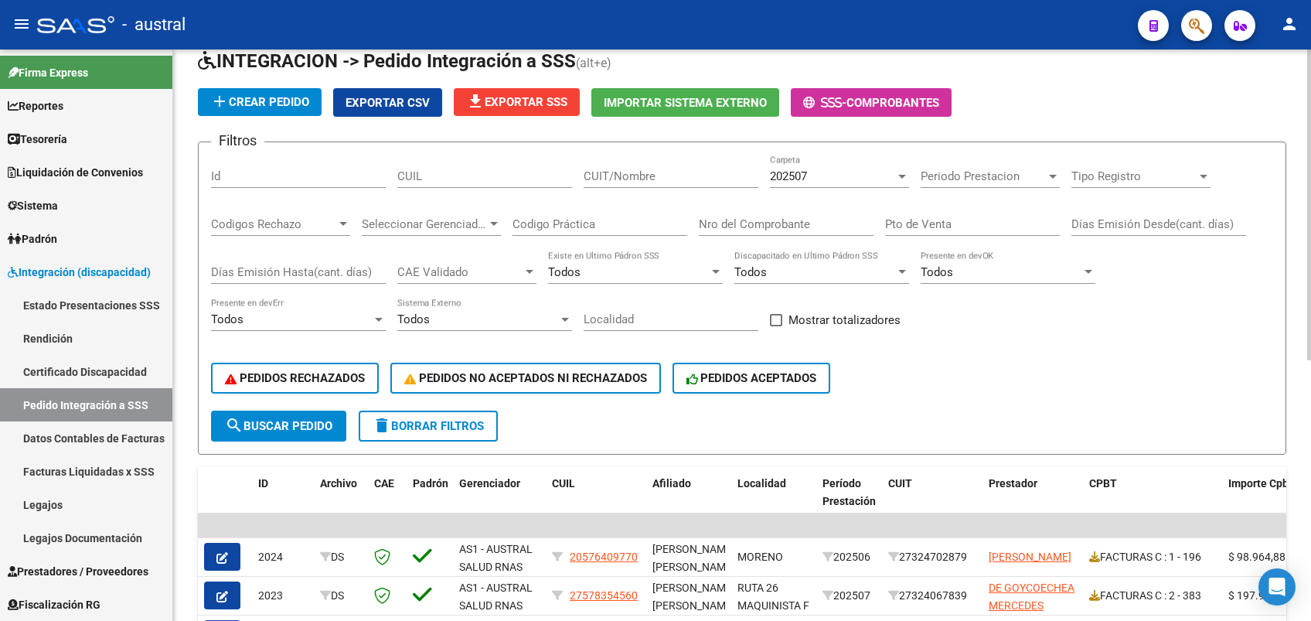
scroll to position [56, 0]
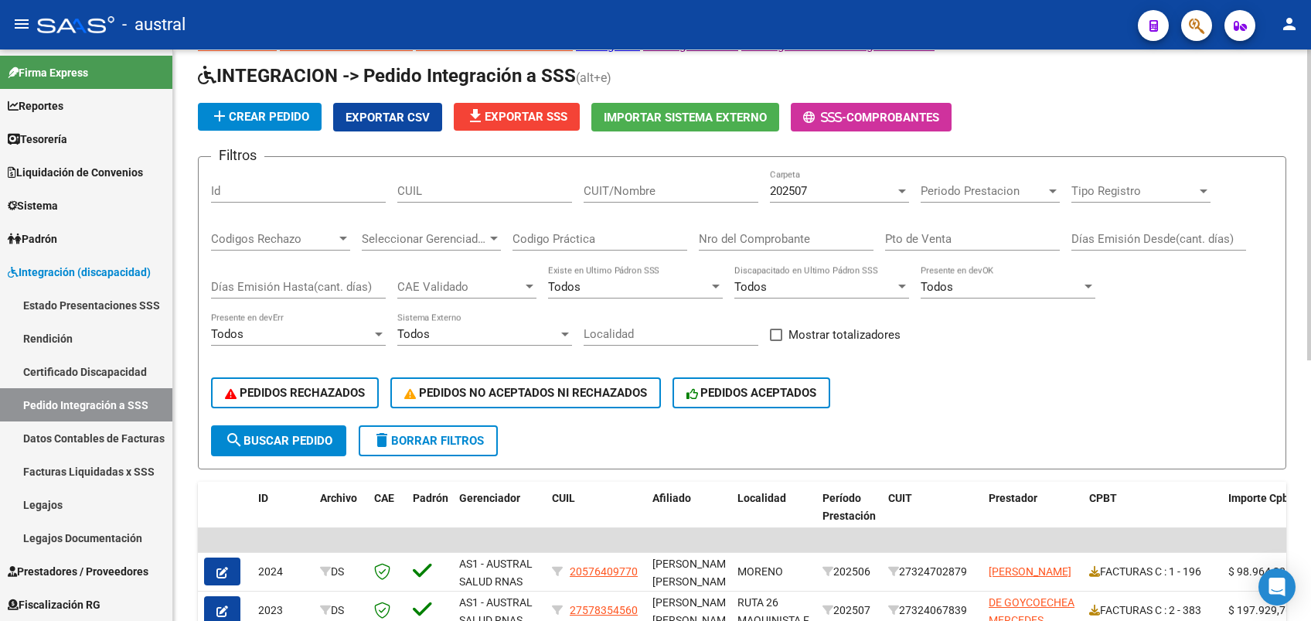
click at [437, 441] on span "delete Borrar Filtros" at bounding box center [428, 441] width 111 height 14
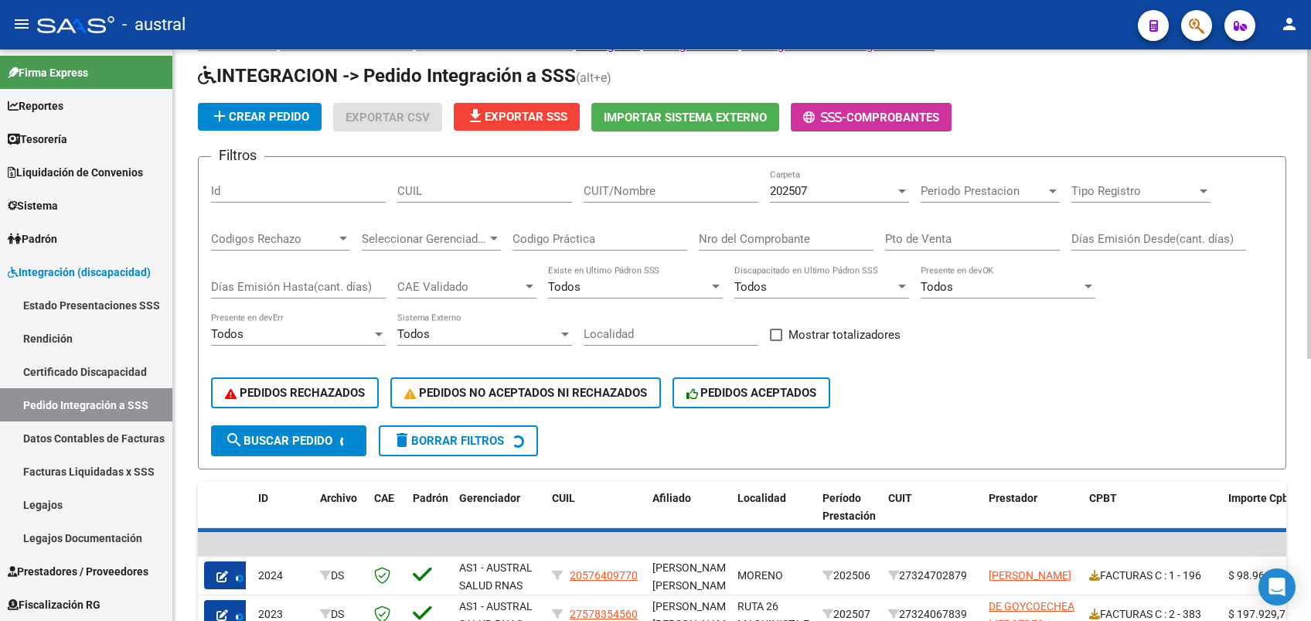
click at [810, 180] on div "202507 Carpeta" at bounding box center [839, 185] width 139 height 33
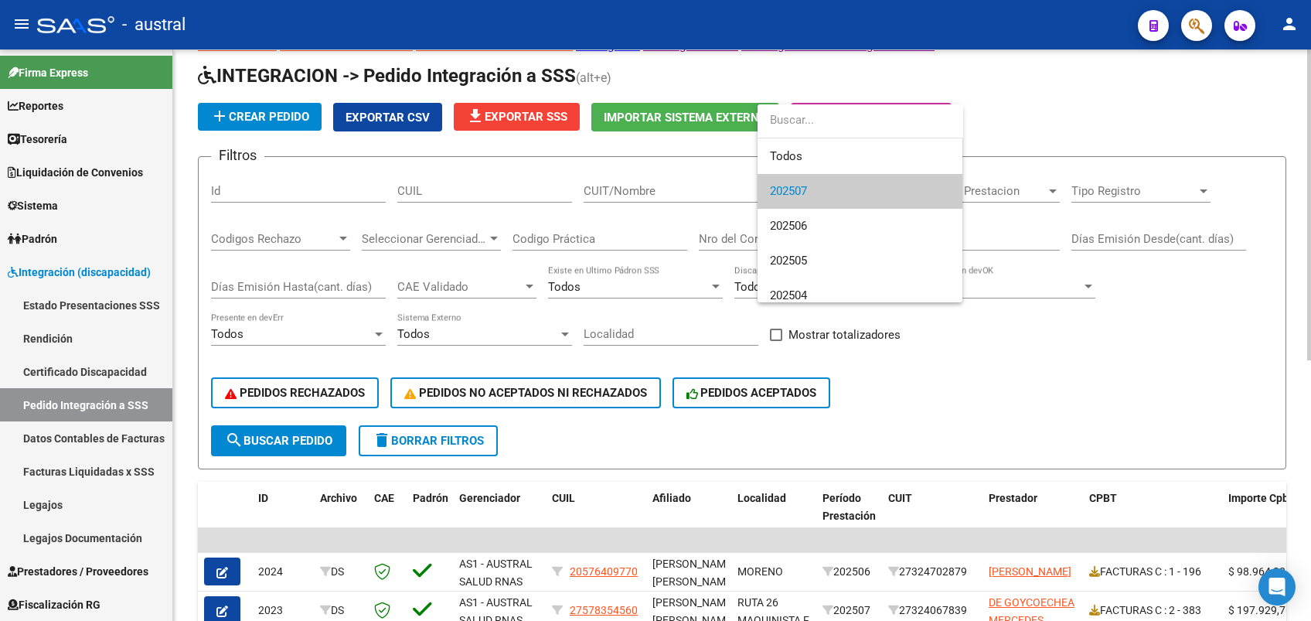
click at [836, 186] on span "202507" at bounding box center [860, 191] width 180 height 35
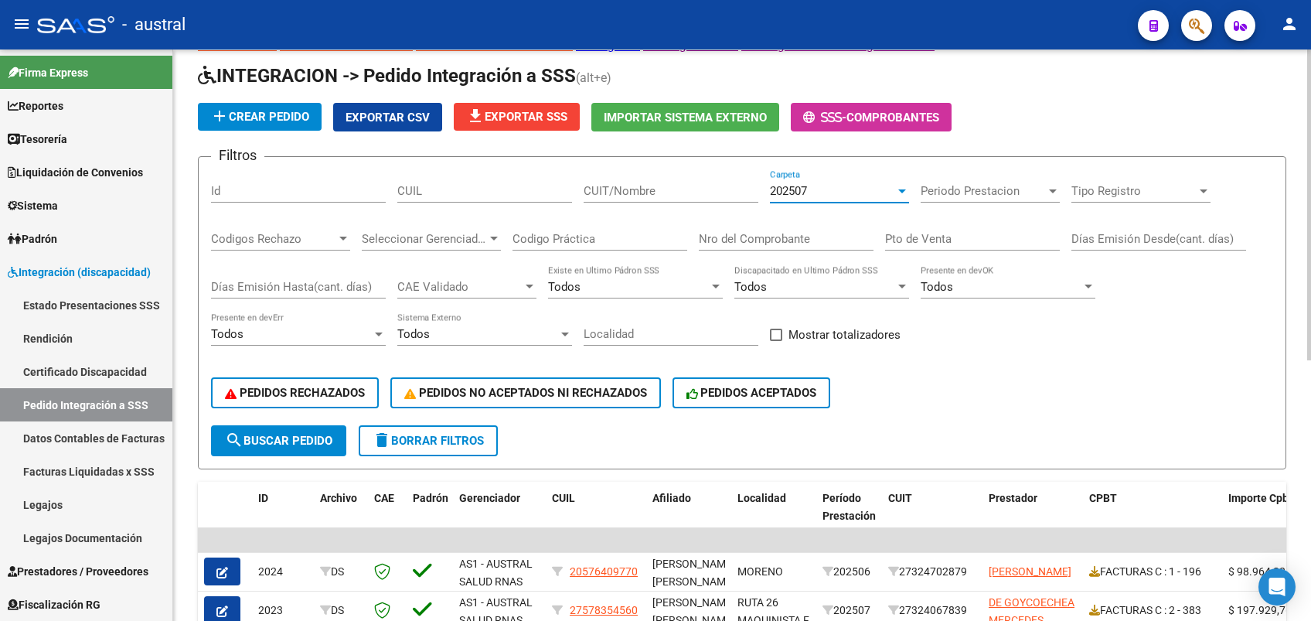
click at [407, 448] on button "delete Borrar Filtros" at bounding box center [428, 440] width 139 height 31
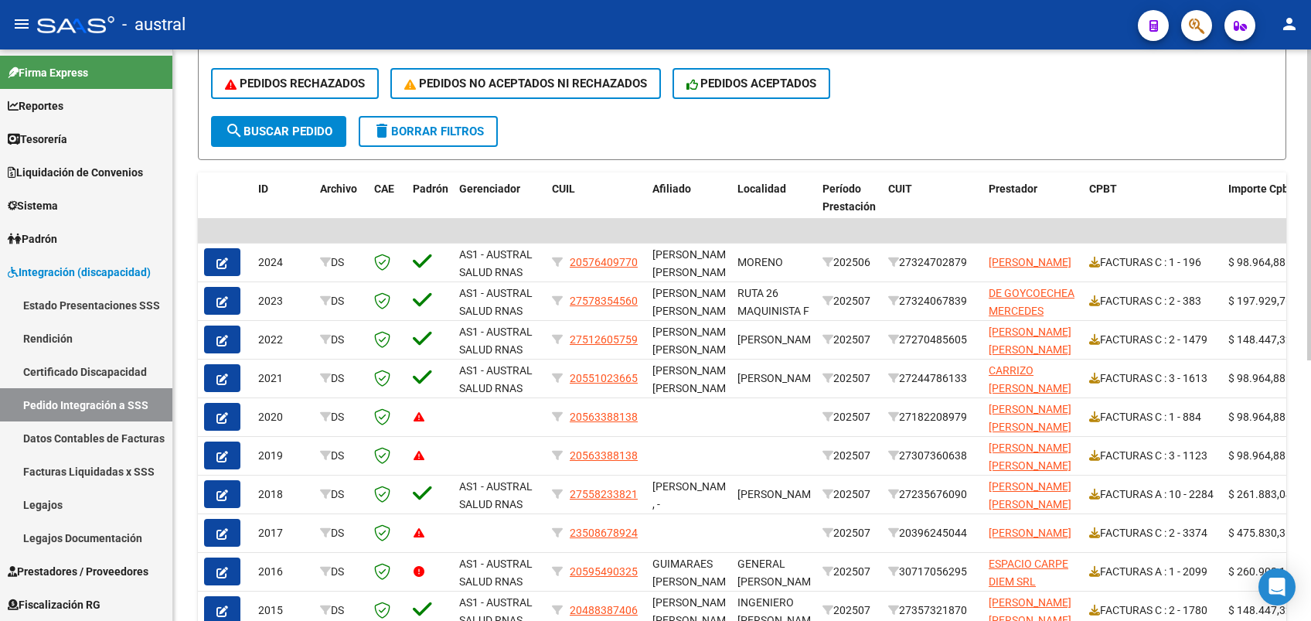
scroll to position [468, 0]
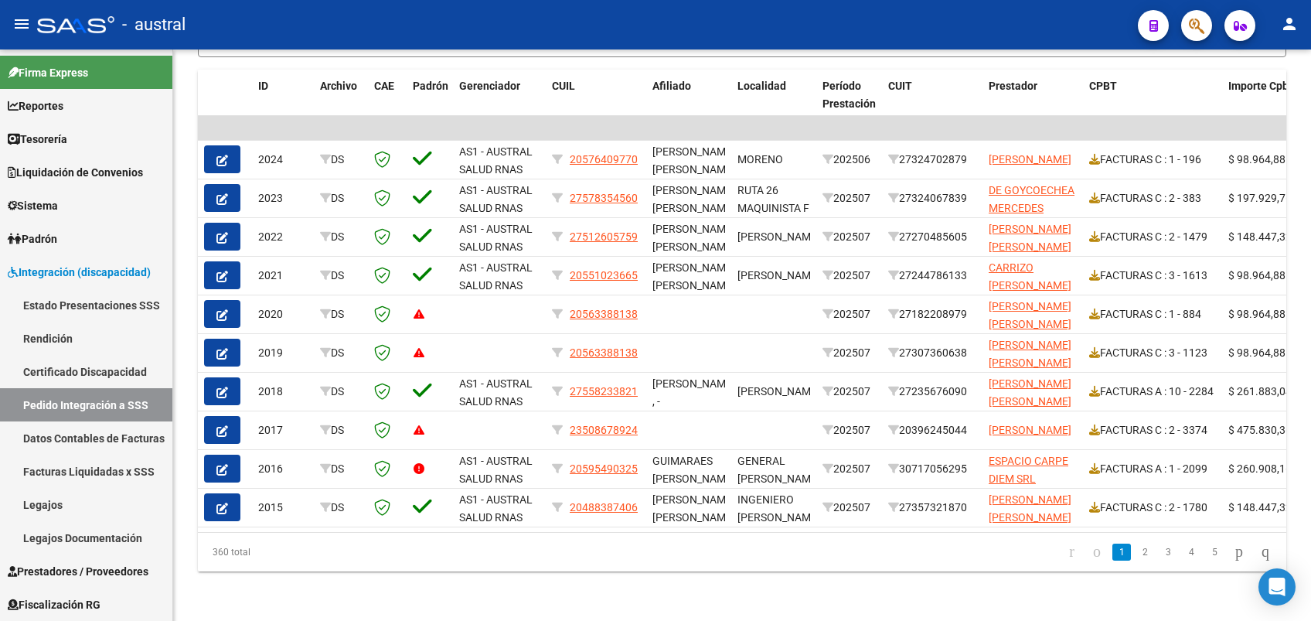
click at [222, 313] on icon "button" at bounding box center [222, 315] width 12 height 12
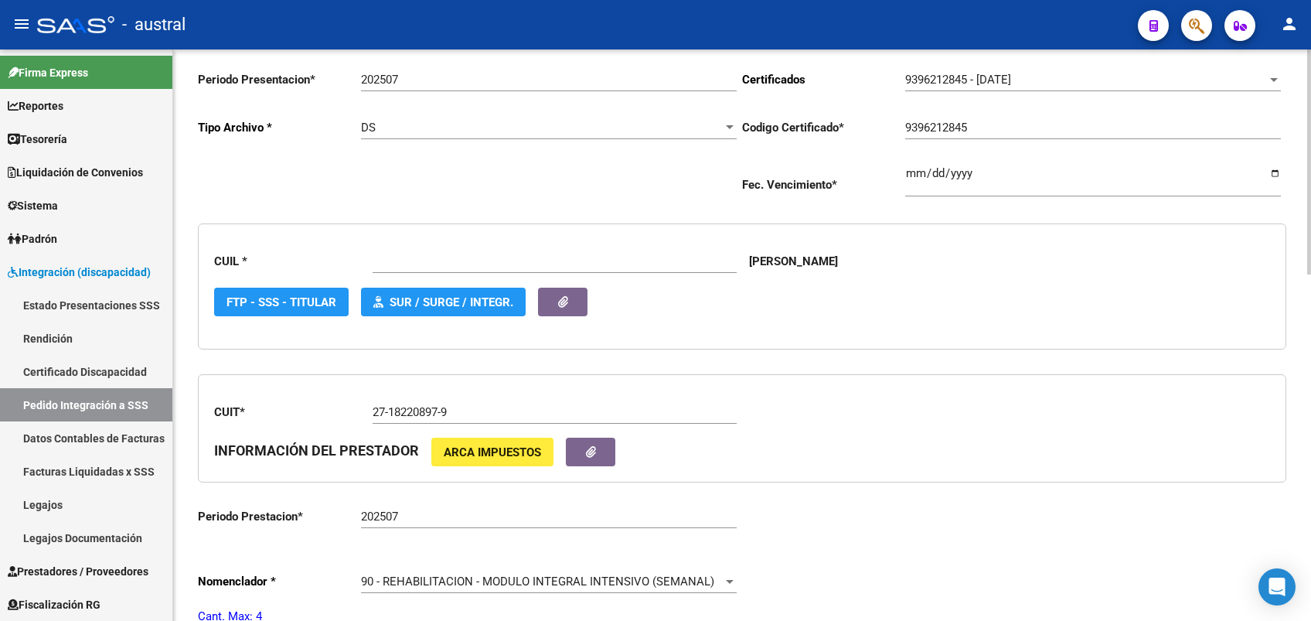
type input "20563388138"
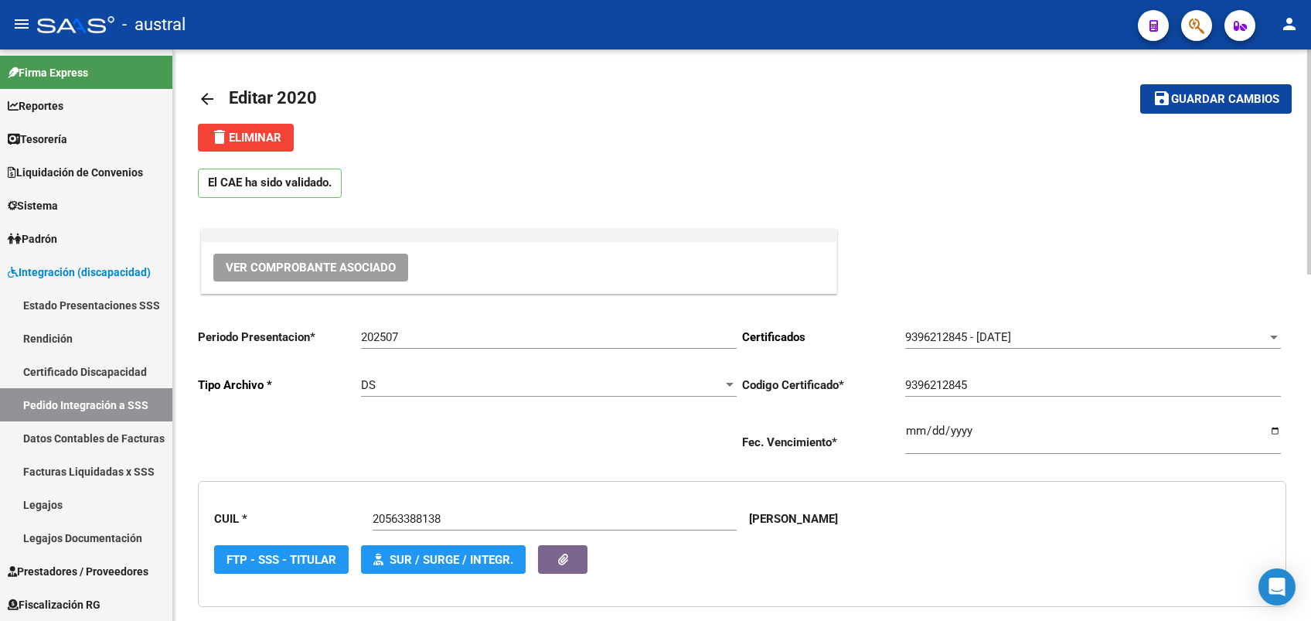
click at [346, 264] on span "Ver Comprobante Asociado" at bounding box center [311, 268] width 170 height 14
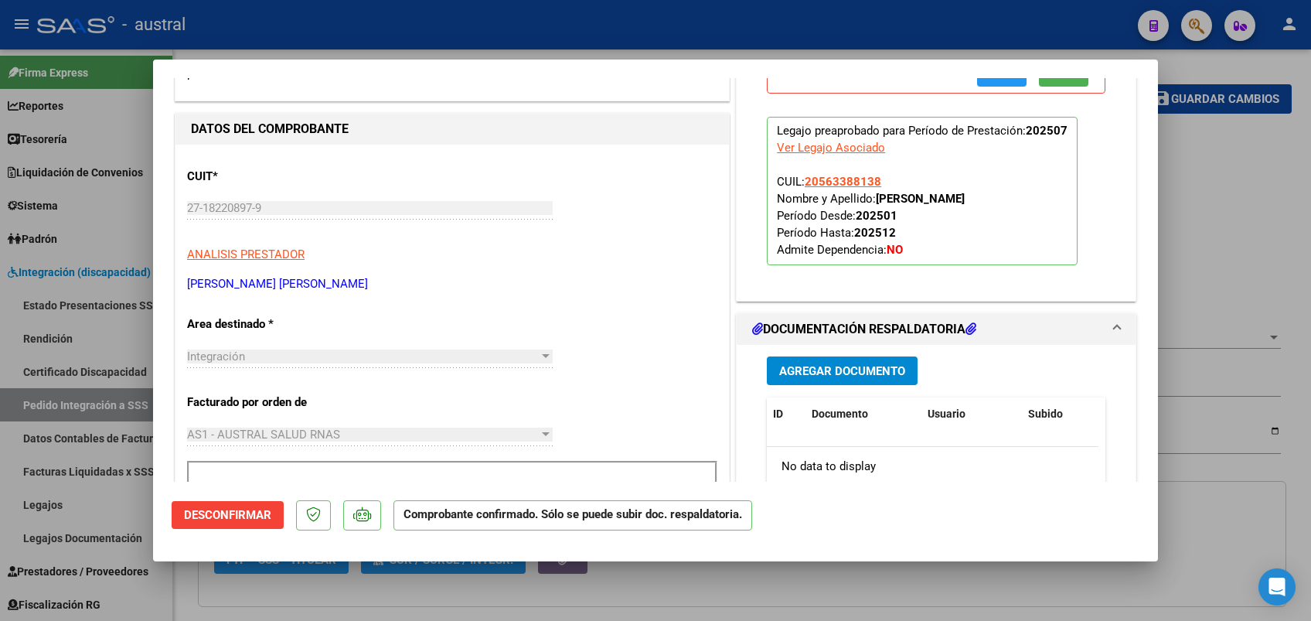
scroll to position [309, 0]
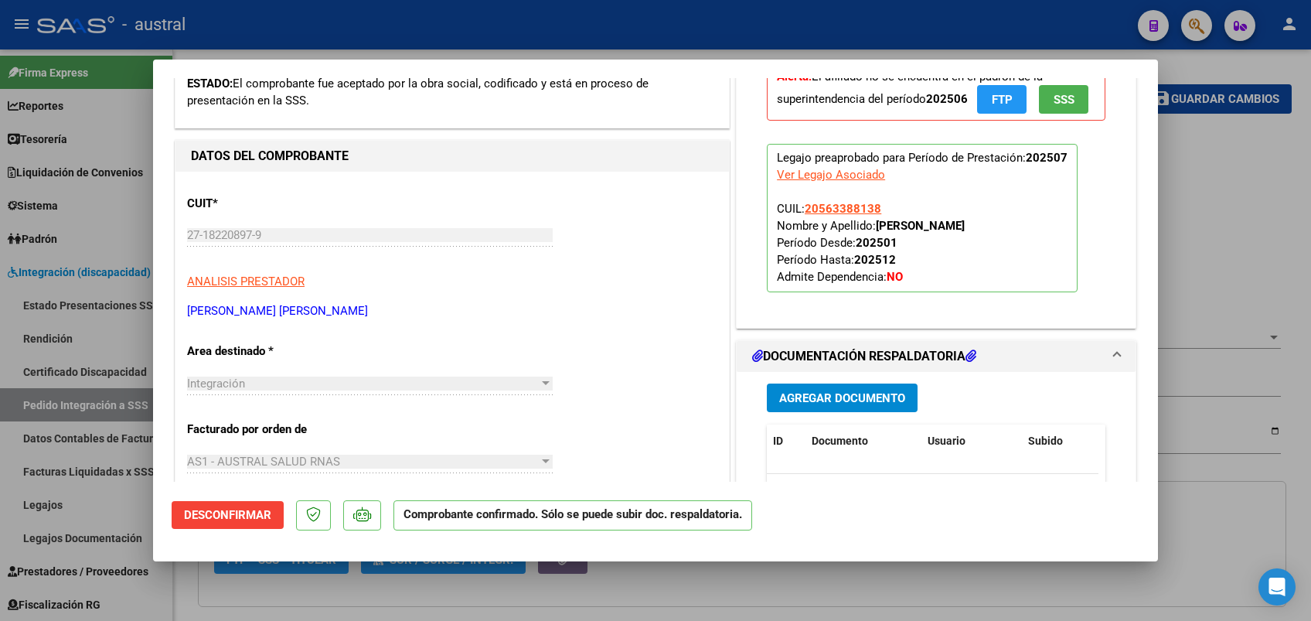
type input "$ 0,00"
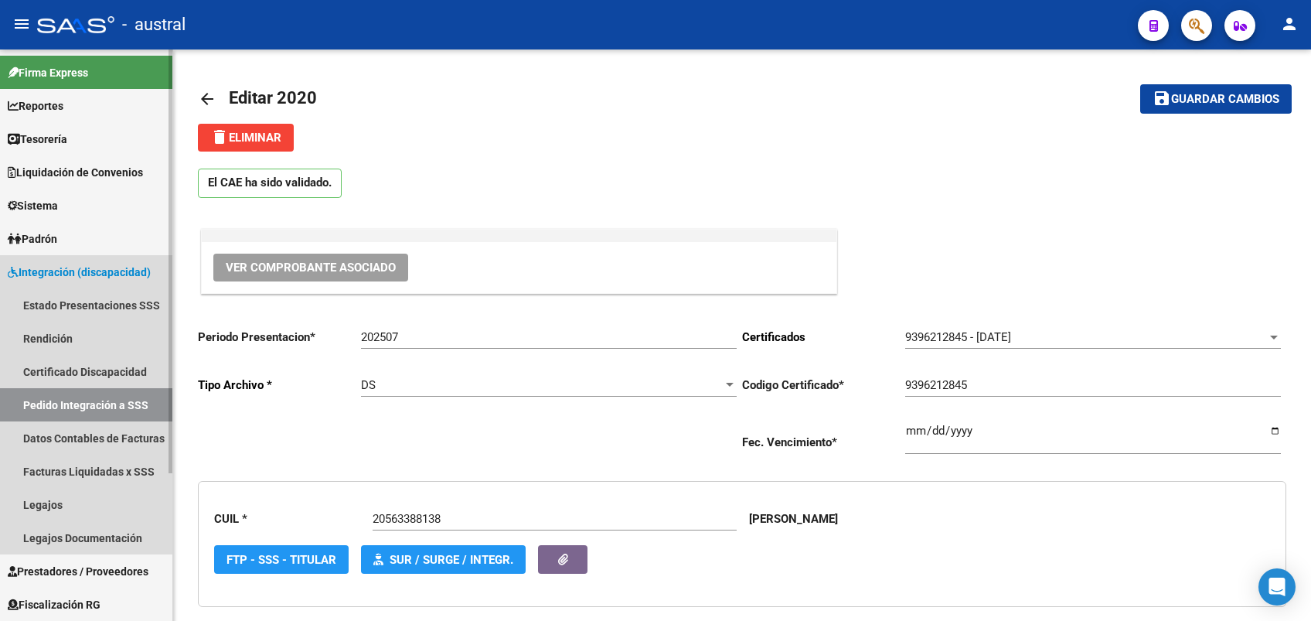
drag, startPoint x: 32, startPoint y: 400, endPoint x: 49, endPoint y: 370, distance: 34.9
click at [34, 400] on link "Pedido Integración a SSS" at bounding box center [86, 404] width 172 height 33
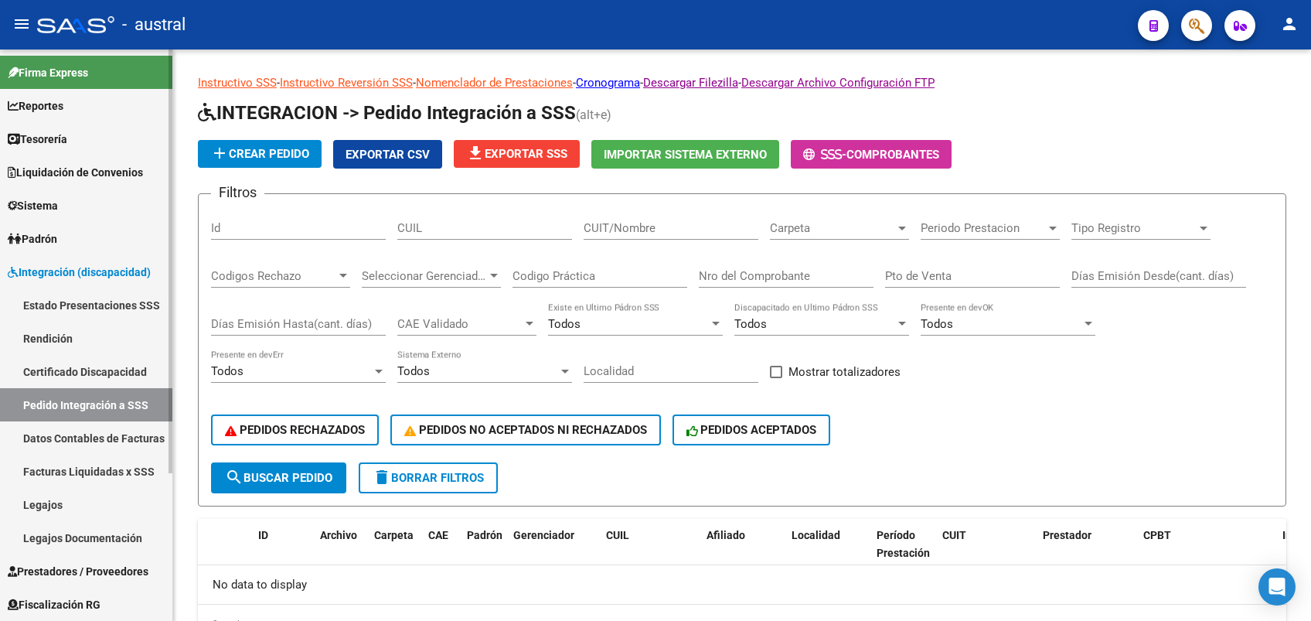
click at [49, 367] on link "Certificado Discapacidad" at bounding box center [86, 371] width 172 height 33
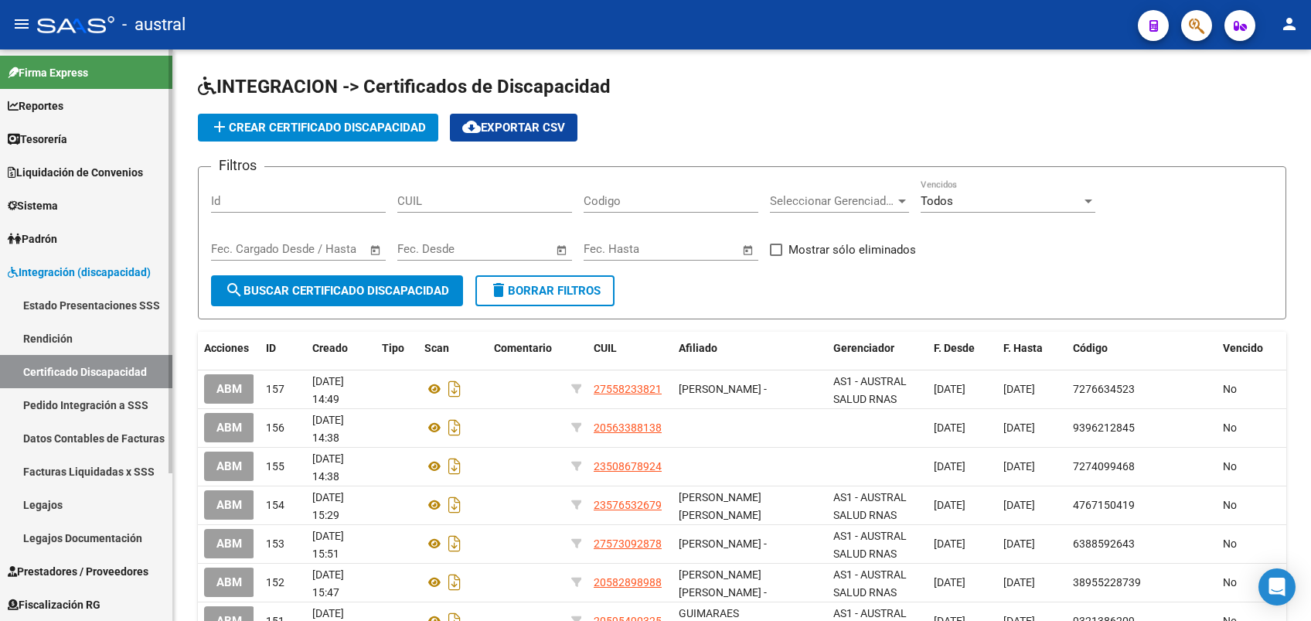
click at [97, 438] on link "Datos Contables de Facturas" at bounding box center [86, 437] width 172 height 33
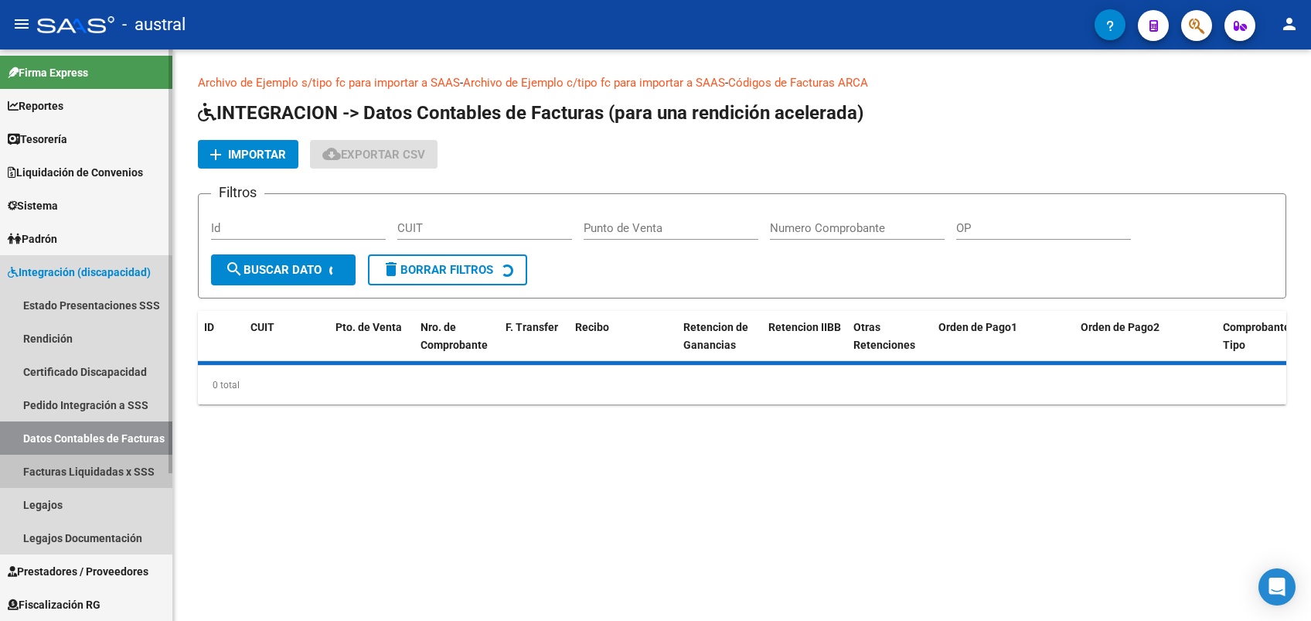
click at [111, 470] on link "Facturas Liquidadas x SSS" at bounding box center [86, 471] width 172 height 33
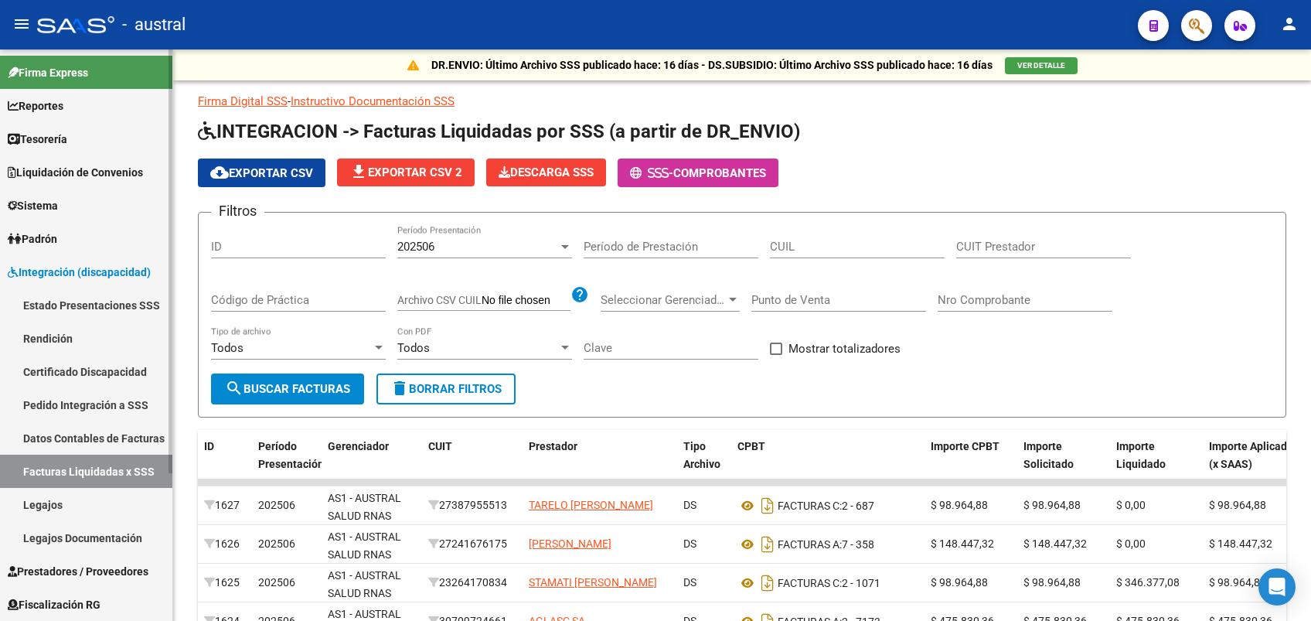
click at [79, 400] on link "Pedido Integración a SSS" at bounding box center [86, 404] width 172 height 33
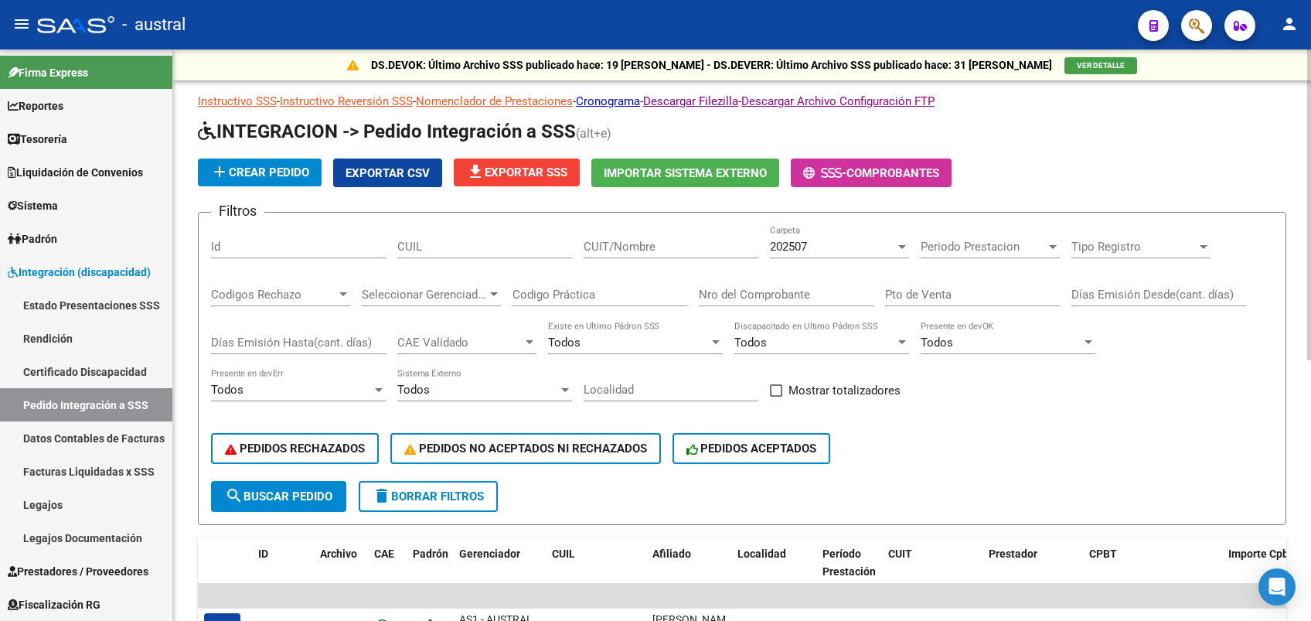
click at [650, 250] on input "CUIT/Nombre" at bounding box center [671, 247] width 175 height 14
paste input "30714969184"
type input "30714969184"
click at [306, 493] on span "search Buscar Pedido" at bounding box center [278, 496] width 107 height 14
click at [812, 250] on div "202507" at bounding box center [832, 247] width 125 height 14
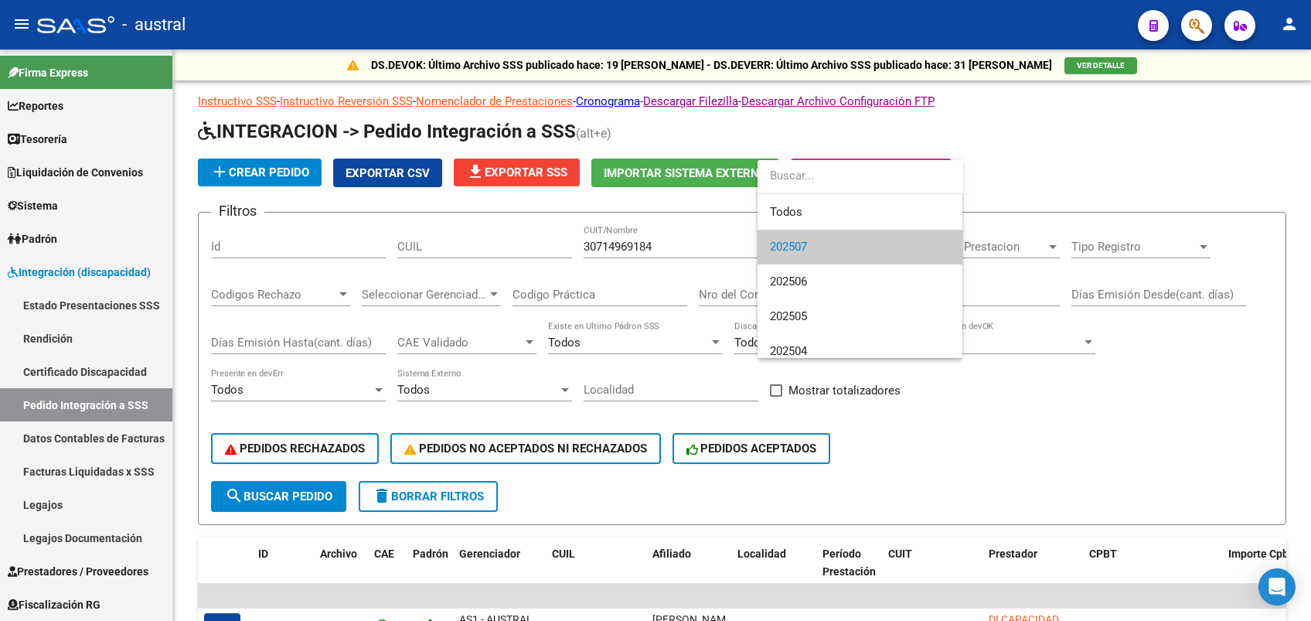
click at [810, 247] on span "202507" at bounding box center [860, 247] width 180 height 35
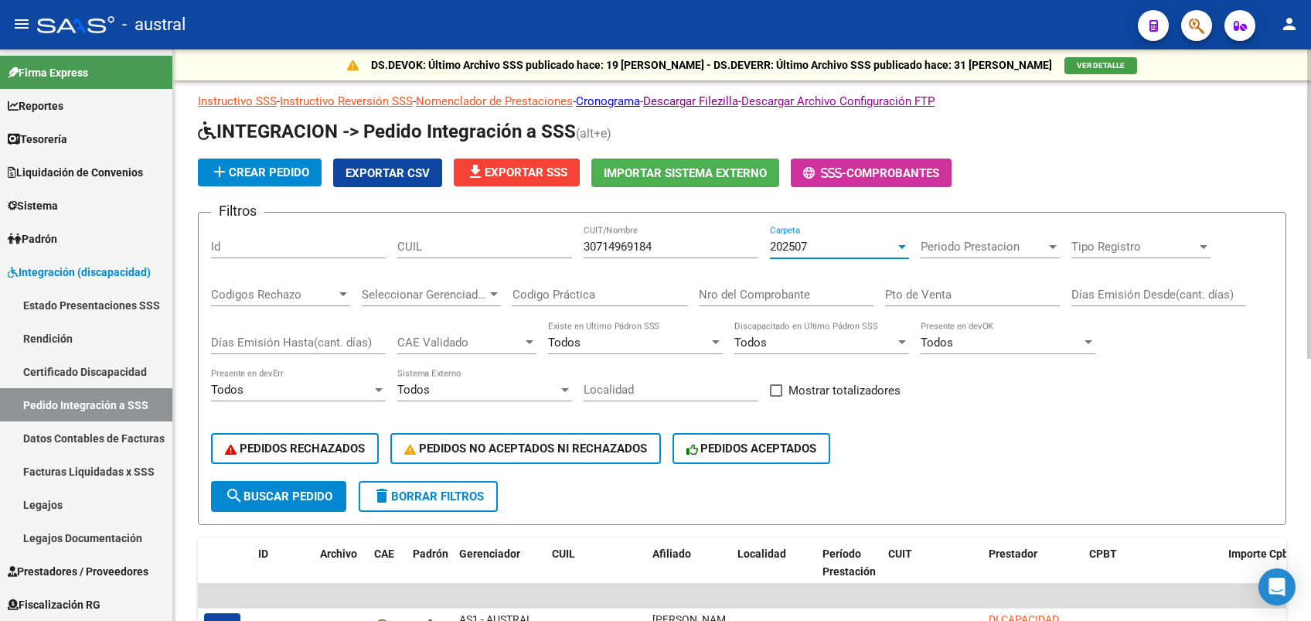
click at [942, 244] on span "Periodo Prestacion" at bounding box center [983, 247] width 125 height 14
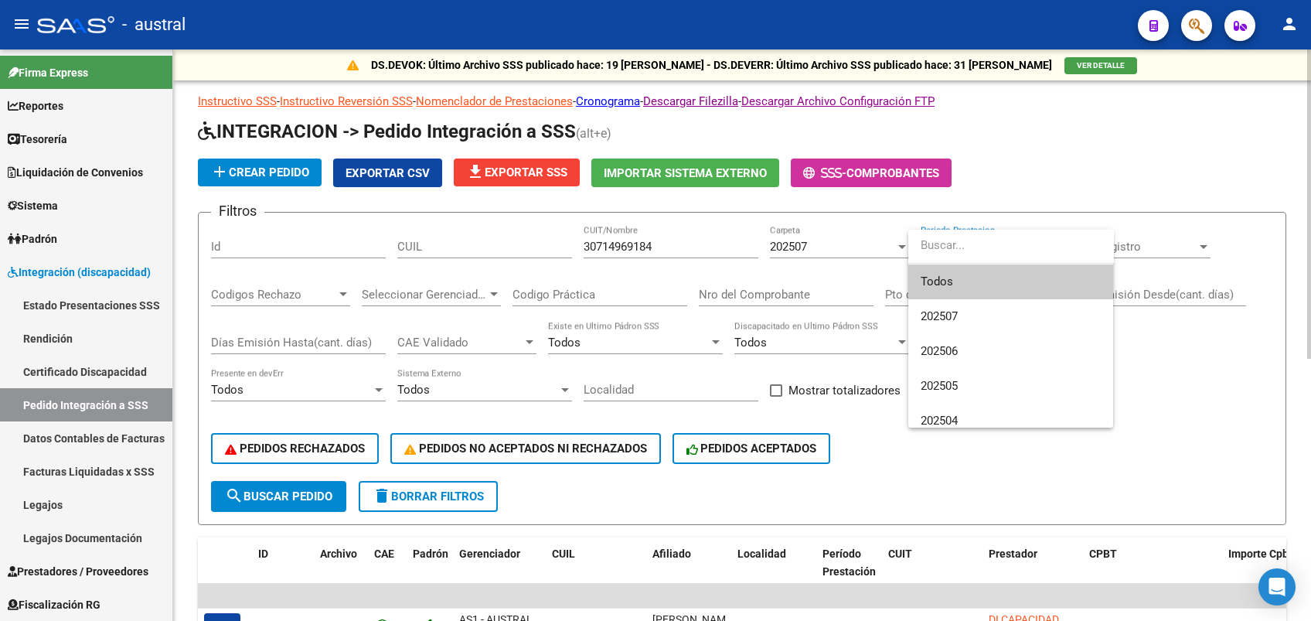
click at [942, 244] on input "dropdown search" at bounding box center [1011, 245] width 206 height 35
click at [786, 274] on div at bounding box center [655, 310] width 1311 height 621
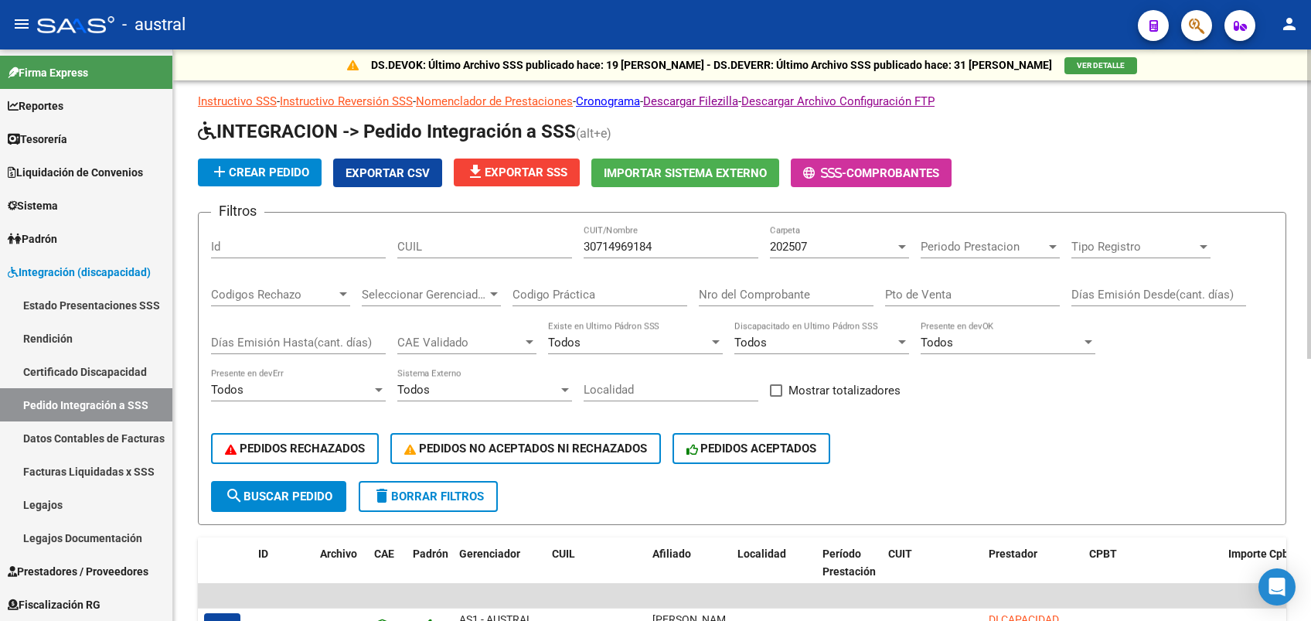
click at [804, 291] on input "Nro del Comprobante" at bounding box center [786, 295] width 175 height 14
type input "367"
click at [274, 492] on span "search Buscar Pedido" at bounding box center [278, 496] width 107 height 14
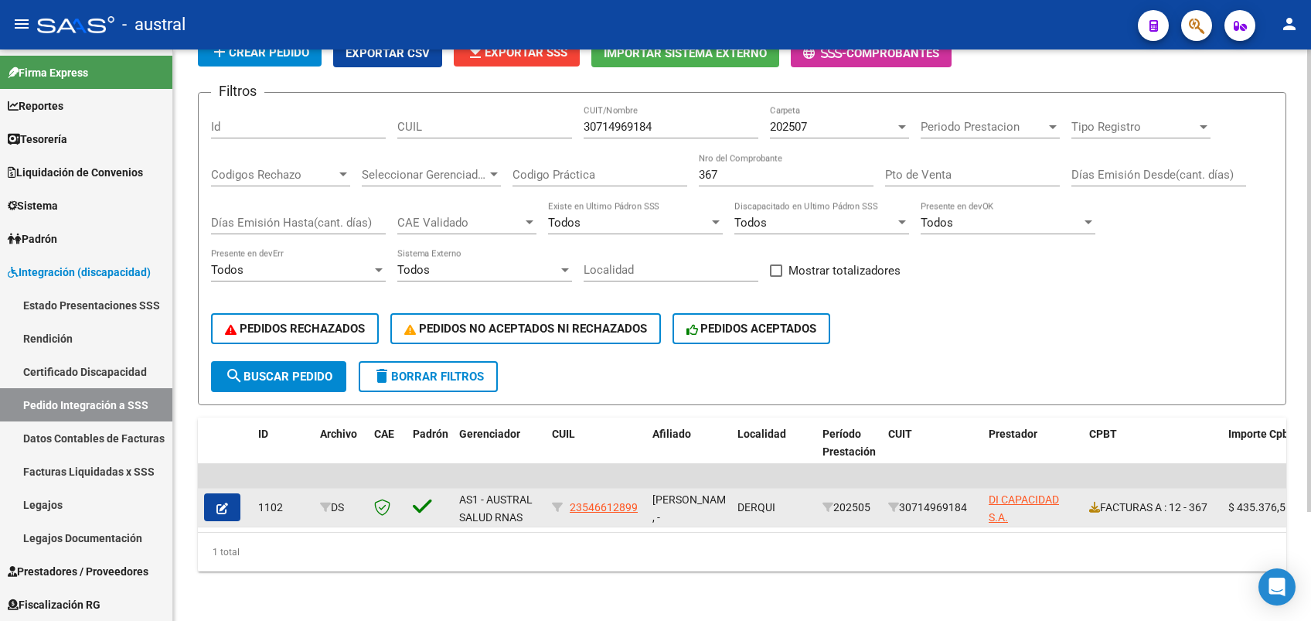
drag, startPoint x: 841, startPoint y: 495, endPoint x: 867, endPoint y: 495, distance: 25.5
click at [867, 499] on div "202505" at bounding box center [849, 508] width 53 height 18
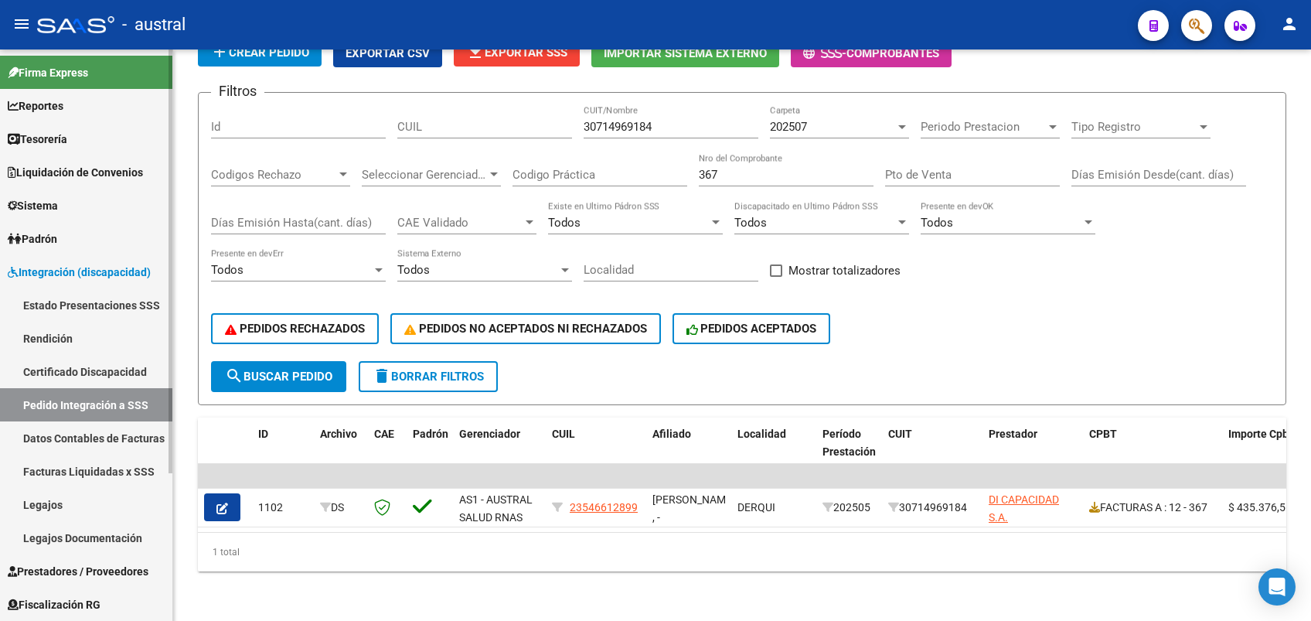
click at [94, 382] on link "Certificado Discapacidad" at bounding box center [86, 371] width 172 height 33
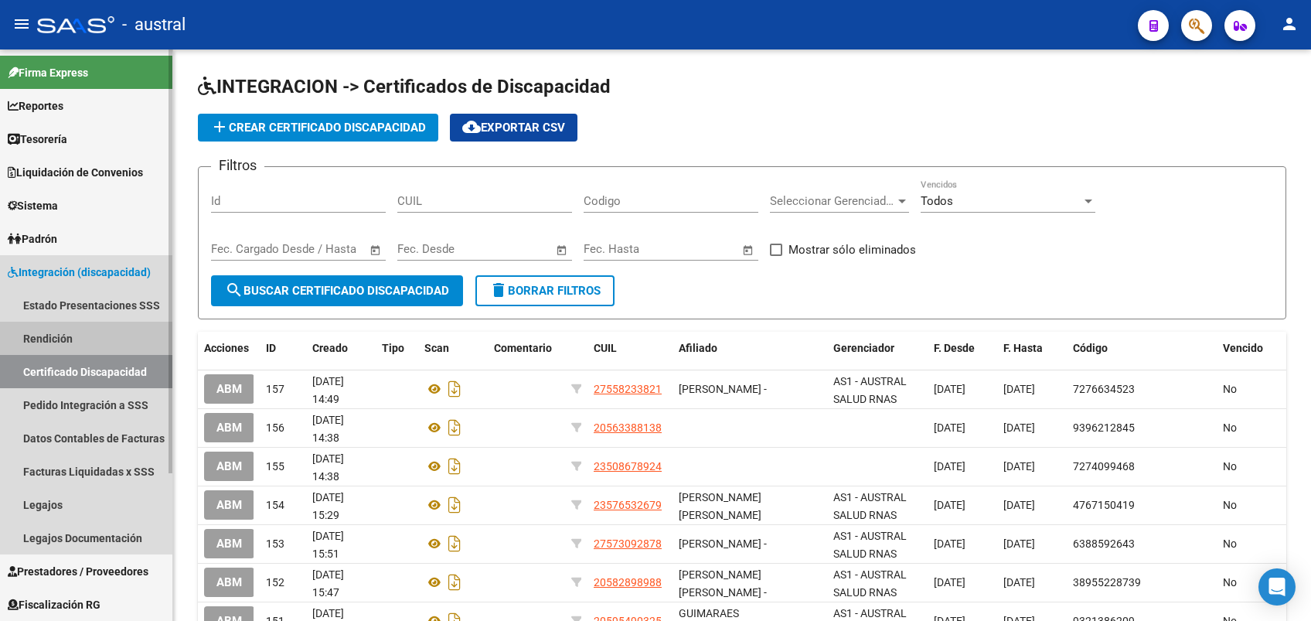
click at [69, 332] on link "Rendición" at bounding box center [86, 338] width 172 height 33
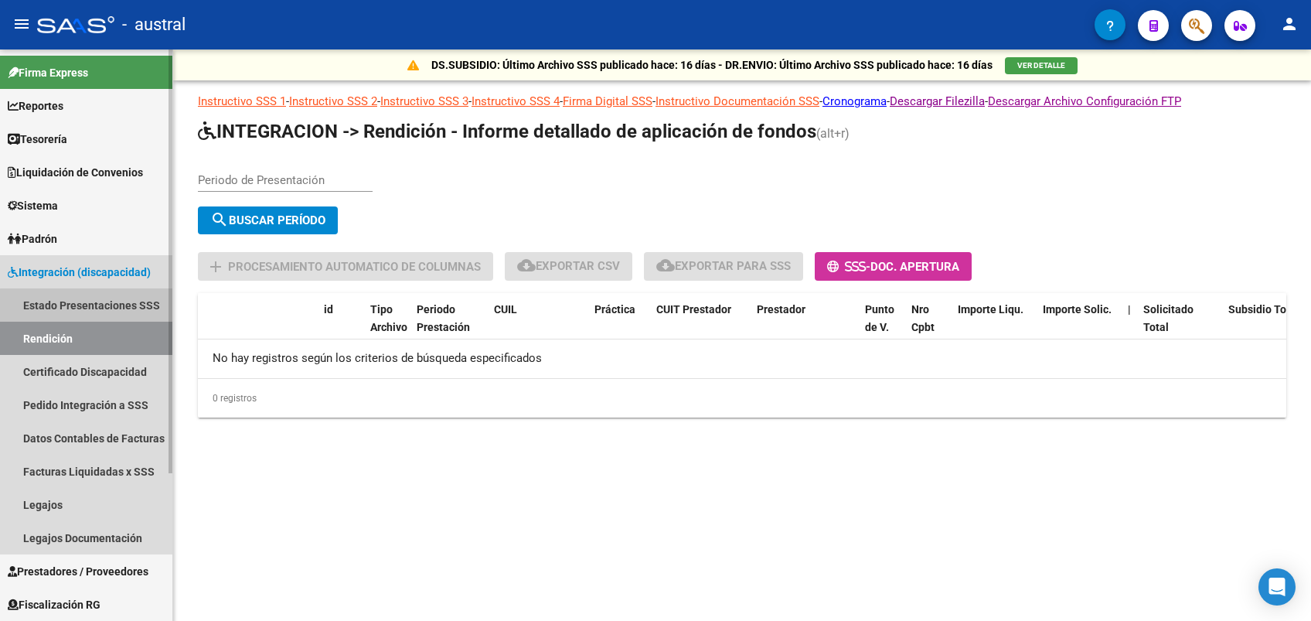
click at [93, 305] on link "Estado Presentaciones SSS" at bounding box center [86, 304] width 172 height 33
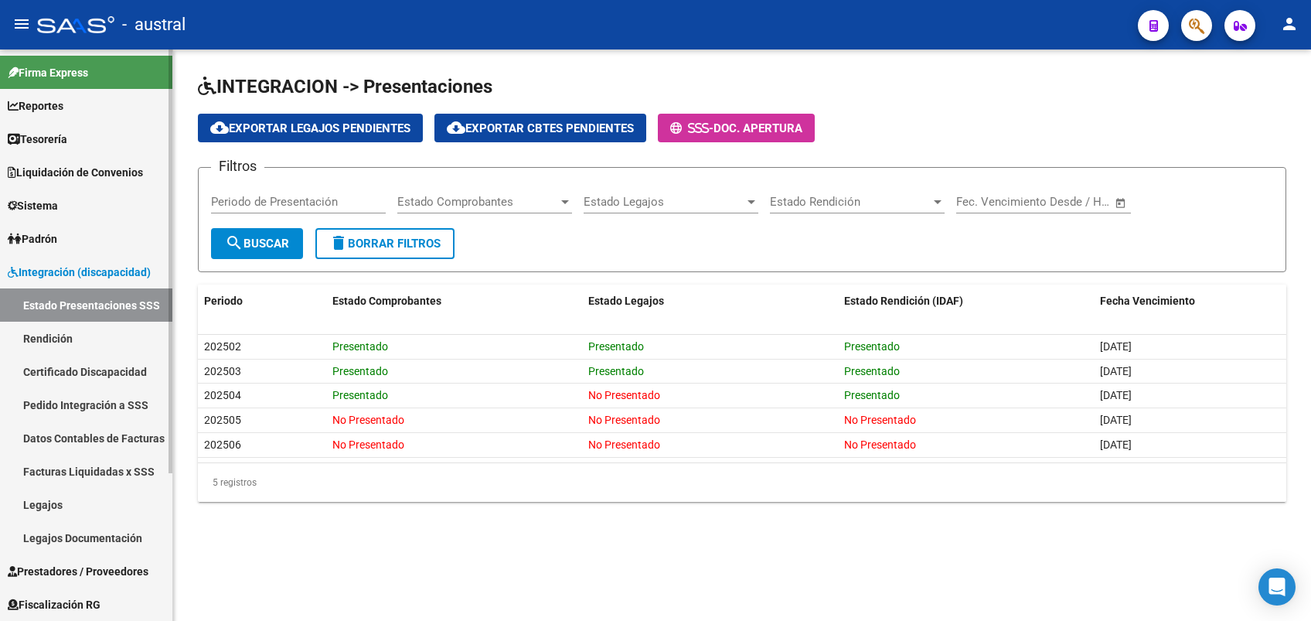
click at [96, 405] on link "Pedido Integración a SSS" at bounding box center [86, 404] width 172 height 33
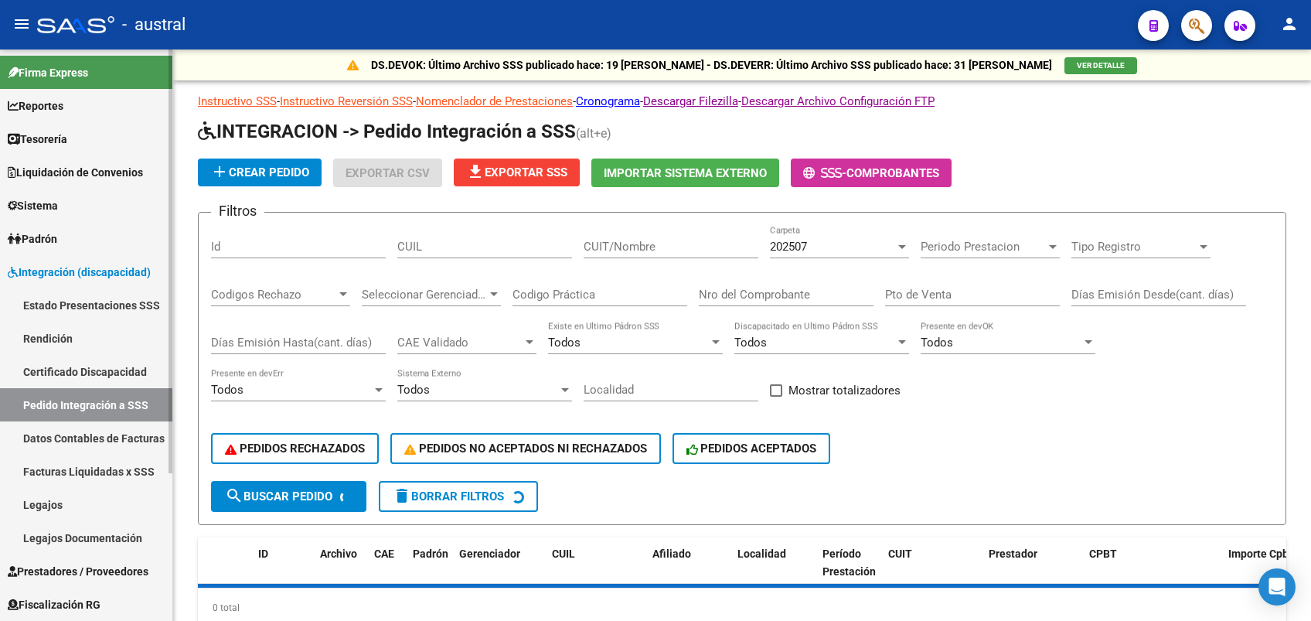
click at [99, 438] on link "Datos Contables de Facturas" at bounding box center [86, 437] width 172 height 33
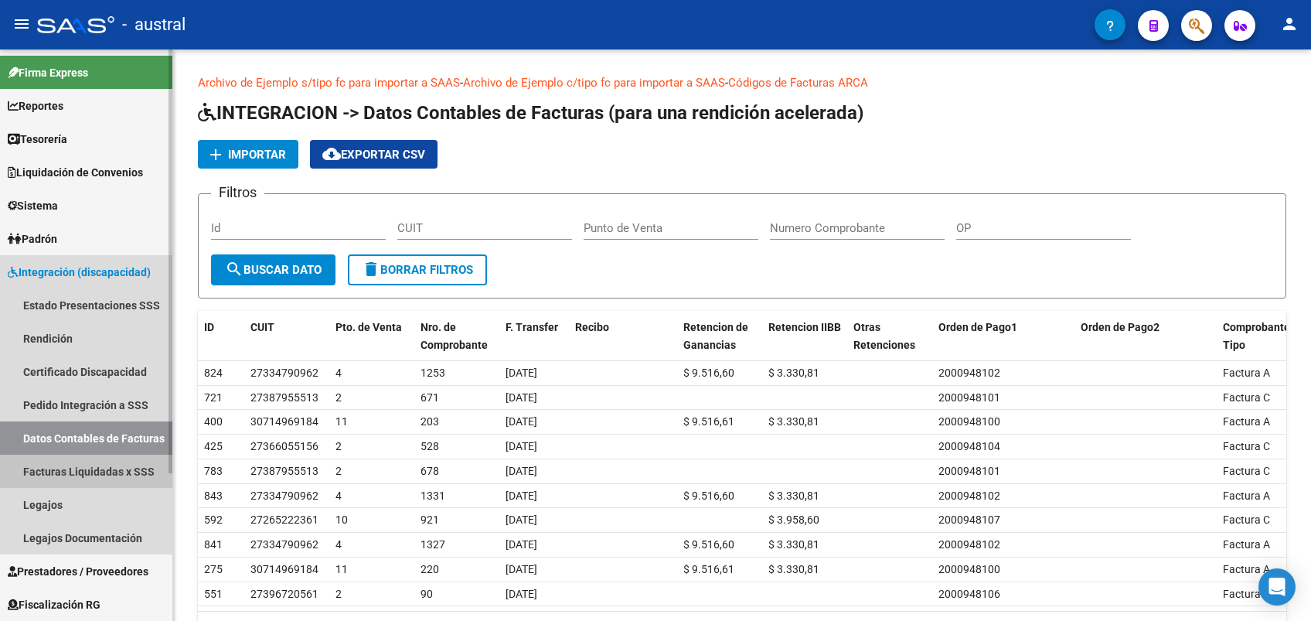
click at [107, 461] on link "Facturas Liquidadas x SSS" at bounding box center [86, 471] width 172 height 33
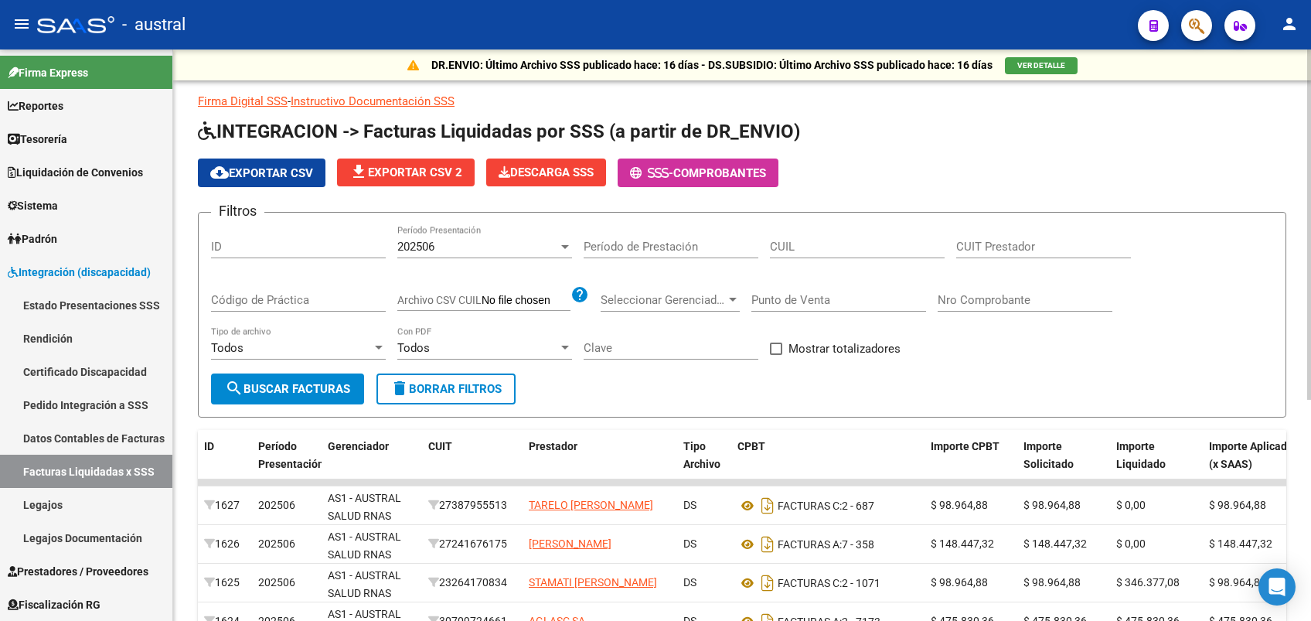
click at [659, 248] on input "Período de Prestación" at bounding box center [671, 247] width 175 height 14
click at [502, 254] on div "202506 Período Presentación" at bounding box center [484, 241] width 175 height 33
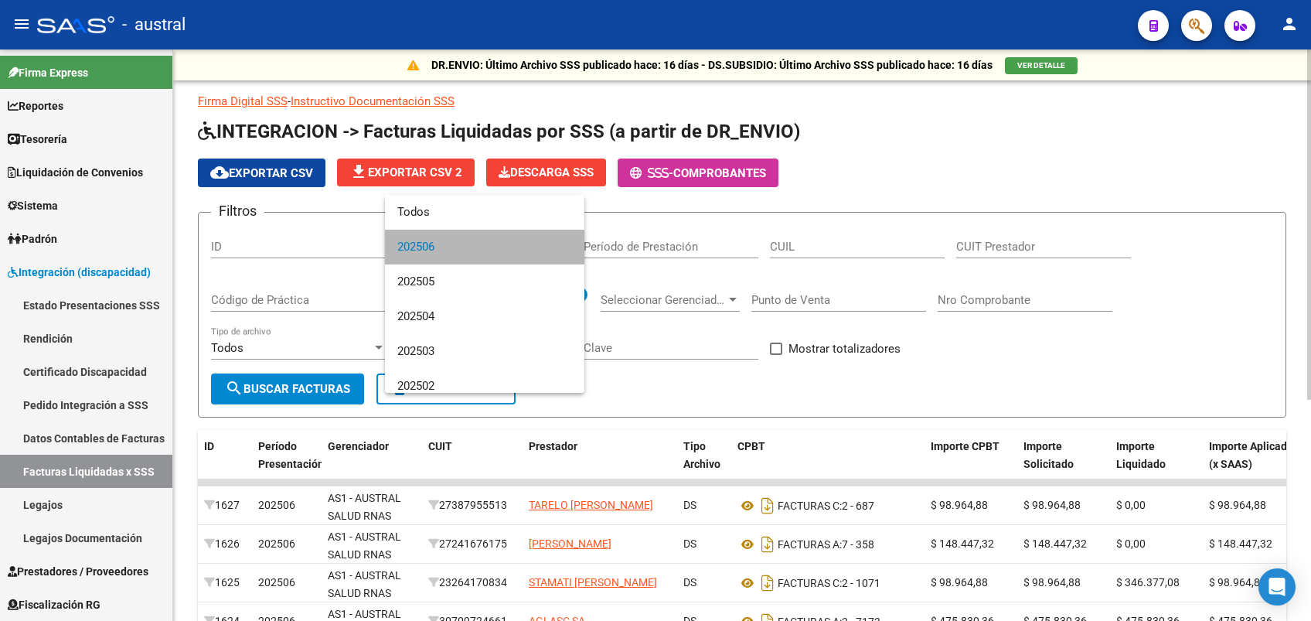
click at [502, 254] on span "202506" at bounding box center [484, 247] width 175 height 35
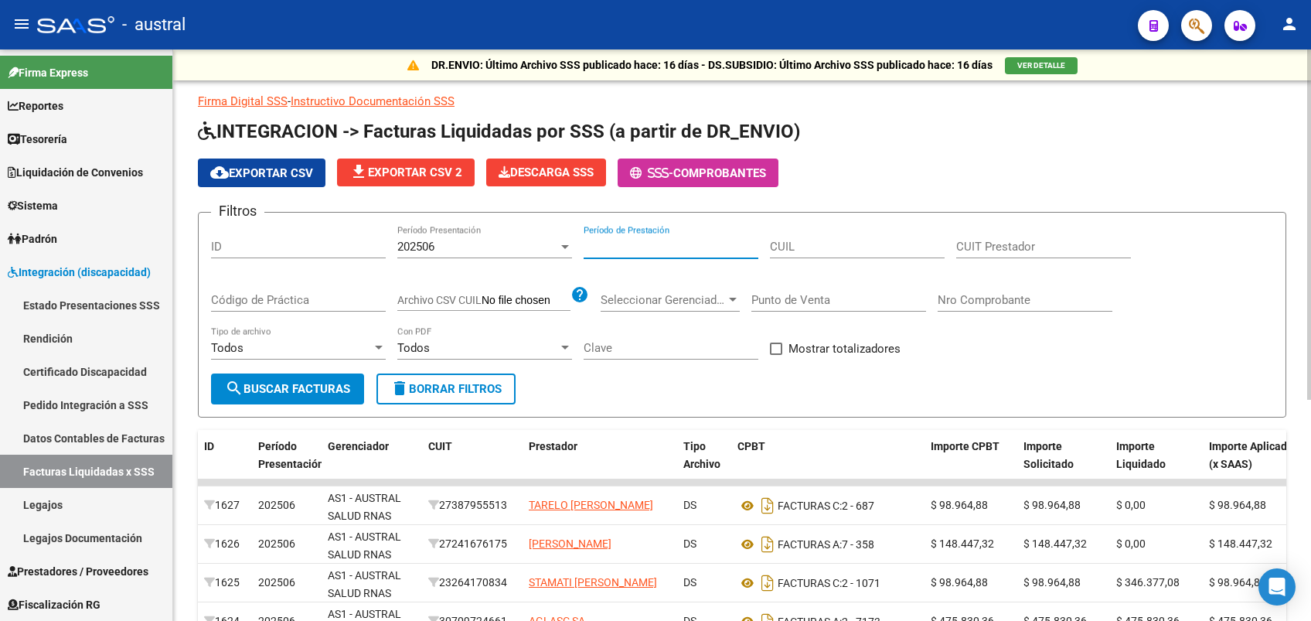
click at [633, 244] on input "Período de Prestación" at bounding box center [671, 247] width 175 height 14
type input "202507"
click at [282, 394] on span "search Buscar Facturas" at bounding box center [287, 389] width 125 height 14
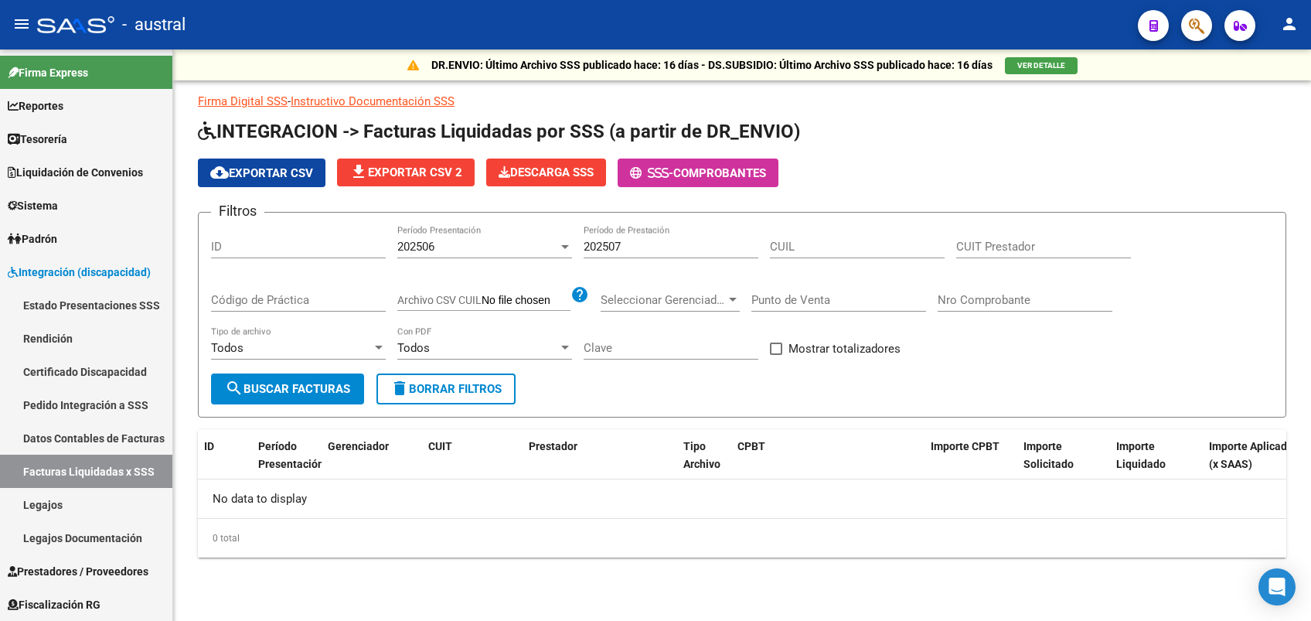
click at [470, 392] on span "delete Borrar Filtros" at bounding box center [445, 389] width 111 height 14
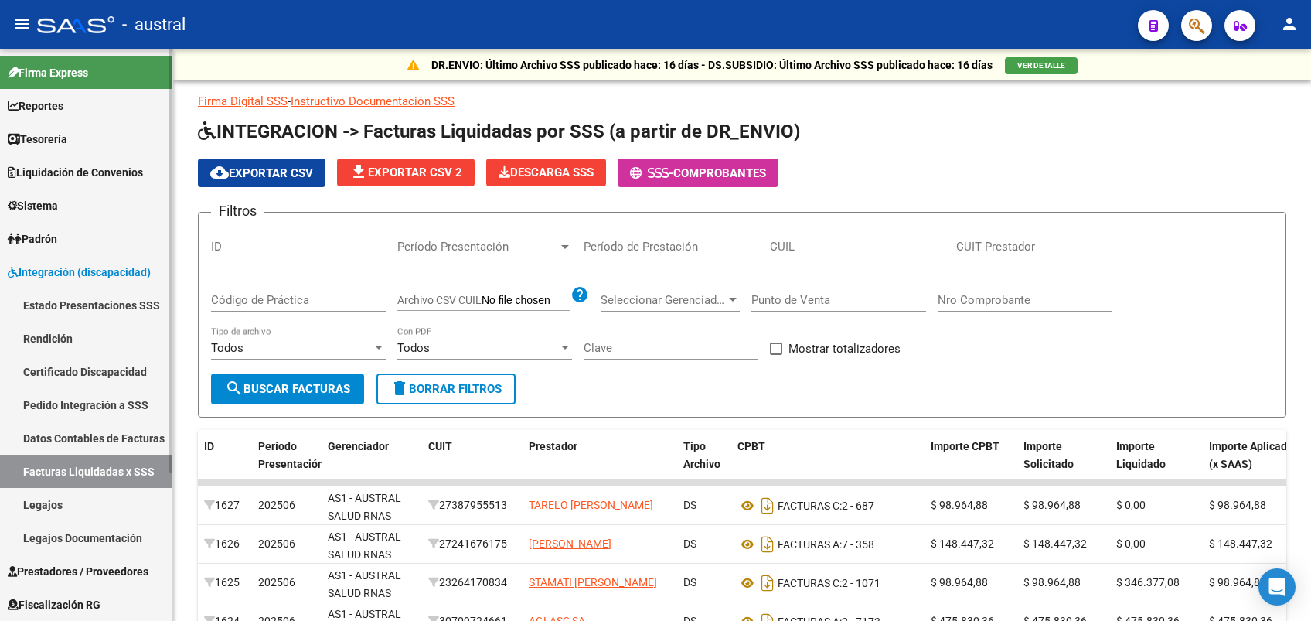
click at [96, 406] on link "Pedido Integración a SSS" at bounding box center [86, 404] width 172 height 33
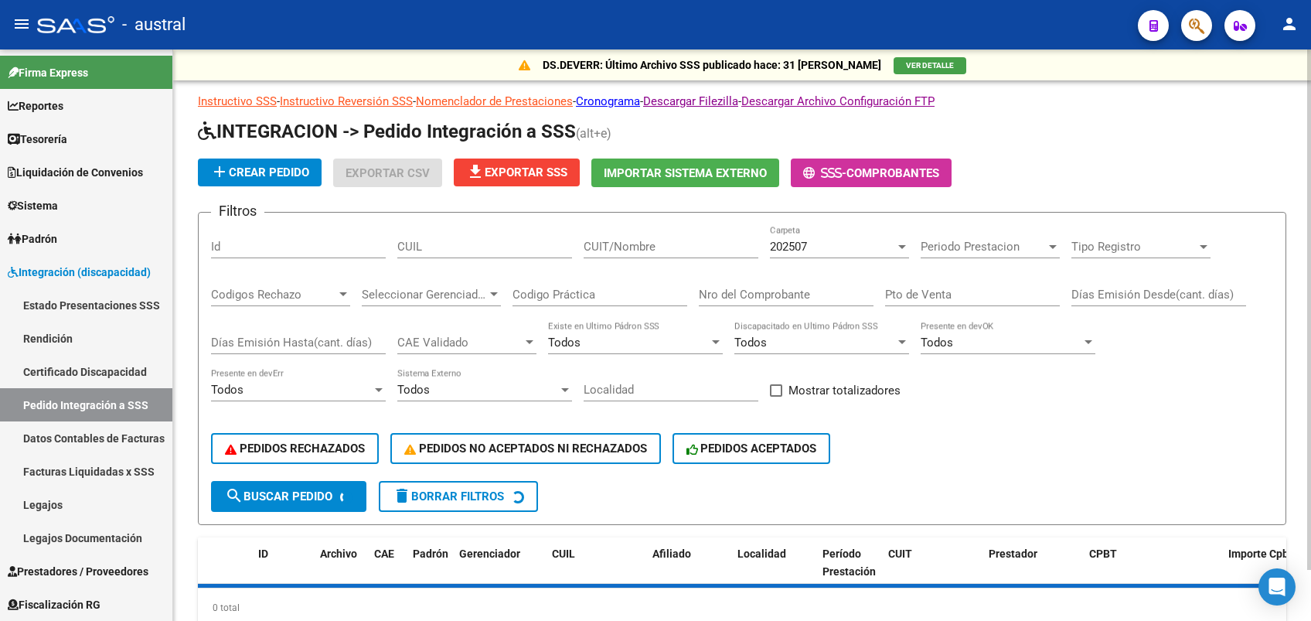
click at [611, 229] on div "CUIT/Nombre" at bounding box center [671, 241] width 175 height 33
paste input "20250541458"
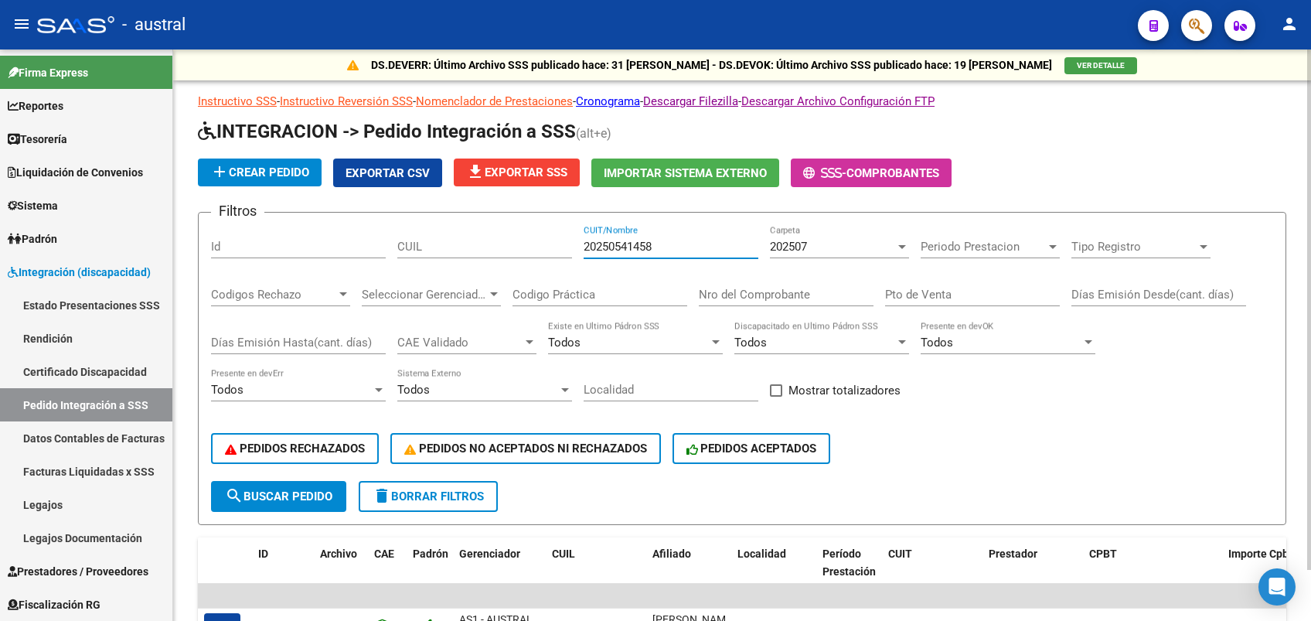
type input "20250541458"
click at [312, 494] on span "search Buscar Pedido" at bounding box center [278, 496] width 107 height 14
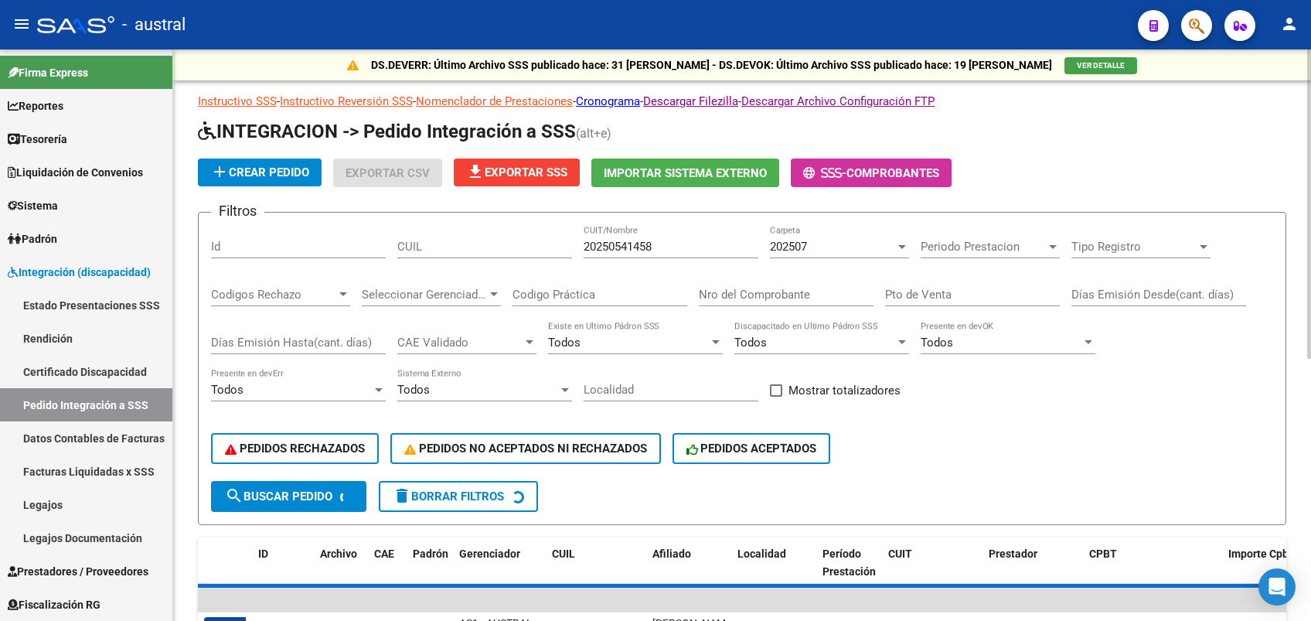
click at [803, 227] on div "202507 Carpeta" at bounding box center [839, 241] width 139 height 33
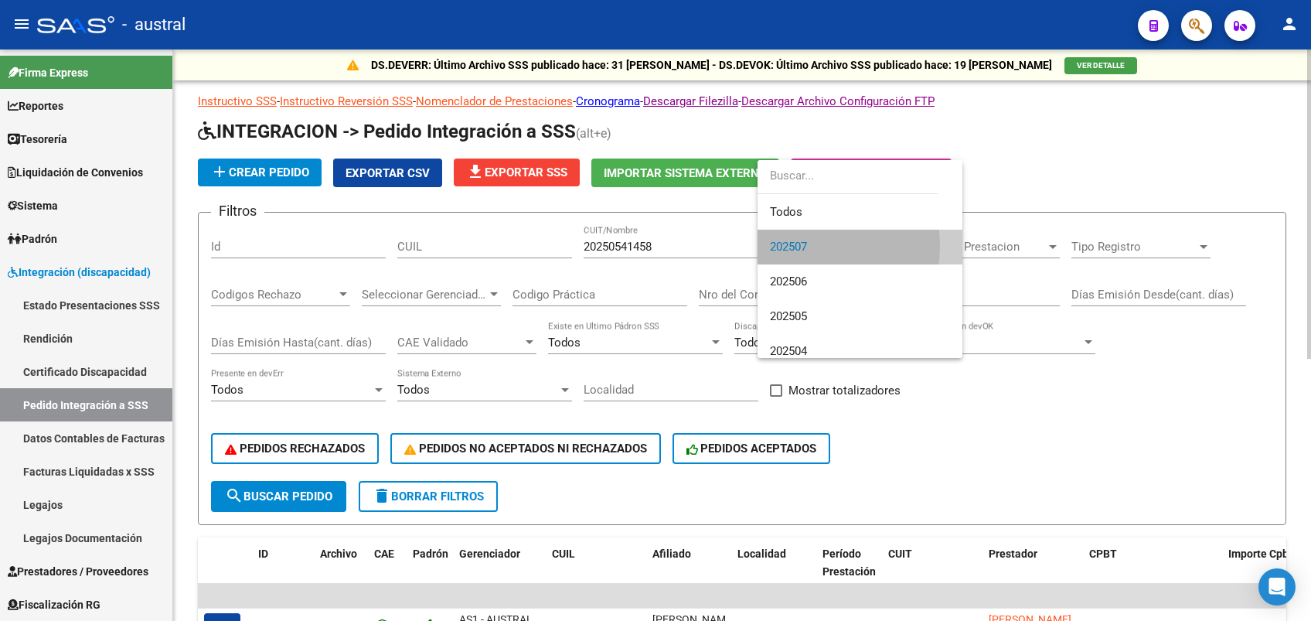
click at [798, 246] on span "202507" at bounding box center [788, 247] width 37 height 14
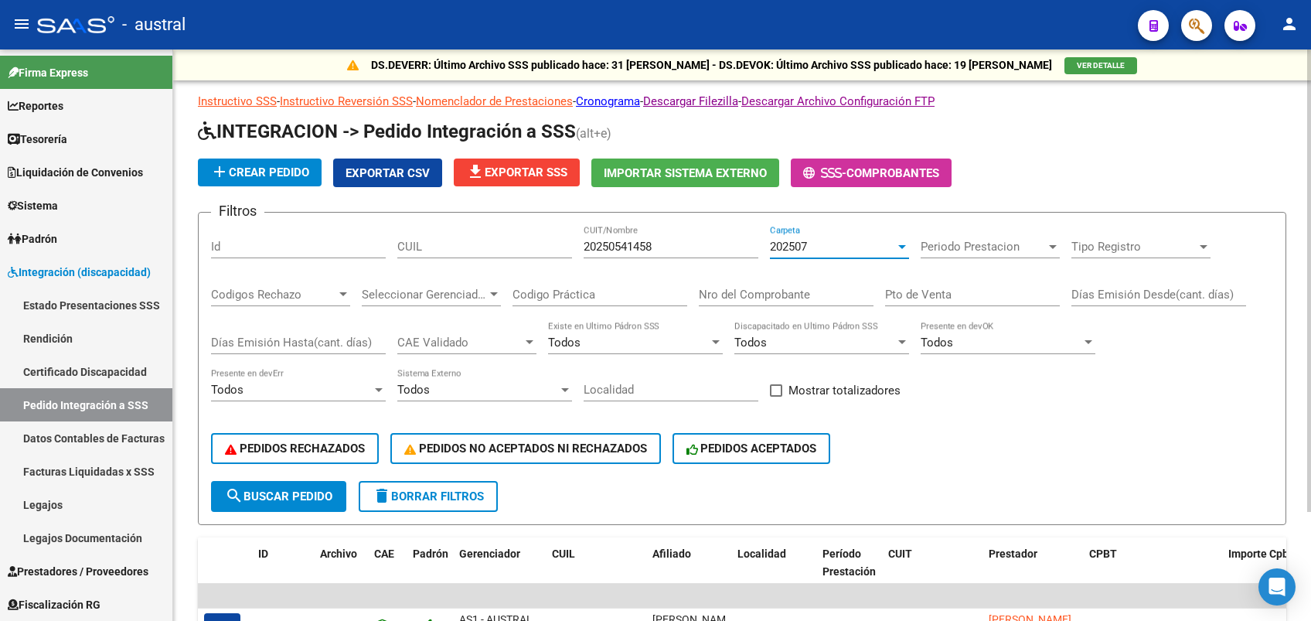
click at [797, 252] on span "202507" at bounding box center [788, 247] width 37 height 14
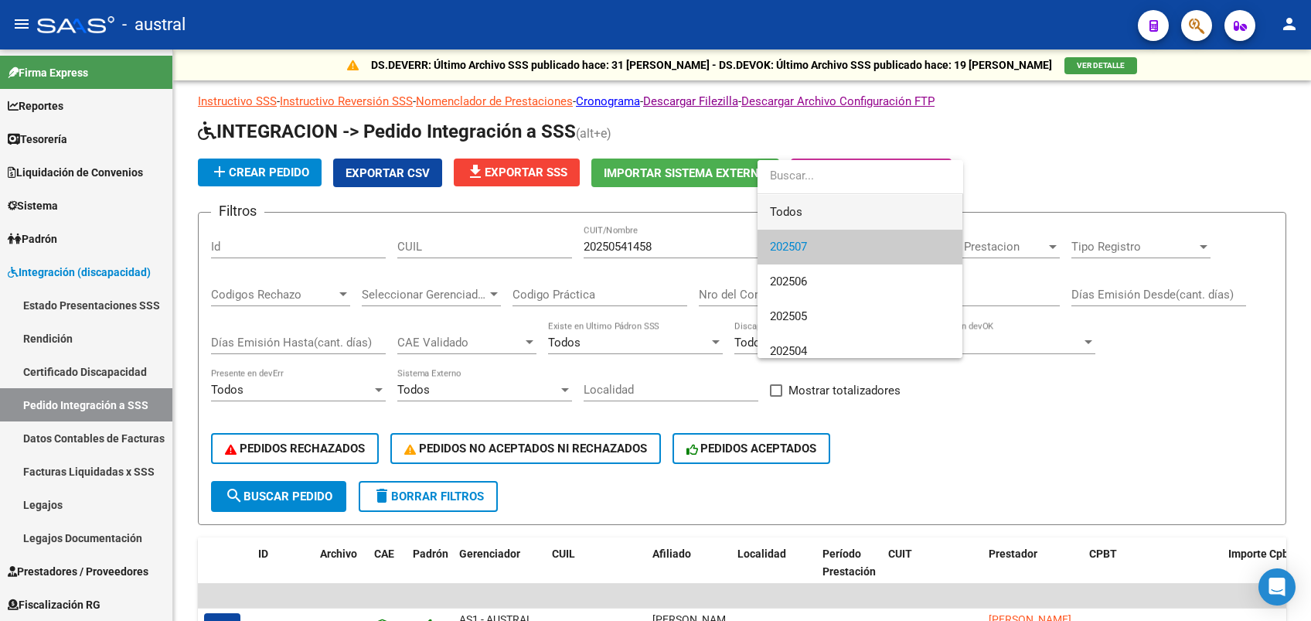
click at [785, 210] on span "Todos" at bounding box center [860, 212] width 180 height 35
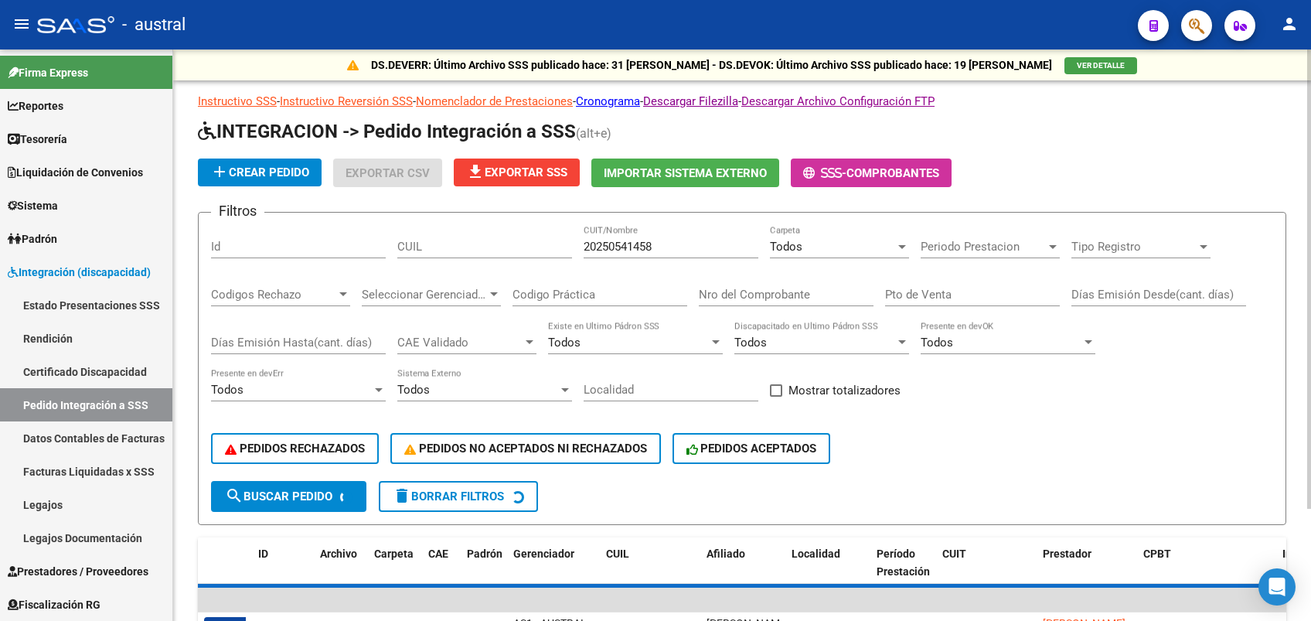
click at [284, 496] on span "search Buscar Pedido" at bounding box center [278, 496] width 107 height 14
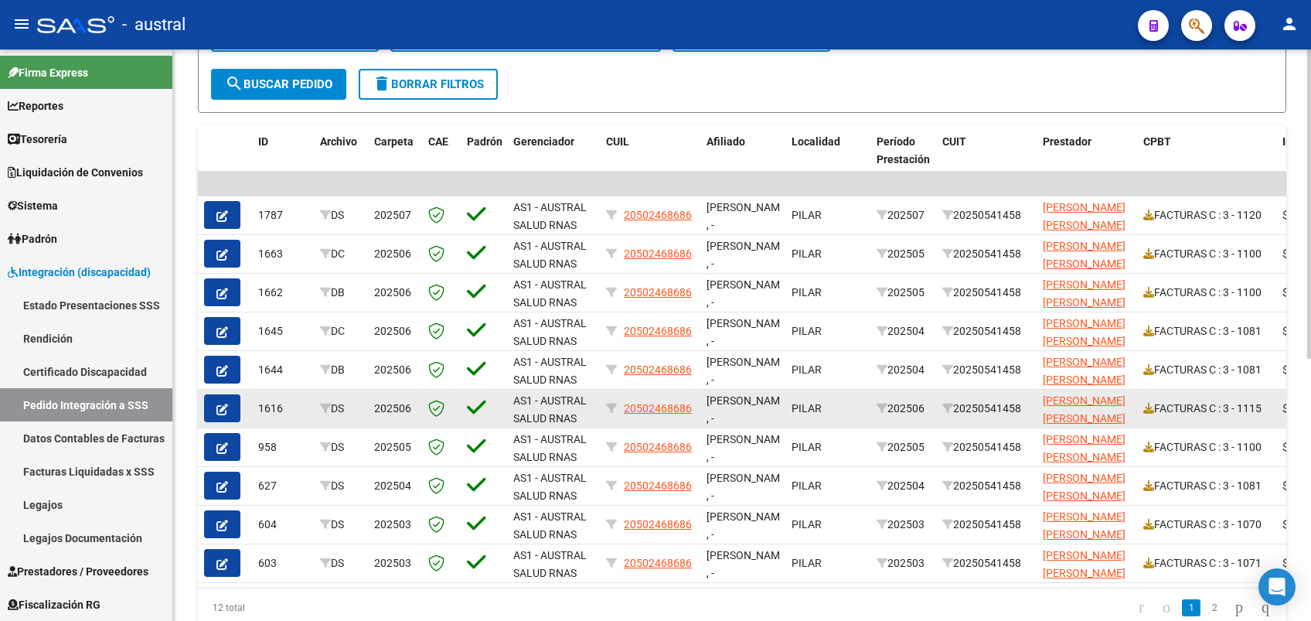
click at [230, 406] on button "button" at bounding box center [222, 408] width 36 height 28
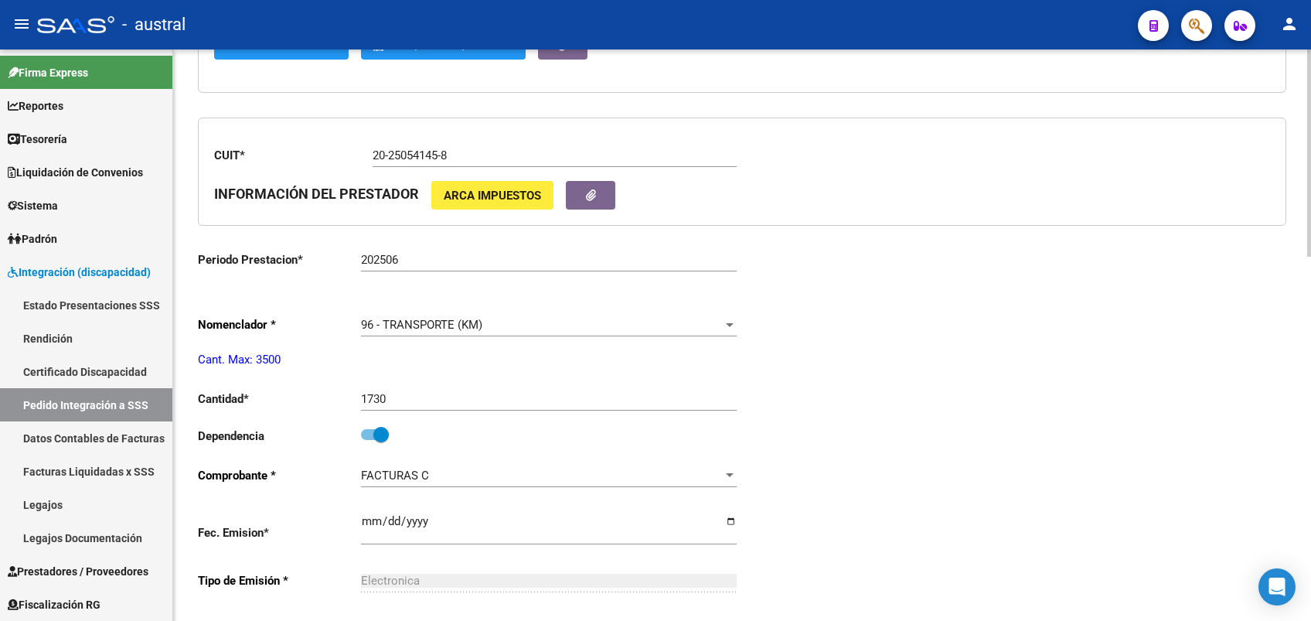
scroll to position [515, 0]
type input "20502468686"
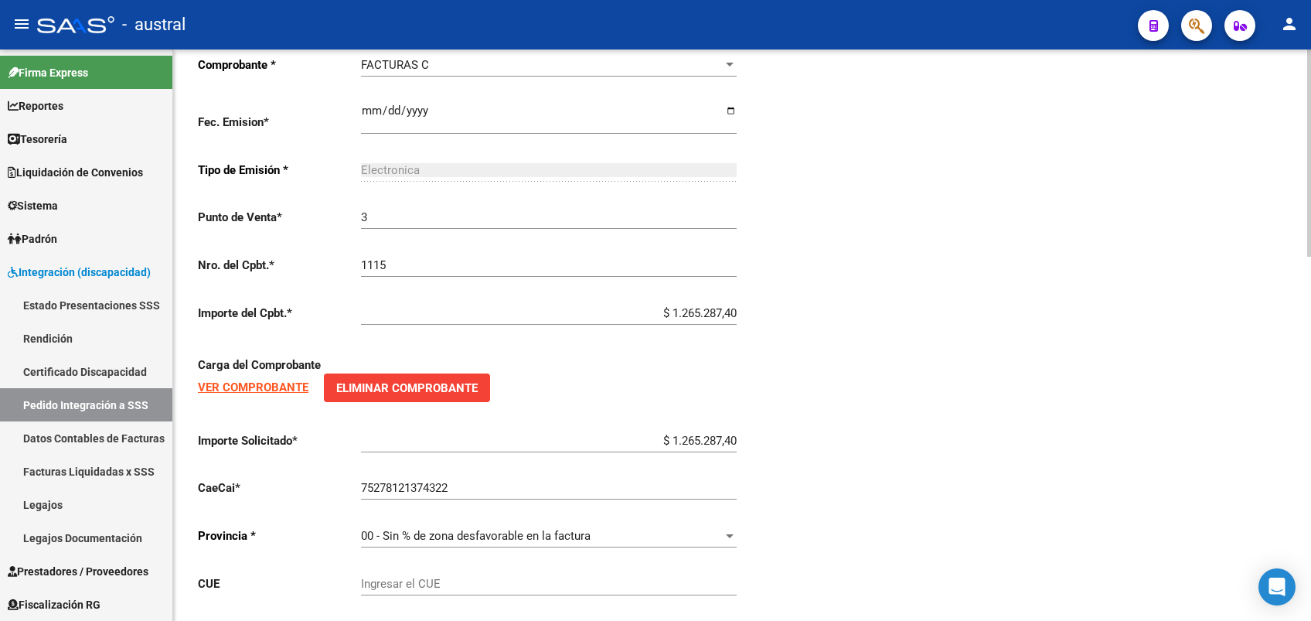
scroll to position [928, 0]
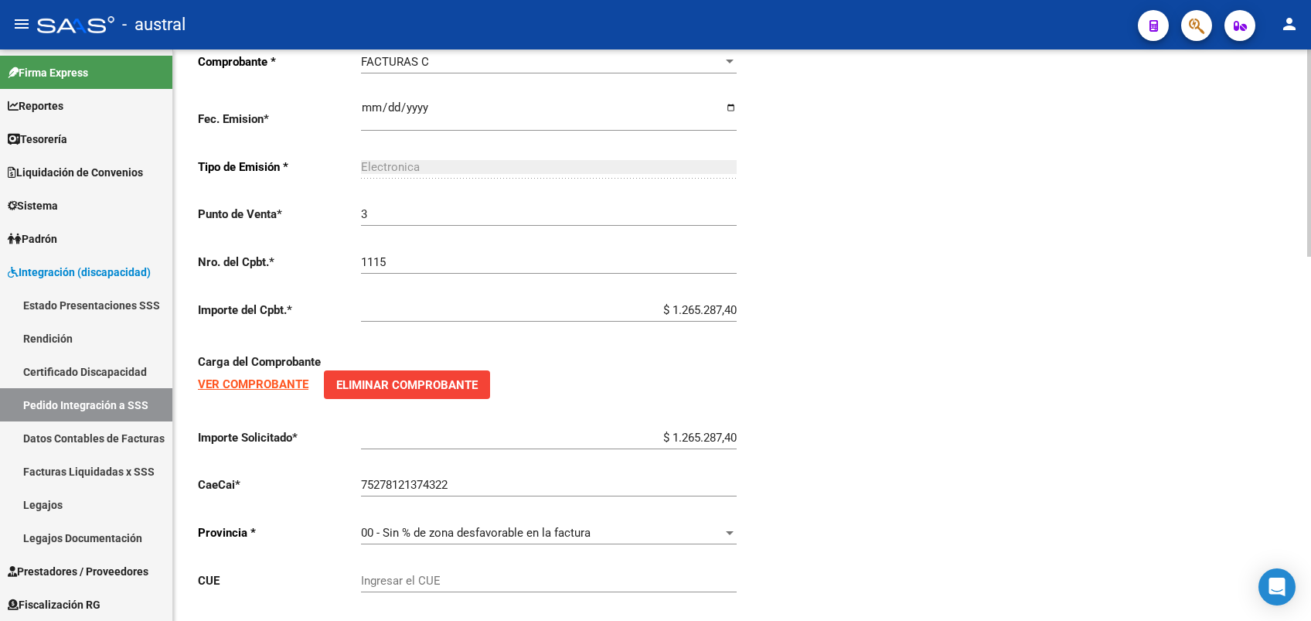
click at [286, 390] on strong "VER COMPROBANTE" at bounding box center [253, 384] width 111 height 14
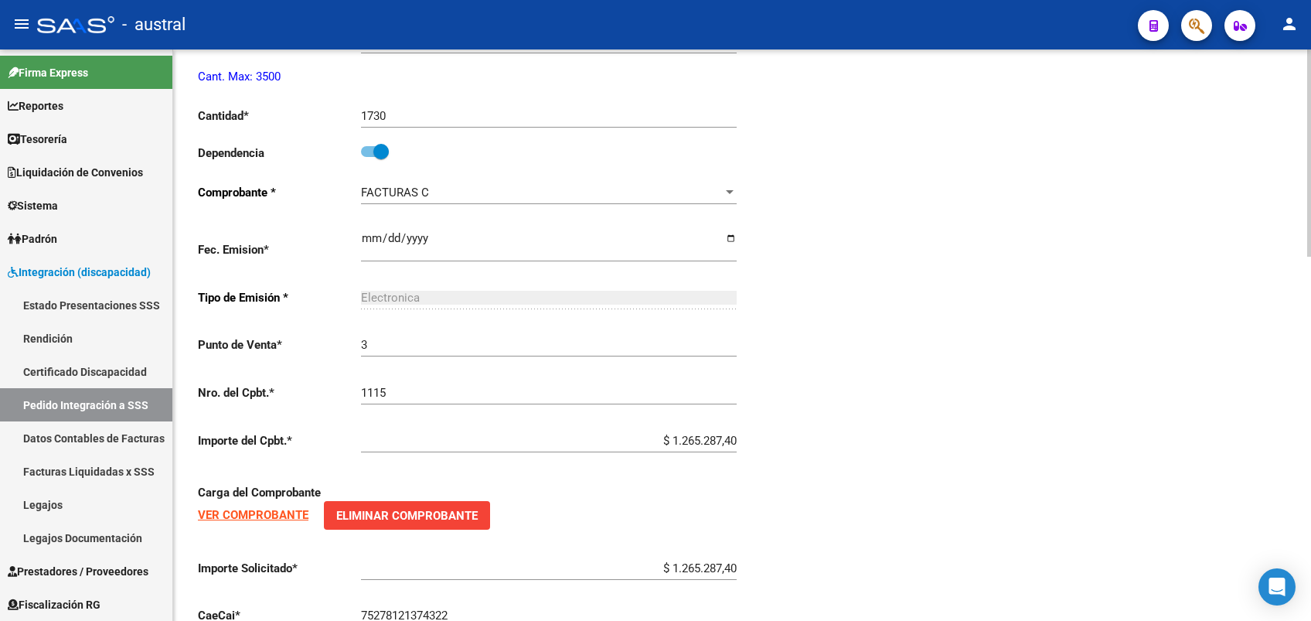
scroll to position [693, 0]
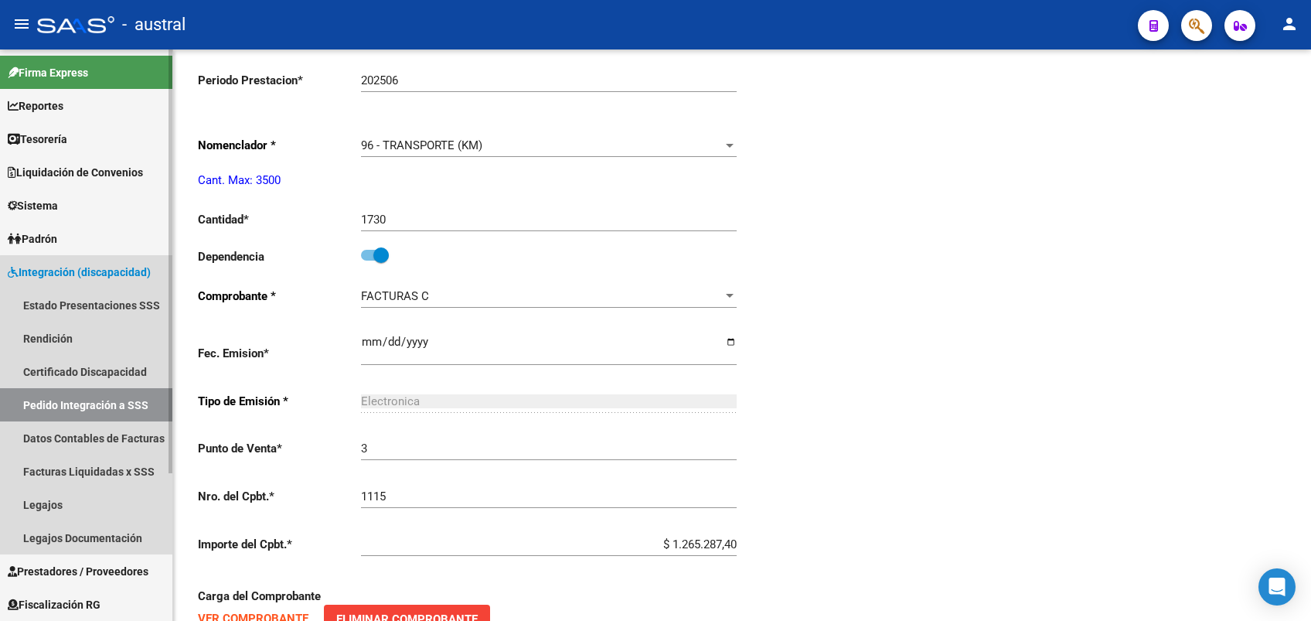
click at [124, 407] on link "Pedido Integración a SSS" at bounding box center [86, 404] width 172 height 33
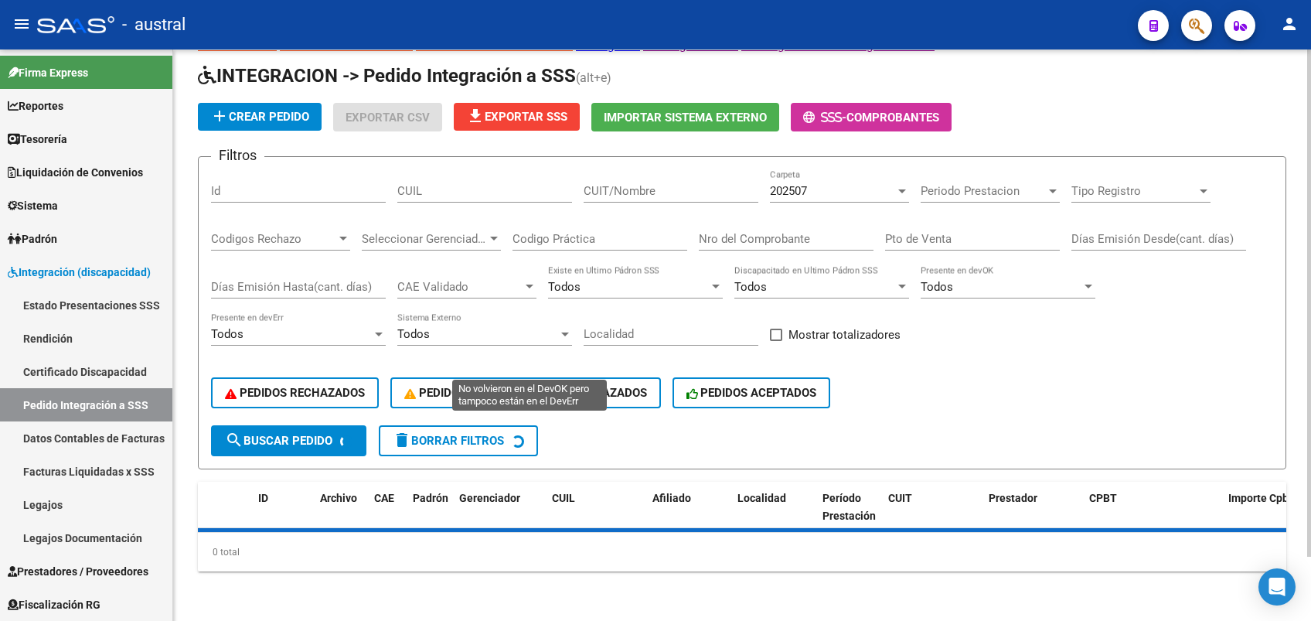
scroll to position [56, 0]
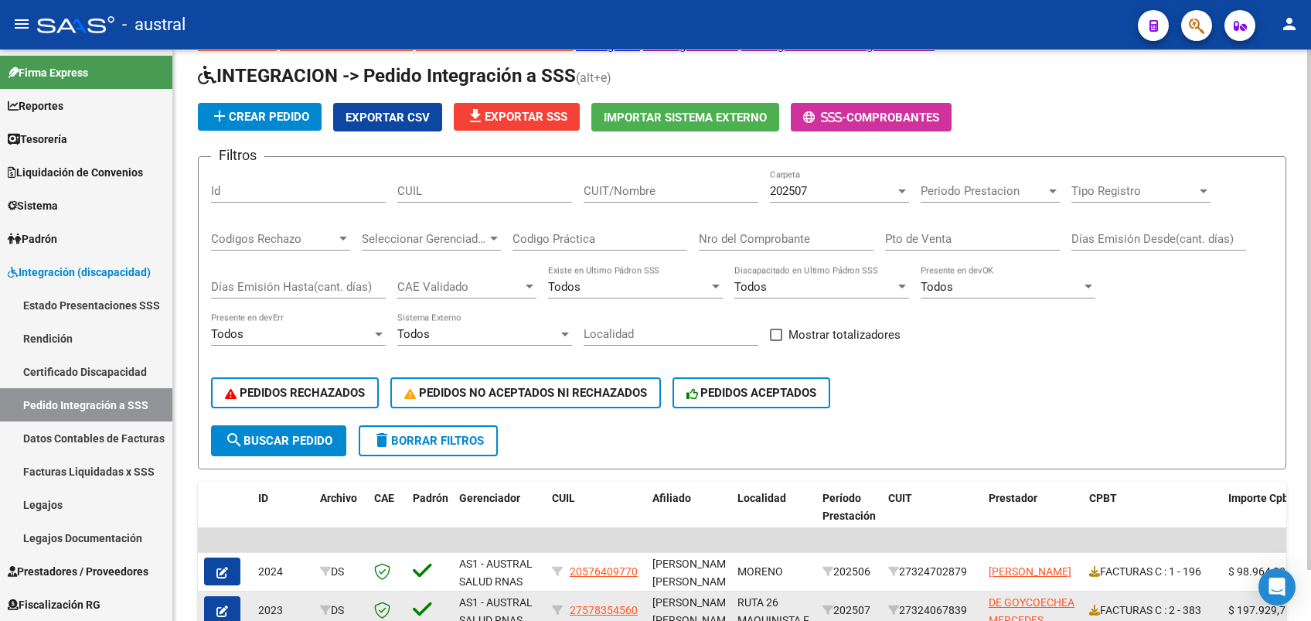
click at [626, 604] on span "27578354560" at bounding box center [604, 610] width 68 height 12
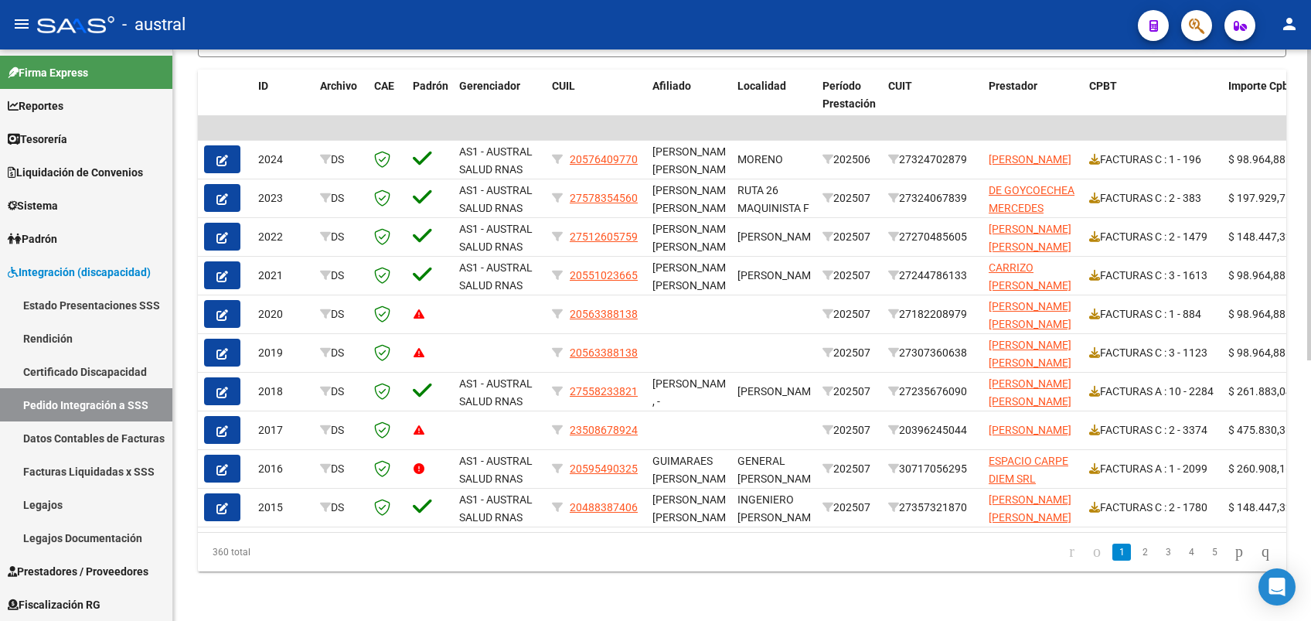
scroll to position [0, 0]
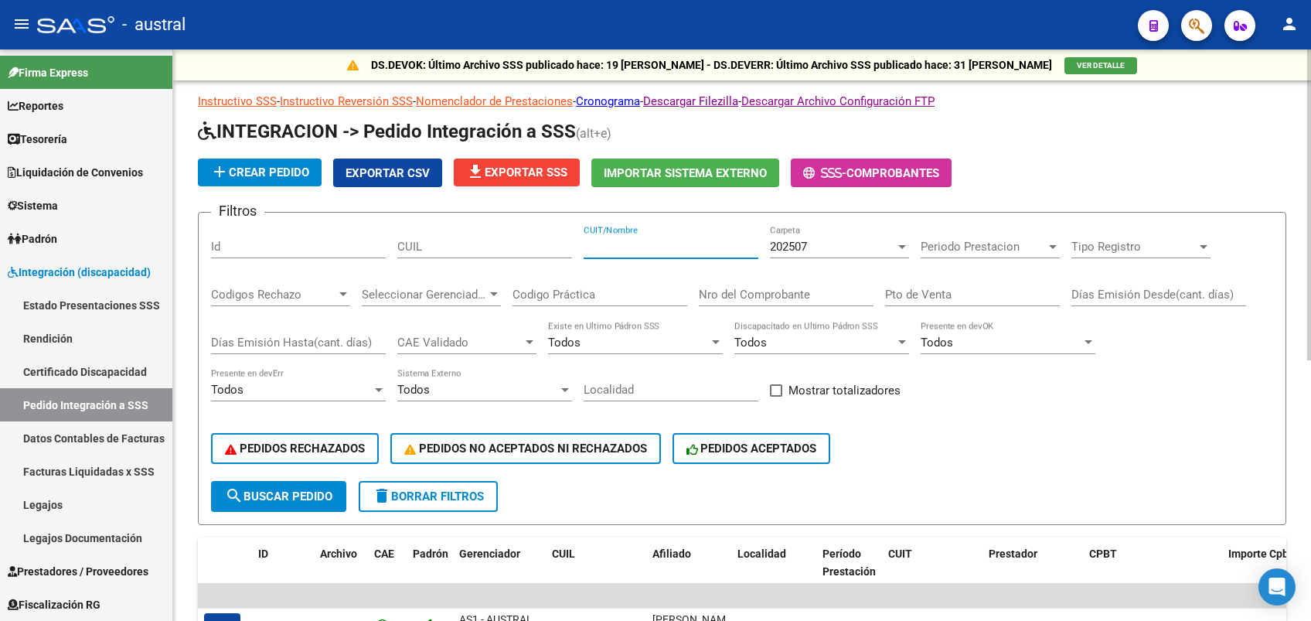
click at [617, 243] on input "CUIT/Nombre" at bounding box center [671, 247] width 175 height 14
paste input "27578354560"
type input "27578354560"
click at [275, 496] on span "search Buscar Pedido" at bounding box center [278, 496] width 107 height 14
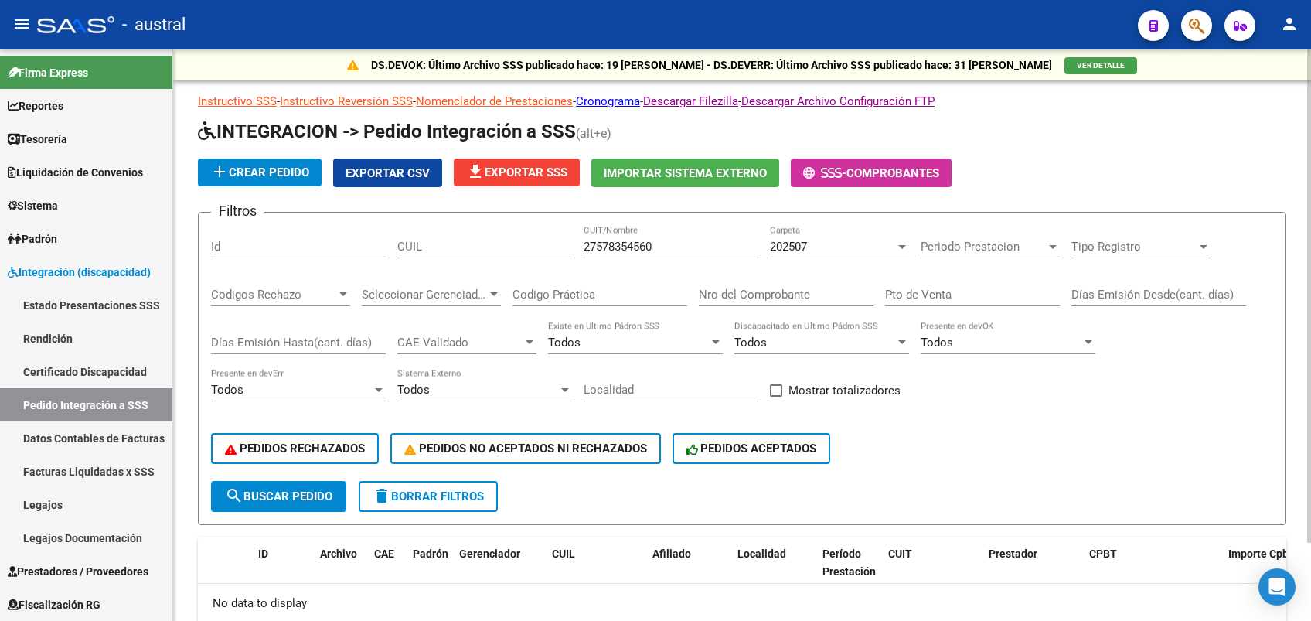
drag, startPoint x: 793, startPoint y: 216, endPoint x: 793, endPoint y: 233, distance: 17.0
click at [793, 220] on form "Filtros Id CUIL 27578354560 CUIT/Nombre 202507 Carpeta Periodo Prestacion Perio…" at bounding box center [742, 368] width 1088 height 313
click at [802, 254] on div "202507 Carpeta" at bounding box center [839, 241] width 139 height 33
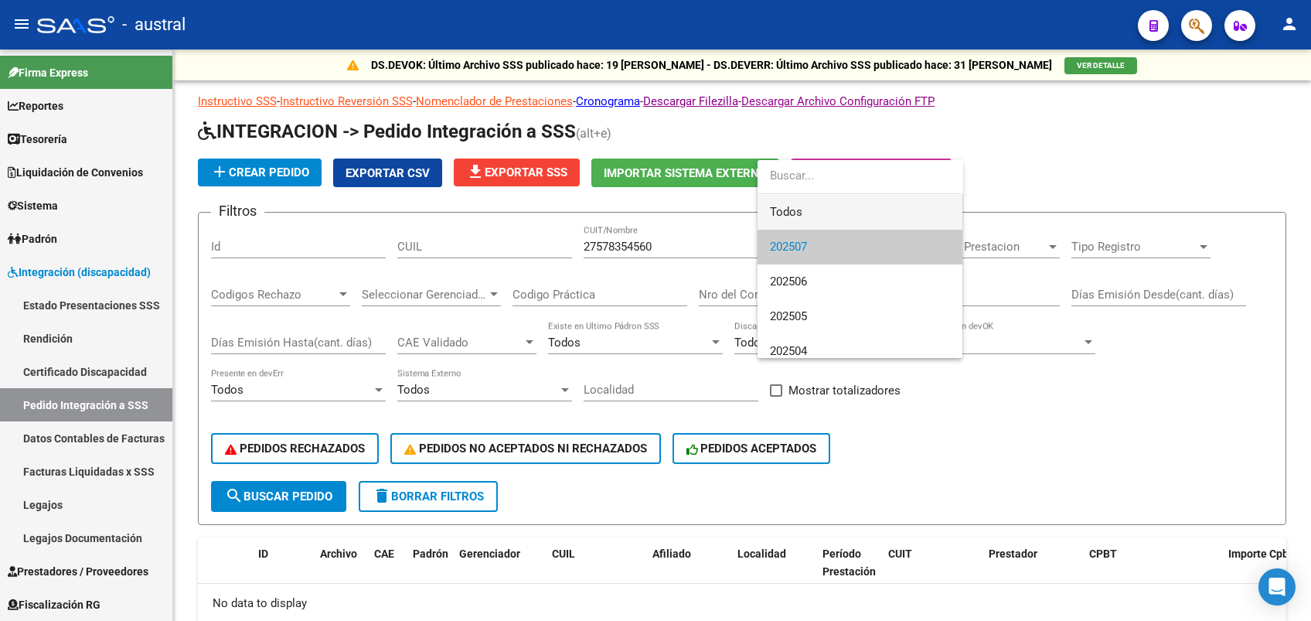
click at [829, 206] on span "Todos" at bounding box center [860, 212] width 180 height 35
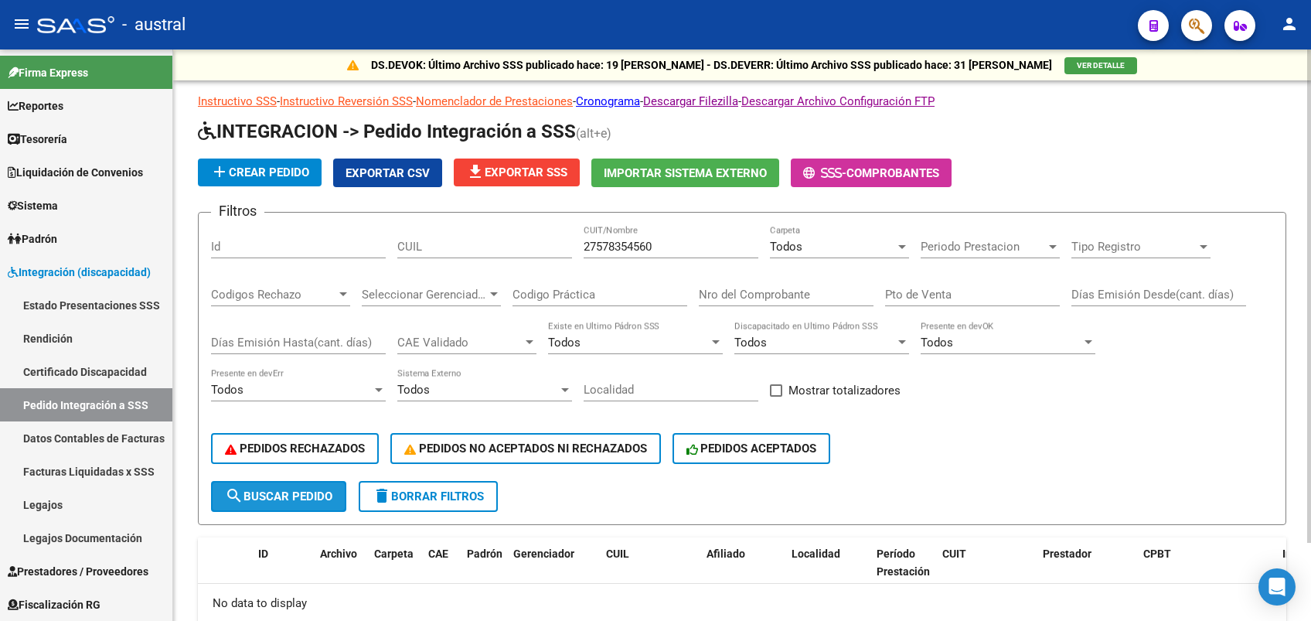
click at [299, 506] on button "search Buscar Pedido" at bounding box center [278, 496] width 135 height 31
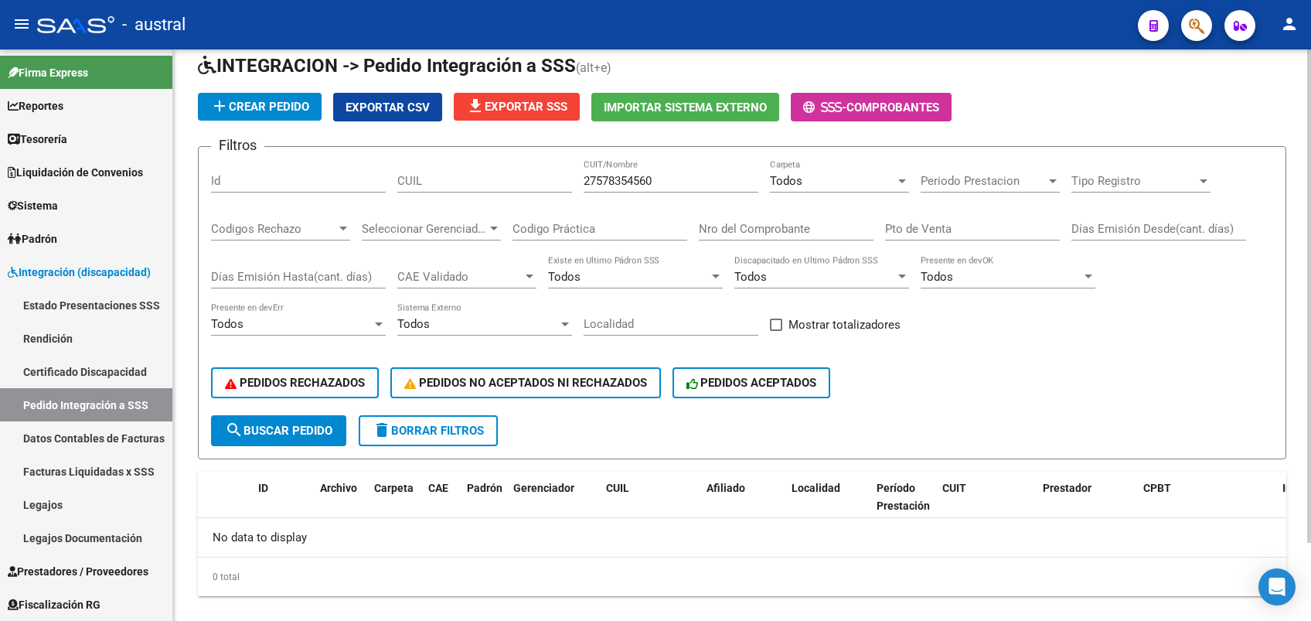
scroll to position [90, 0]
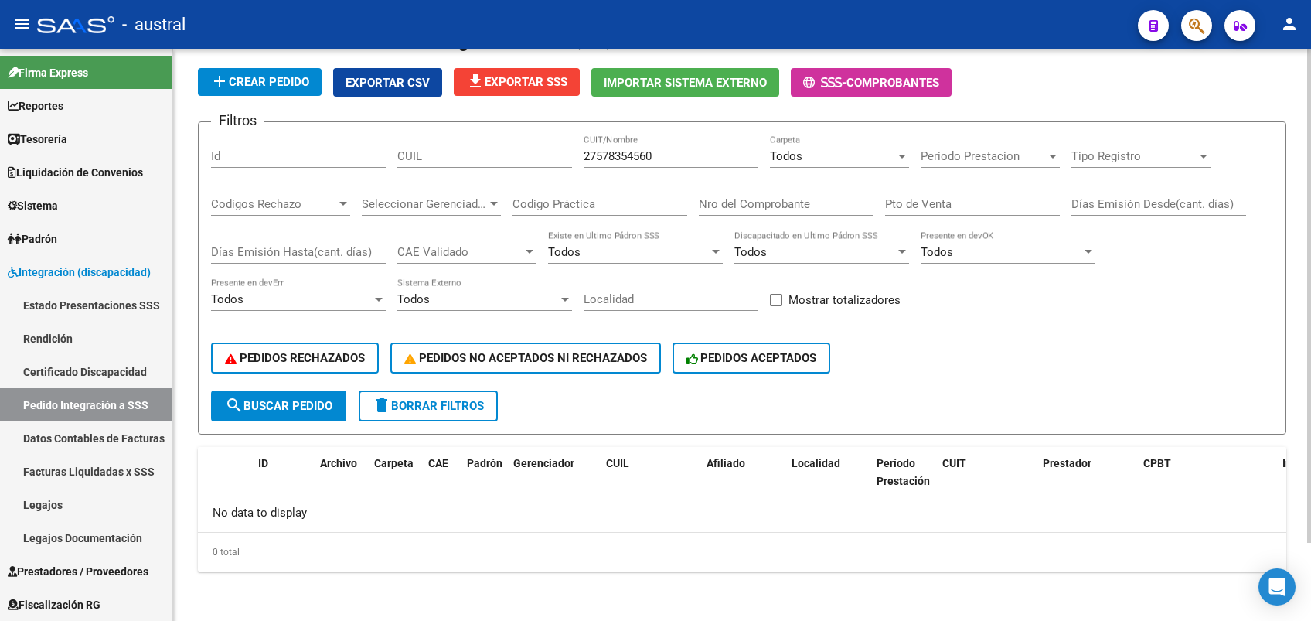
click at [267, 399] on span "search Buscar Pedido" at bounding box center [278, 406] width 107 height 14
click at [495, 157] on input "CUIL" at bounding box center [484, 156] width 175 height 14
paste input "27578354560"
type input "27578354560"
drag, startPoint x: 665, startPoint y: 148, endPoint x: 563, endPoint y: 165, distance: 103.5
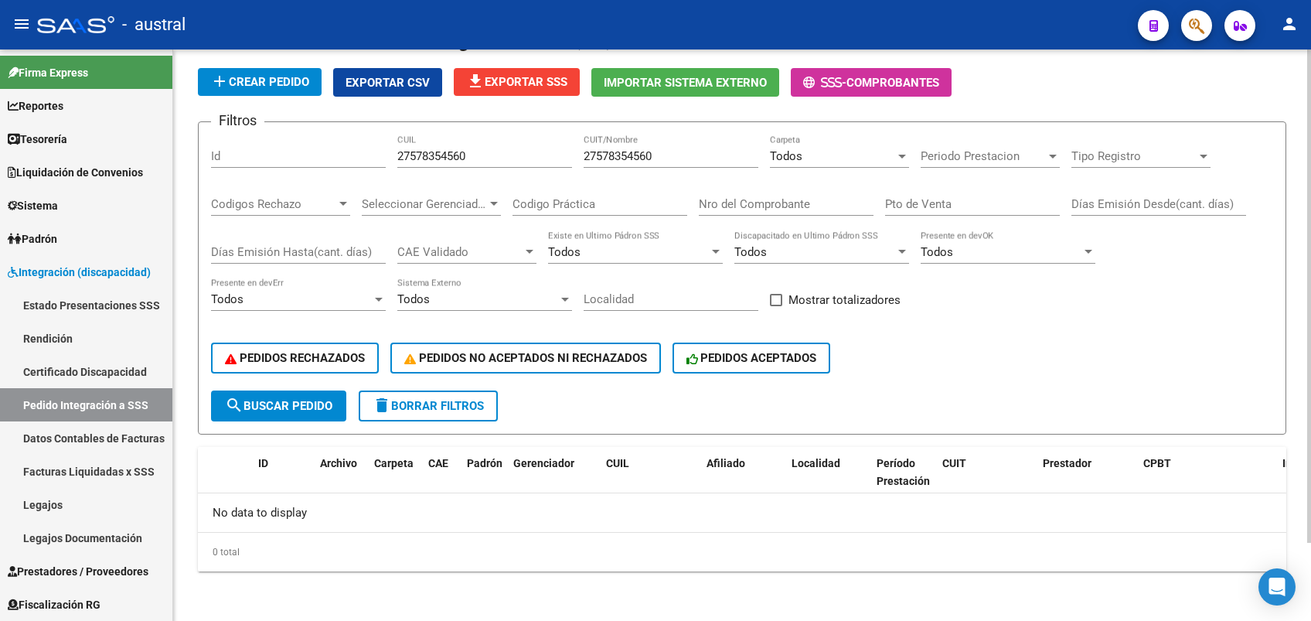
click at [563, 165] on div "Filtros Id 27578354560 CUIL 27578354560 CUIT/Nombre Todos Carpeta Periodo Prest…" at bounding box center [742, 263] width 1062 height 256
drag, startPoint x: 563, startPoint y: 165, endPoint x: 541, endPoint y: 158, distance: 22.5
click at [541, 158] on div "Filtros Id 27578354560 CUIL 27578354560 CUIT/Nombre Todos Carpeta Periodo Prest…" at bounding box center [742, 263] width 1062 height 256
click at [286, 408] on span "search Buscar Pedido" at bounding box center [278, 406] width 107 height 14
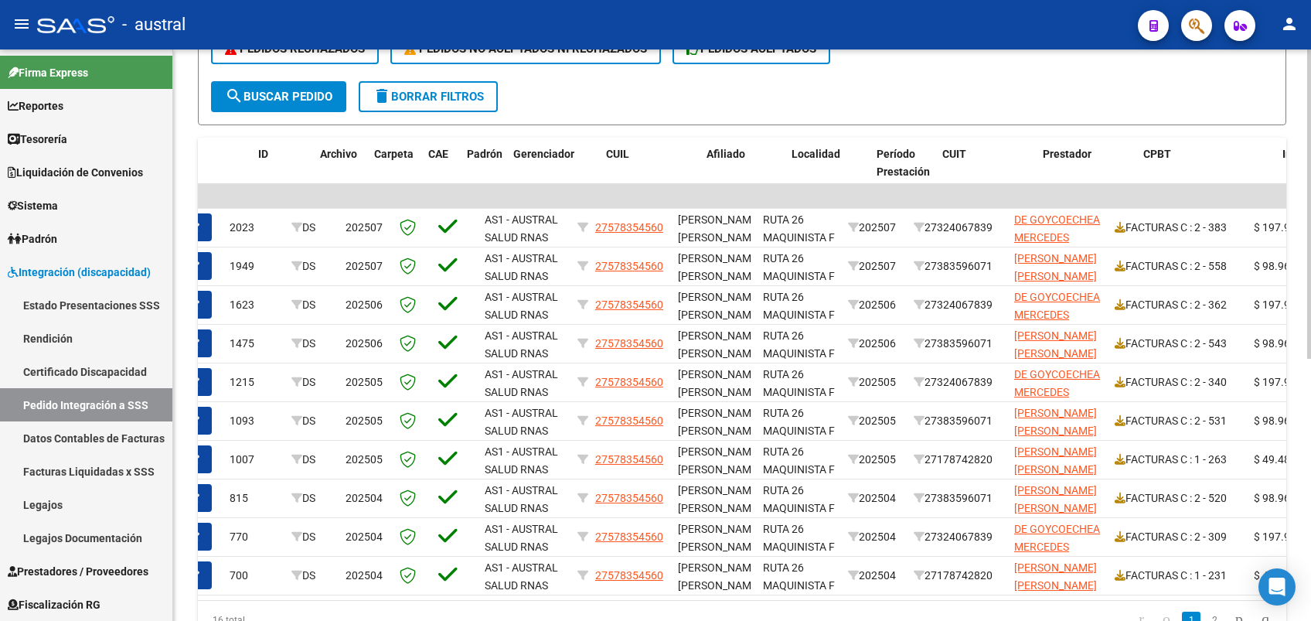
scroll to position [0, 0]
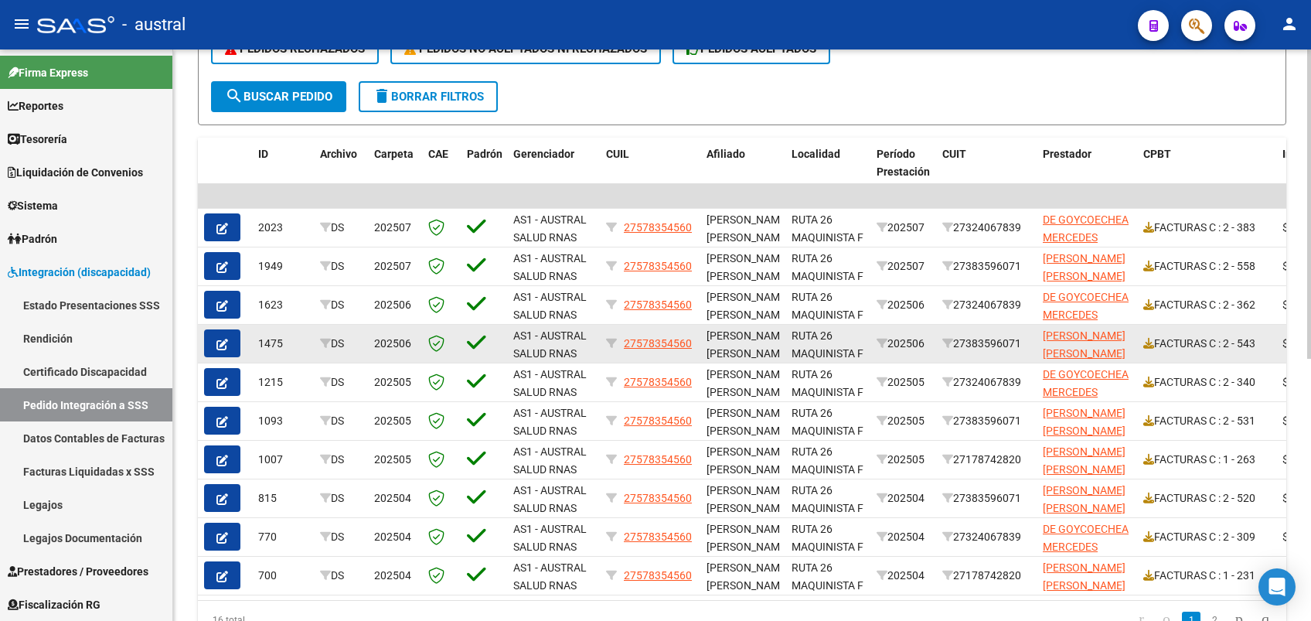
drag, startPoint x: 414, startPoint y: 94, endPoint x: 662, endPoint y: 348, distance: 355.3
click at [426, 103] on span "delete Borrar Filtros" at bounding box center [428, 97] width 111 height 14
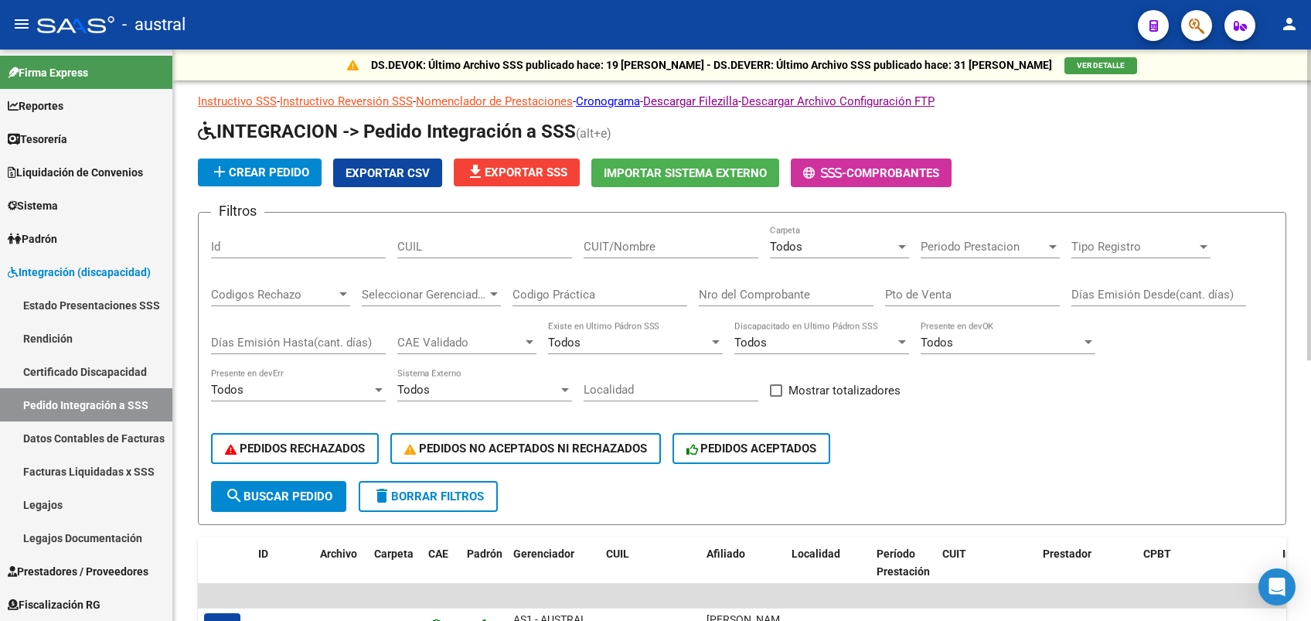
click at [663, 253] on input "CUIT/Nombre" at bounding box center [671, 247] width 175 height 14
paste input "27296360614"
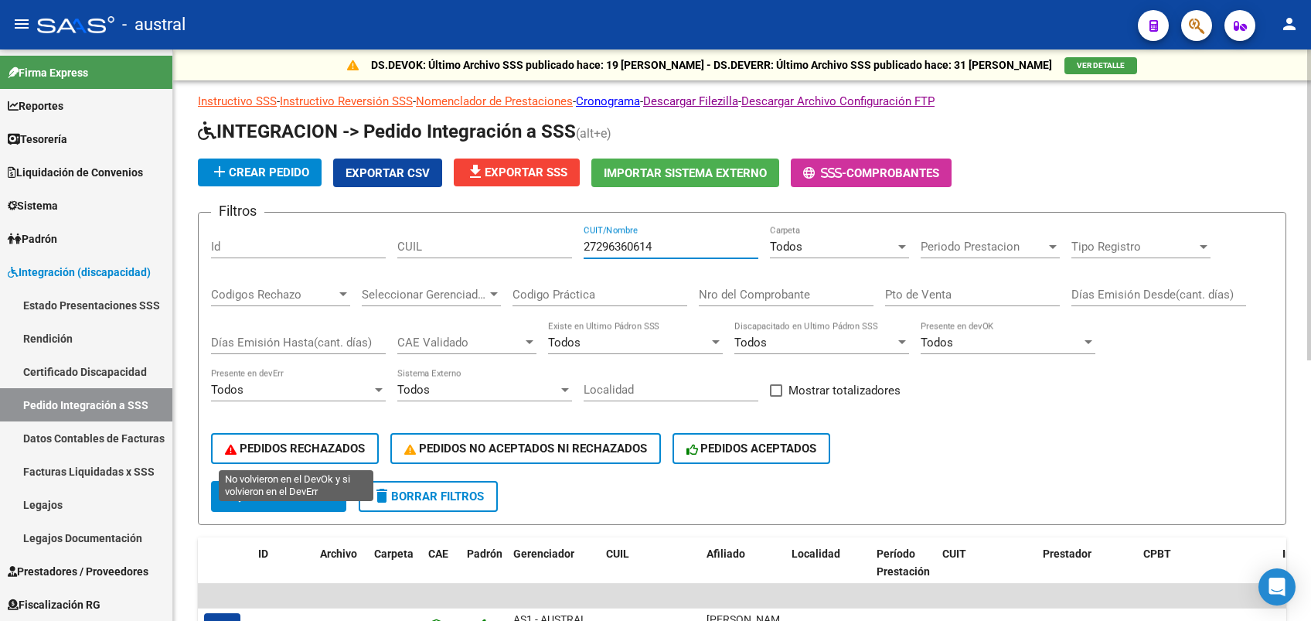
type input "27296360614"
click at [294, 505] on button "search Buscar Pedido" at bounding box center [278, 496] width 135 height 31
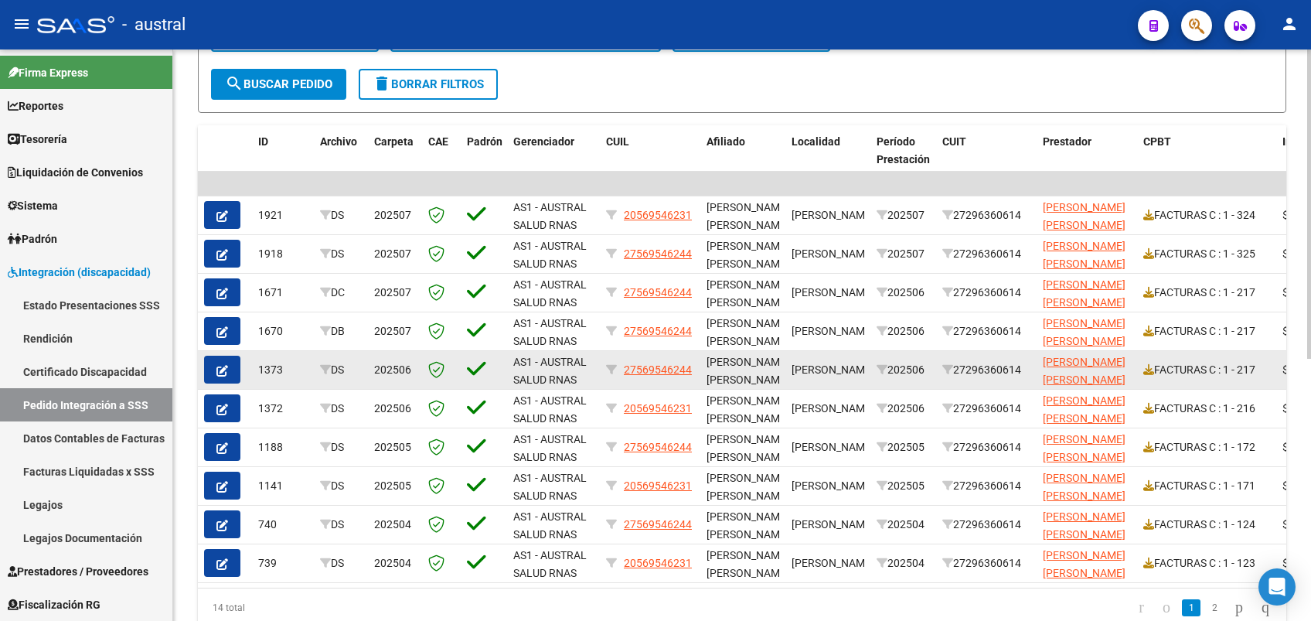
drag, startPoint x: 337, startPoint y: 369, endPoint x: 376, endPoint y: 368, distance: 38.7
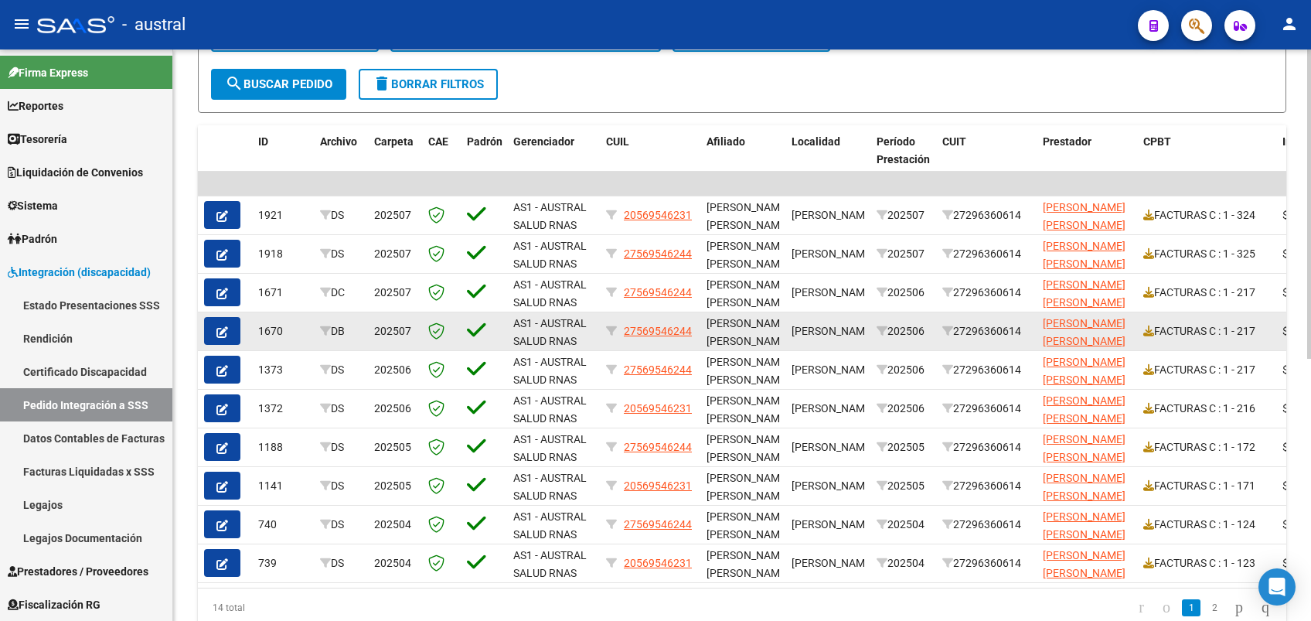
drag, startPoint x: 376, startPoint y: 368, endPoint x: 408, endPoint y: 335, distance: 46.5
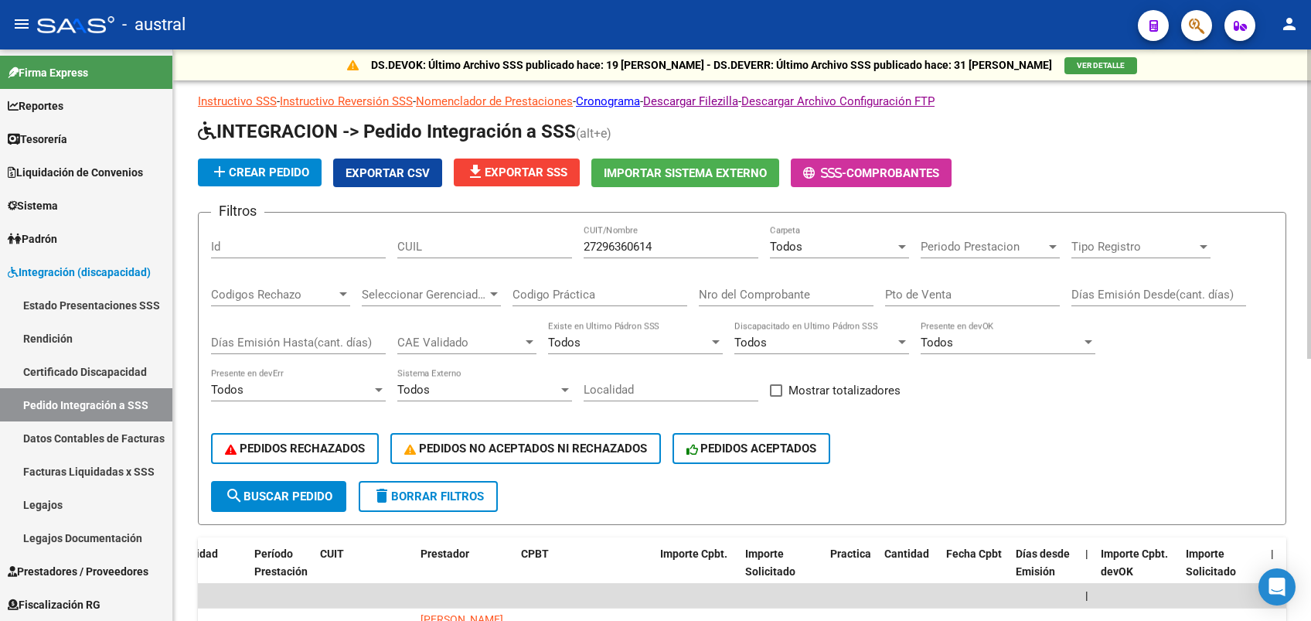
click at [792, 297] on input "Nro del Comprobante" at bounding box center [786, 295] width 175 height 14
type input "217"
drag, startPoint x: 259, startPoint y: 492, endPoint x: 336, endPoint y: 484, distance: 77.7
click at [259, 492] on span "search Buscar Pedido" at bounding box center [278, 496] width 107 height 14
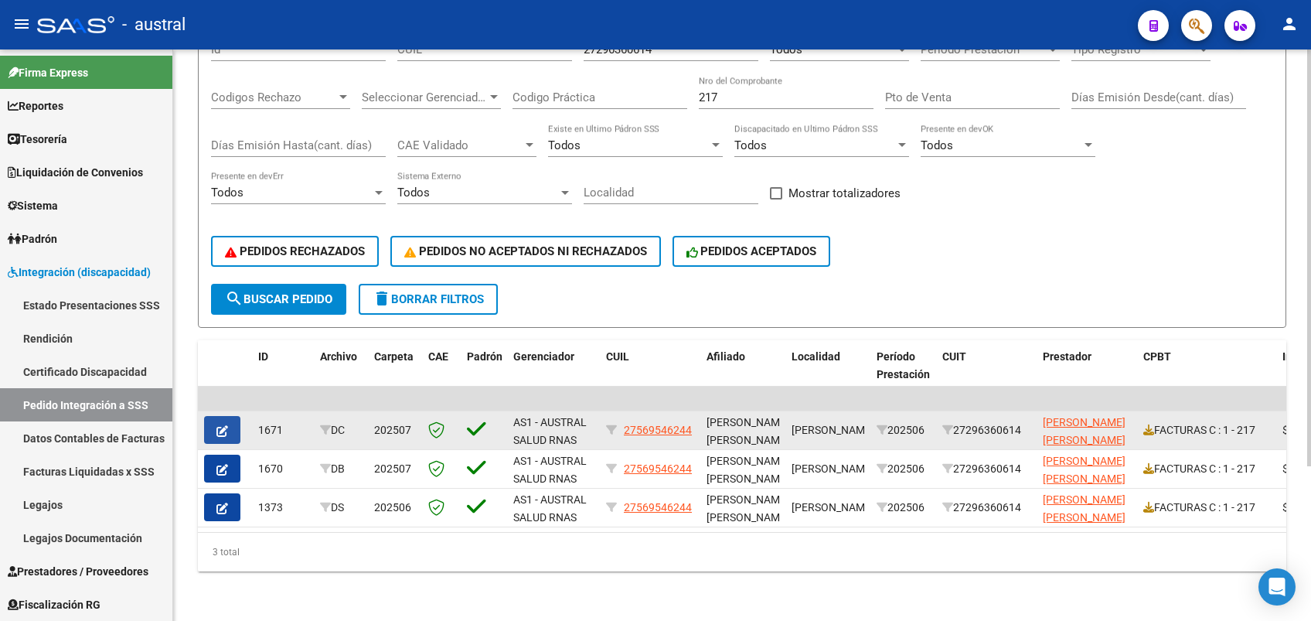
click at [228, 416] on button "button" at bounding box center [222, 430] width 36 height 28
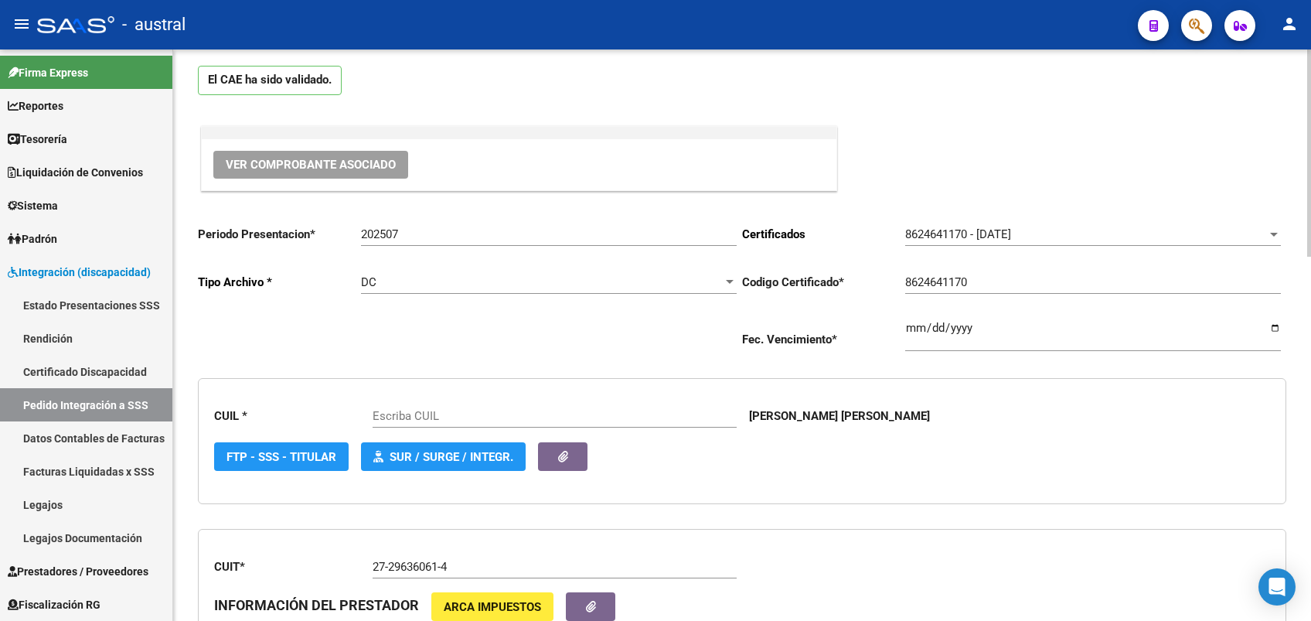
type input "27569546244"
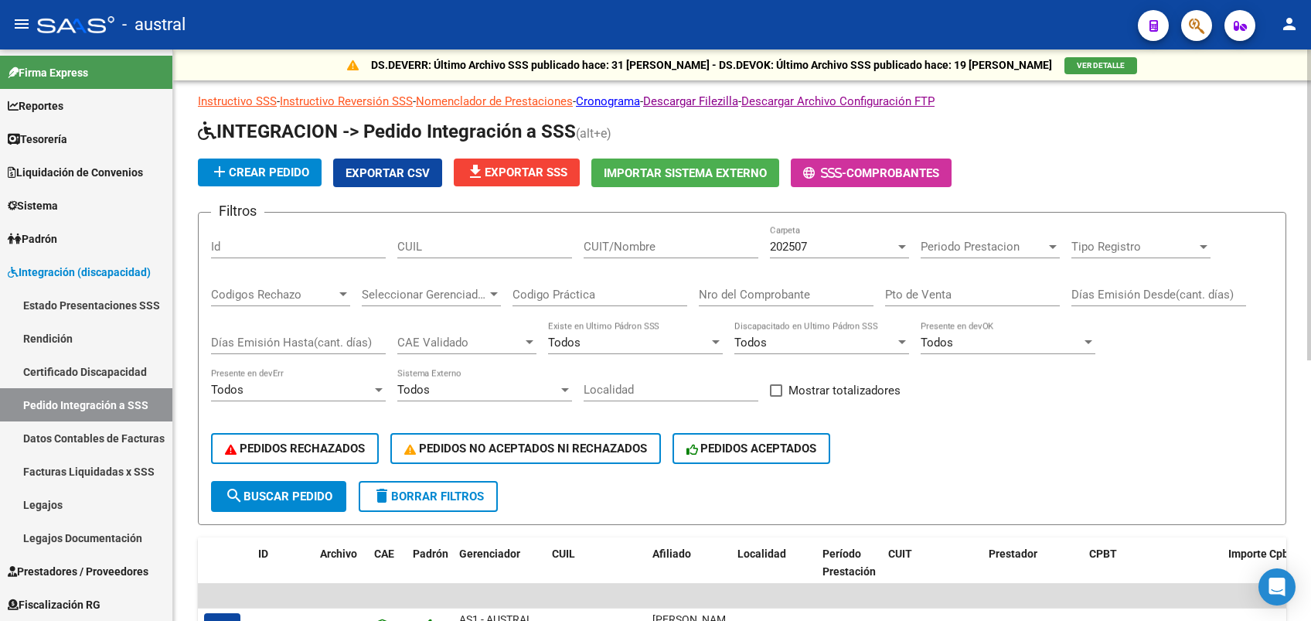
click at [612, 242] on input "CUIT/Nombre" at bounding box center [671, 247] width 175 height 14
paste input "27296360614"
type input "27296360614"
click at [809, 300] on input "Nro del Comprobante" at bounding box center [786, 295] width 175 height 14
type input "217"
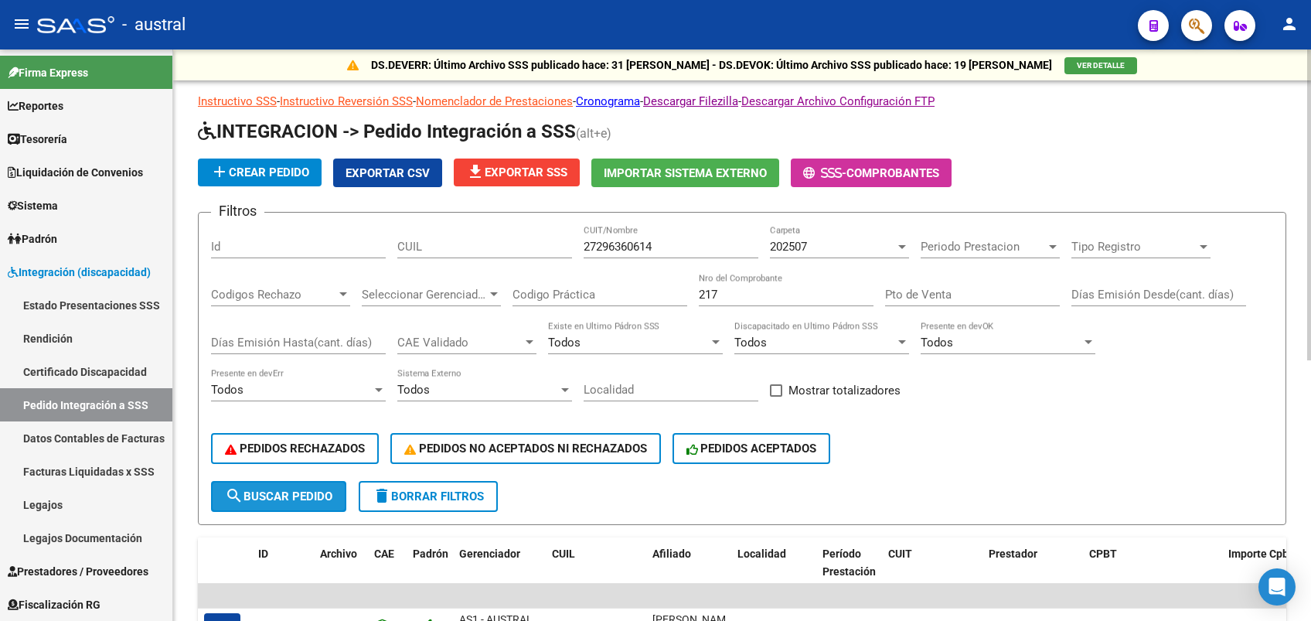
click at [319, 507] on button "search Buscar Pedido" at bounding box center [278, 496] width 135 height 31
click at [785, 240] on span "202507" at bounding box center [788, 247] width 37 height 14
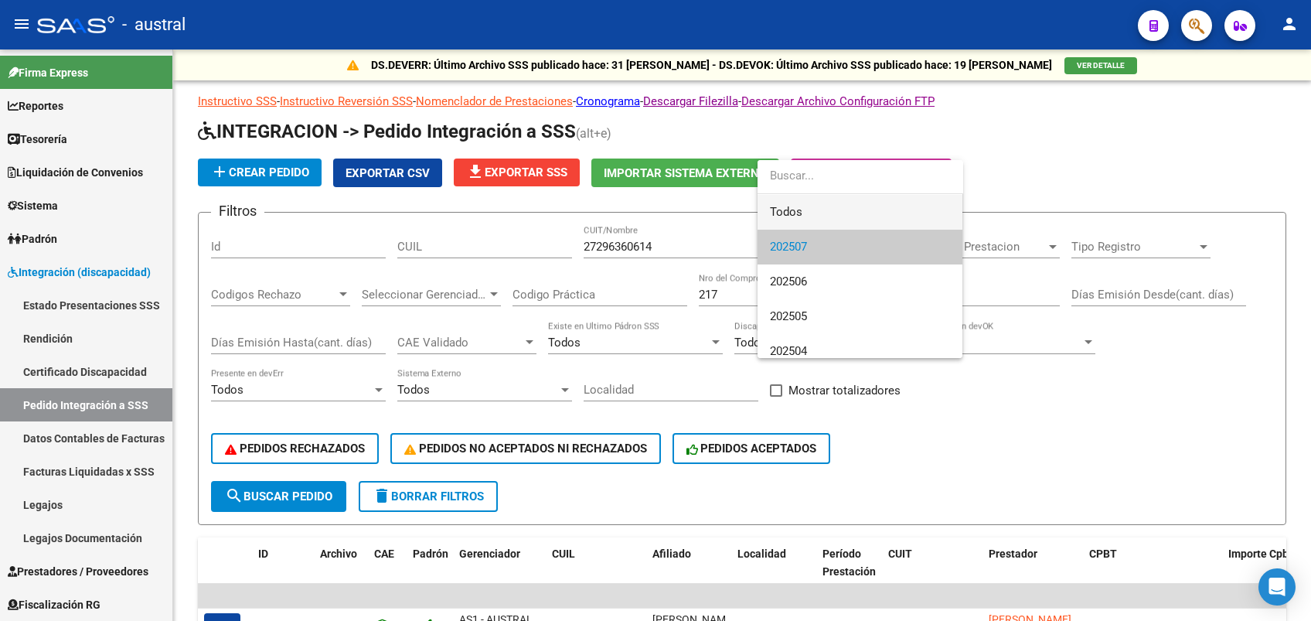
click at [797, 204] on span "Todos" at bounding box center [860, 212] width 180 height 35
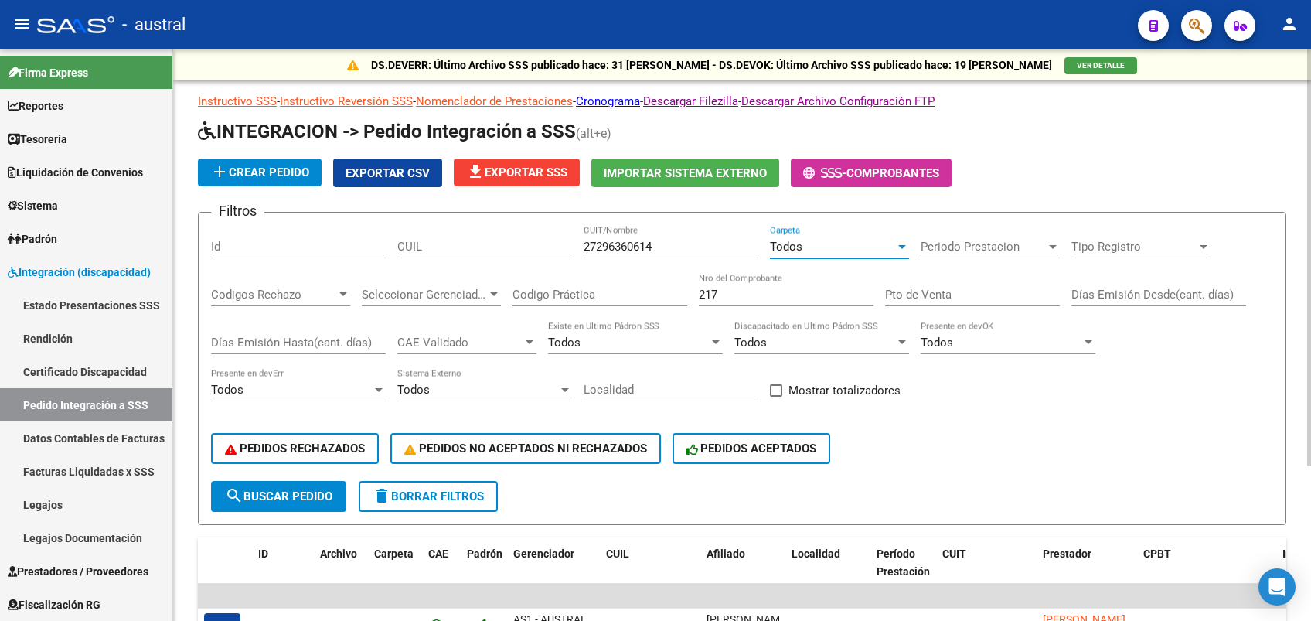
click at [318, 496] on span "search Buscar Pedido" at bounding box center [278, 496] width 107 height 14
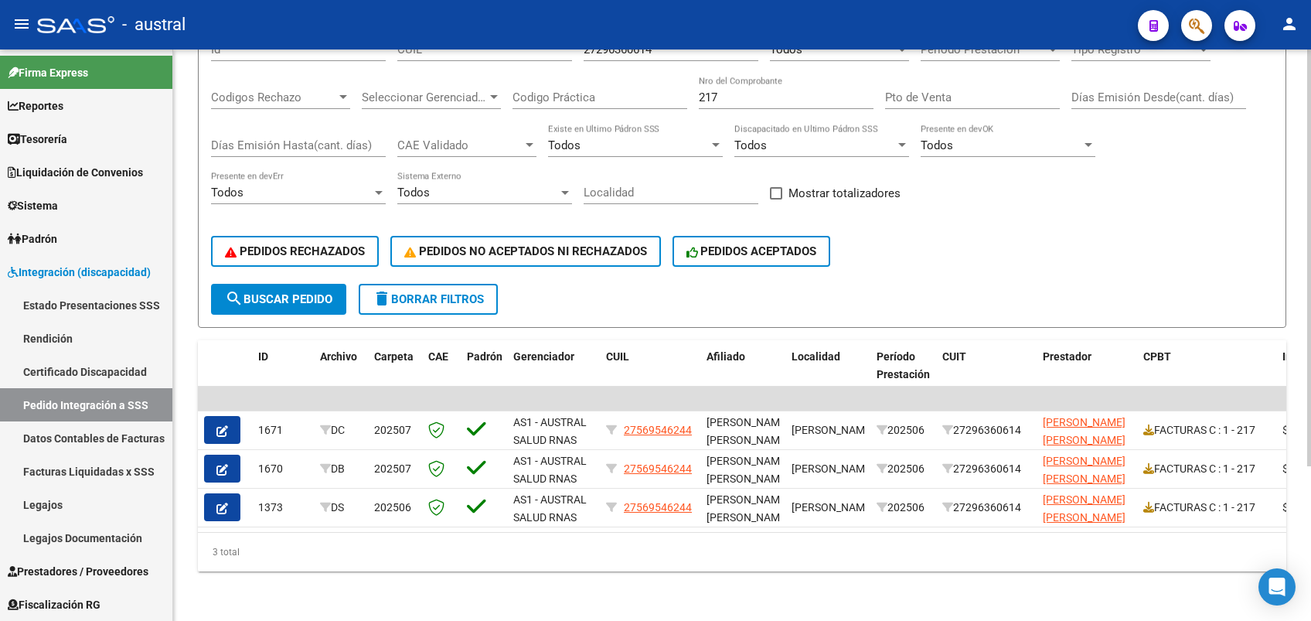
scroll to position [213, 0]
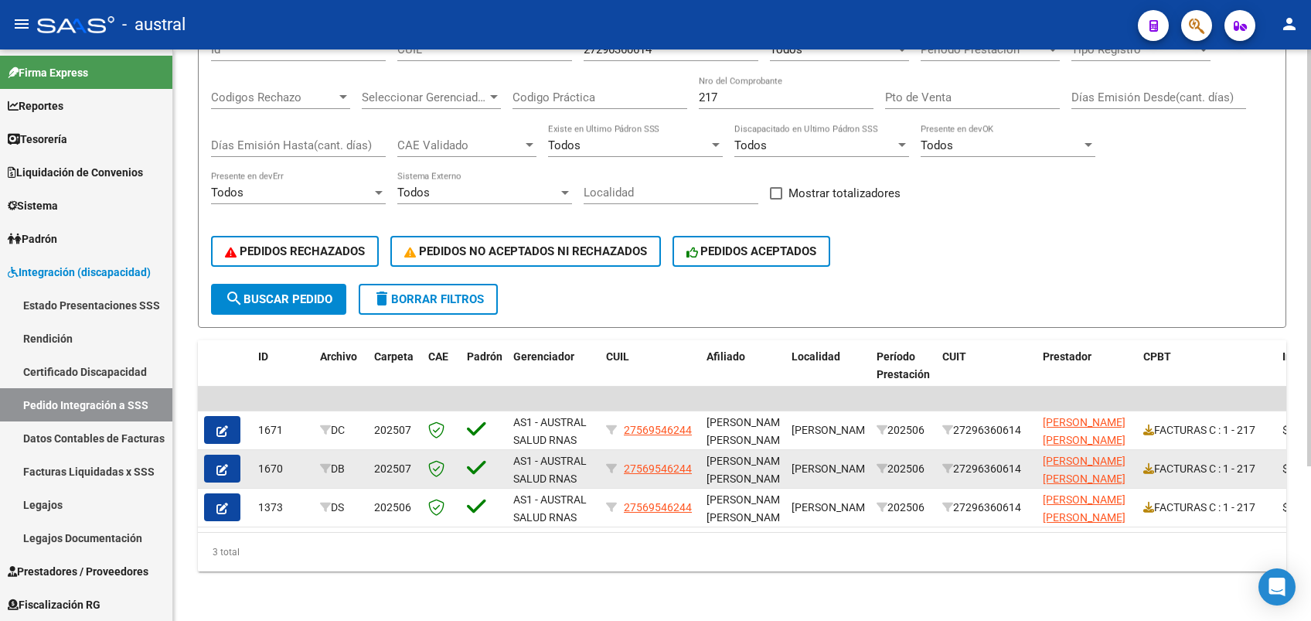
click at [216, 464] on icon "button" at bounding box center [222, 470] width 12 height 12
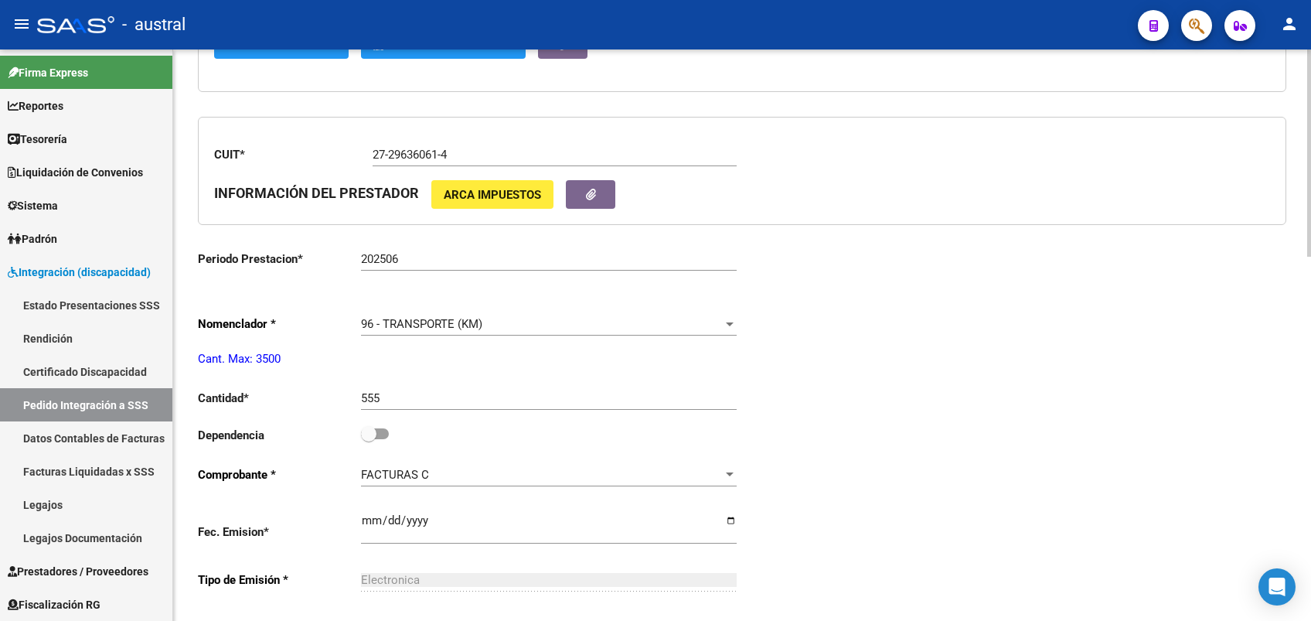
type input "27569546244"
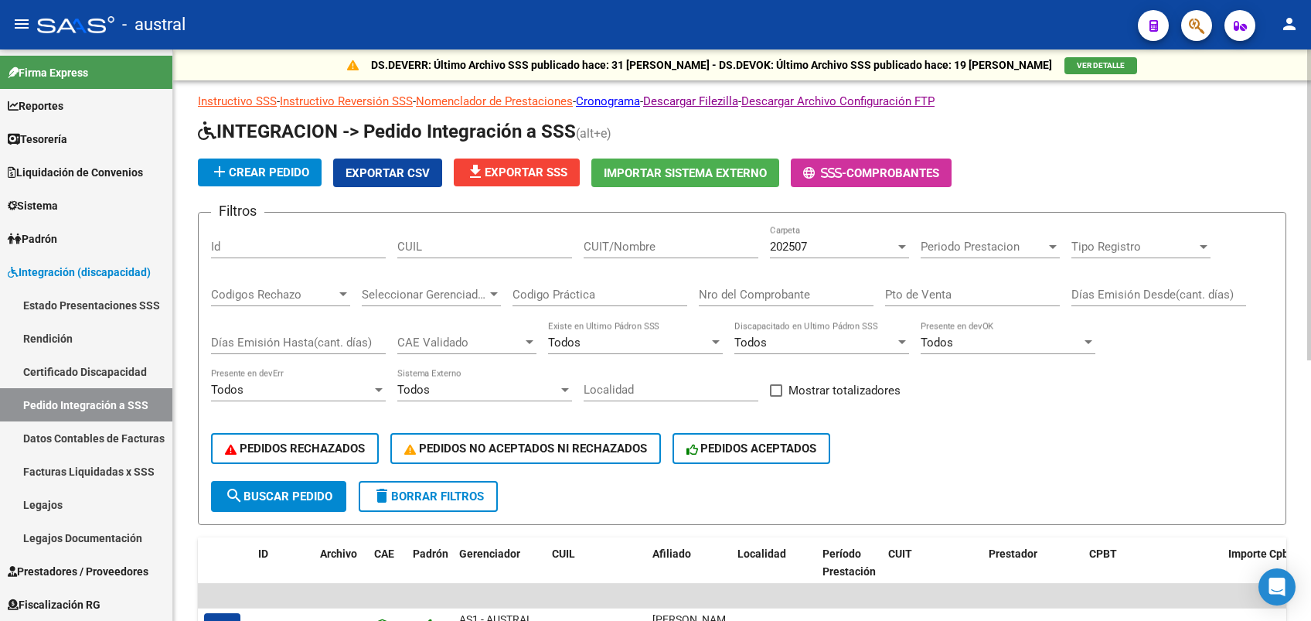
click at [689, 247] on input "CUIT/Nombre" at bounding box center [671, 247] width 175 height 14
paste input "27296360614"
type input "27296360614"
click at [826, 244] on div "202507" at bounding box center [832, 247] width 125 height 14
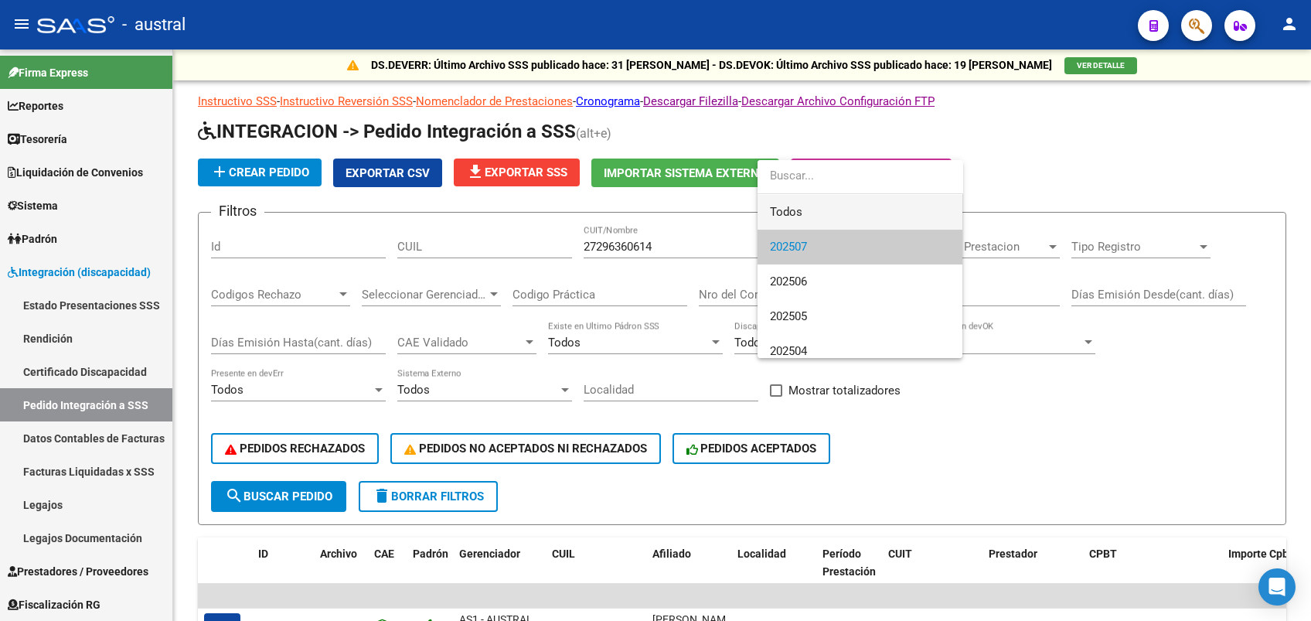
click at [804, 204] on span "Todos" at bounding box center [860, 212] width 180 height 35
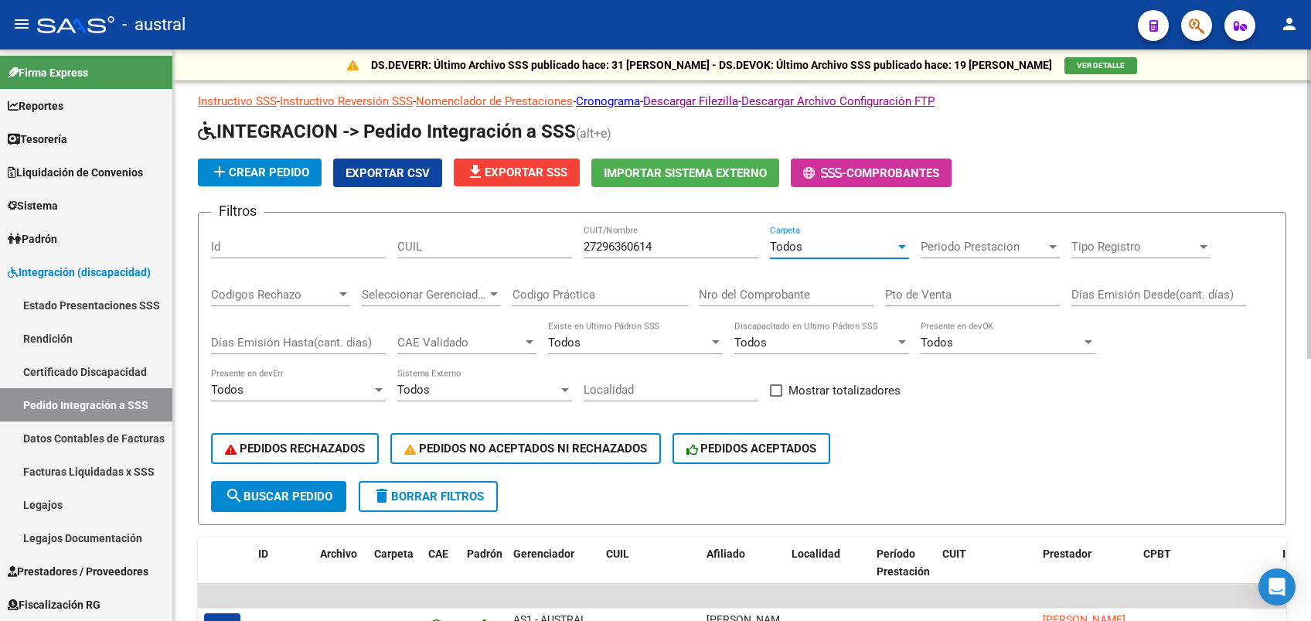
click at [778, 219] on form "Filtros Id CUIL 27296360614 CUIT/Nombre Todos Carpeta Periodo Prestacion Period…" at bounding box center [742, 368] width 1088 height 313
click at [792, 293] on input "Nro del Comprobante" at bounding box center [786, 295] width 175 height 14
type input "217"
click at [284, 495] on span "search Buscar Pedido" at bounding box center [278, 496] width 107 height 14
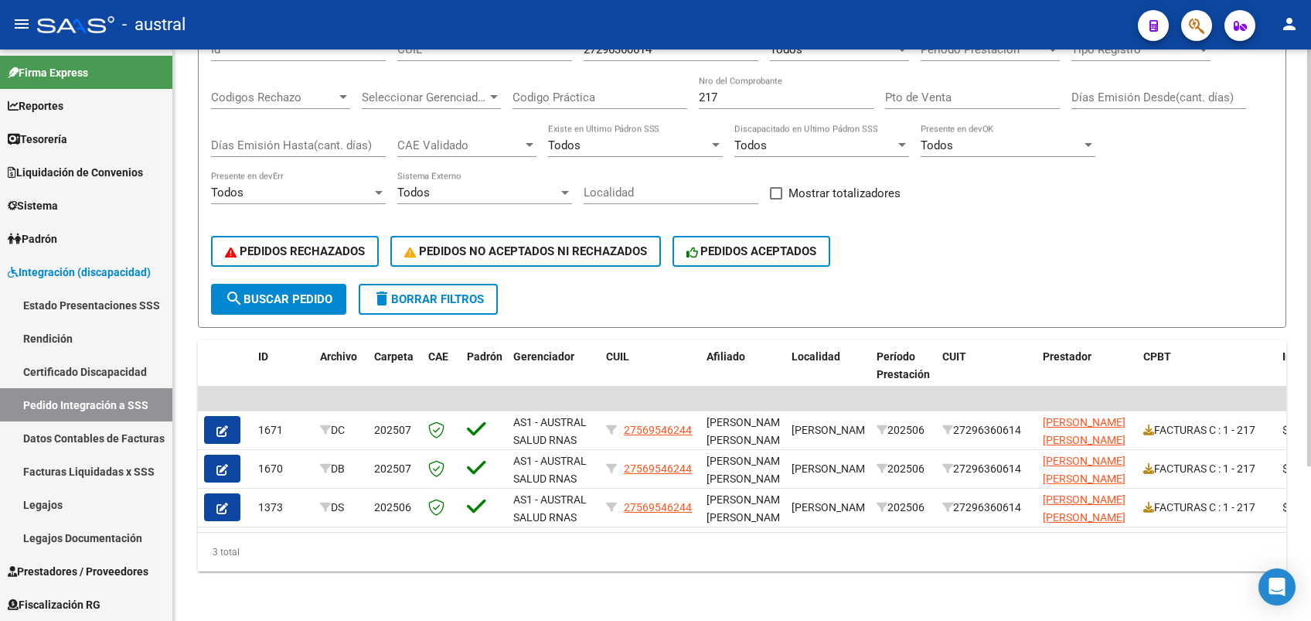
scroll to position [213, 0]
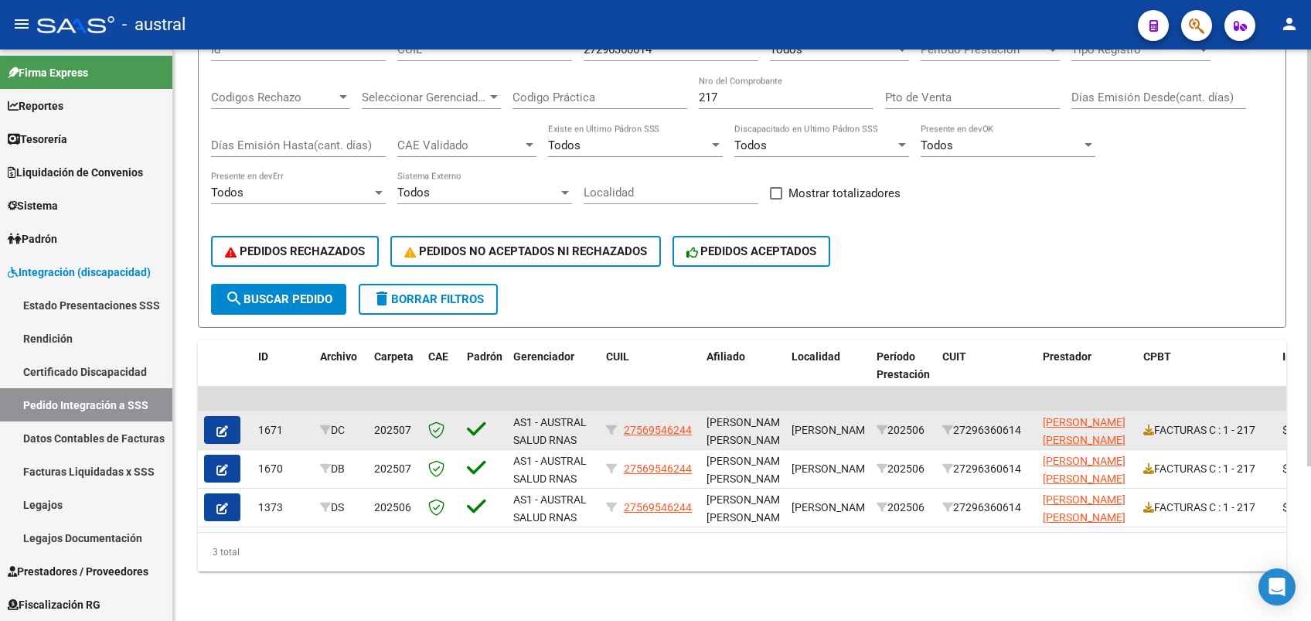
drag, startPoint x: 925, startPoint y: 451, endPoint x: 907, endPoint y: 413, distance: 42.5
click at [907, 413] on datatable-scroller "| | 1671 DC 202507 AS1 - AUSTRAL SALUD RNAS 27569546244 [PERSON_NAME] [PERSON_N…" at bounding box center [742, 457] width 1088 height 141
click at [907, 421] on div "202506" at bounding box center [903, 430] width 53 height 18
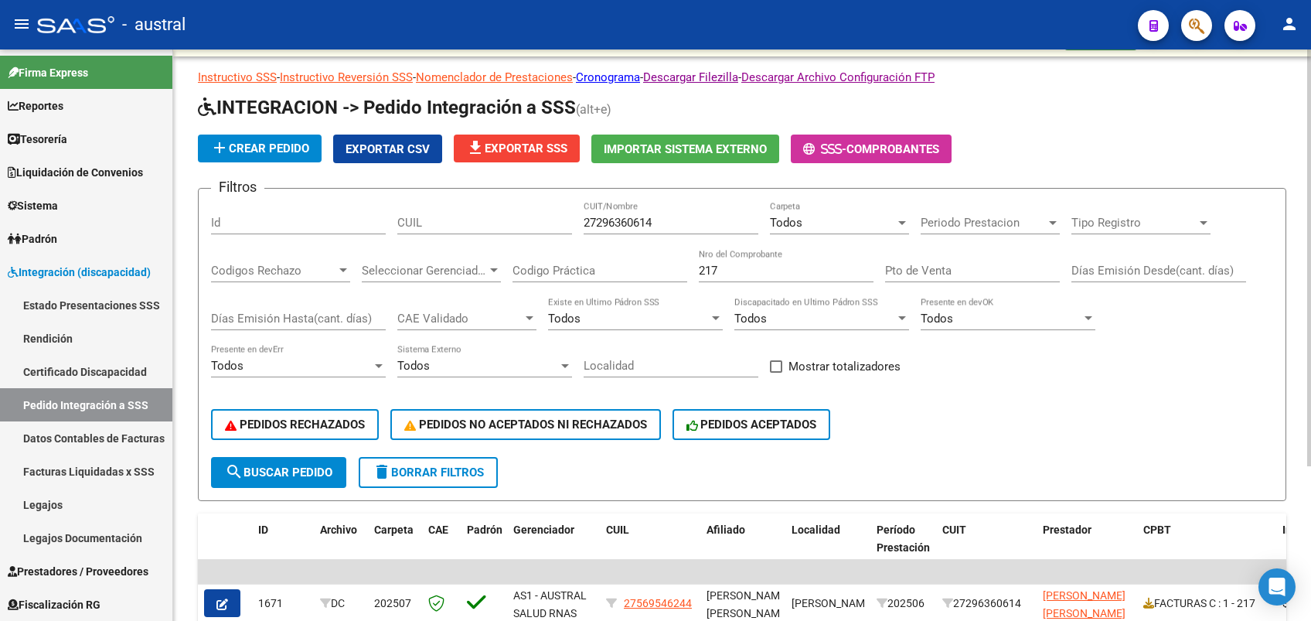
scroll to position [6, 0]
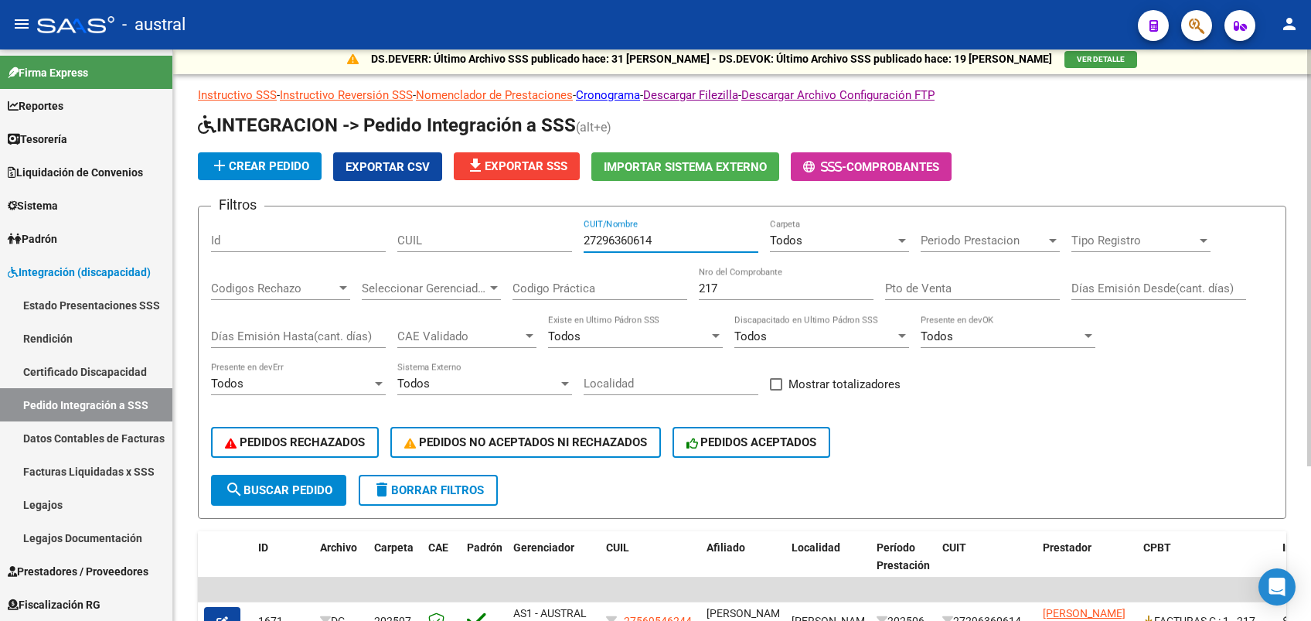
drag, startPoint x: 674, startPoint y: 241, endPoint x: 601, endPoint y: 241, distance: 73.4
click at [546, 238] on div "Filtros Id CUIL 27296360614 CUIT/Nombre Todos Carpeta Periodo Prestacion Period…" at bounding box center [742, 347] width 1062 height 256
paste input "168204"
type input "27291682044"
drag, startPoint x: 789, startPoint y: 290, endPoint x: 648, endPoint y: 284, distance: 140.8
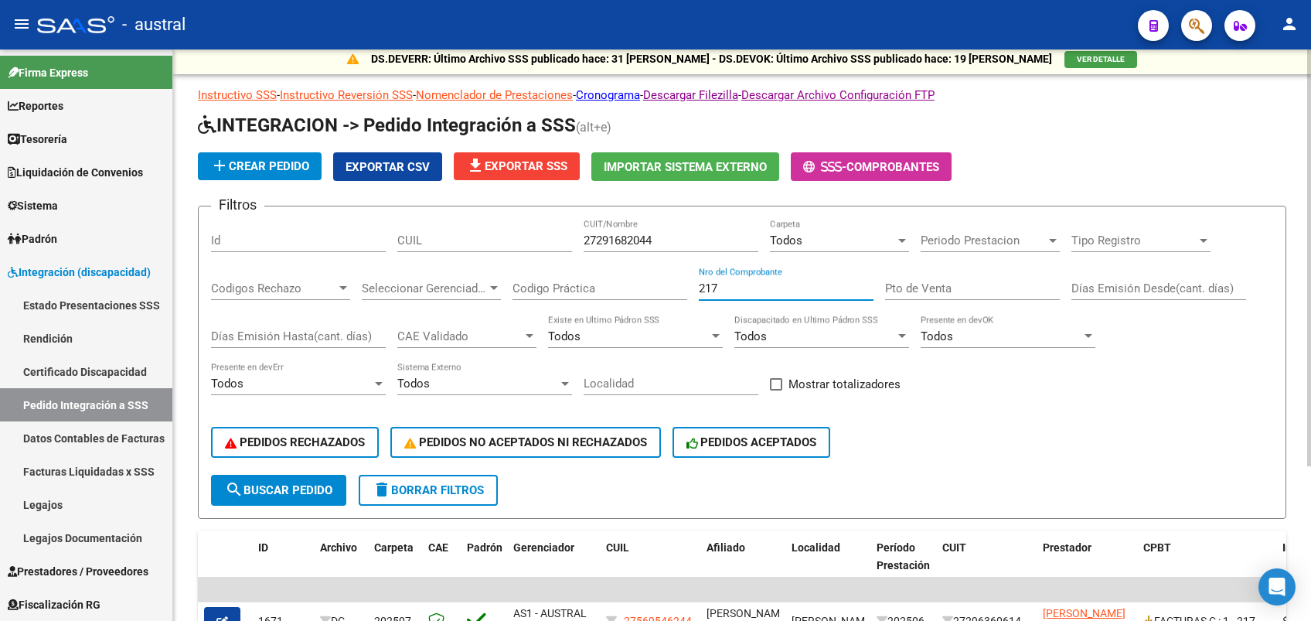
click at [648, 284] on div "Filtros Id CUIL 27291682044 CUIT/Nombre Todos Carpeta Periodo Prestacion Period…" at bounding box center [742, 347] width 1062 height 256
click at [278, 490] on span "search Buscar Pedido" at bounding box center [278, 490] width 107 height 14
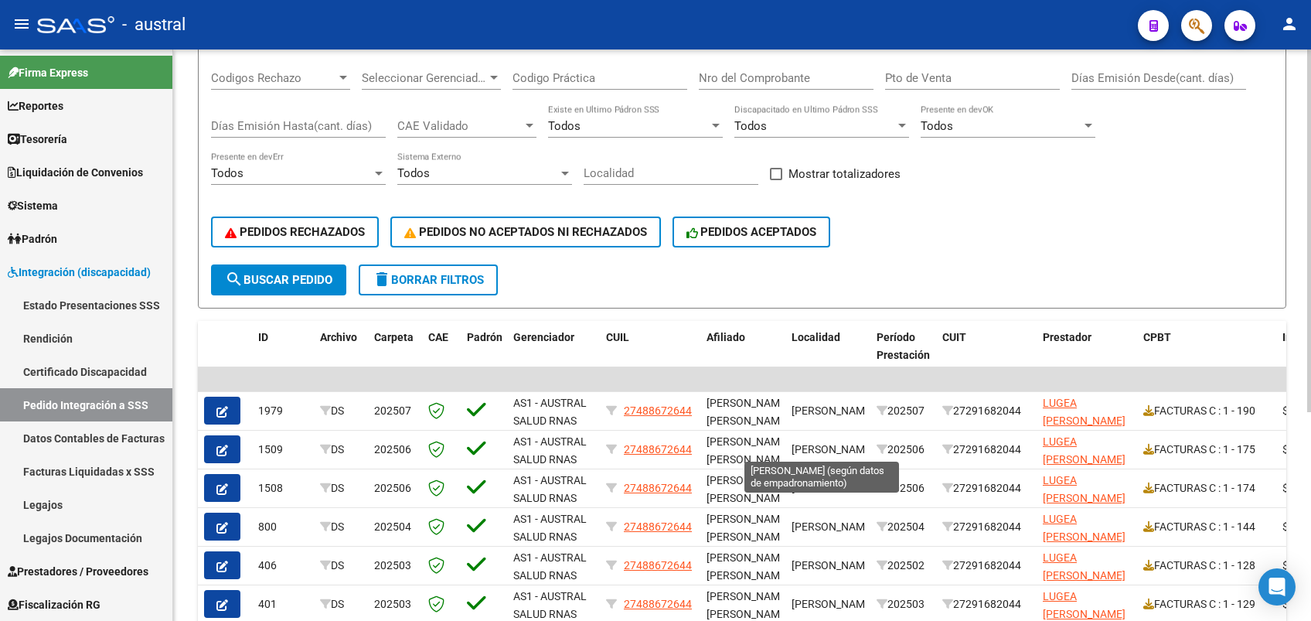
scroll to position [319, 0]
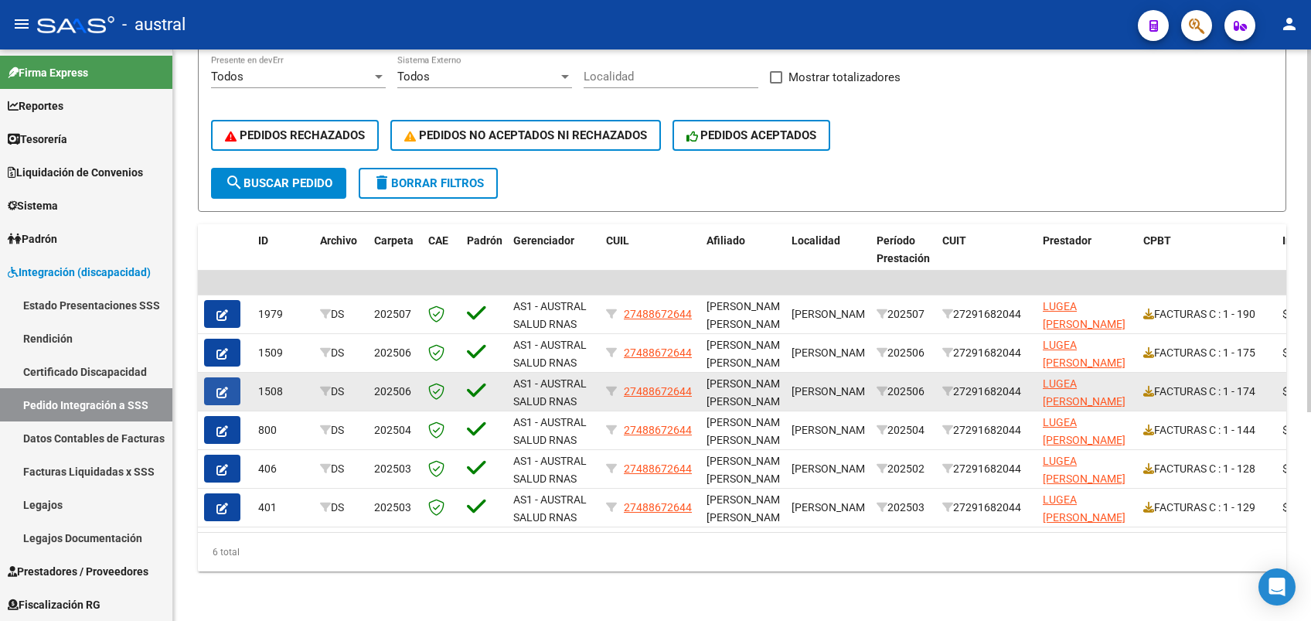
click at [227, 387] on icon "button" at bounding box center [222, 393] width 12 height 12
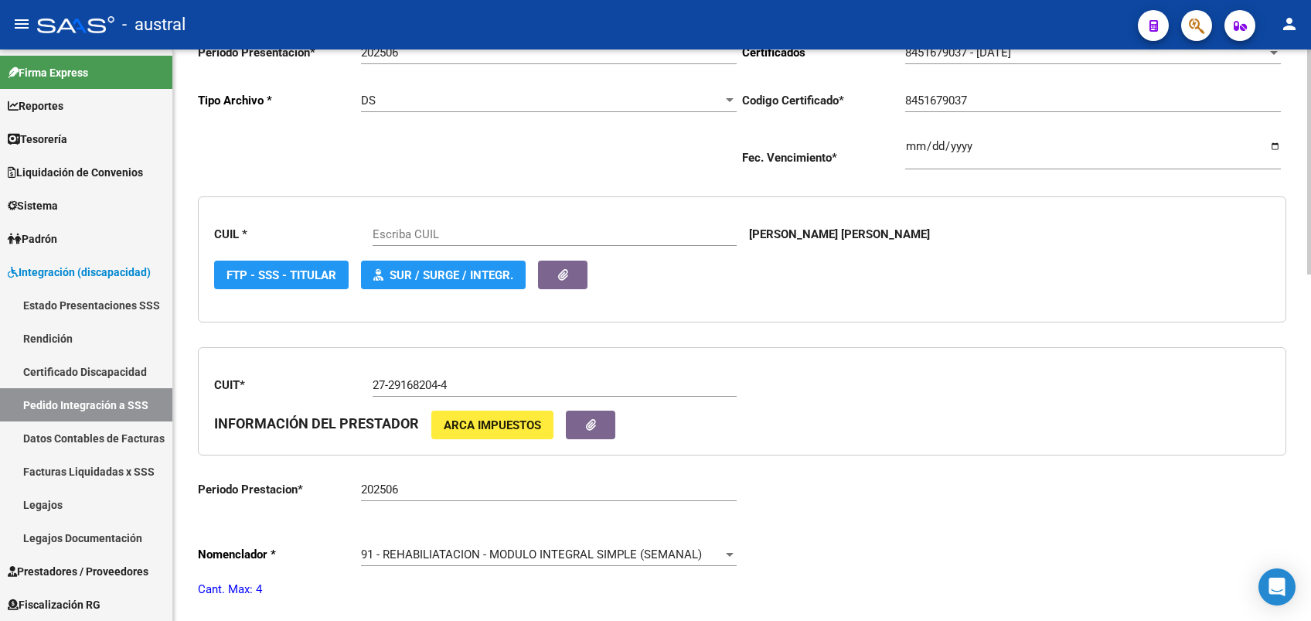
type input "27488672644"
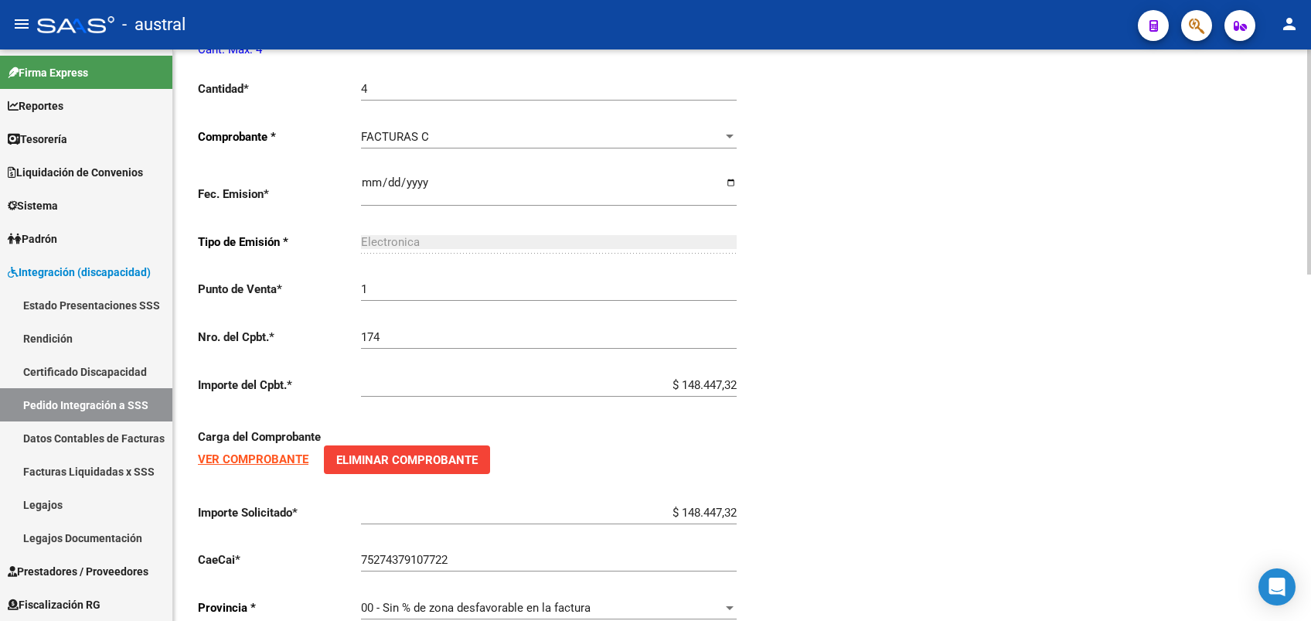
scroll to position [878, 0]
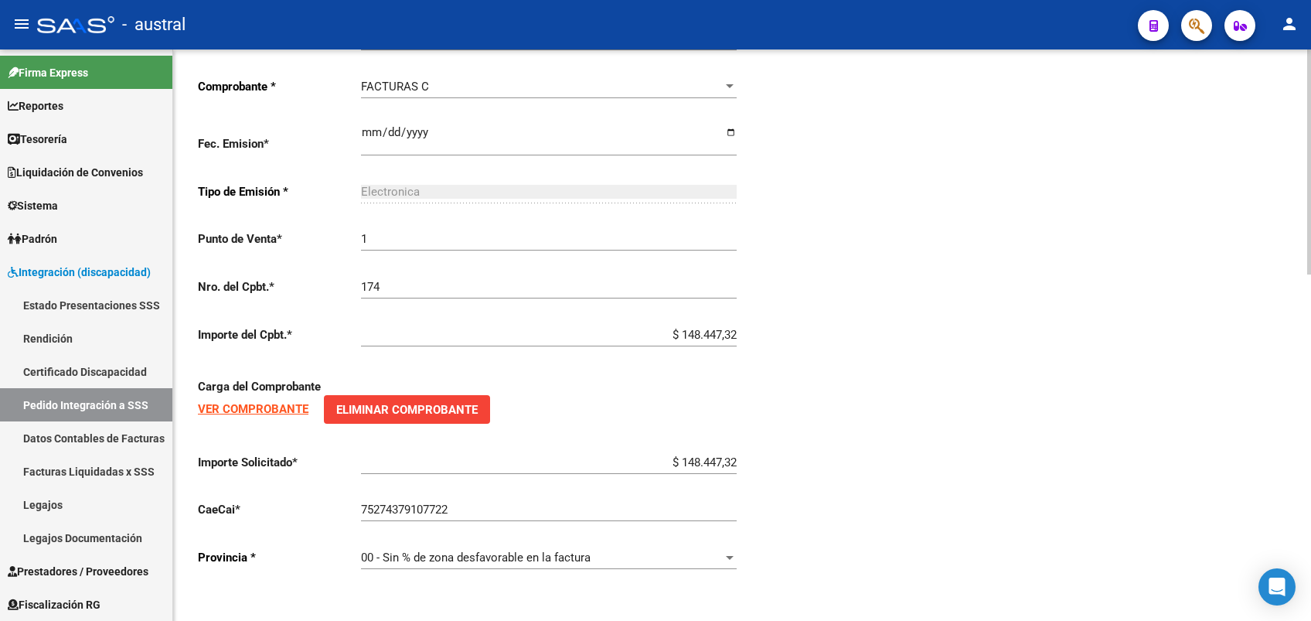
click at [272, 410] on strong "VER COMPROBANTE" at bounding box center [253, 409] width 111 height 14
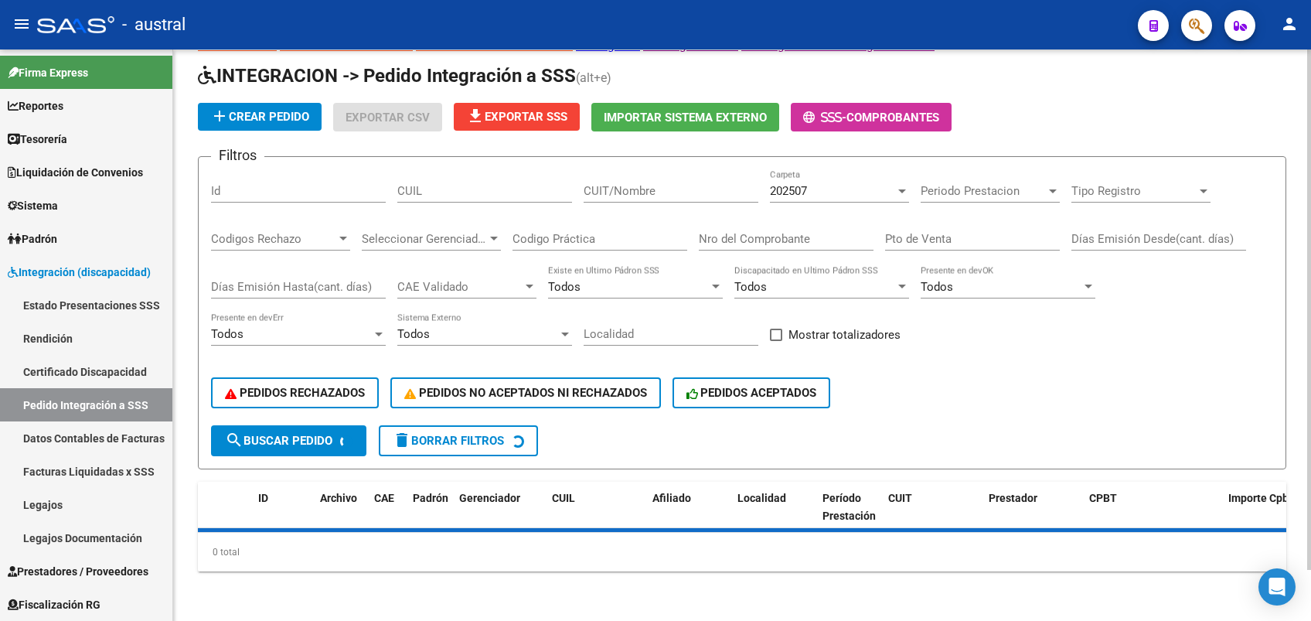
scroll to position [20, 0]
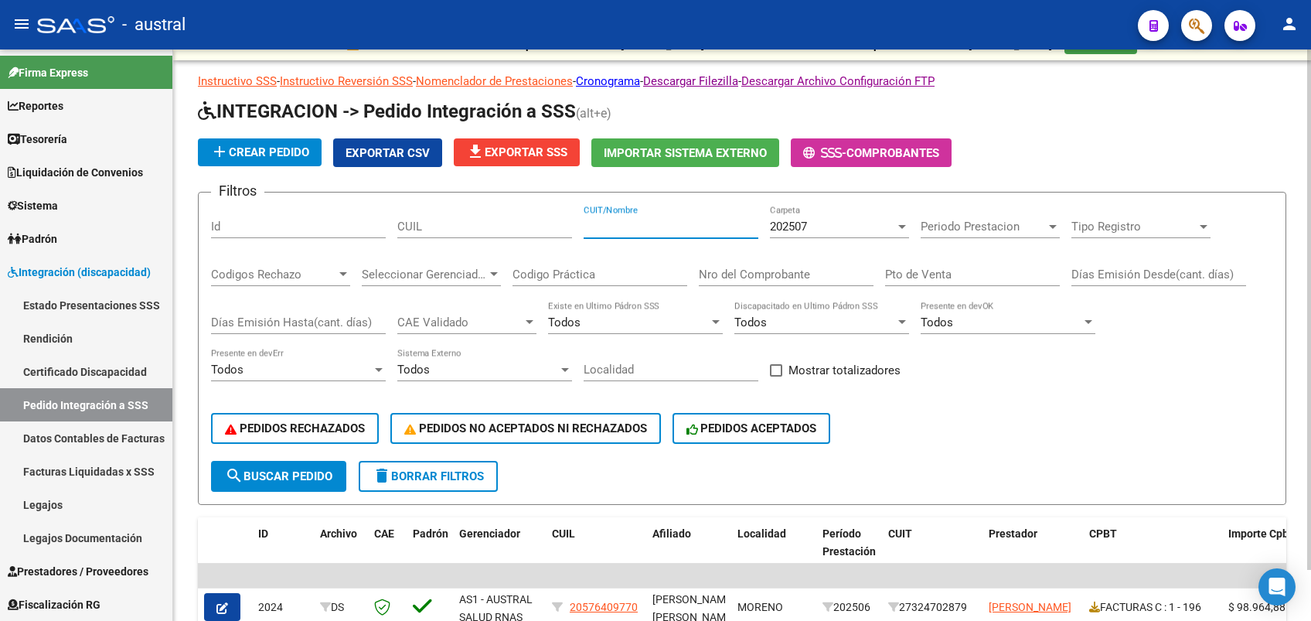
click at [622, 223] on input "CUIT/Nombre" at bounding box center [671, 227] width 175 height 14
paste input "27291682044"
type input "27291682044"
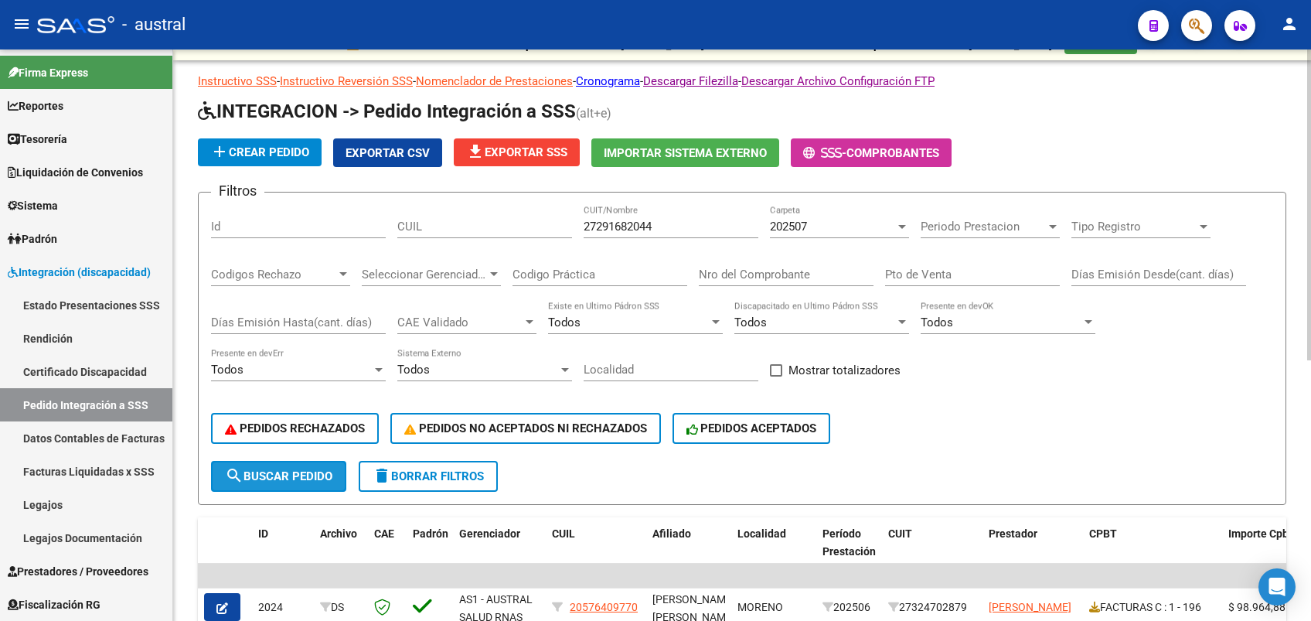
click at [296, 468] on button "search Buscar Pedido" at bounding box center [278, 476] width 135 height 31
click at [819, 227] on div "202507" at bounding box center [832, 227] width 125 height 14
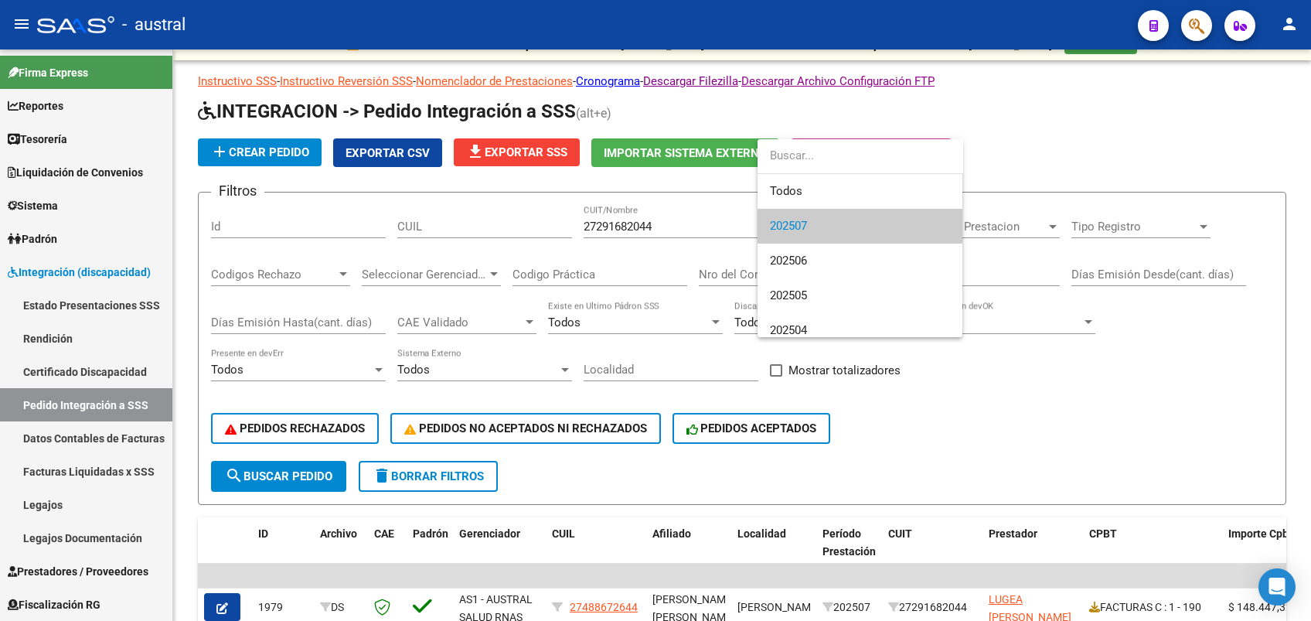
click at [970, 408] on div at bounding box center [655, 310] width 1311 height 621
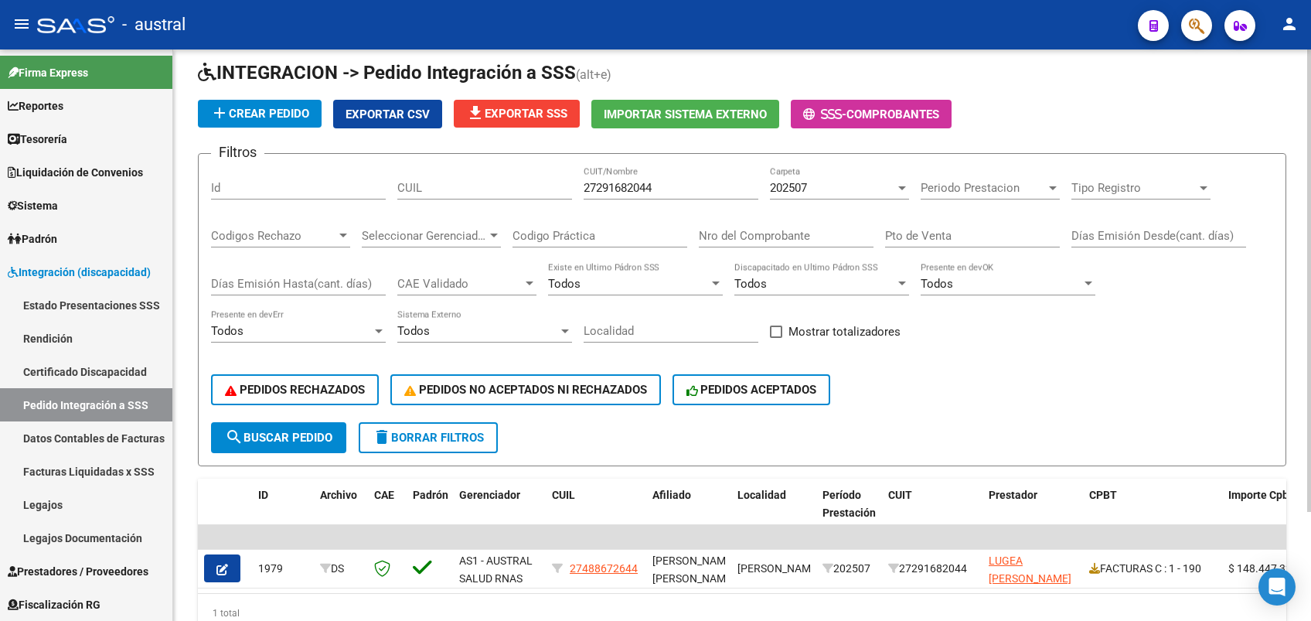
scroll to position [0, 0]
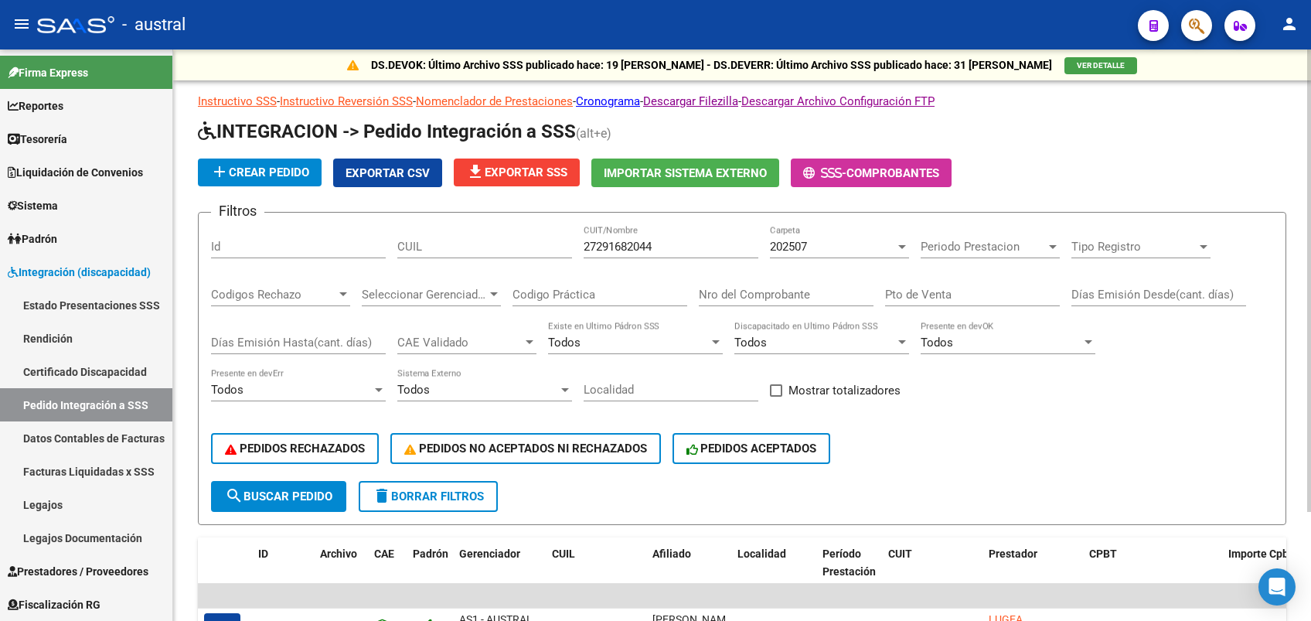
click at [803, 249] on span "202507" at bounding box center [788, 247] width 37 height 14
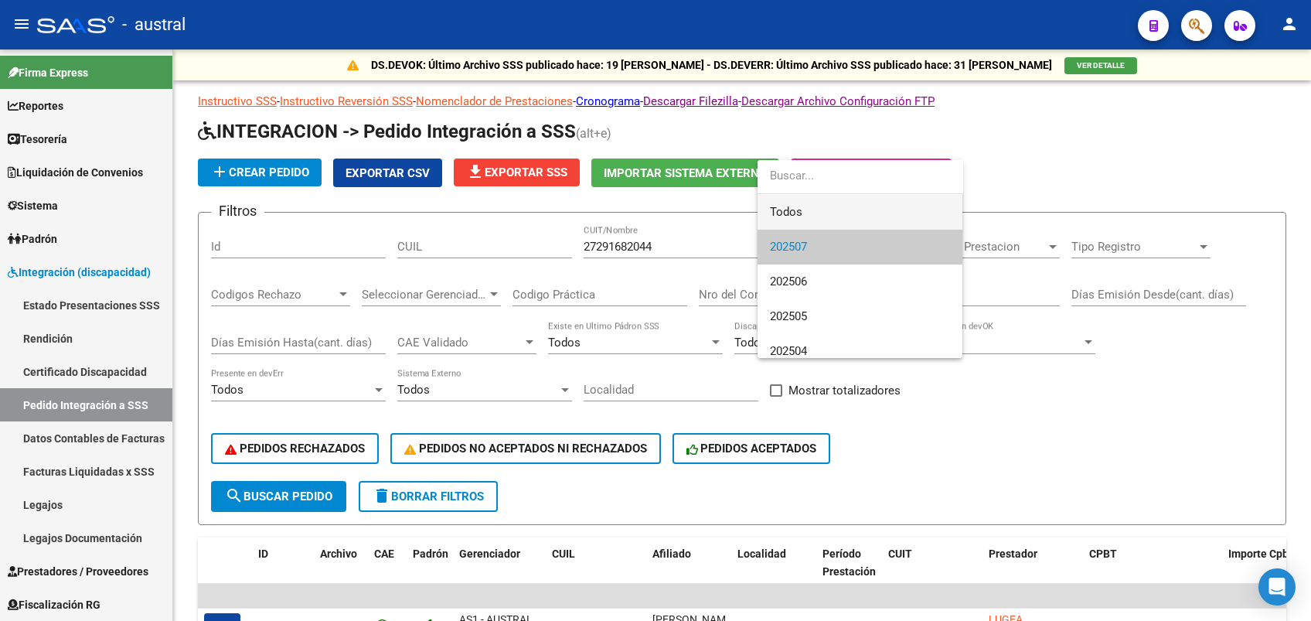
click at [814, 203] on span "Todos" at bounding box center [860, 212] width 180 height 35
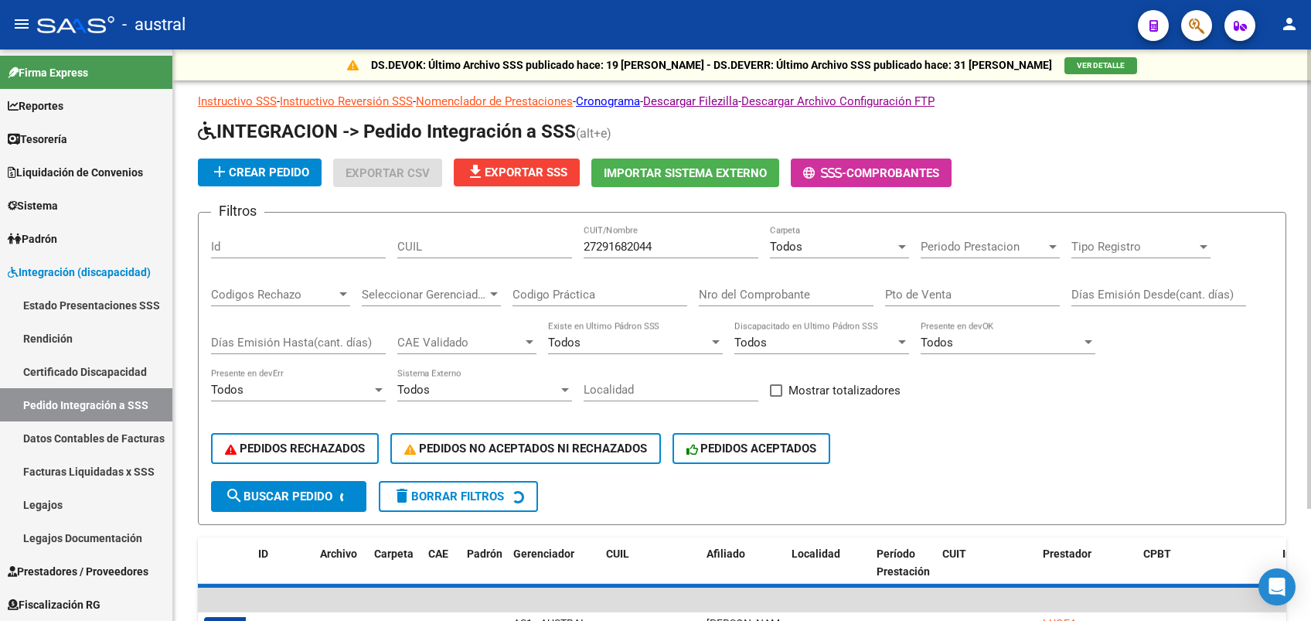
click at [283, 506] on button "search Buscar Pedido" at bounding box center [288, 496] width 155 height 31
click at [296, 496] on span "search Buscar Pedido" at bounding box center [278, 496] width 107 height 14
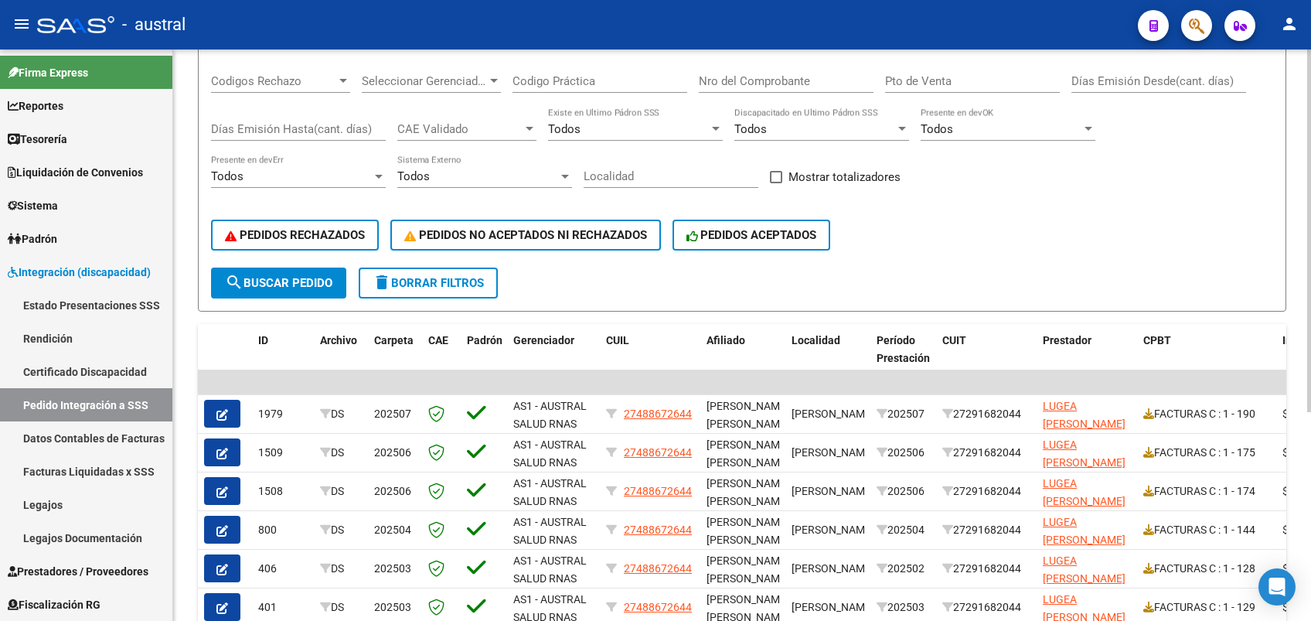
scroll to position [309, 0]
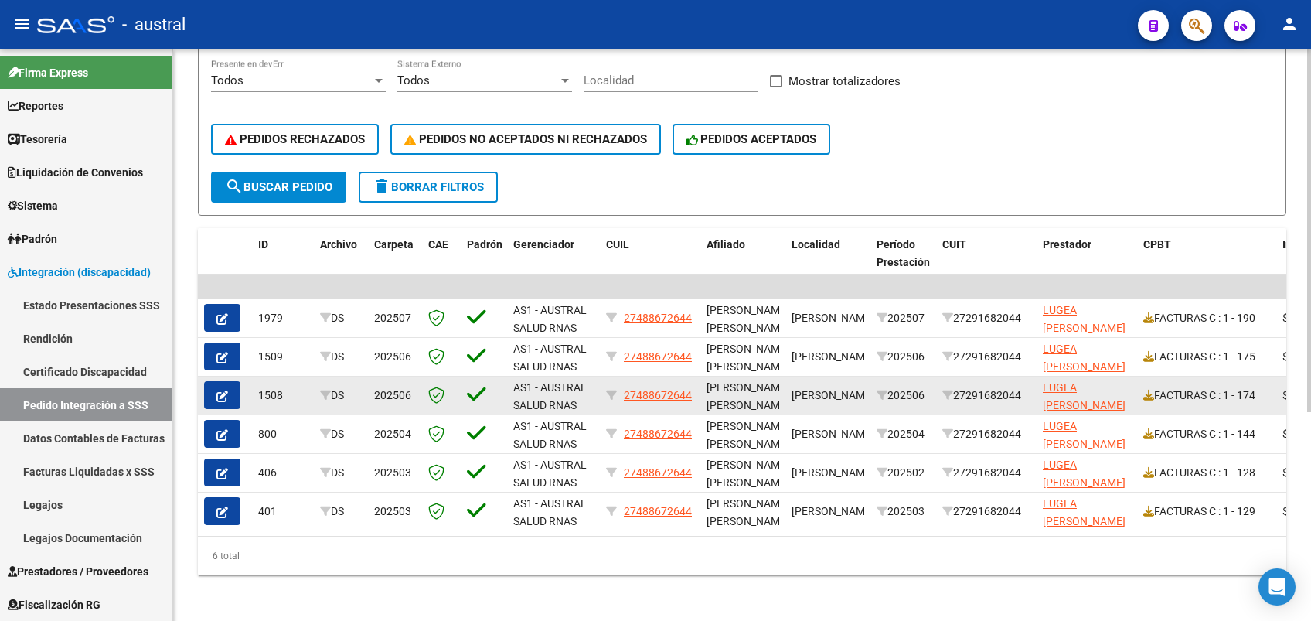
drag, startPoint x: 917, startPoint y: 348, endPoint x: 919, endPoint y: 390, distance: 41.8
click at [919, 390] on datatable-scroller "| | 1979 DS 202507 AS1 - AUSTRAL SALUD RNAS 27488672644 [PERSON_NAME] [PERSON_N…" at bounding box center [742, 402] width 1088 height 257
click at [918, 391] on div "202506" at bounding box center [903, 396] width 53 height 18
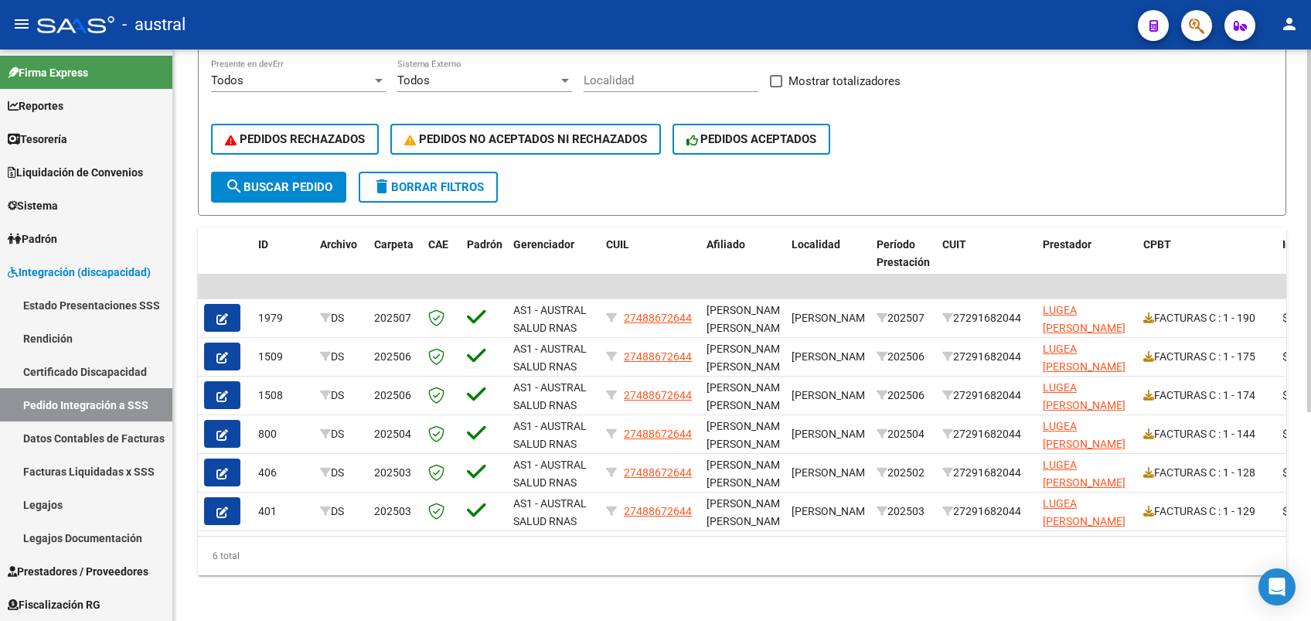
click at [715, 557] on div "6 total" at bounding box center [742, 556] width 1088 height 39
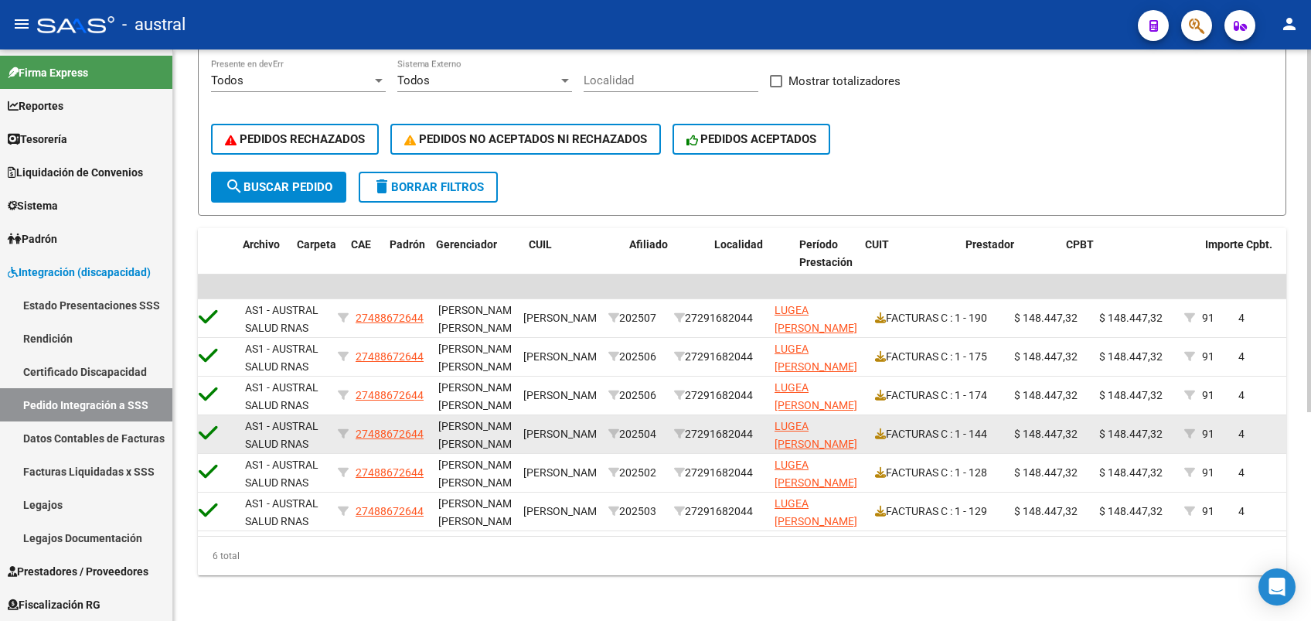
scroll to position [0, 77]
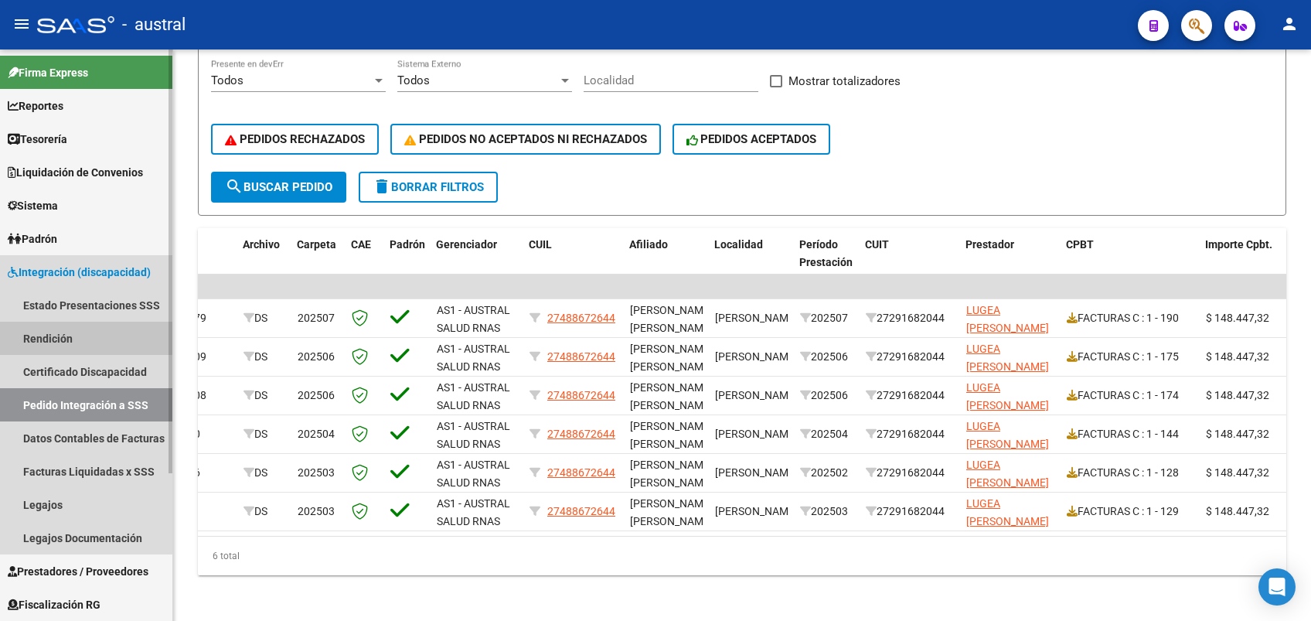
click at [78, 337] on link "Rendición" at bounding box center [86, 338] width 172 height 33
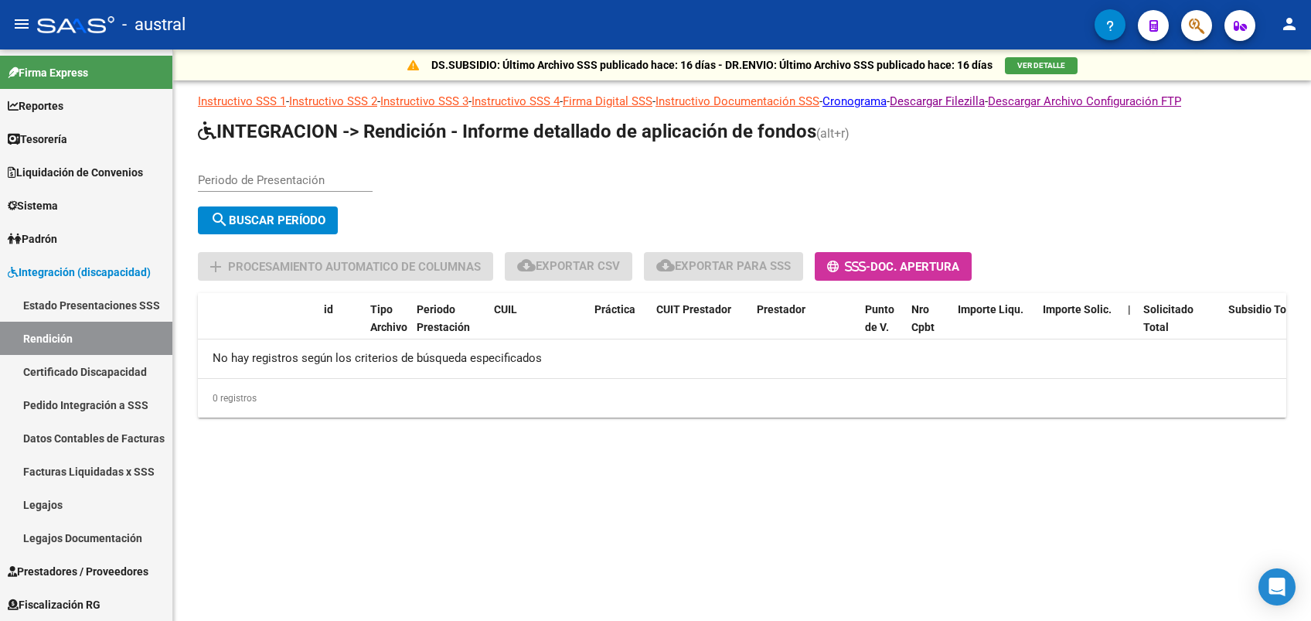
click at [301, 186] on div "Periodo de Presentación" at bounding box center [285, 174] width 175 height 33
type input "202506"
click at [301, 228] on button "search Buscar Período" at bounding box center [268, 220] width 140 height 28
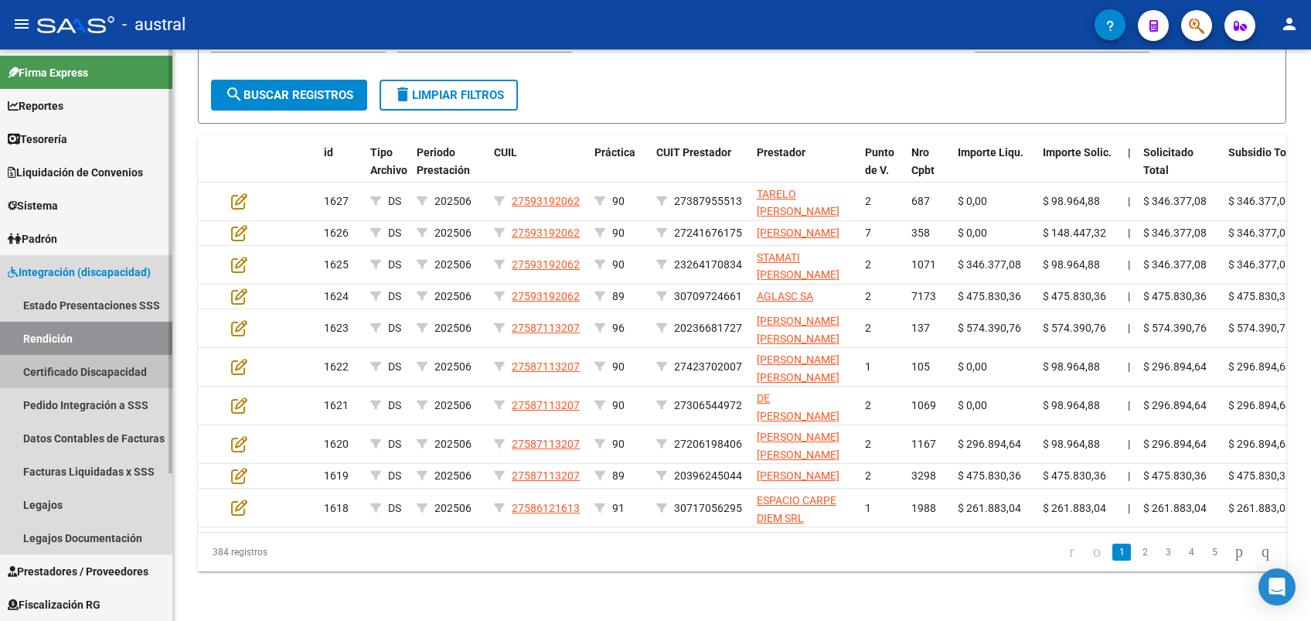
click at [104, 373] on link "Certificado Discapacidad" at bounding box center [86, 371] width 172 height 33
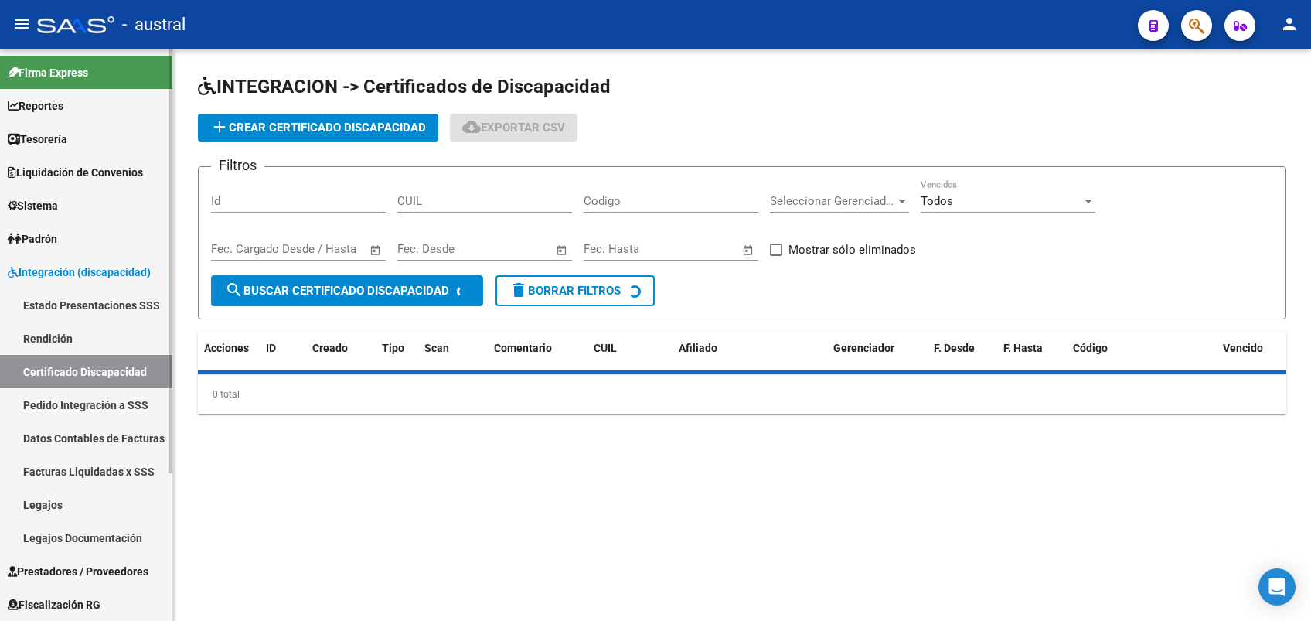
click at [97, 402] on link "Pedido Integración a SSS" at bounding box center [86, 404] width 172 height 33
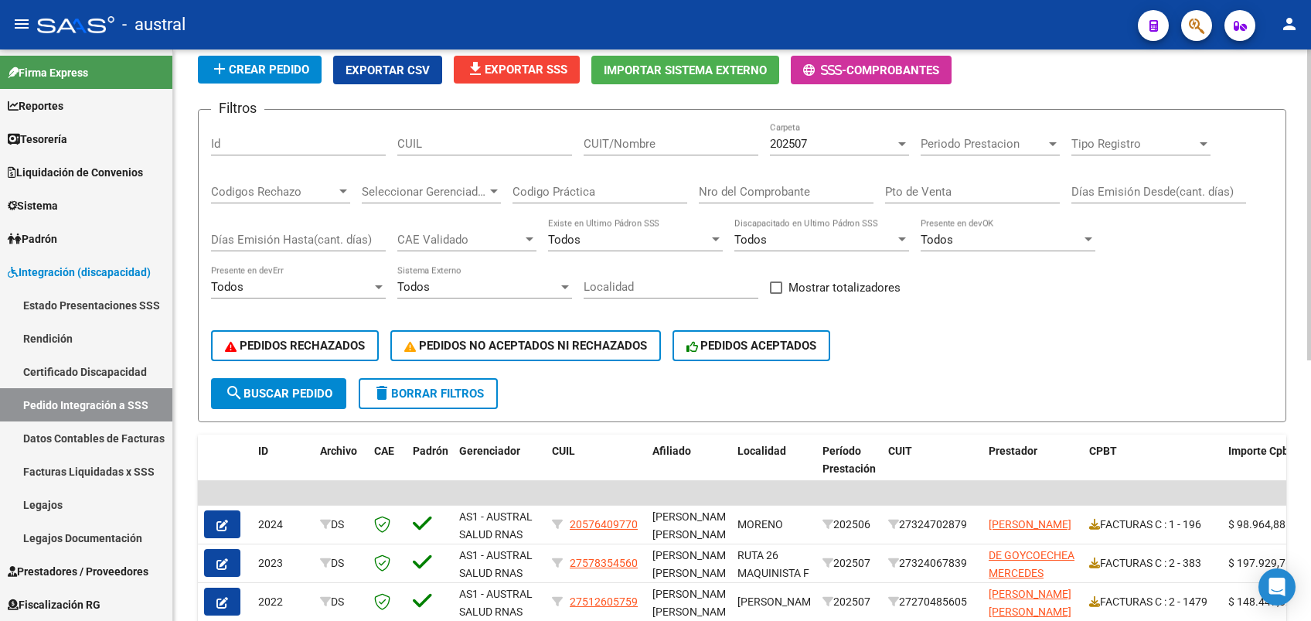
scroll to position [206, 0]
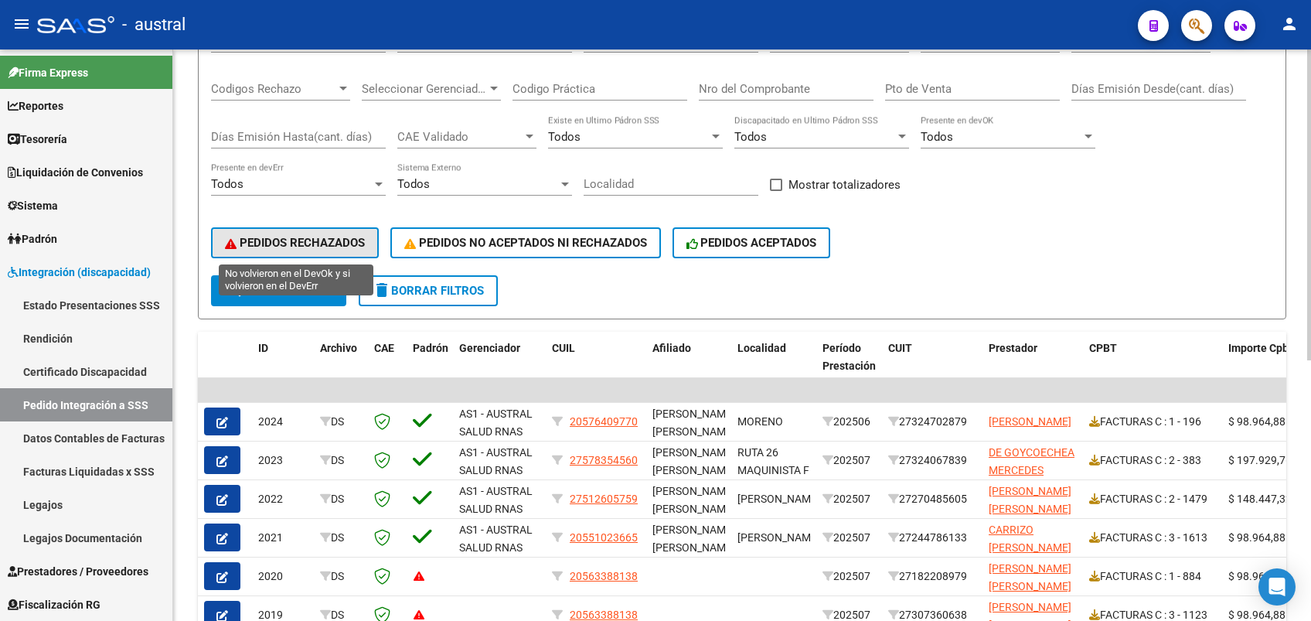
click at [329, 250] on button "PEDIDOS RECHAZADOS" at bounding box center [295, 242] width 168 height 31
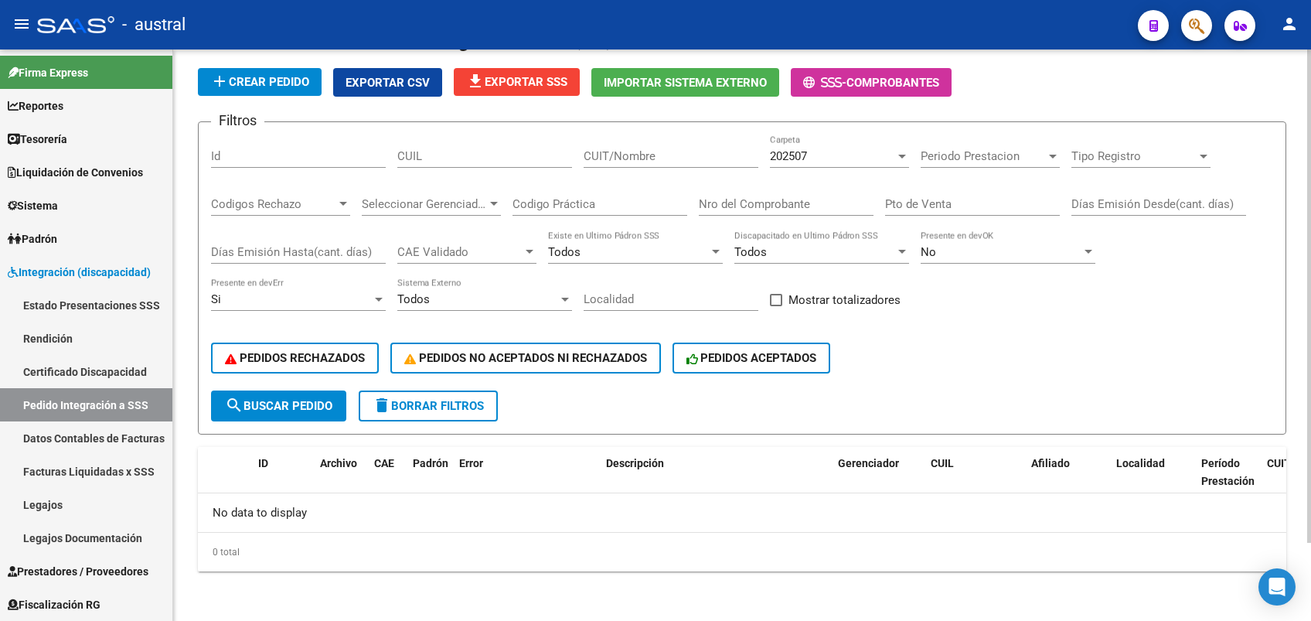
scroll to position [90, 0]
click at [430, 410] on span "delete Borrar Filtros" at bounding box center [428, 406] width 111 height 14
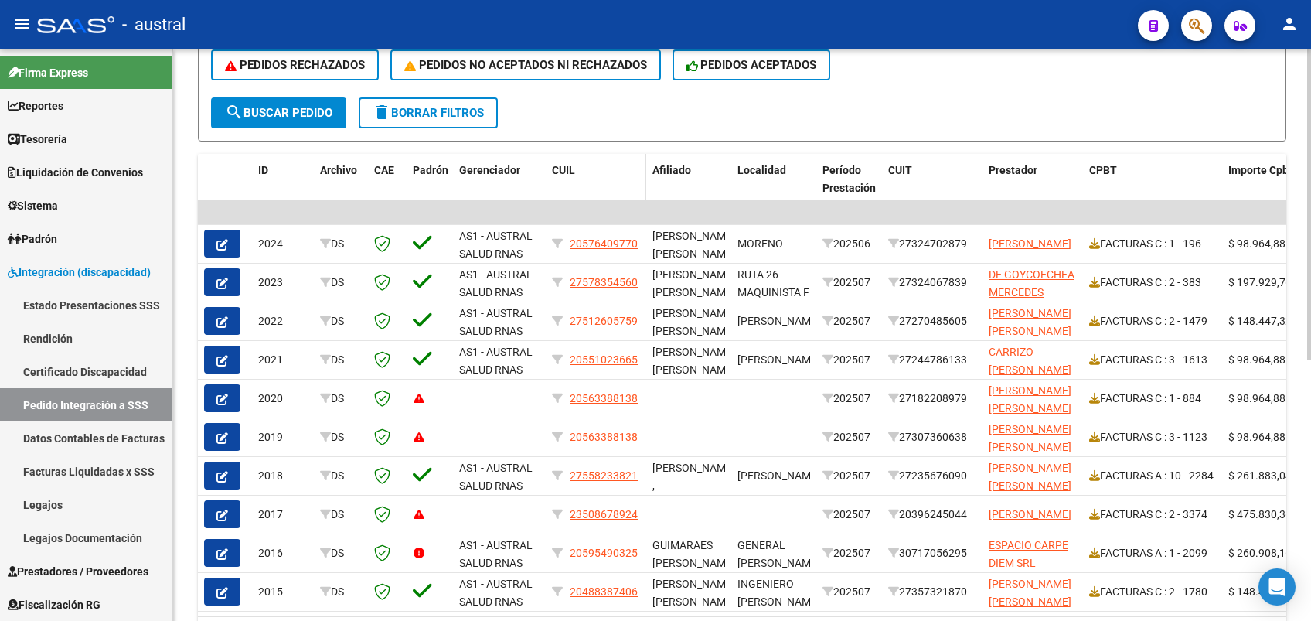
scroll to position [400, 0]
